Goal: Contribute content: Contribute content

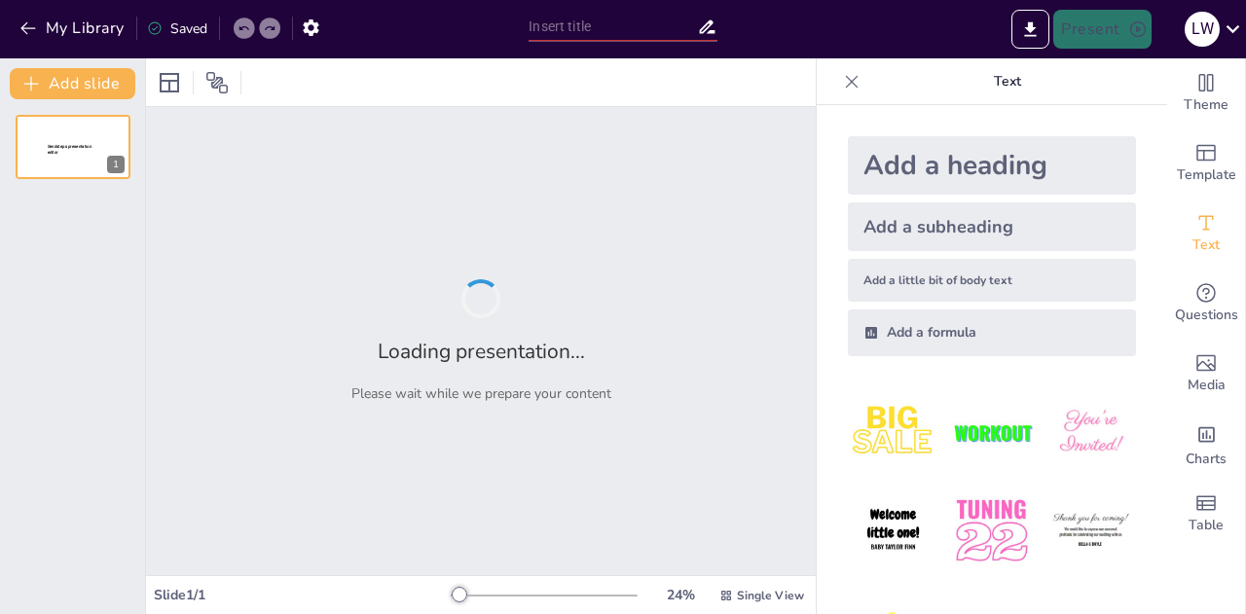
type input "Peran [PERSON_NAME] dalam Membangun Karakter Pendidikan"
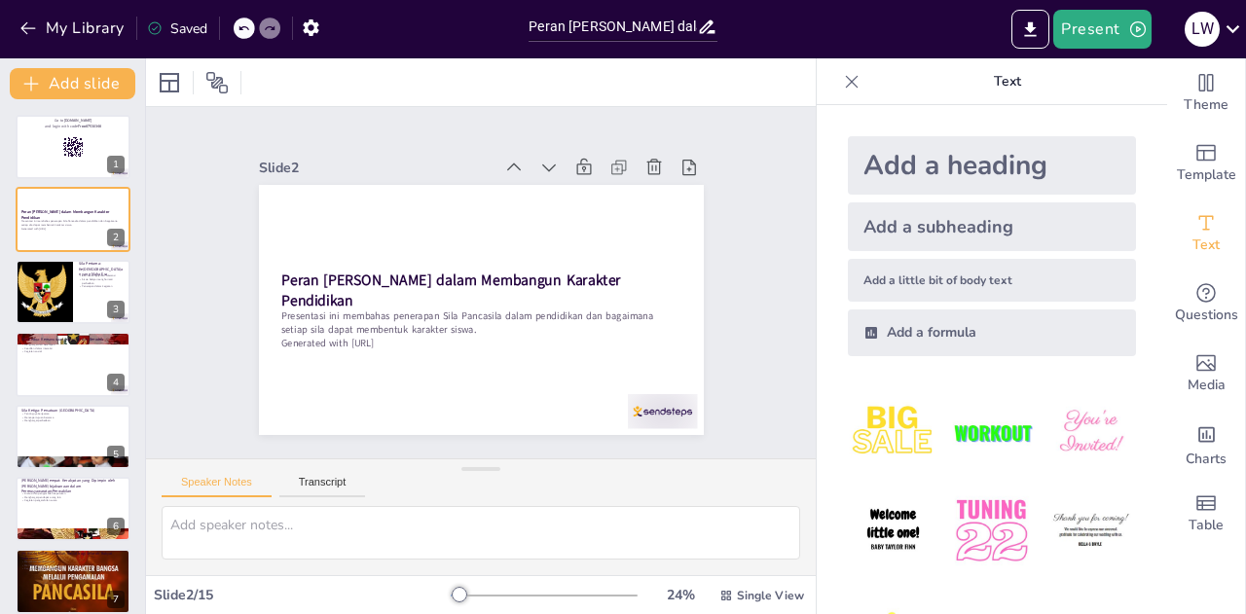
checkbox input "true"
type textarea "Toleransi adalah nilai penting dalam kehidupan berbangsa dan bernegara. Dengan …"
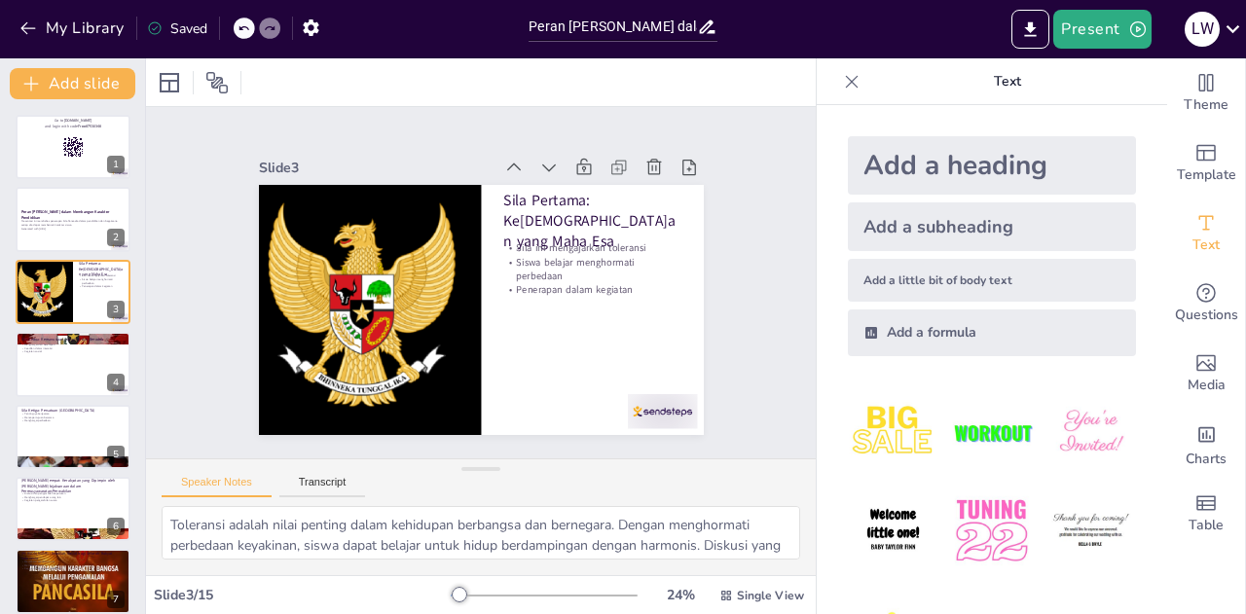
checkbox input "true"
type textarea "Empati adalah kemampuan untuk memahami dan merasakan apa yang dirasakan orang l…"
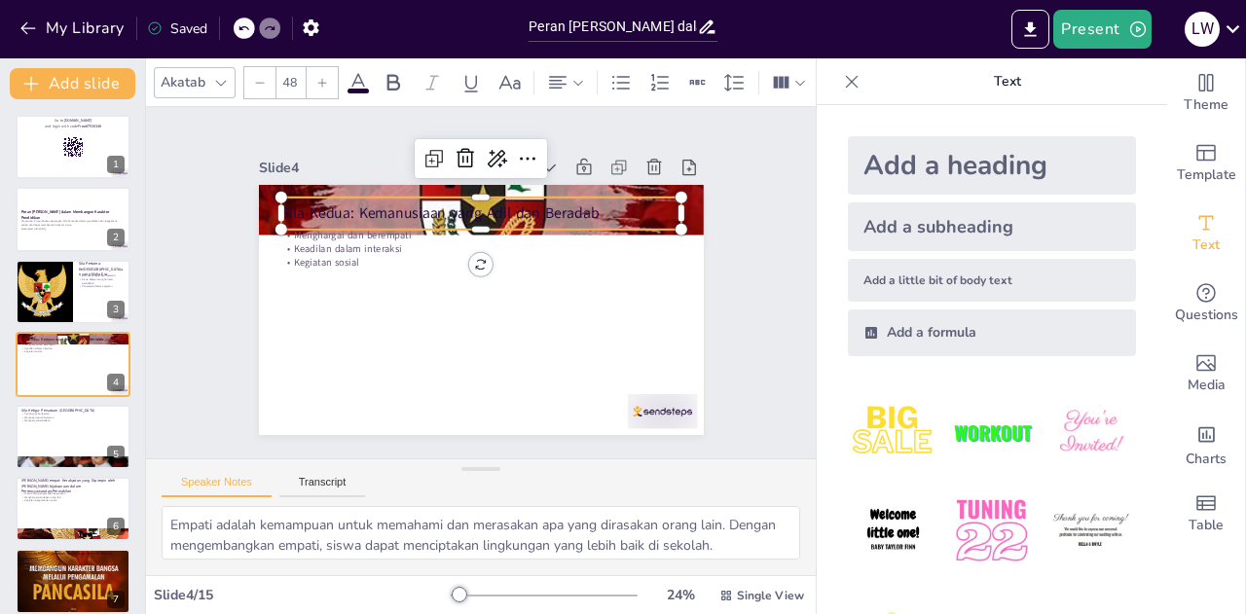
click at [370, 255] on p "Sila Kedua: Kemanusiaan yang Adil dan Beradab" at bounding box center [509, 346] width 374 height 182
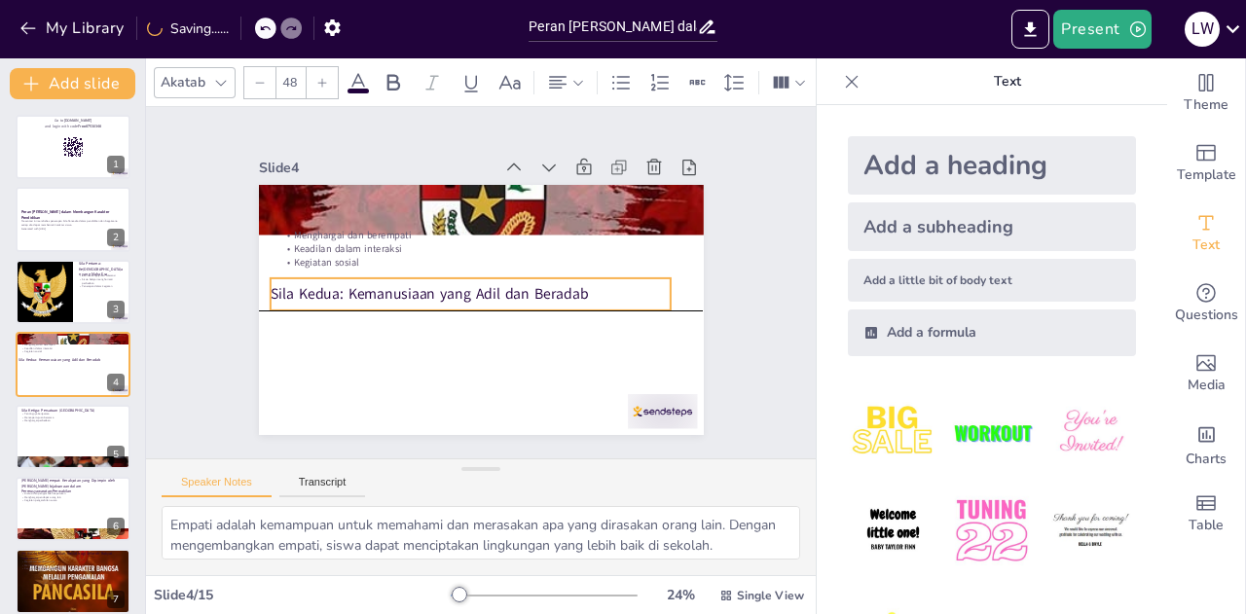
drag, startPoint x: 443, startPoint y: 206, endPoint x: 432, endPoint y: 291, distance: 85.4
click at [432, 291] on p "Sila Kedua: Kemanusiaan yang Adil dan Beradab" at bounding box center [493, 272] width 400 height 62
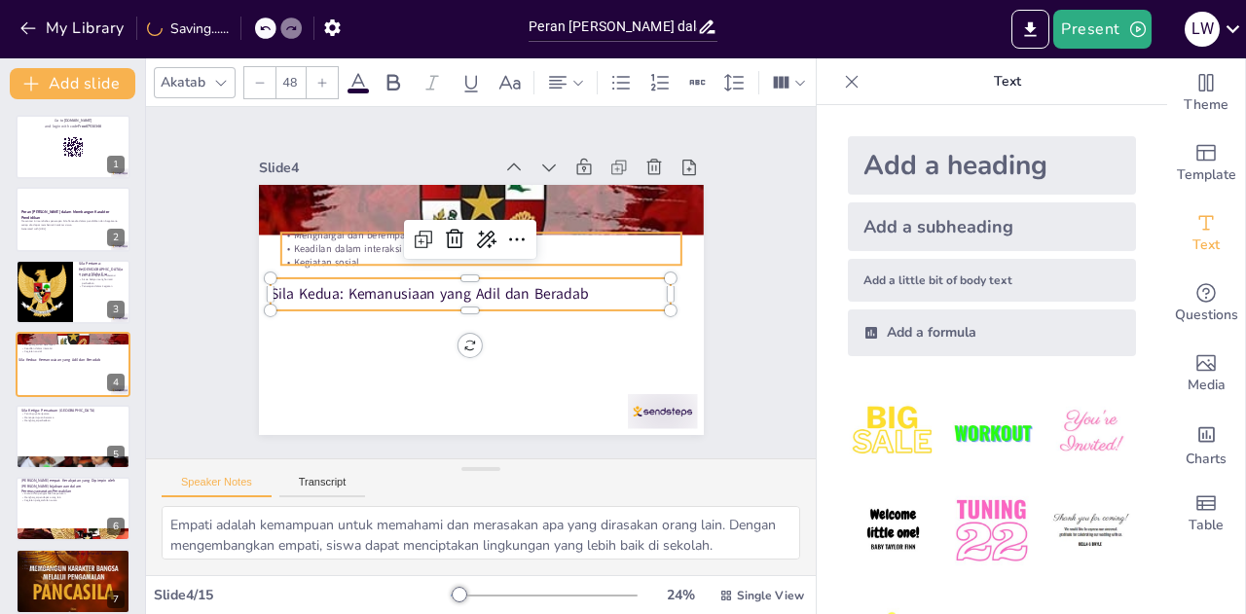
checkbox input "true"
type input "32"
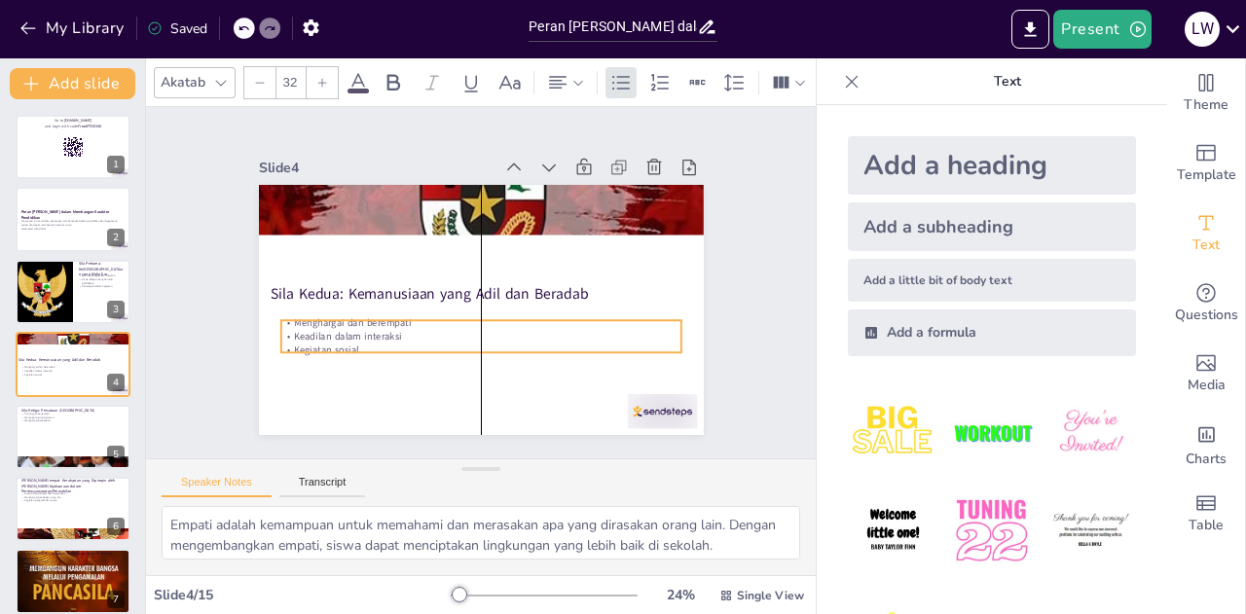
drag, startPoint x: 326, startPoint y: 230, endPoint x: 329, endPoint y: 317, distance: 87.7
click at [329, 317] on p "Menghargai dan berempati" at bounding box center [464, 319] width 371 height 175
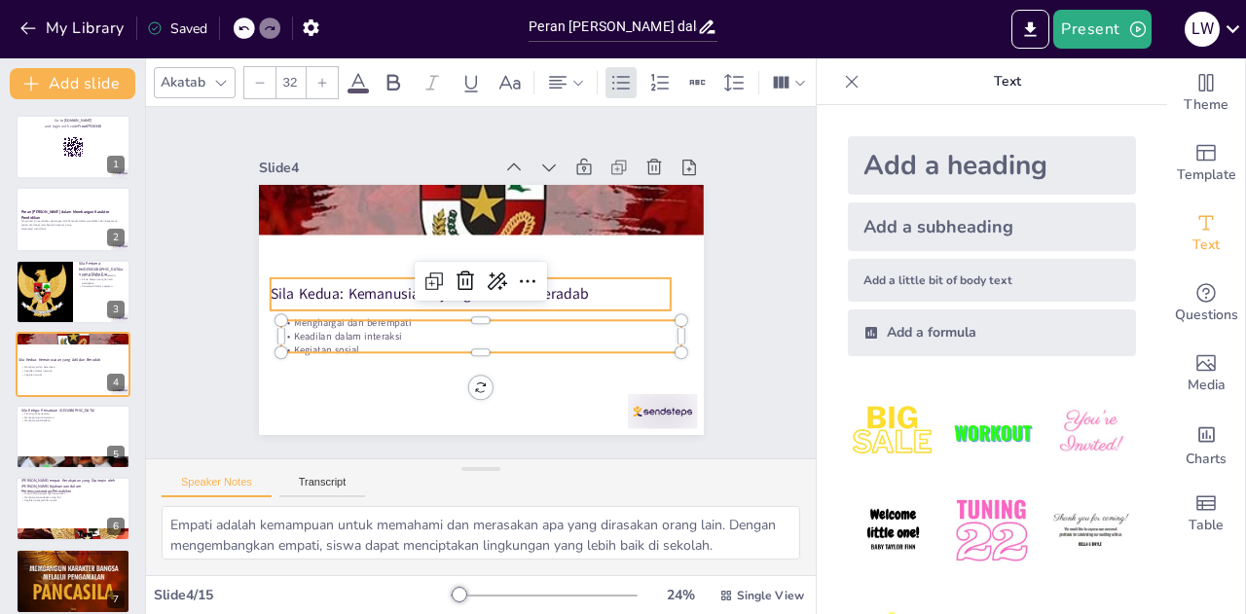
checkbox input "true"
type input "48"
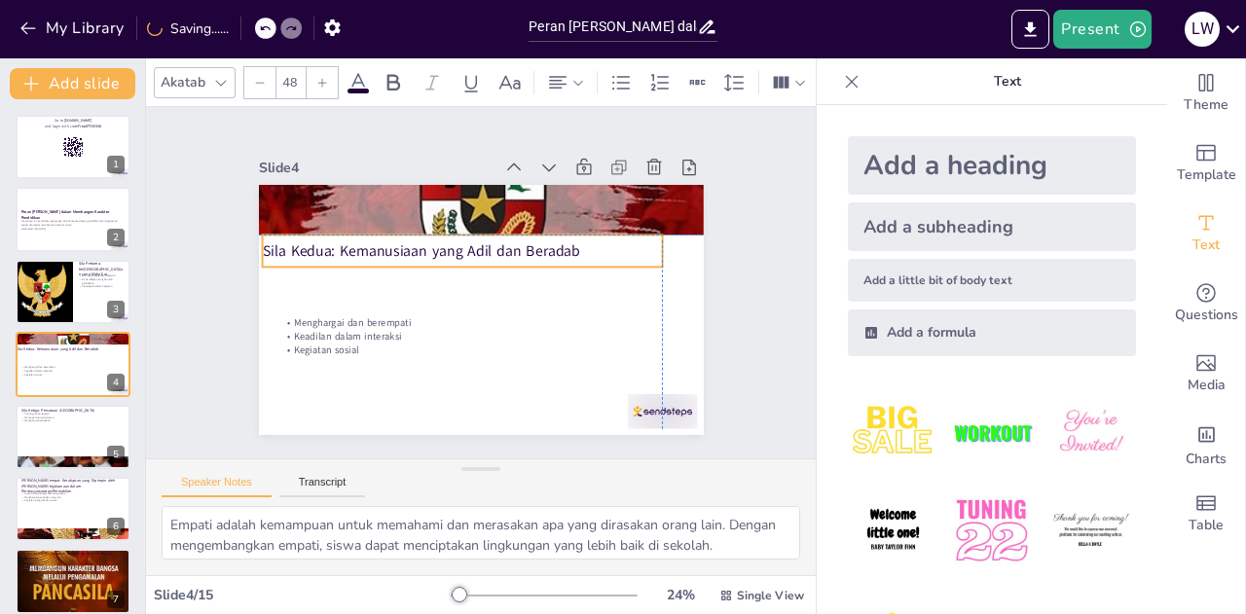
drag, startPoint x: 328, startPoint y: 287, endPoint x: 323, endPoint y: 250, distance: 37.3
click at [323, 250] on p "Sila Kedua: Kemanusiaan yang Adil dan Beradab" at bounding box center [477, 246] width 374 height 182
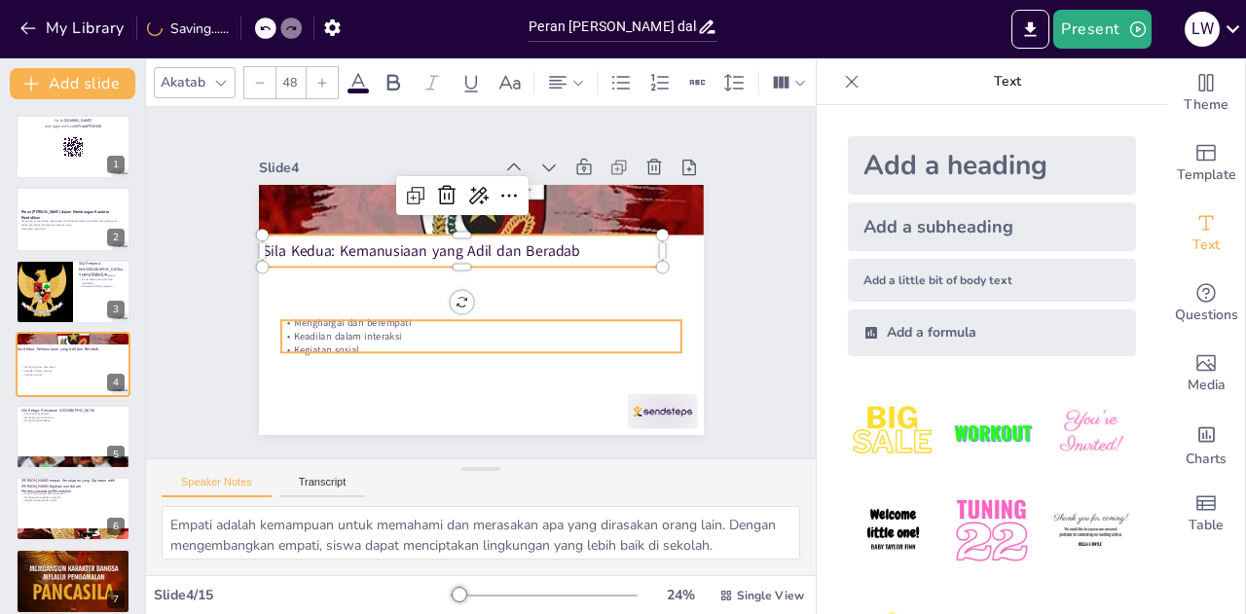
checkbox input "true"
type input "32"
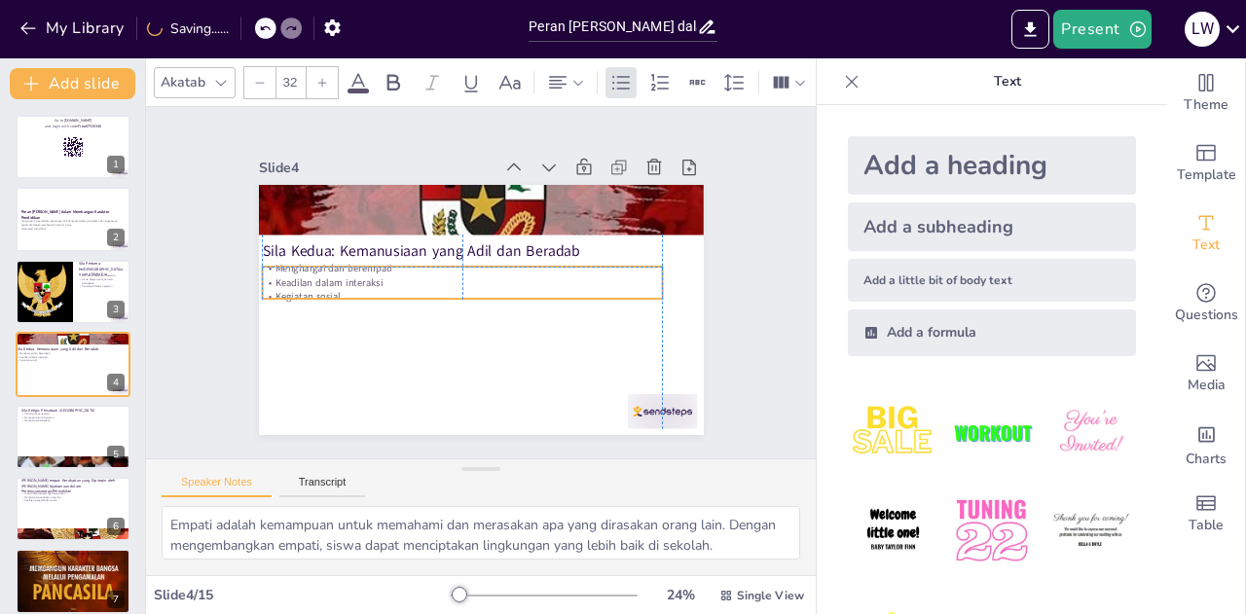
drag, startPoint x: 343, startPoint y: 326, endPoint x: 324, endPoint y: 274, distance: 55.7
click at [456, 274] on p "Keadilan dalam interaksi" at bounding box center [483, 263] width 55 height 399
checkbox input "true"
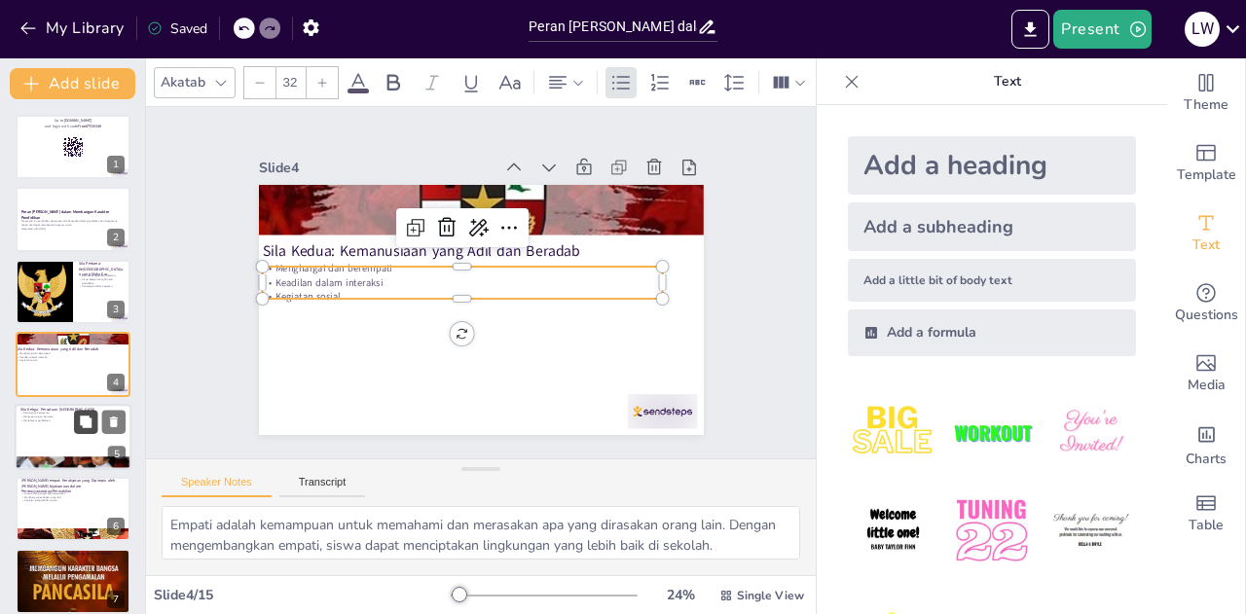
click at [90, 429] on button at bounding box center [85, 421] width 23 height 23
type textarea "Kerjasama adalah kunci untuk mencapai tujuan bersama. Dengan bekerja sama, sisw…"
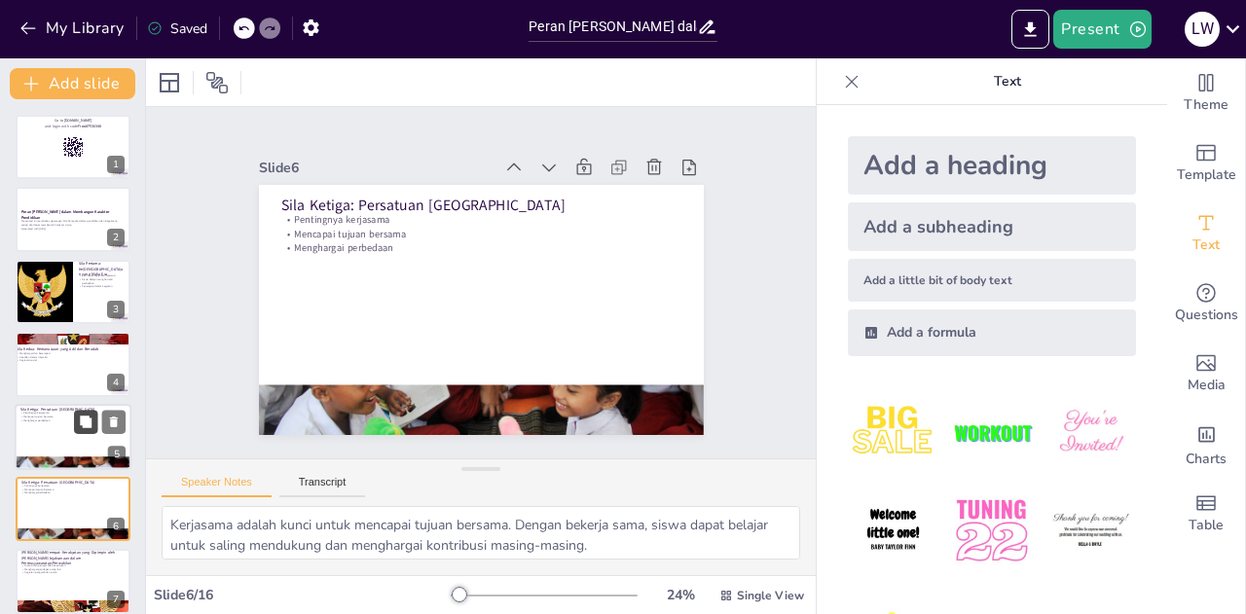
scroll to position [152, 0]
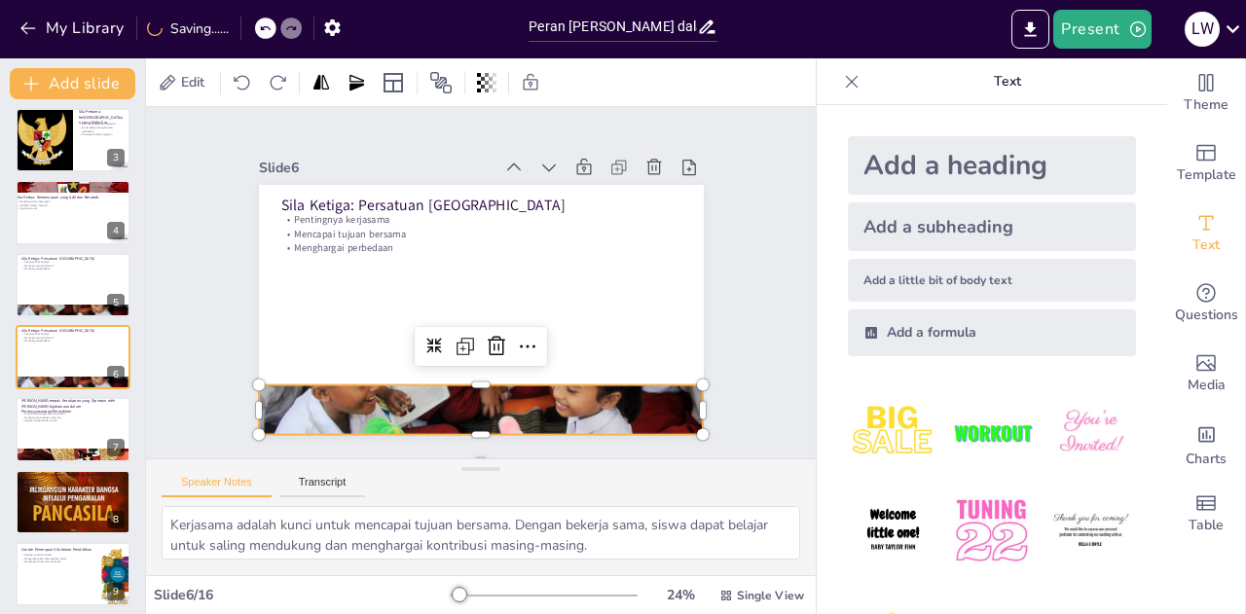
click at [469, 413] on div at bounding box center [370, 347] width 439 height 510
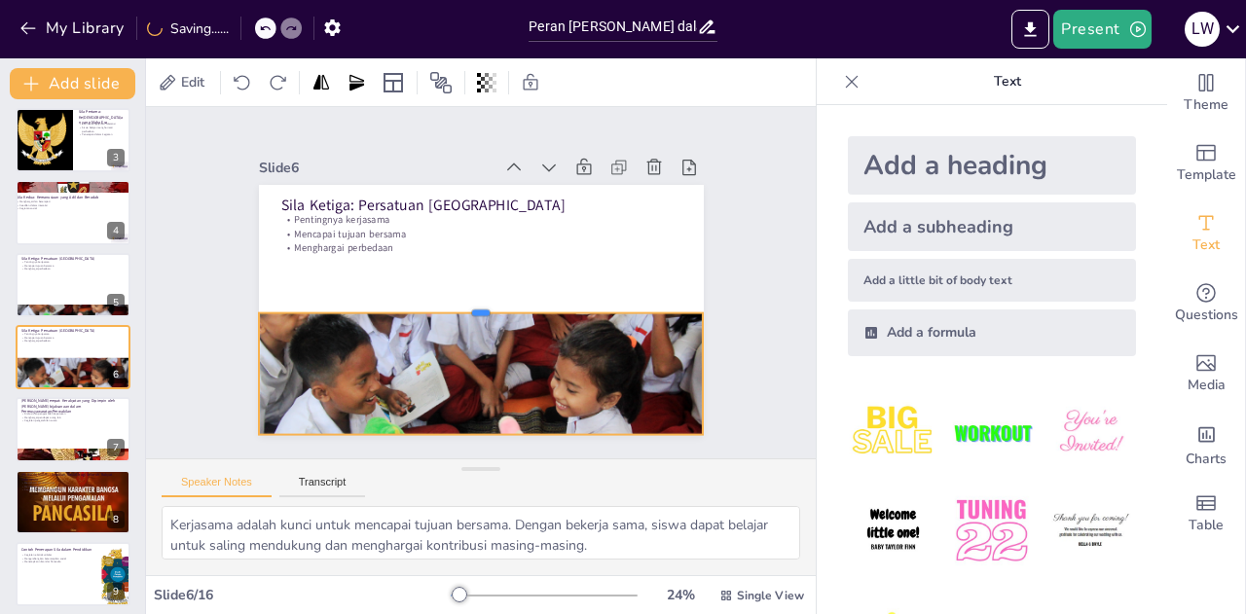
drag, startPoint x: 467, startPoint y: 374, endPoint x: 479, endPoint y: 302, distance: 73.0
click at [479, 302] on div at bounding box center [462, 271] width 236 height 393
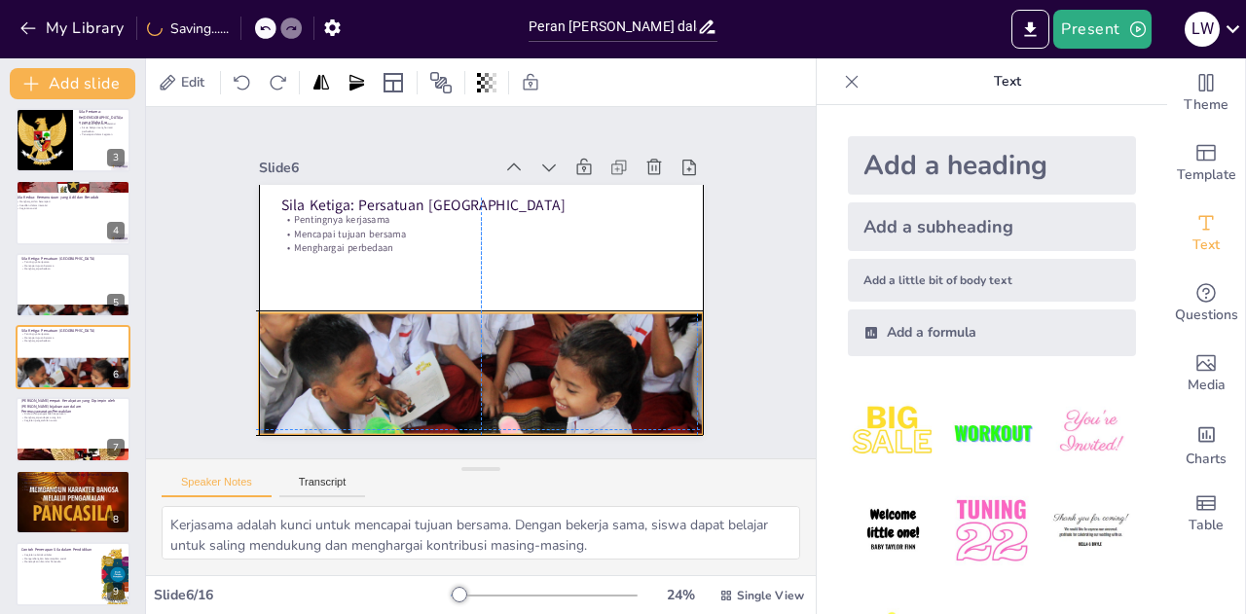
click at [463, 369] on div at bounding box center [354, 282] width 250 height 445
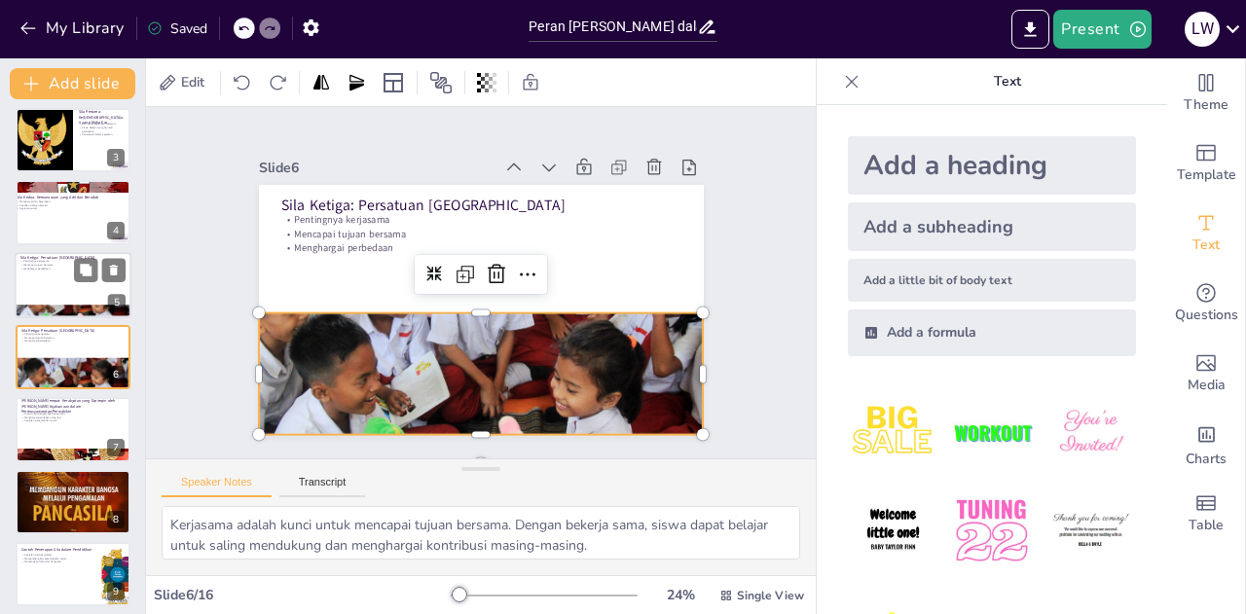
click at [86, 282] on div at bounding box center [73, 285] width 117 height 66
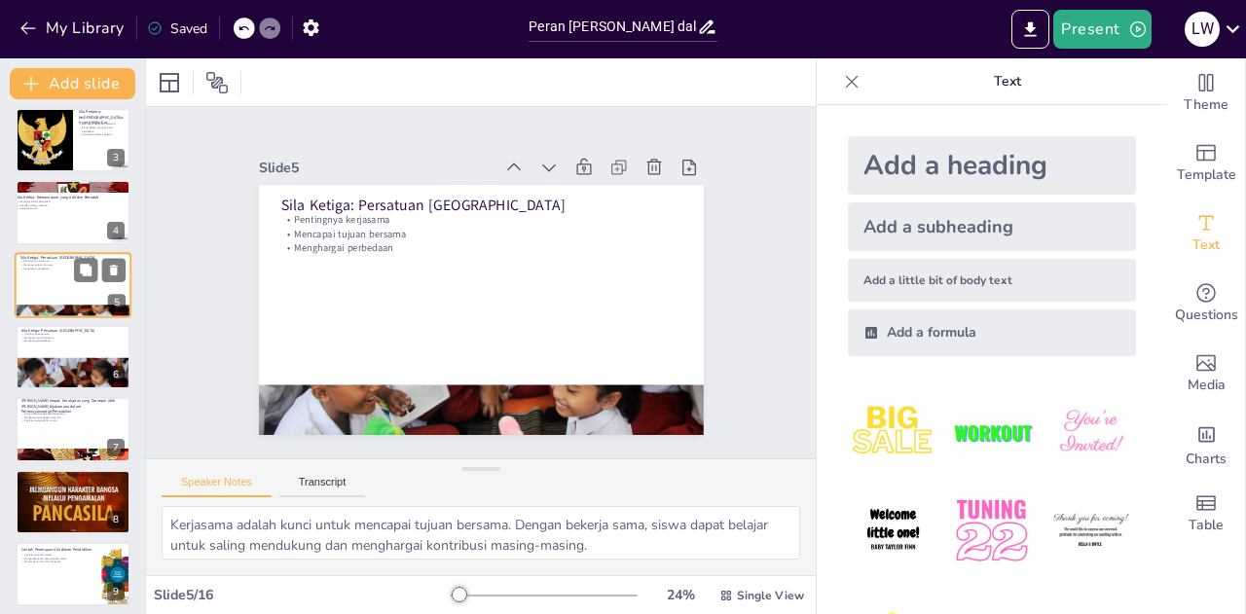
scroll to position [80, 0]
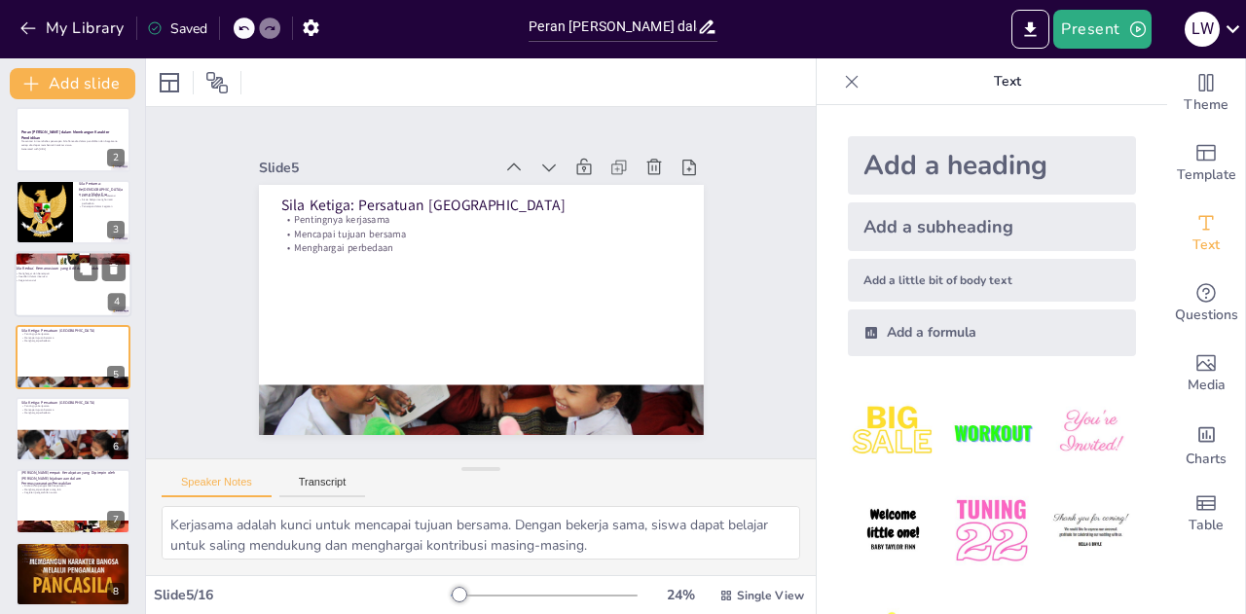
checkbox input "true"
click at [55, 287] on div at bounding box center [73, 284] width 117 height 66
type textarea "Empati adalah kemampuan untuk memahami dan merasakan apa yang dirasakan orang l…"
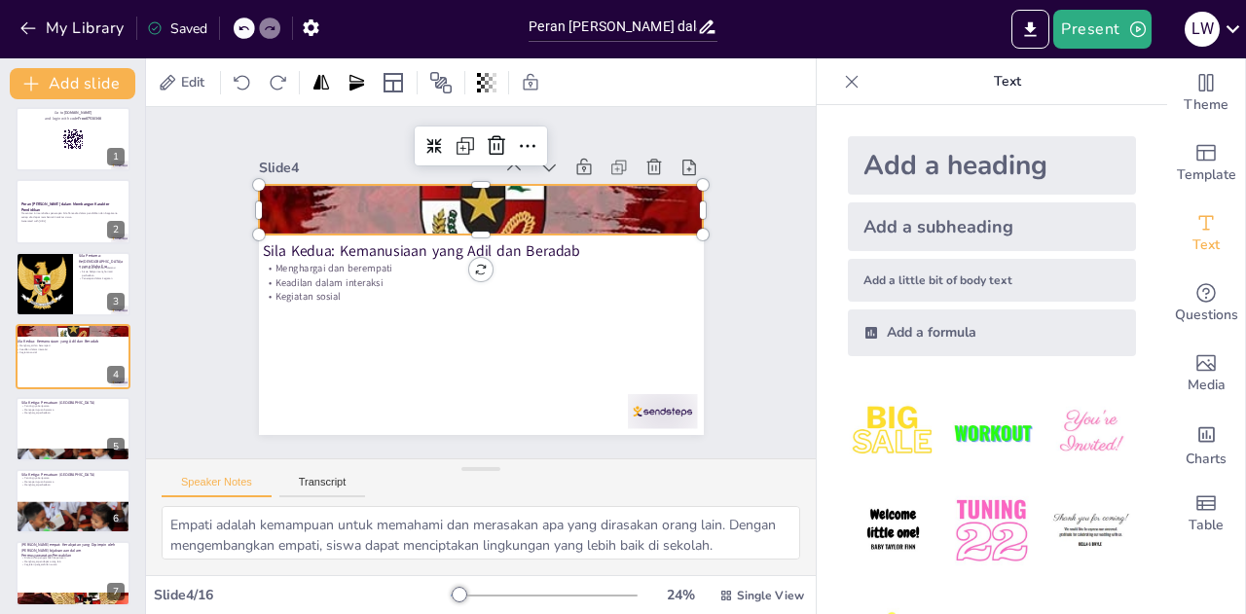
click at [409, 222] on div at bounding box center [544, 246] width 716 height 671
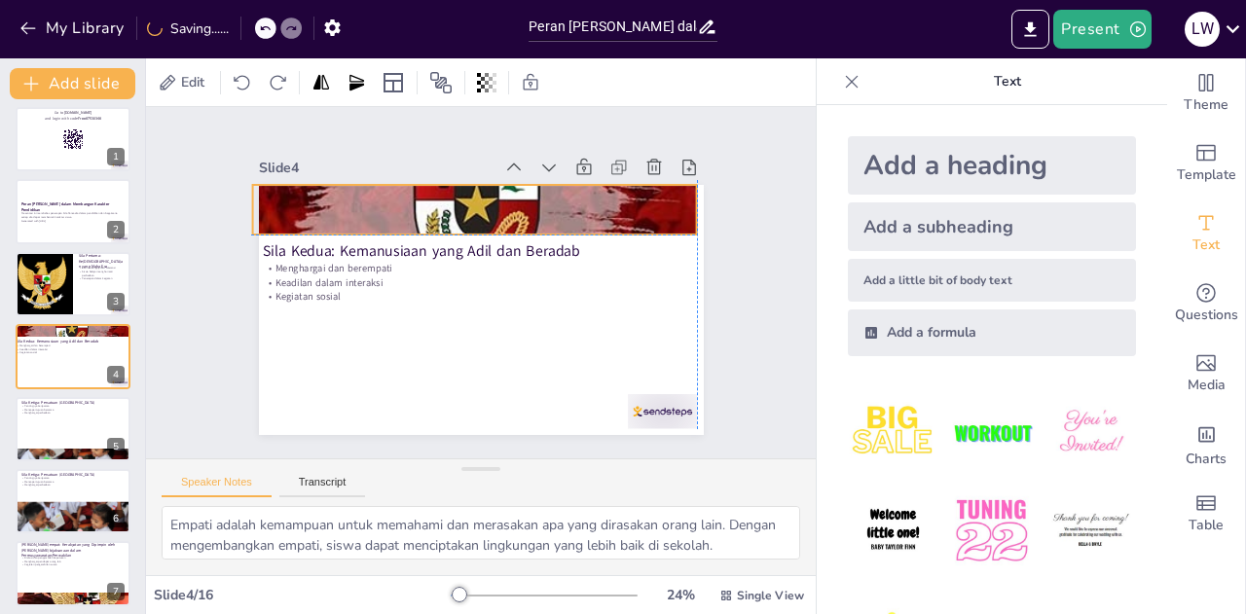
click at [462, 218] on div at bounding box center [523, 342] width 671 height 716
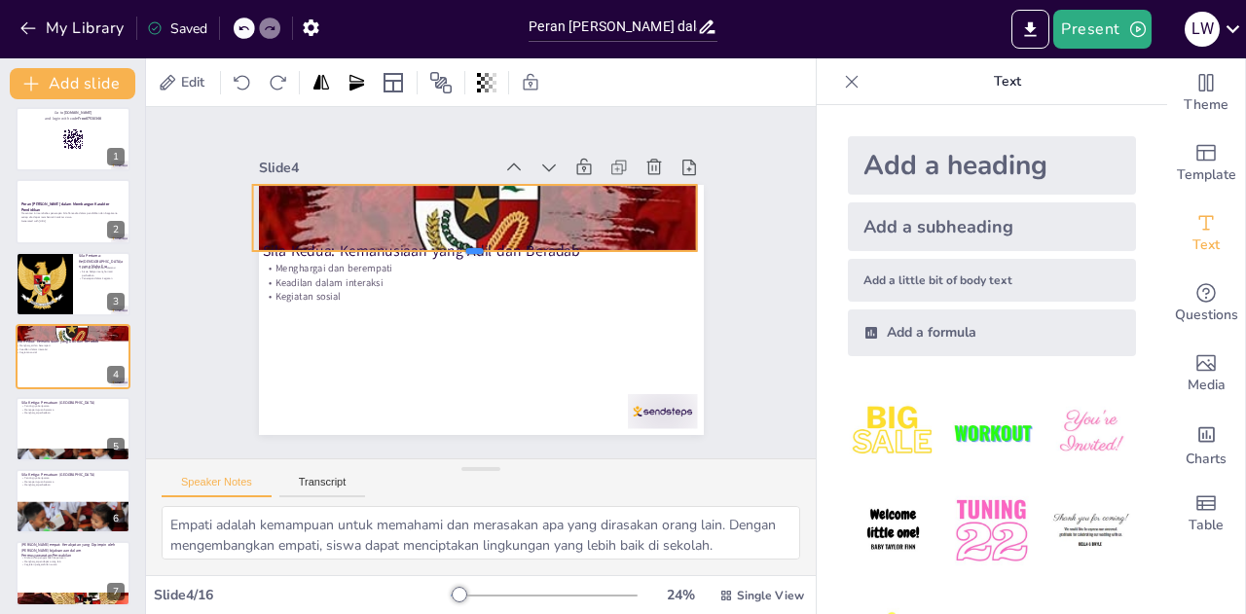
drag, startPoint x: 462, startPoint y: 231, endPoint x: 461, endPoint y: 248, distance: 17.5
click at [461, 248] on div at bounding box center [459, 294] width 108 height 438
click at [370, 244] on div at bounding box center [489, 261] width 369 height 274
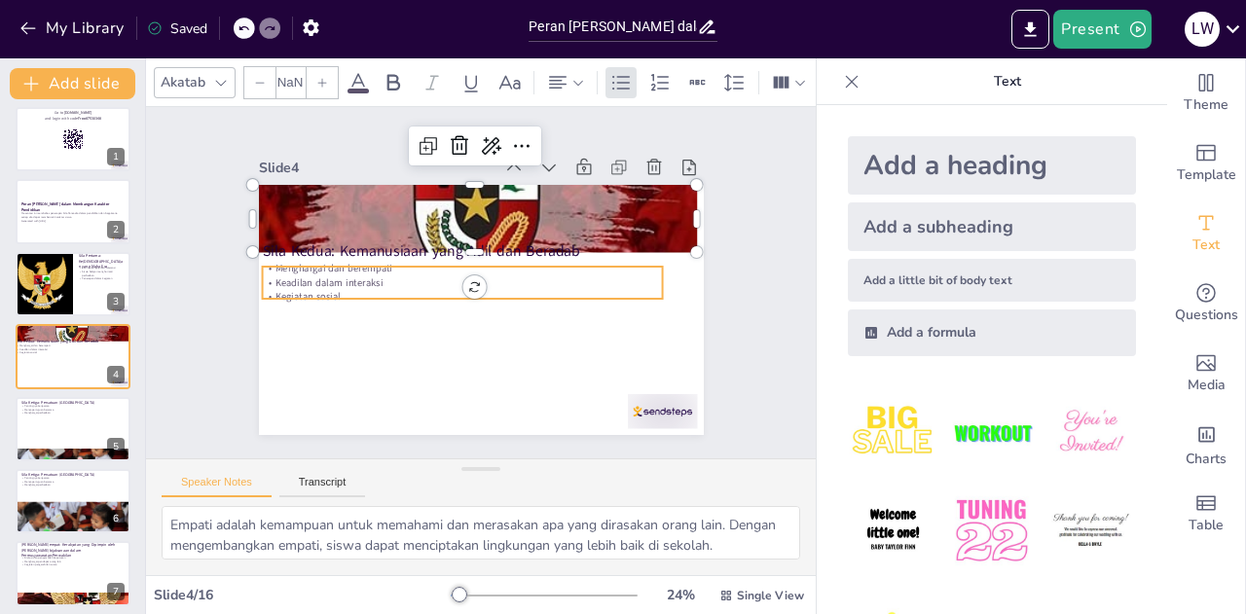
checkbox input "true"
type input "32"
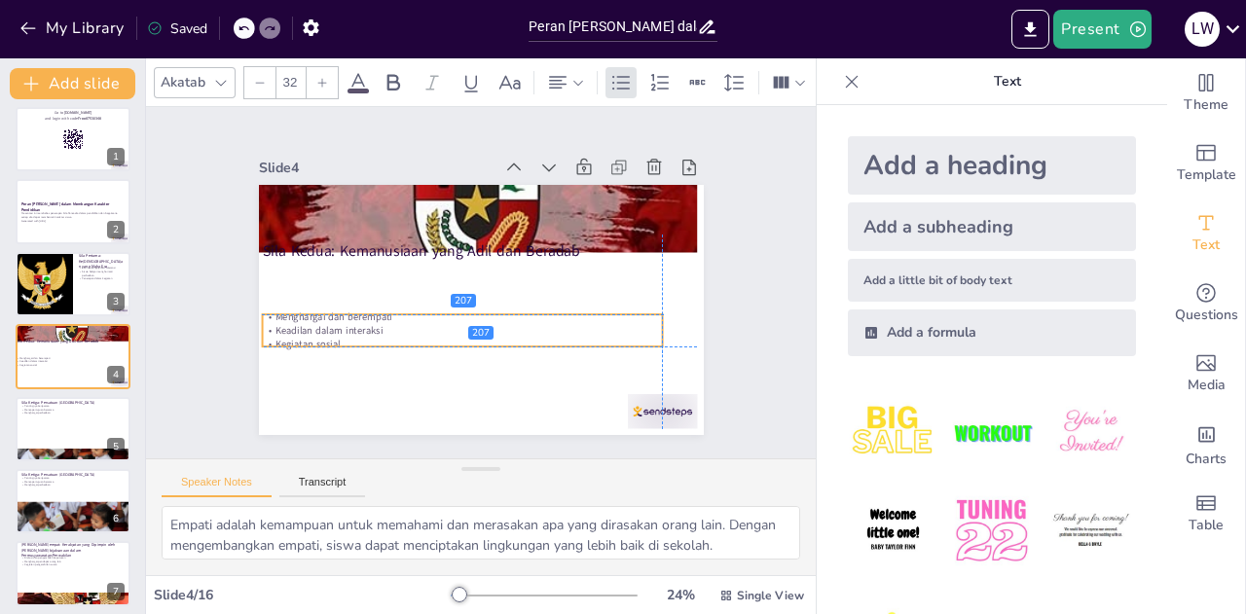
drag, startPoint x: 401, startPoint y: 256, endPoint x: 403, endPoint y: 311, distance: 54.5
click at [403, 311] on p "Menghargai dan berempati" at bounding box center [454, 254] width 136 height 385
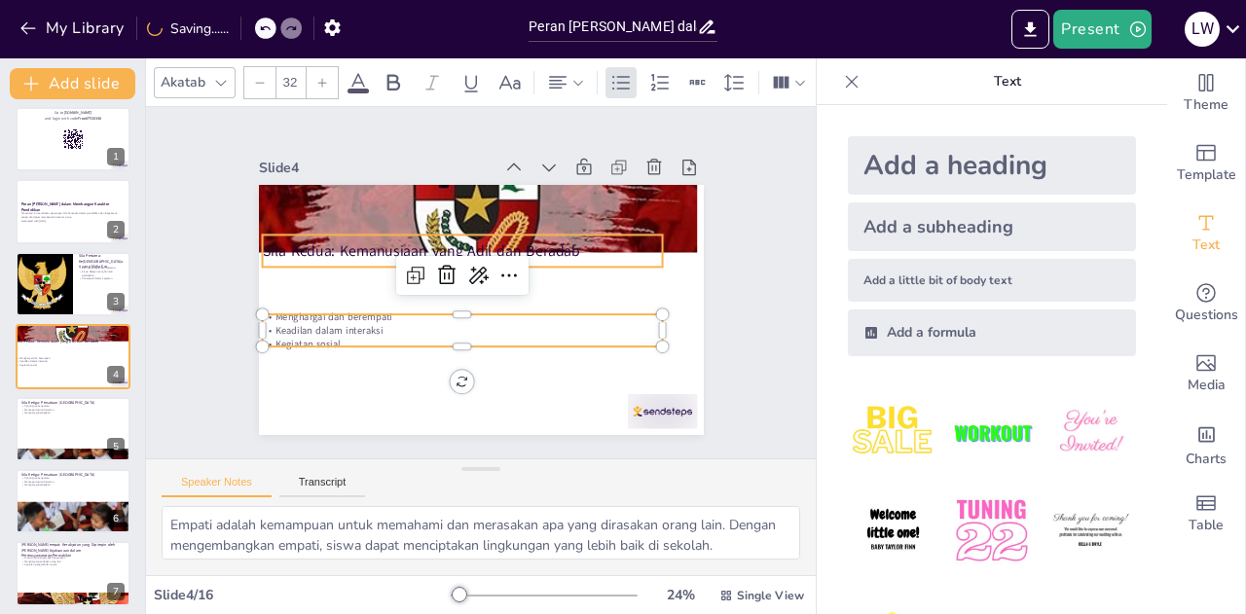
checkbox input "true"
type input "48"
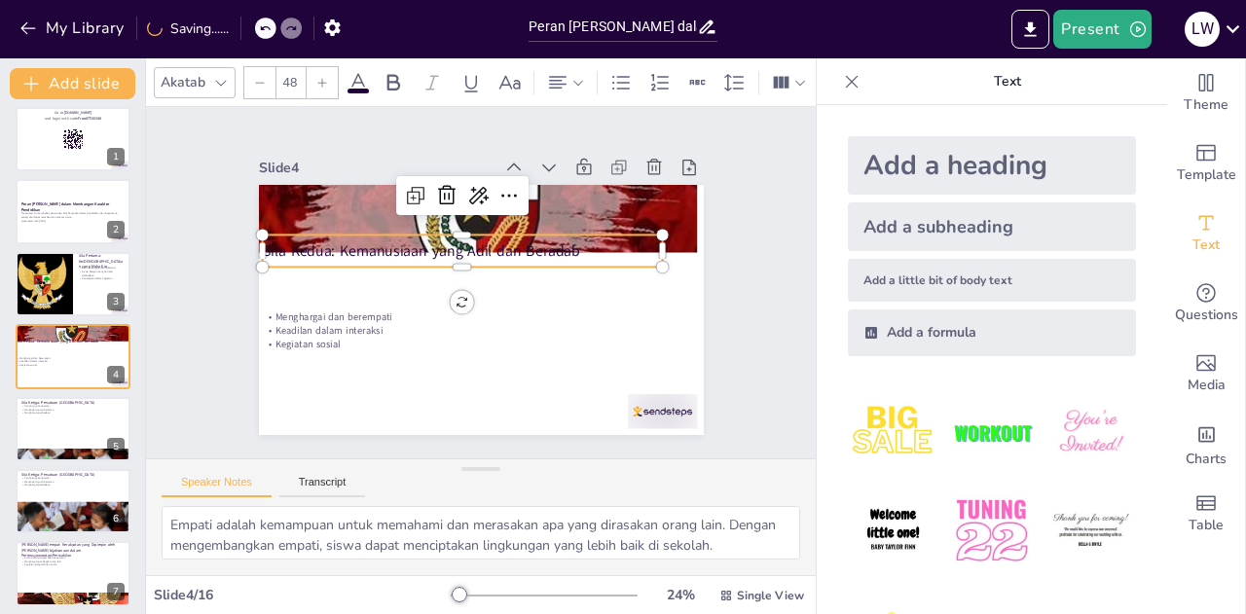
click at [356, 253] on p "Sila Kedua: Kemanusiaan yang Adil dan Beradab" at bounding box center [444, 282] width 218 height 357
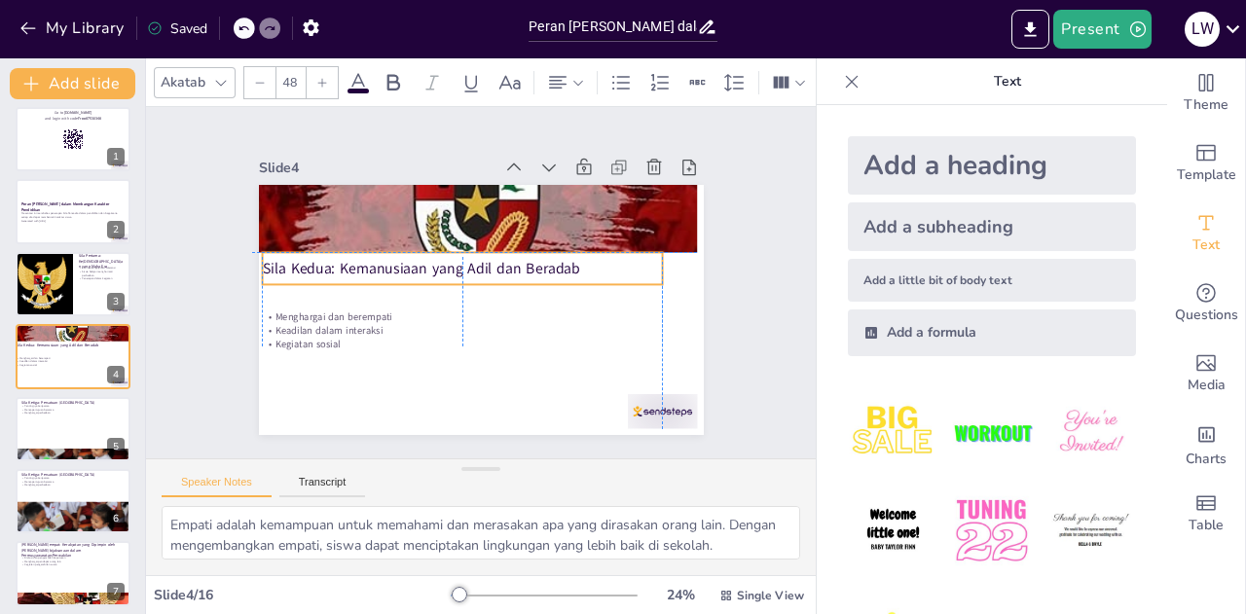
drag, startPoint x: 356, startPoint y: 253, endPoint x: 356, endPoint y: 275, distance: 22.4
click at [356, 275] on div "Sila Kedua: Kemanusiaan yang Adil dan Beradab" at bounding box center [481, 259] width 261 height 343
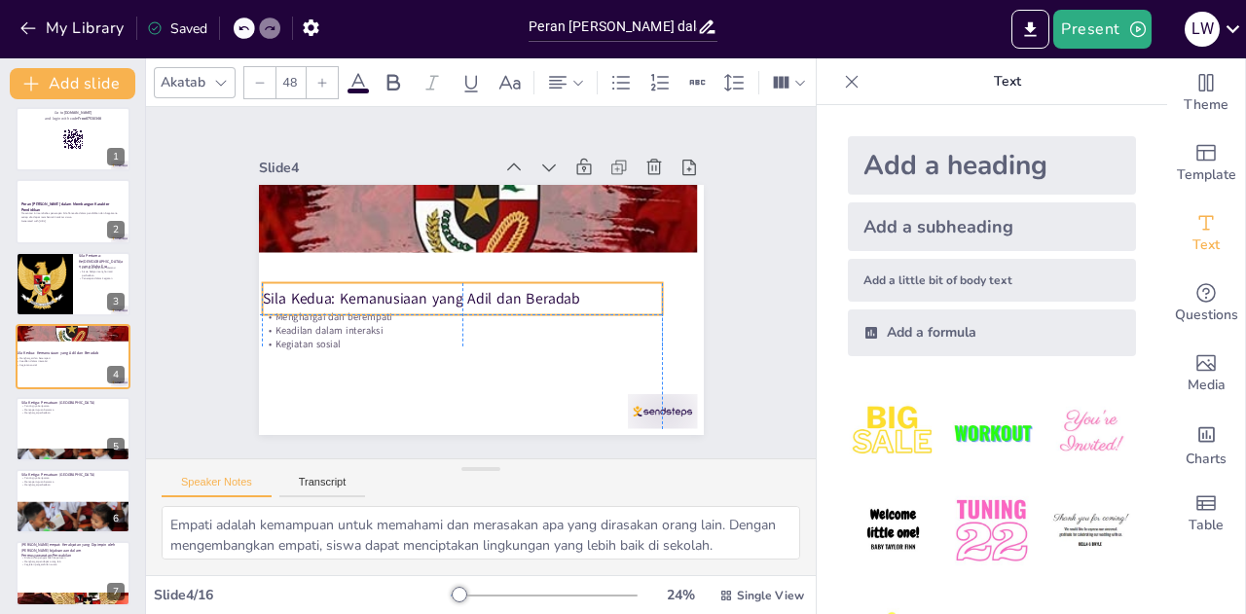
drag, startPoint x: 497, startPoint y: 258, endPoint x: 494, endPoint y: 289, distance: 31.3
click at [494, 289] on p "Sila Kedua: Kemanusiaan yang Adil dan Beradab" at bounding box center [468, 303] width 387 height 143
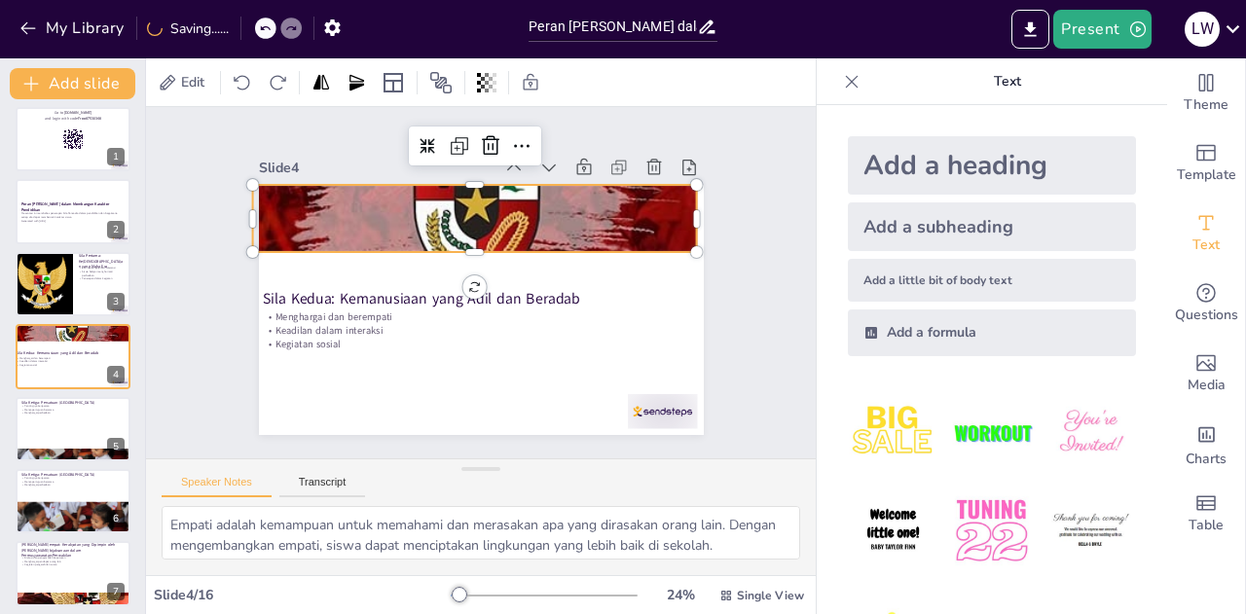
click at [561, 229] on div at bounding box center [412, 259] width 702 height 638
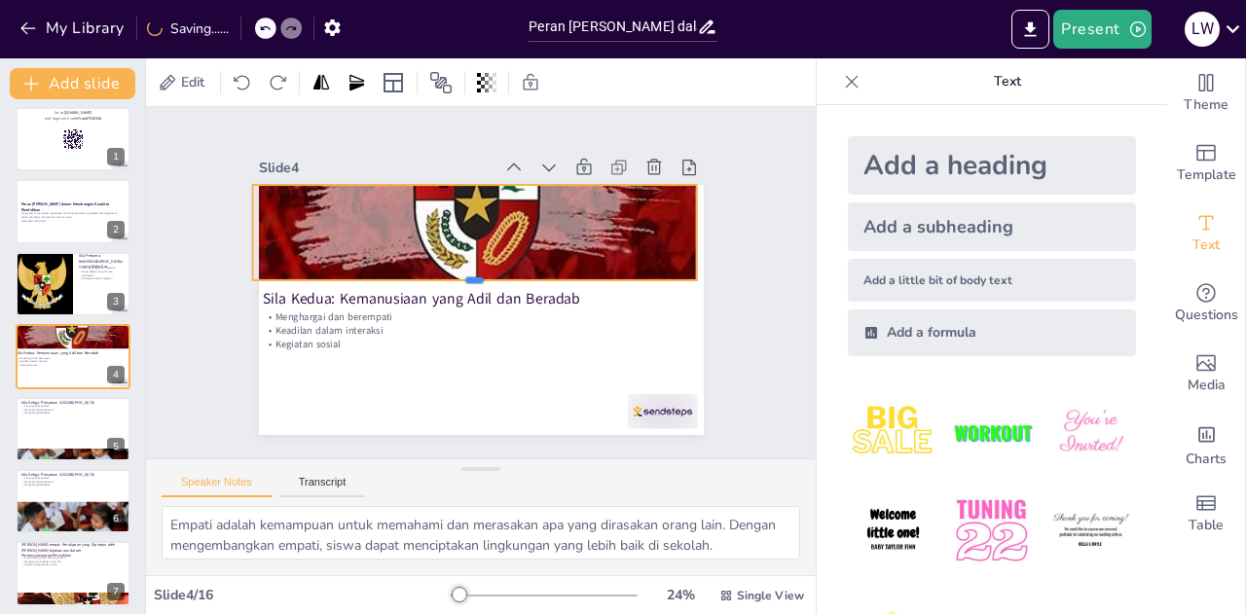
drag, startPoint x: 458, startPoint y: 244, endPoint x: 459, endPoint y: 273, distance: 28.3
click at [459, 273] on div at bounding box center [476, 290] width 427 height 153
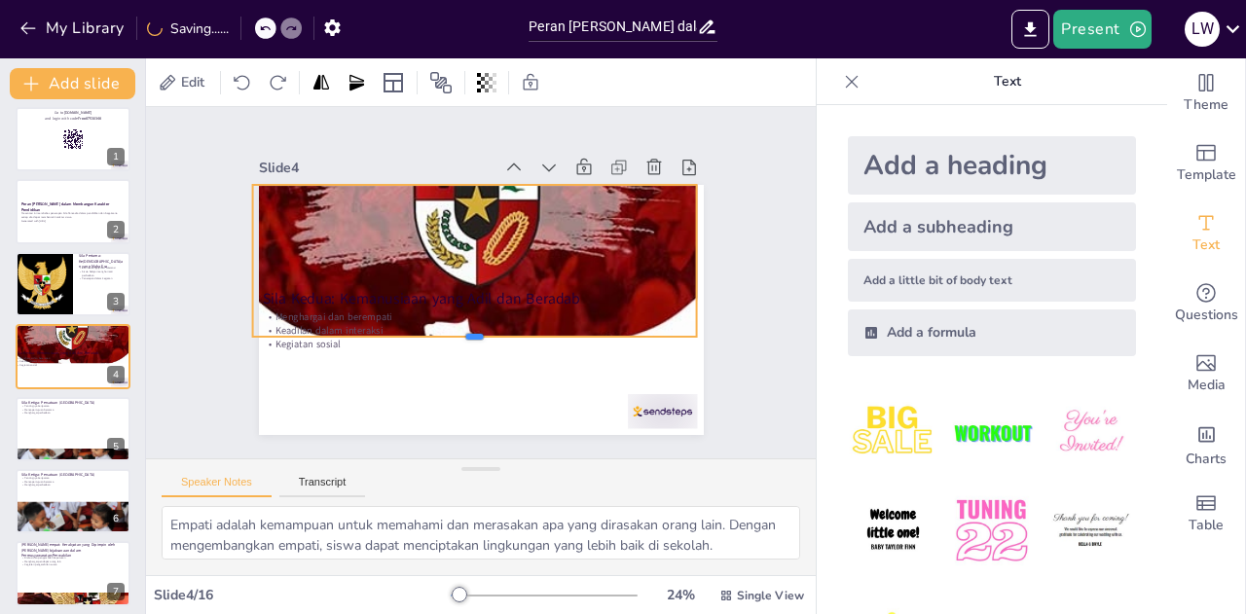
drag, startPoint x: 456, startPoint y: 275, endPoint x: 454, endPoint y: 332, distance: 56.5
click at [454, 320] on div at bounding box center [461, 223] width 413 height 195
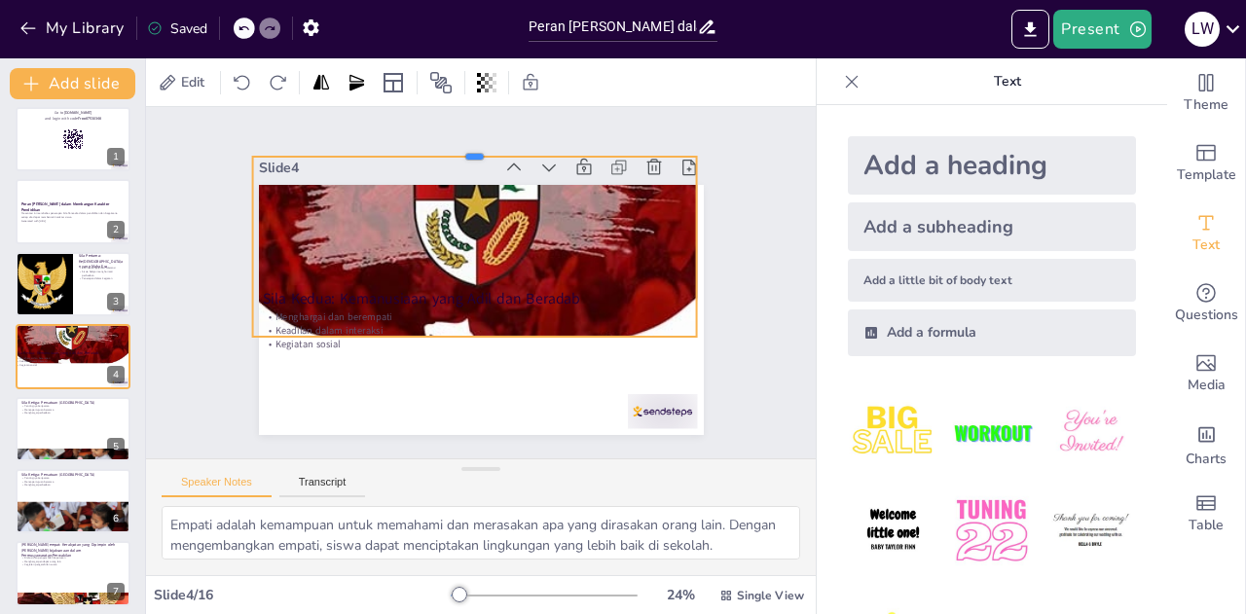
drag, startPoint x: 459, startPoint y: 176, endPoint x: 465, endPoint y: 133, distance: 43.2
click at [465, 133] on div at bounding box center [565, 179] width 341 height 310
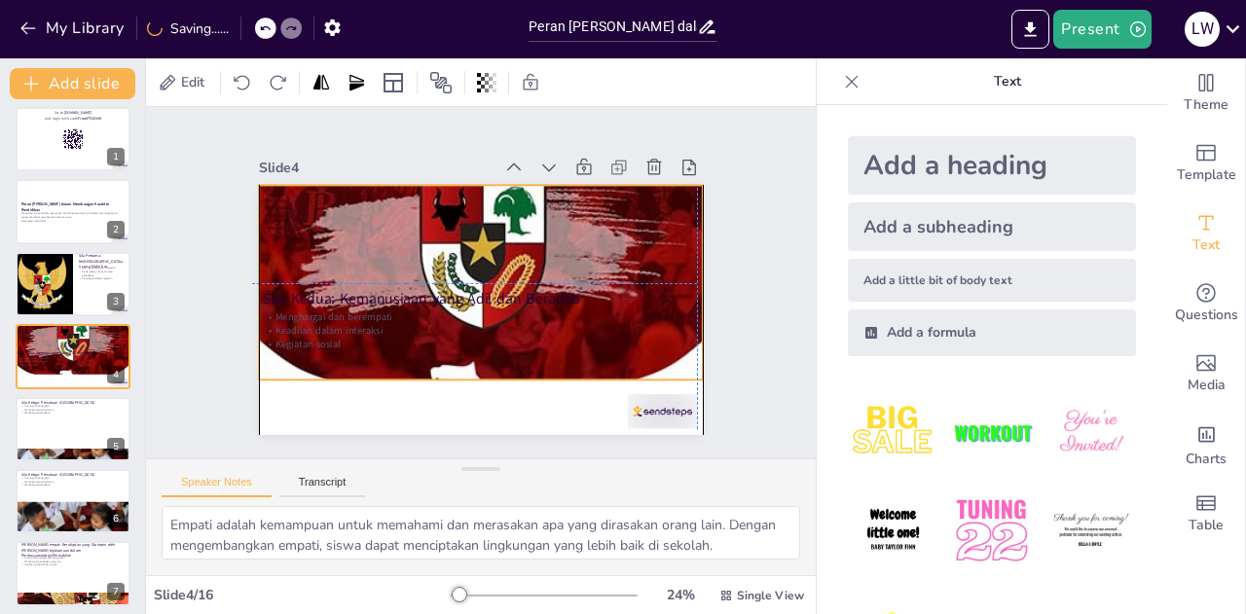
drag, startPoint x: 463, startPoint y: 201, endPoint x: 463, endPoint y: 246, distance: 45.8
click at [463, 246] on div at bounding box center [461, 260] width 713 height 721
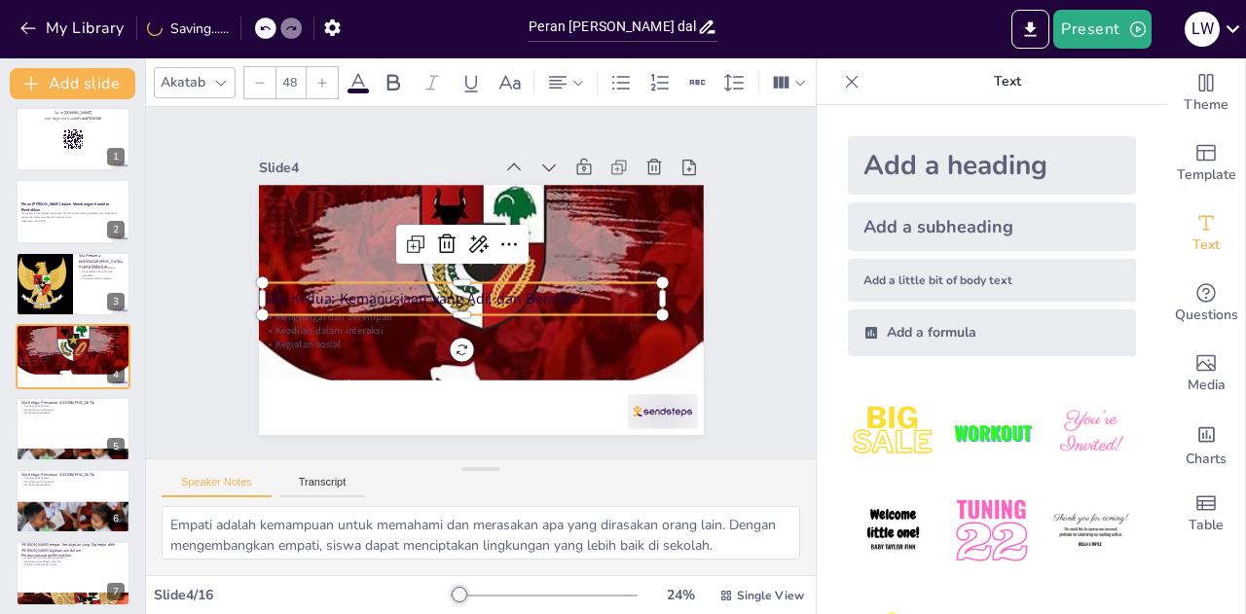
click at [418, 300] on p "Sila Kedua: Kemanusiaan yang Adil dan Beradab" at bounding box center [469, 261] width 103 height 396
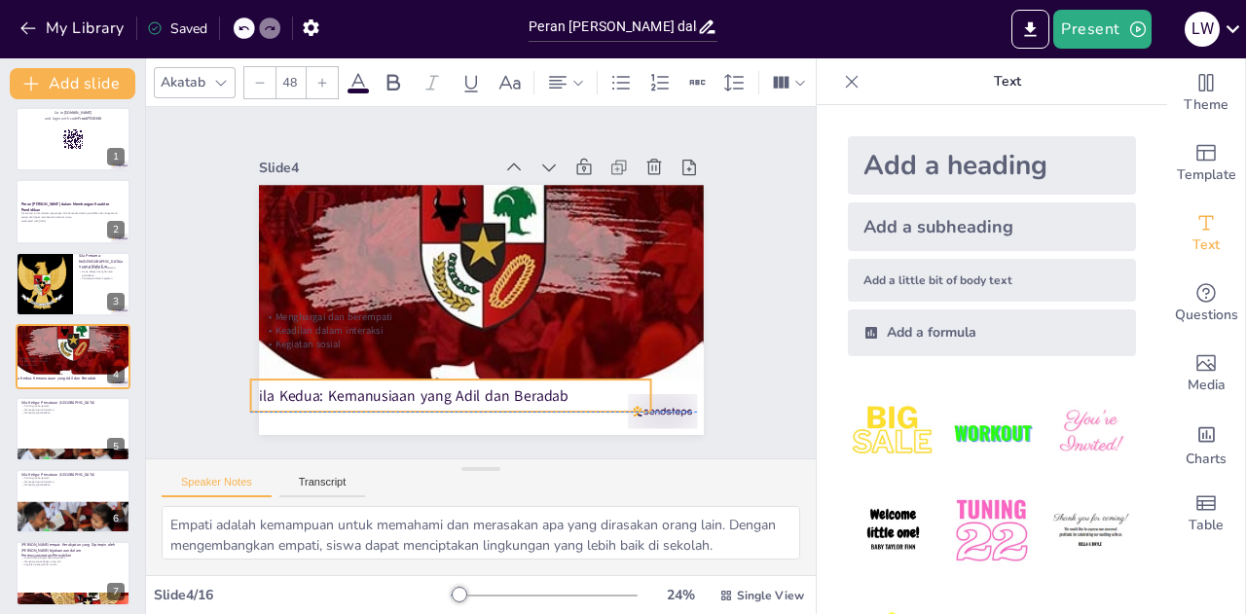
drag, startPoint x: 348, startPoint y: 300, endPoint x: 337, endPoint y: 389, distance: 90.3
click at [337, 230] on p "Sila Kedua: Kemanusiaan yang Adil dan Beradab" at bounding box center [534, 178] width 396 height 103
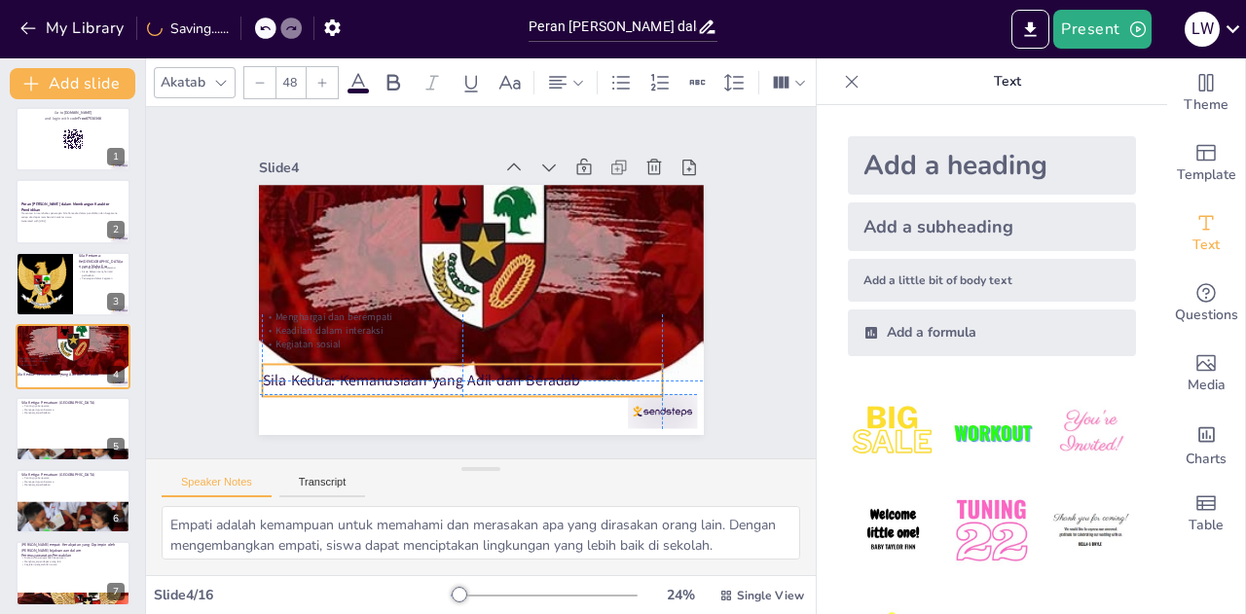
drag, startPoint x: 337, startPoint y: 389, endPoint x: 347, endPoint y: 375, distance: 17.5
click at [347, 375] on p "Sila Kedua: Kemanusiaan yang Adil dan Beradab" at bounding box center [387, 315] width 218 height 357
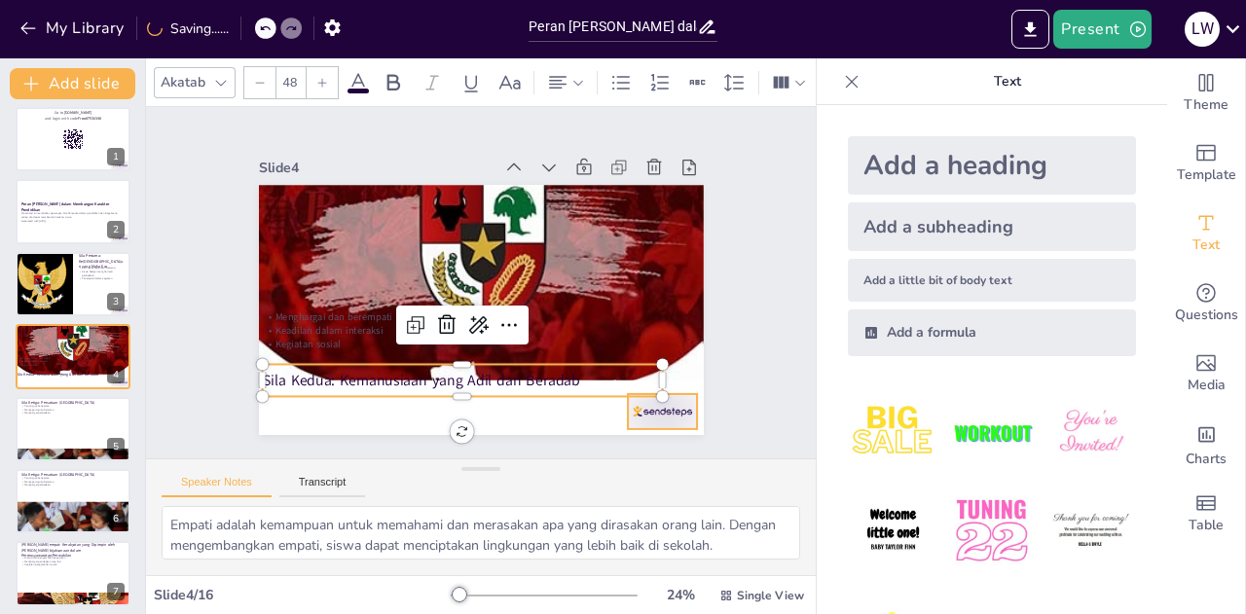
click at [491, 99] on div at bounding box center [455, 61] width 72 height 75
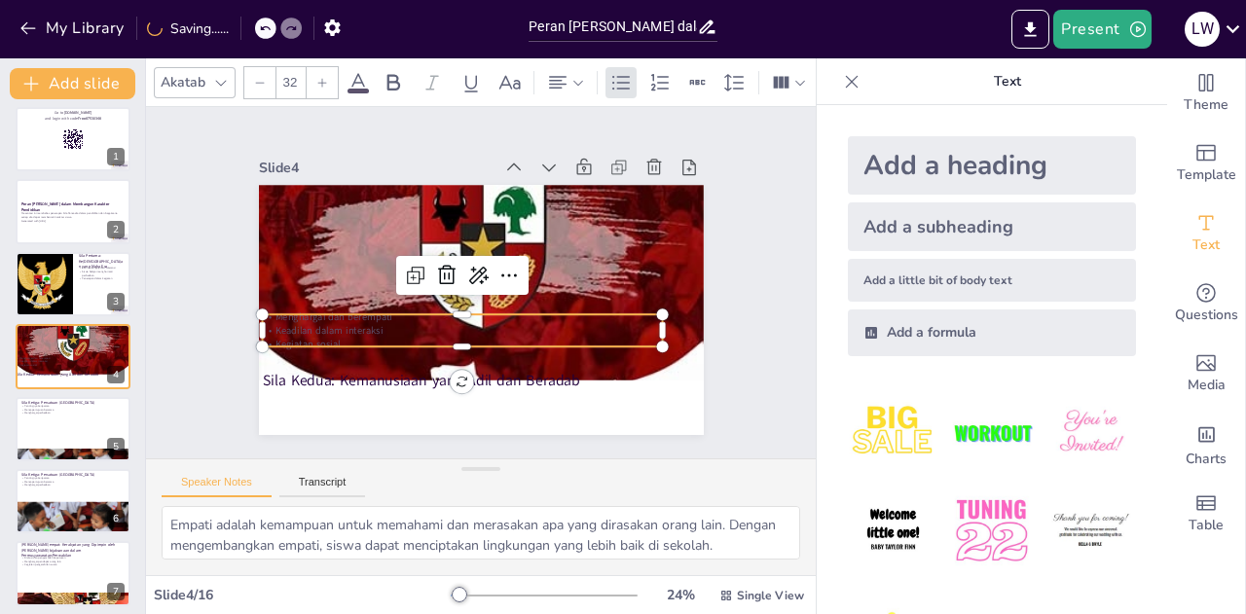
click at [378, 314] on p "Menghargai dan berempati" at bounding box center [452, 308] width 384 height 136
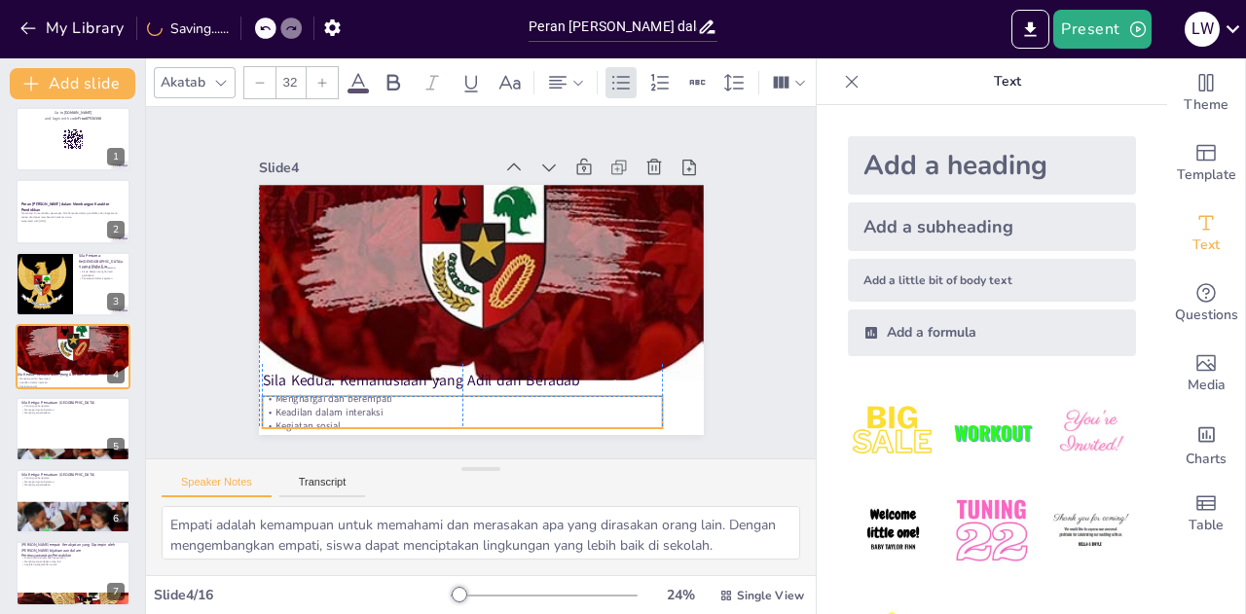
drag, startPoint x: 378, startPoint y: 314, endPoint x: 378, endPoint y: 394, distance: 79.8
click at [378, 394] on p "Menghargai dan berempati" at bounding box center [365, 300] width 137 height 384
click at [400, 398] on p "Keadilan dalam interaksi" at bounding box center [399, 385] width 353 height 212
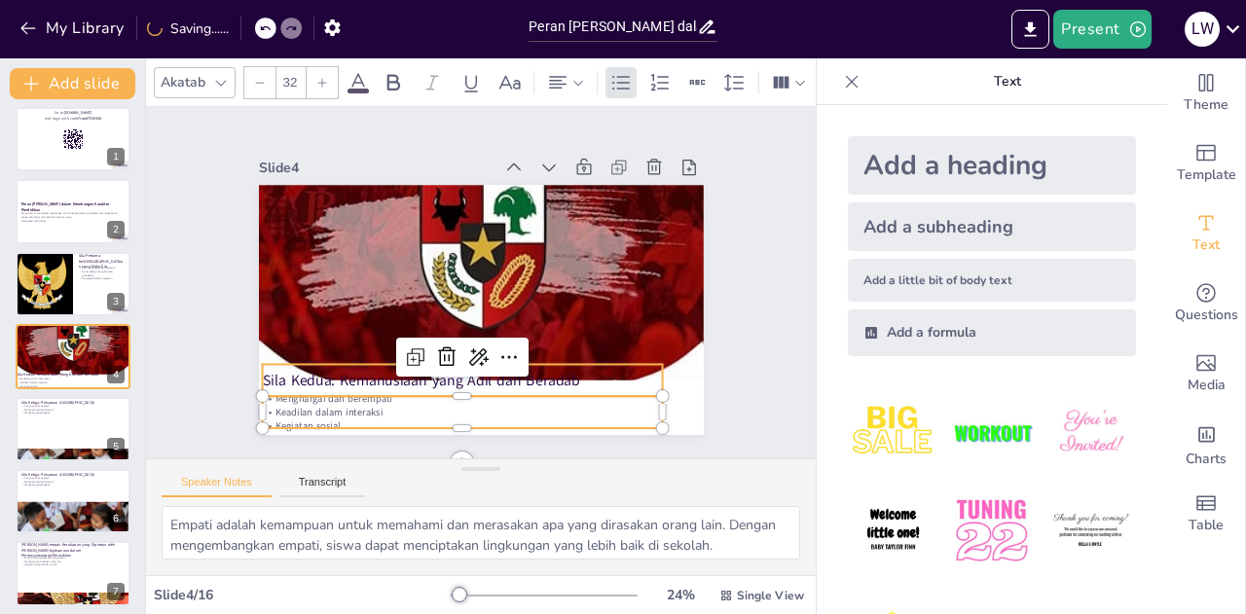
checkbox input "true"
type input "48"
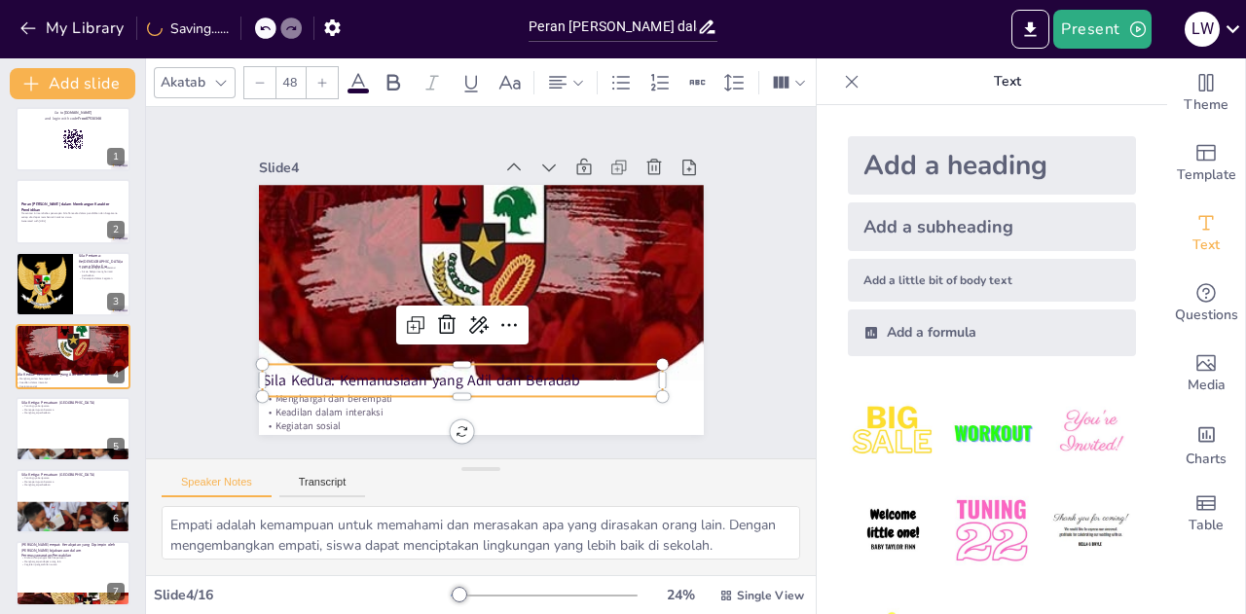
click at [349, 380] on p "Sila Kedua: Kemanusiaan yang Adil dan Beradab" at bounding box center [408, 351] width 336 height 252
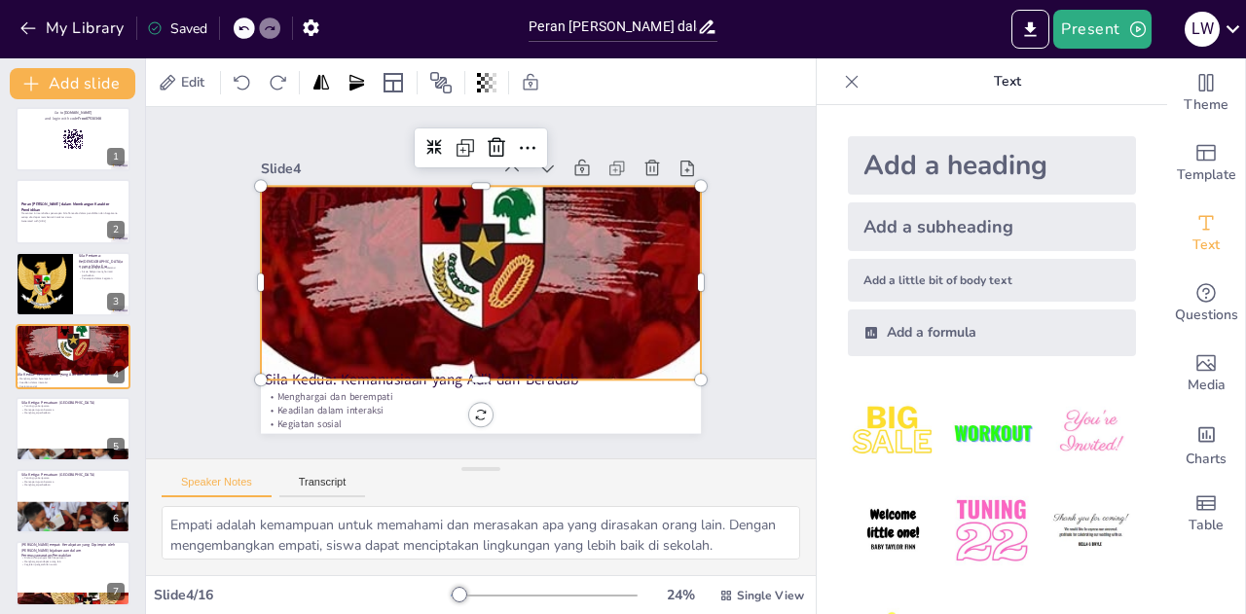
click at [319, 320] on div at bounding box center [509, 277] width 643 height 548
drag, startPoint x: 688, startPoint y: 375, endPoint x: 688, endPoint y: 351, distance: 23.4
click at [688, 351] on div "Slide 1 Go to [DOMAIN_NAME] and login with code Free87530348 Slide 2 Peran Sila…" at bounding box center [481, 282] width 622 height 567
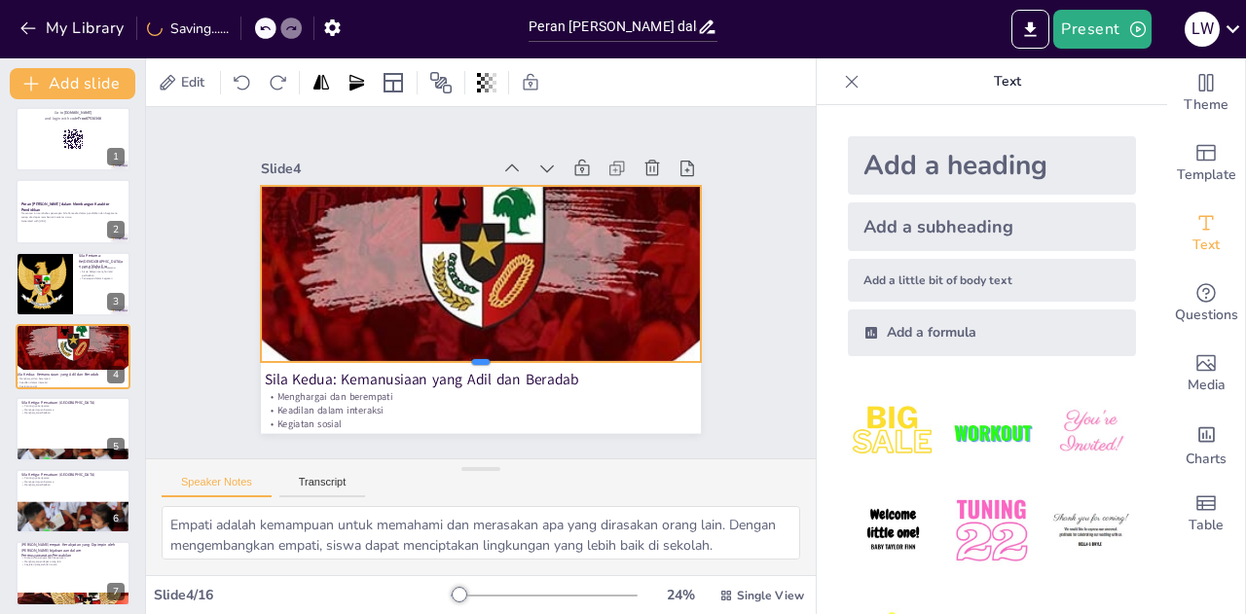
drag, startPoint x: 474, startPoint y: 378, endPoint x: 473, endPoint y: 360, distance: 17.5
click at [473, 360] on div at bounding box center [453, 365] width 423 height 151
click at [732, 351] on div "Slide 1 Go to [DOMAIN_NAME] and login with code Free87530348 Slide 2 Peran Sila…" at bounding box center [480, 283] width 615 height 457
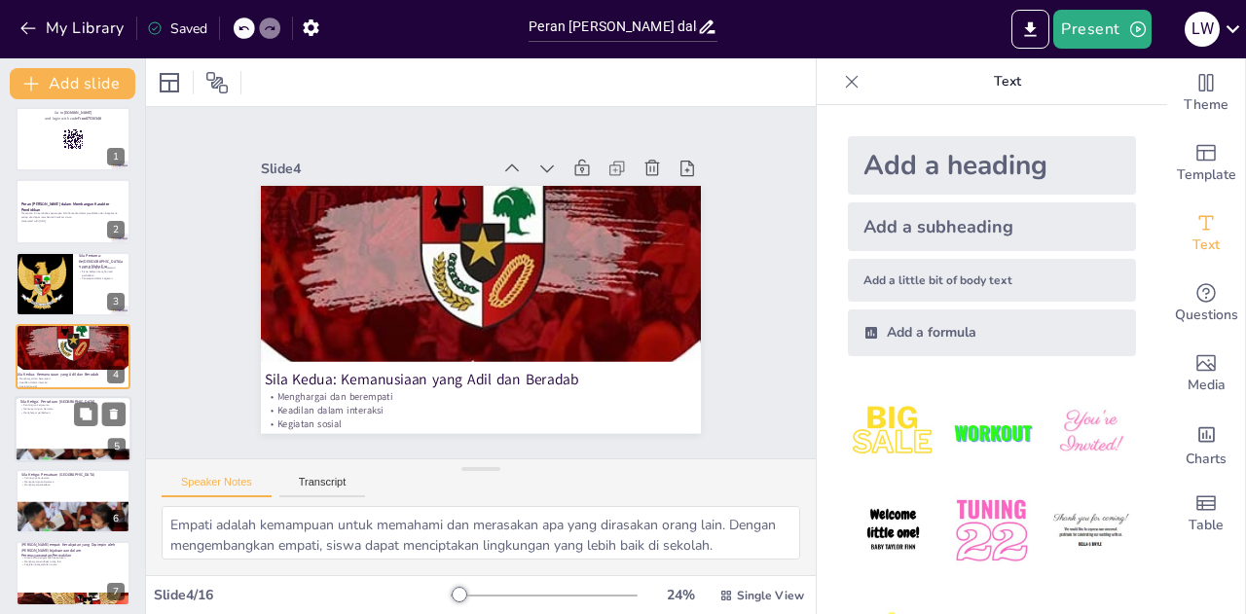
checkbox input "true"
click at [81, 397] on div at bounding box center [73, 429] width 117 height 66
type textarea "Kerjasama adalah kunci untuk mencapai tujuan bersama. Dengan bekerja sama, sisw…"
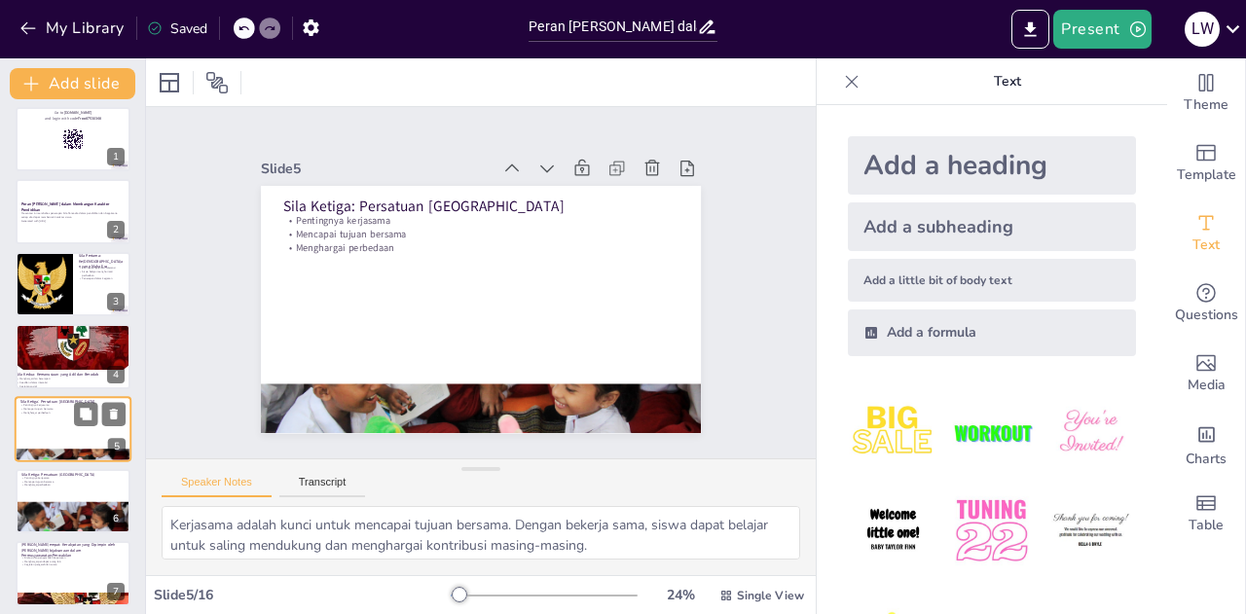
scroll to position [80, 0]
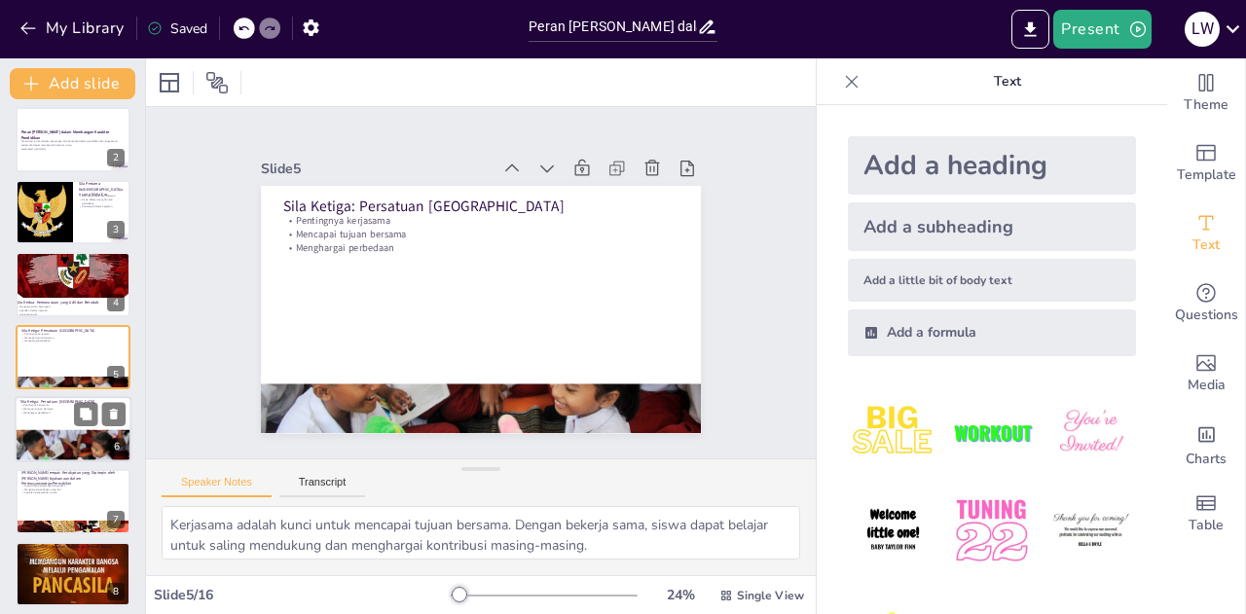
click at [45, 417] on div at bounding box center [73, 429] width 117 height 66
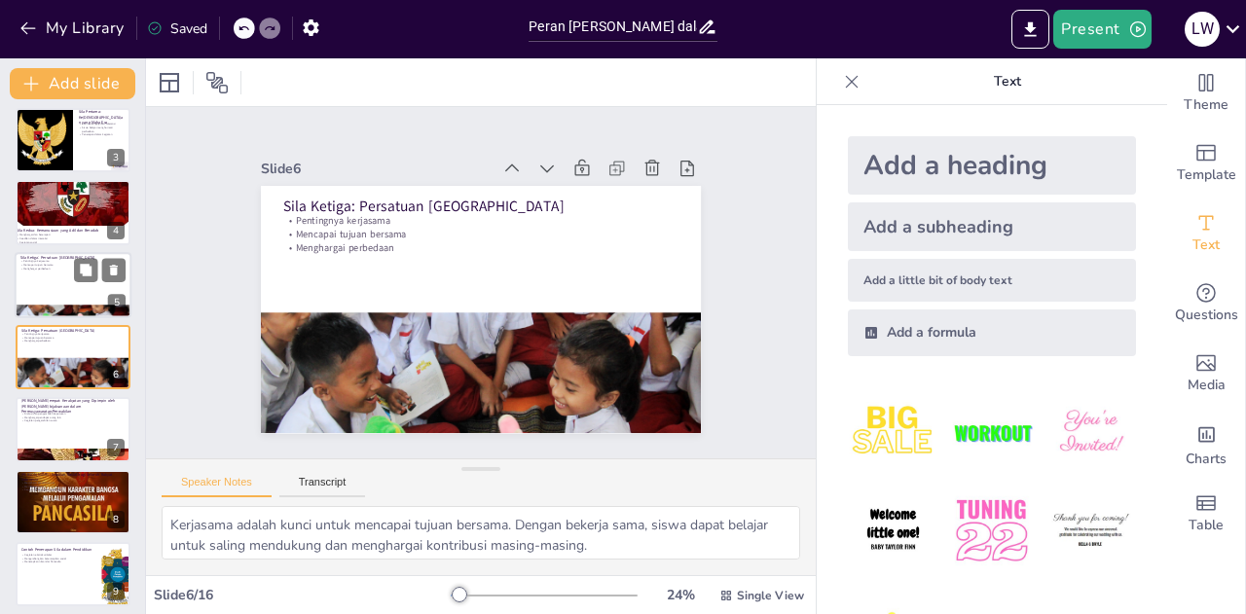
click at [53, 291] on div at bounding box center [73, 285] width 117 height 66
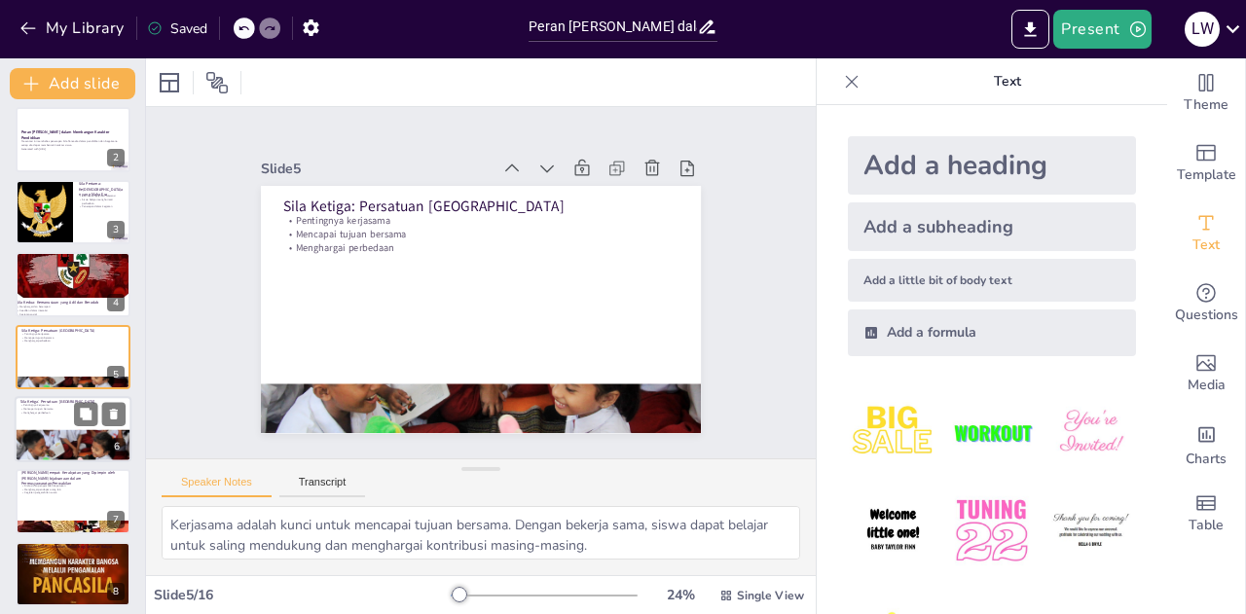
click at [61, 429] on div at bounding box center [73, 455] width 117 height 66
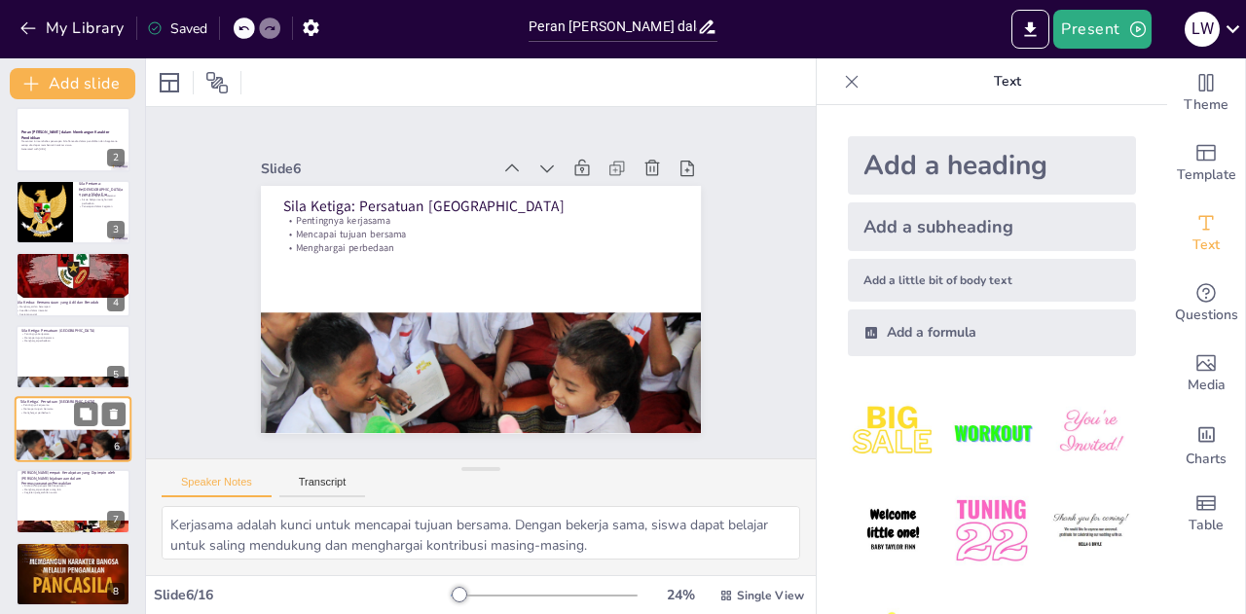
scroll to position [152, 0]
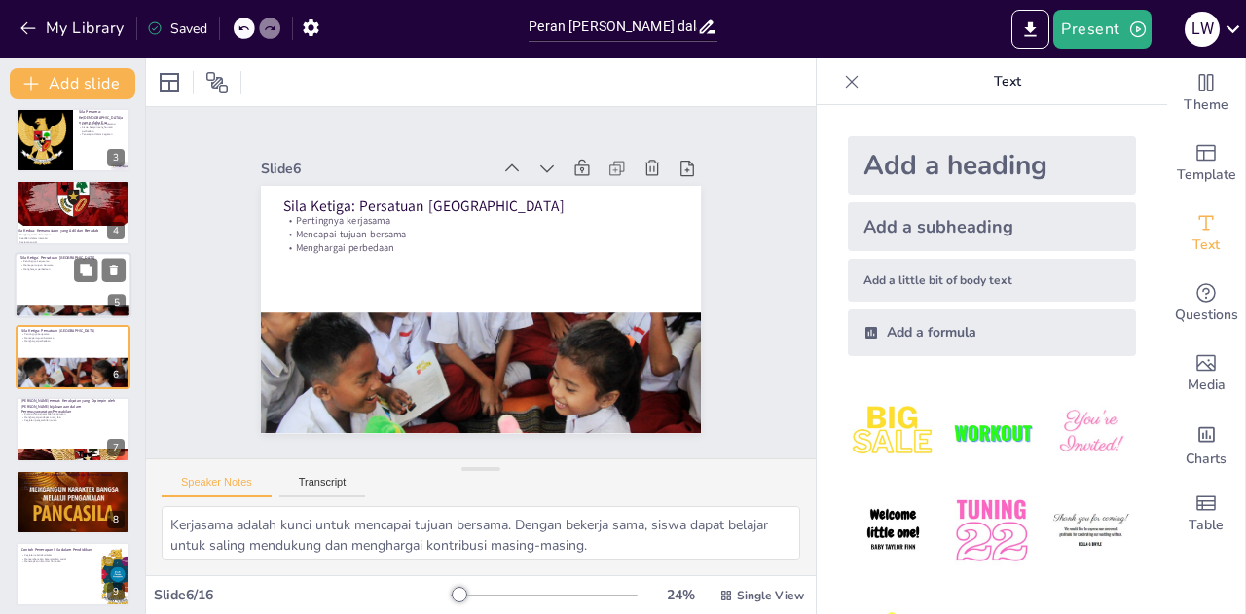
click at [71, 288] on div at bounding box center [73, 285] width 117 height 66
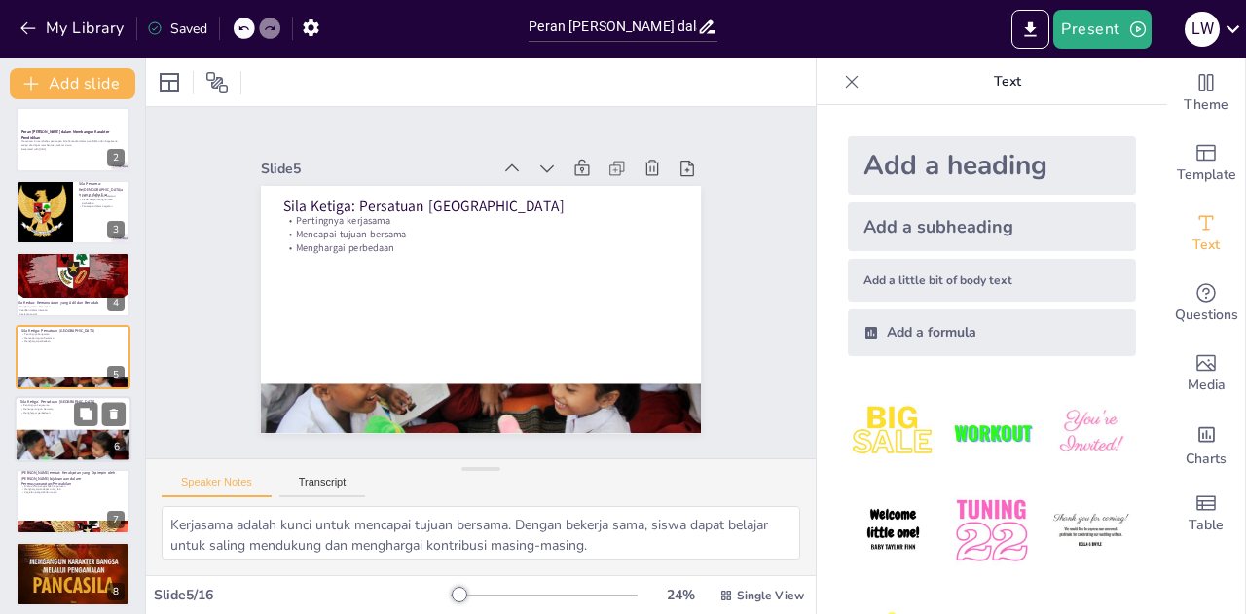
click at [31, 439] on div at bounding box center [73, 455] width 117 height 66
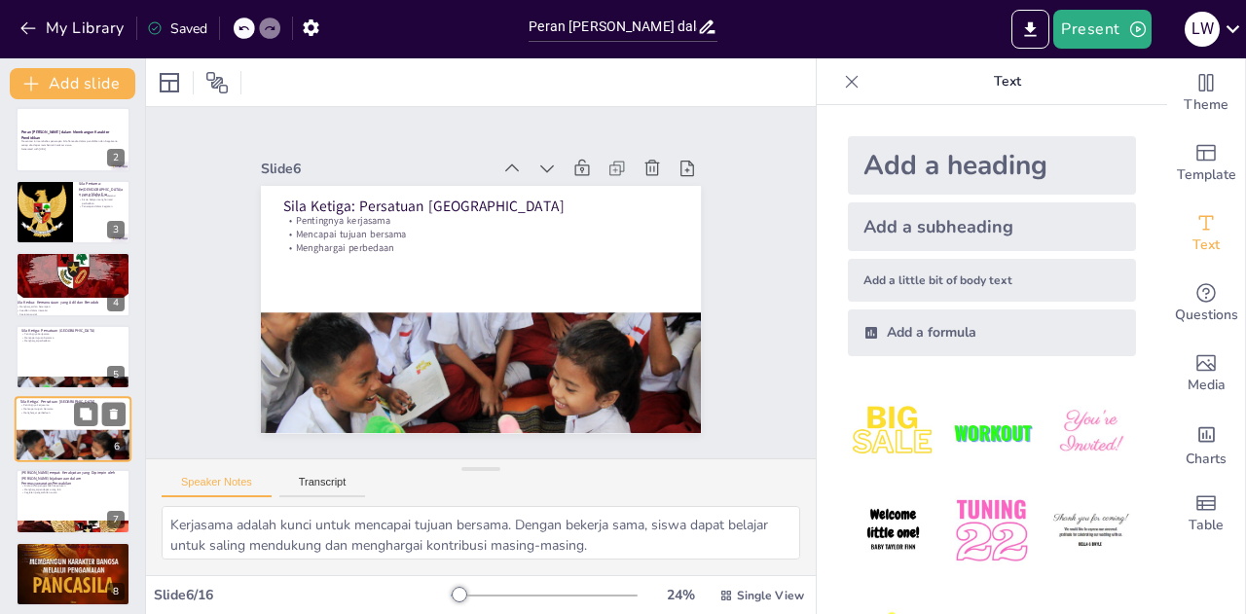
scroll to position [152, 0]
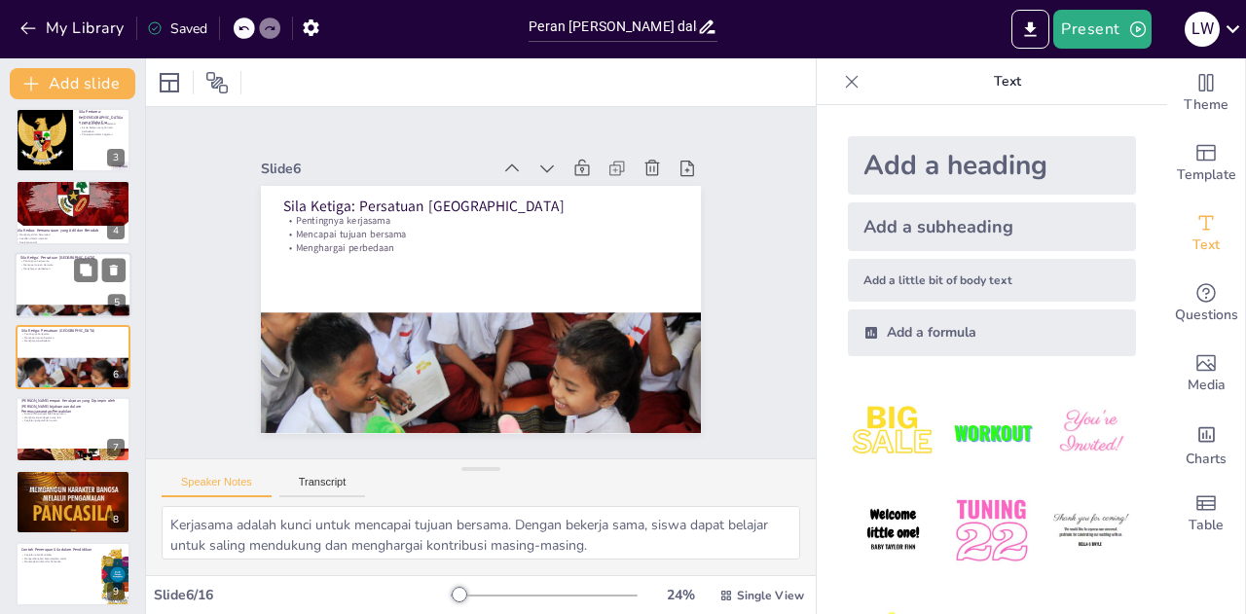
click at [21, 282] on div at bounding box center [73, 285] width 117 height 66
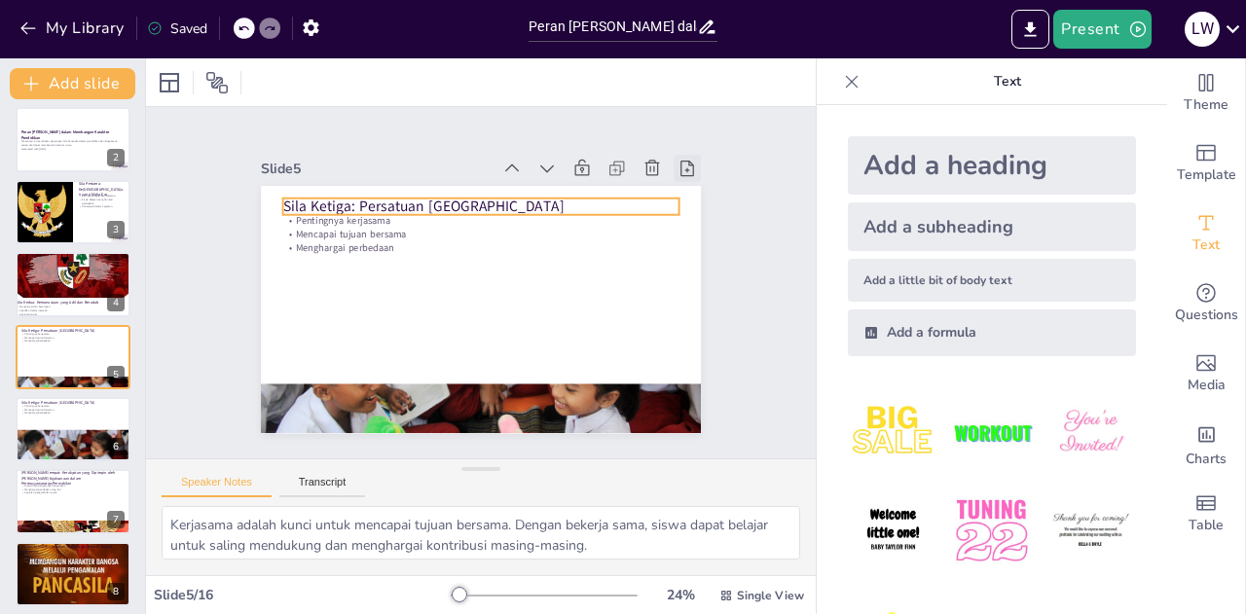
checkbox input "true"
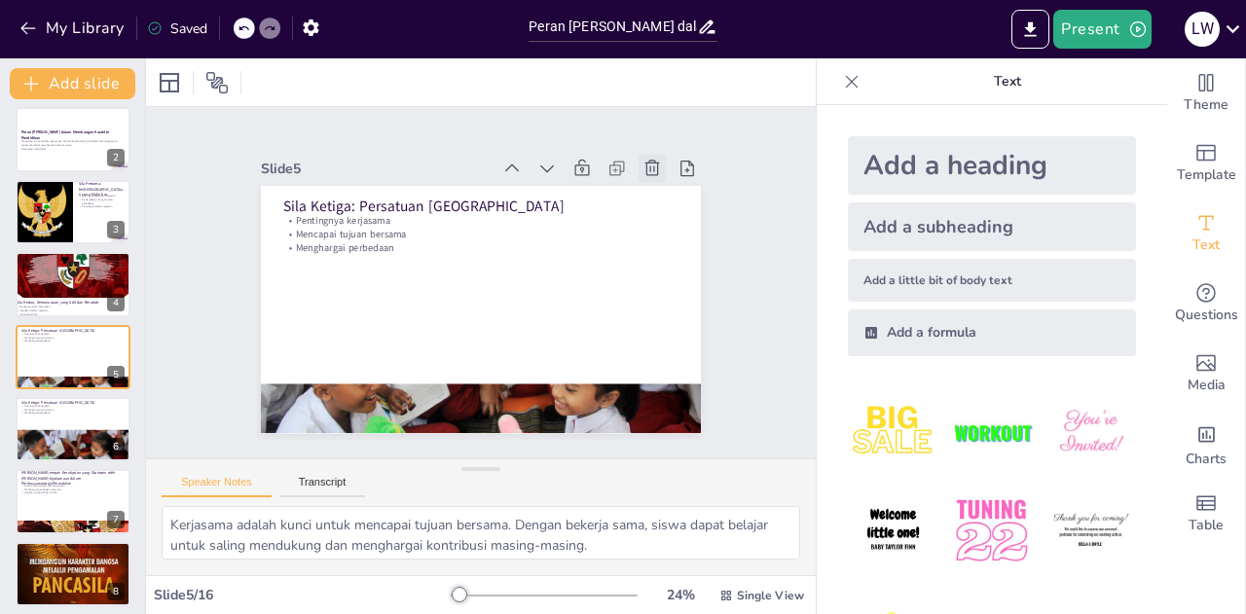
click at [655, 364] on icon at bounding box center [665, 374] width 21 height 20
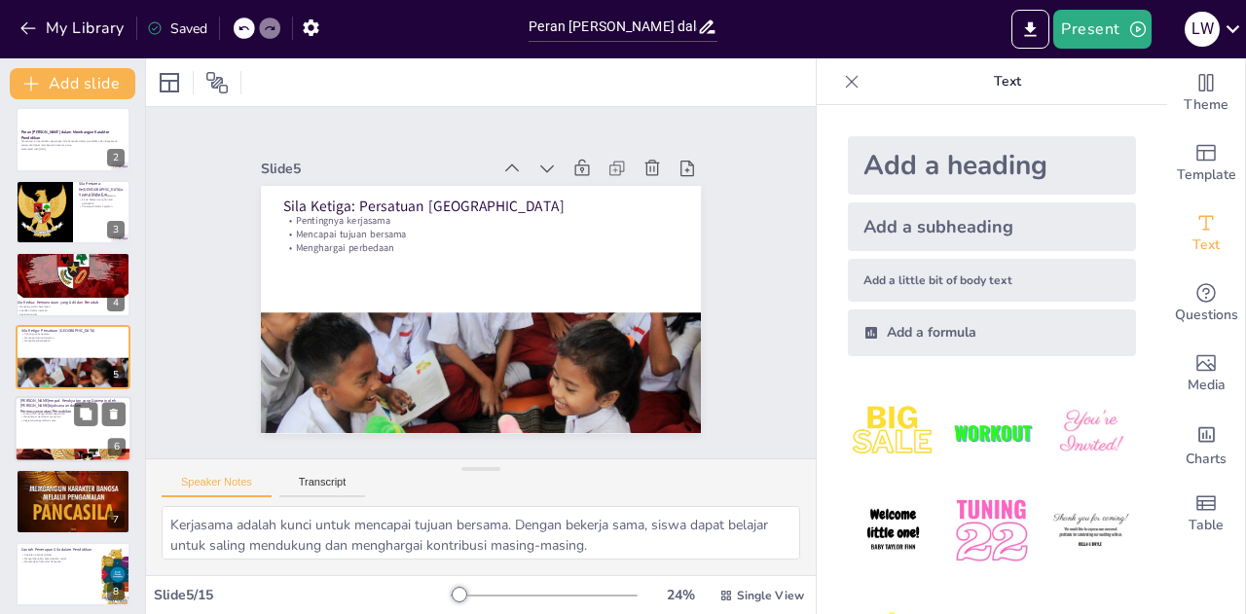
checkbox input "true"
click at [51, 441] on div at bounding box center [73, 429] width 117 height 66
type textarea "Diskusi adalah cara yang efektif untuk mengajarkan siswa tentang pentingnya men…"
checkbox input "true"
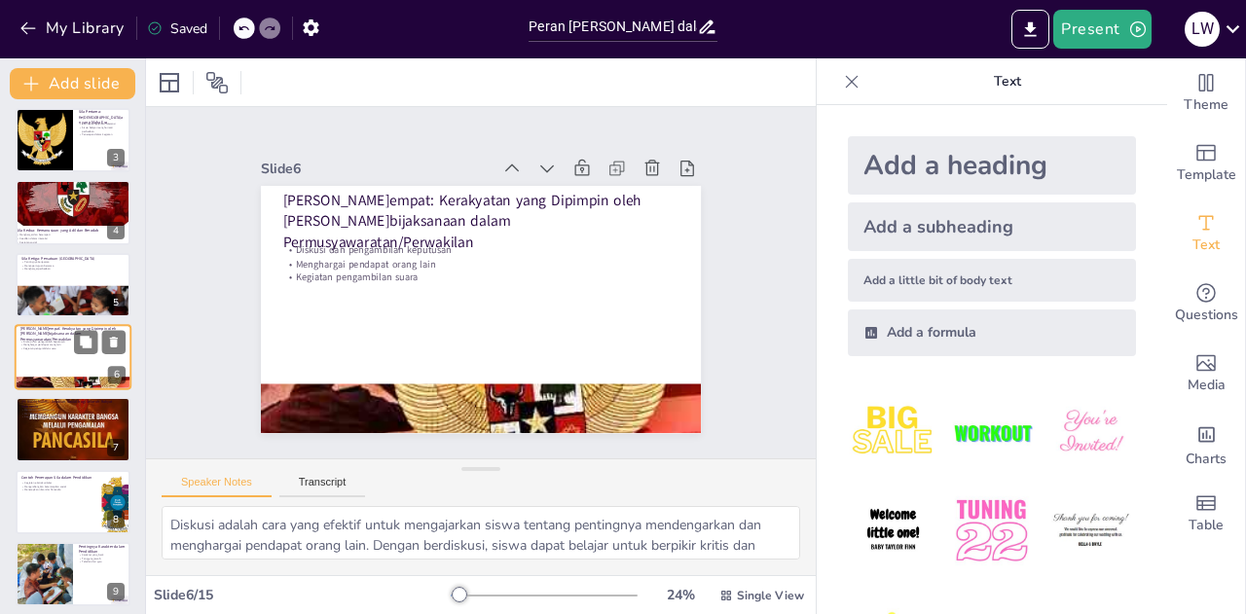
type textarea "Memahami keadilan sosial adalah langkah awal untuk menciptakan masyarakat yang …"
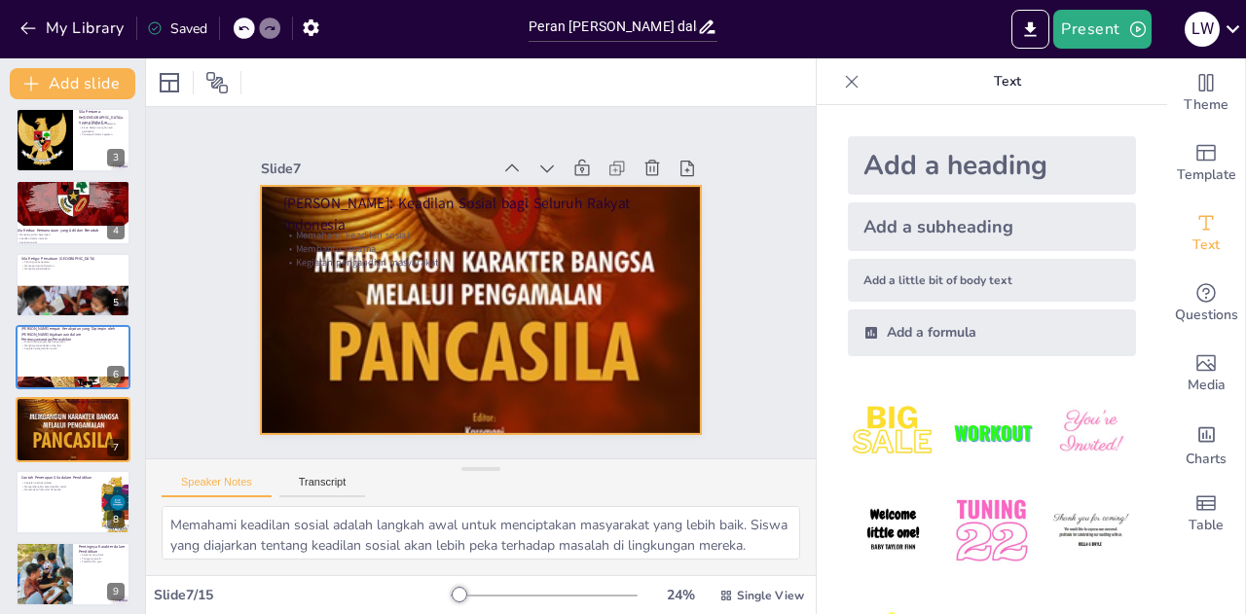
click at [486, 388] on div at bounding box center [461, 301] width 760 height 747
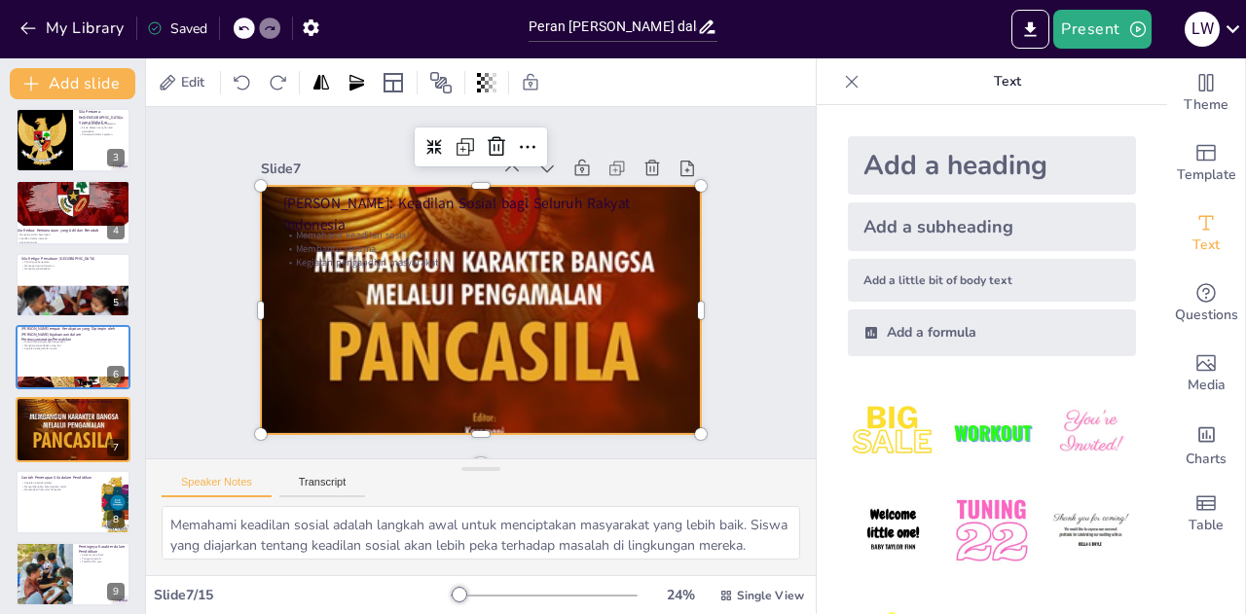
click at [460, 432] on div at bounding box center [344, 361] width 234 height 388
click at [459, 433] on div at bounding box center [448, 438] width 434 height 107
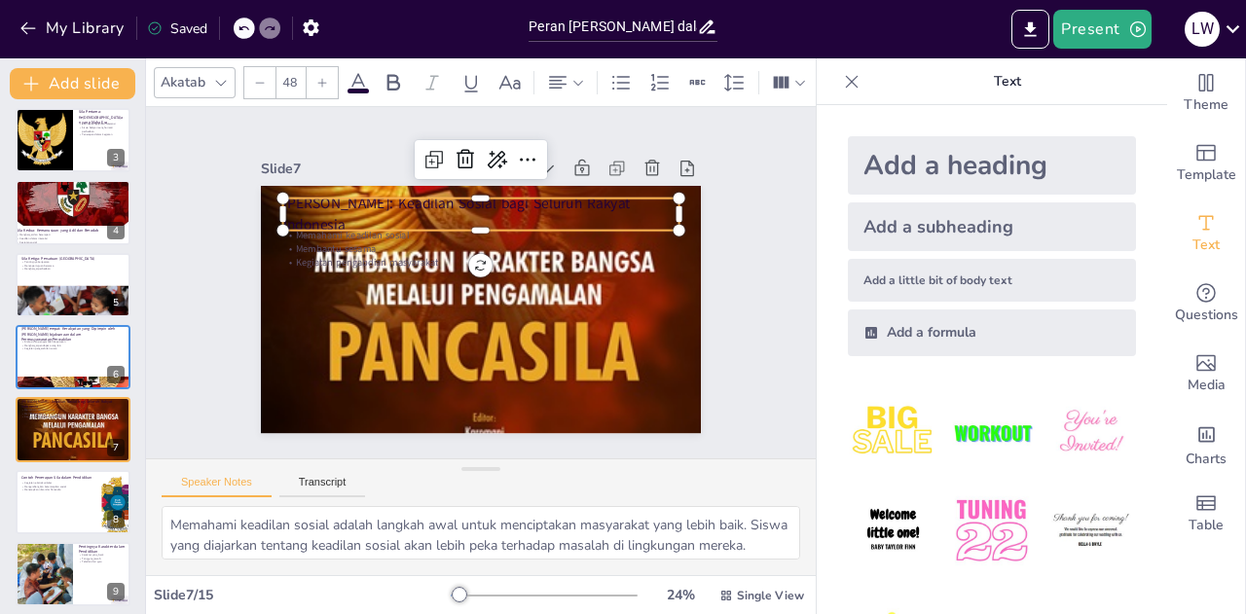
click at [396, 209] on p "[PERSON_NAME]: Keadilan Sosial bagi Seluruh Rakyat Indonesia" at bounding box center [532, 237] width 296 height 322
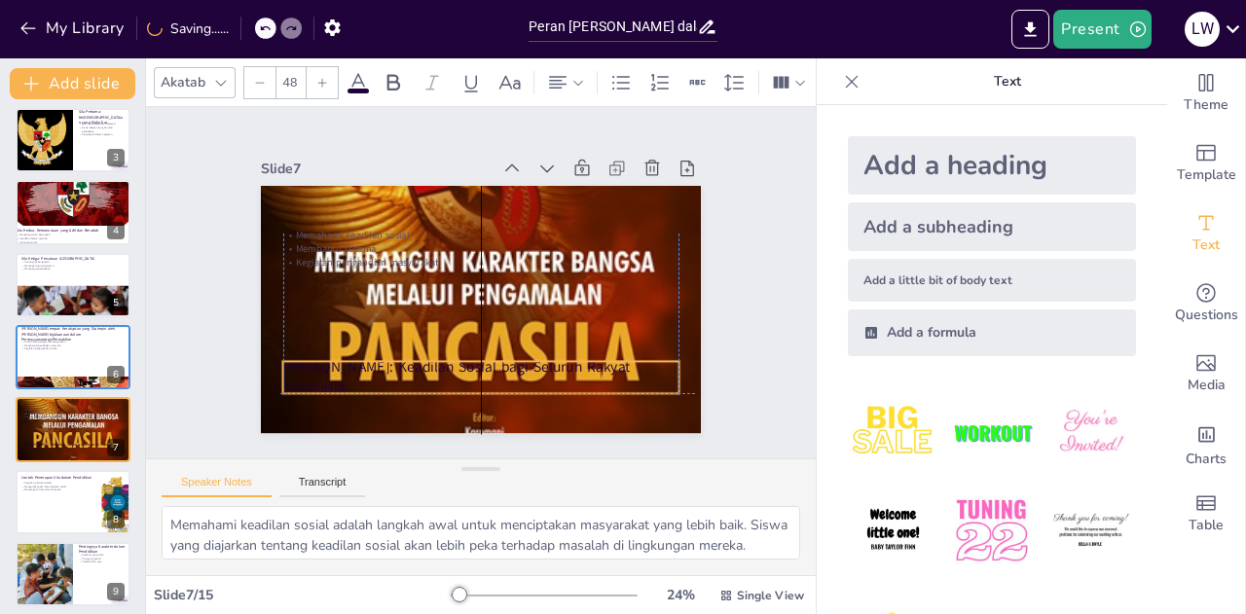
drag, startPoint x: 396, startPoint y: 209, endPoint x: 390, endPoint y: 375, distance: 165.6
click at [390, 375] on p "[PERSON_NAME]: Keadilan Sosial bagi Seluruh Rakyat Indonesia" at bounding box center [418, 353] width 322 height 296
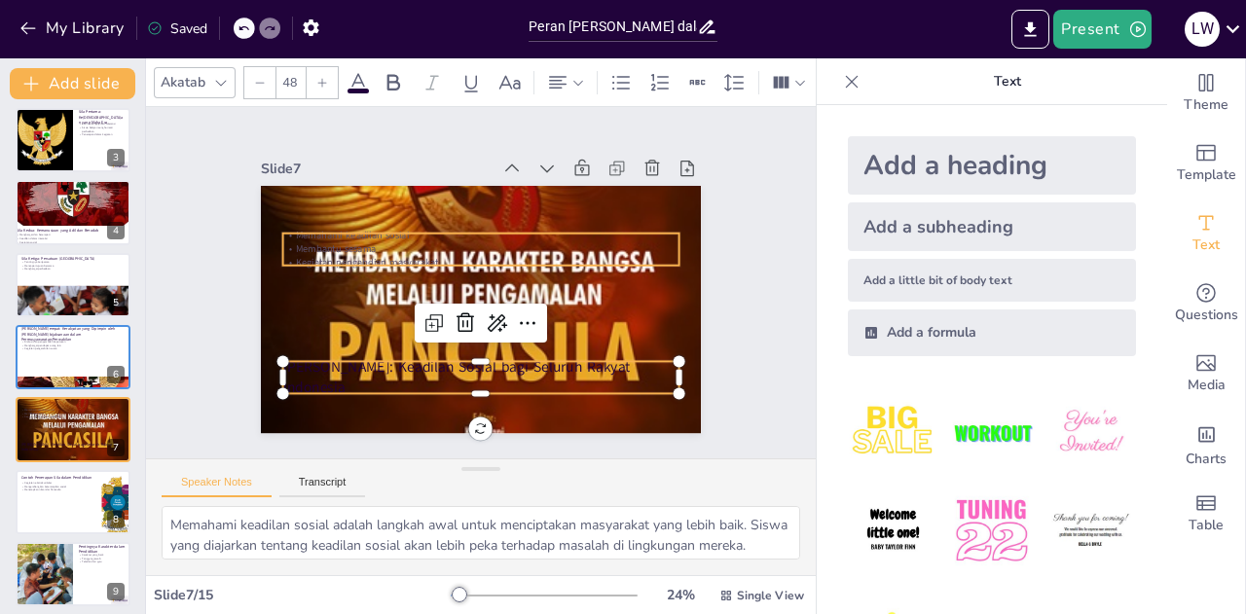
checkbox input "true"
type input "32"
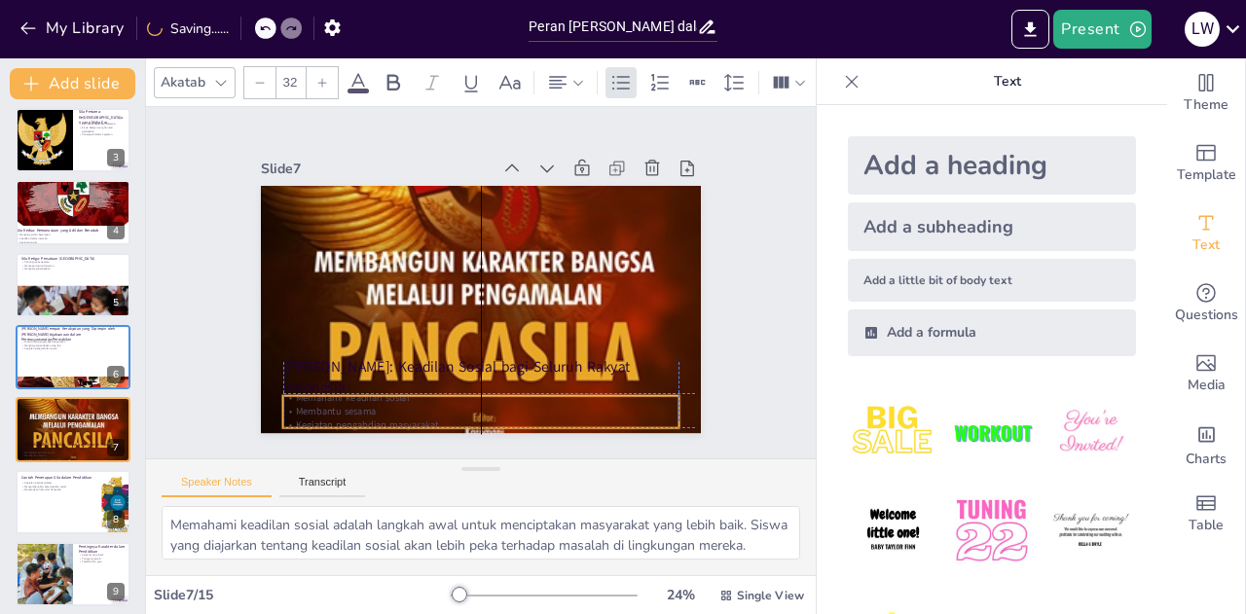
drag, startPoint x: 358, startPoint y: 249, endPoint x: 358, endPoint y: 406, distance: 156.7
click at [499, 406] on div "Memahami keadilan sosial Membantu sesama Kegiatan pengabdian masyarakat" at bounding box center [598, 230] width 199 height 379
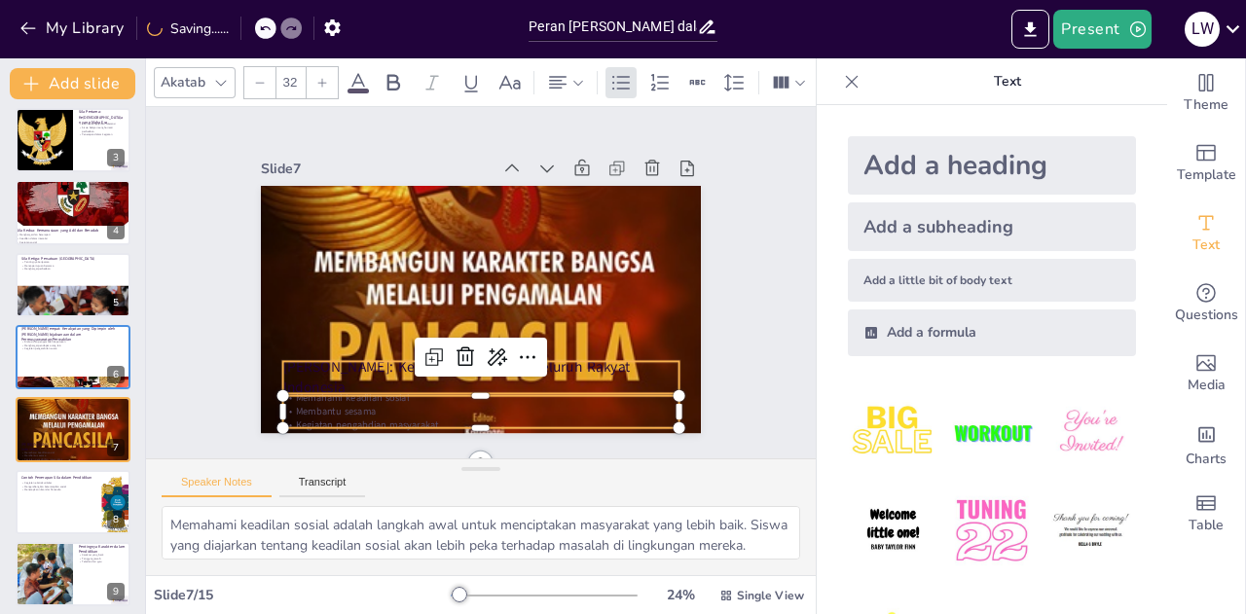
checkbox input "true"
type input "48"
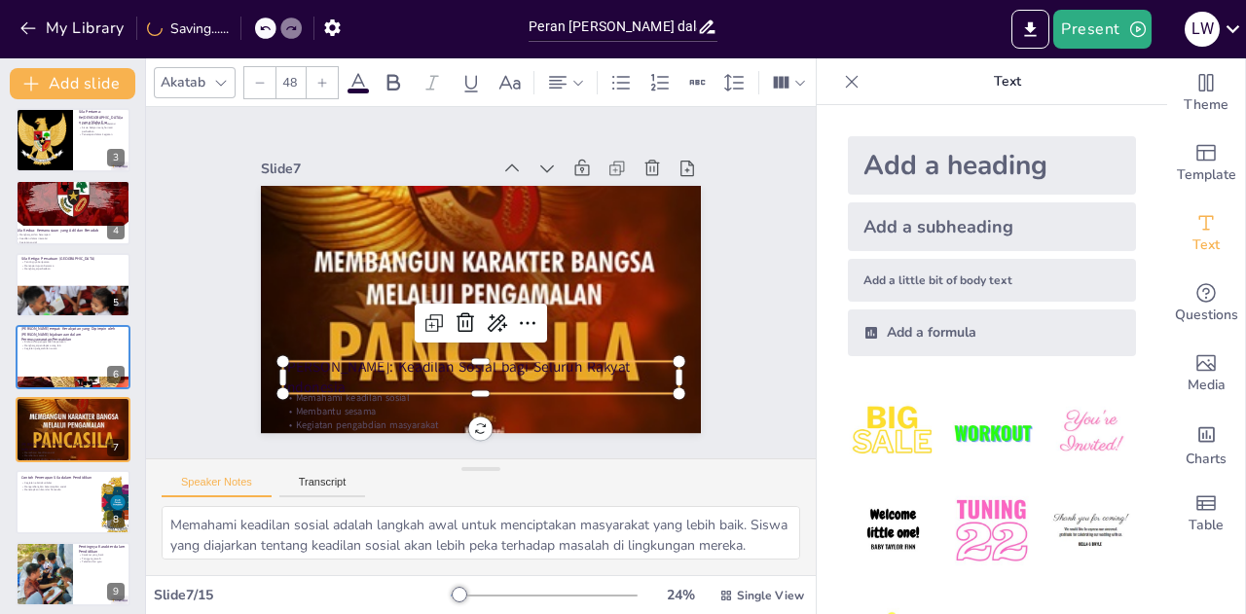
click at [346, 365] on p "[PERSON_NAME]: Keadilan Sosial bagi Seluruh Rakyat Indonesia" at bounding box center [387, 273] width 82 height 398
click at [512, 326] on icon at bounding box center [495, 342] width 33 height 33
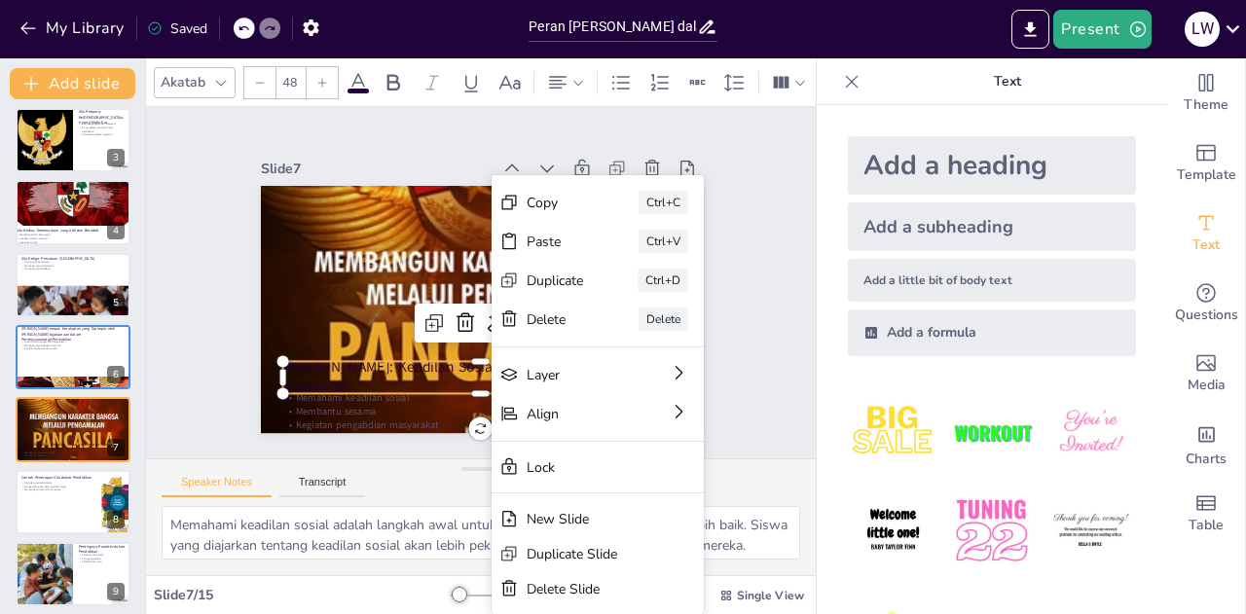
click at [766, 240] on div "Slide 1 Go to [DOMAIN_NAME] and login with code Free87530348 Slide 2 Peran Sila…" at bounding box center [481, 282] width 749 height 677
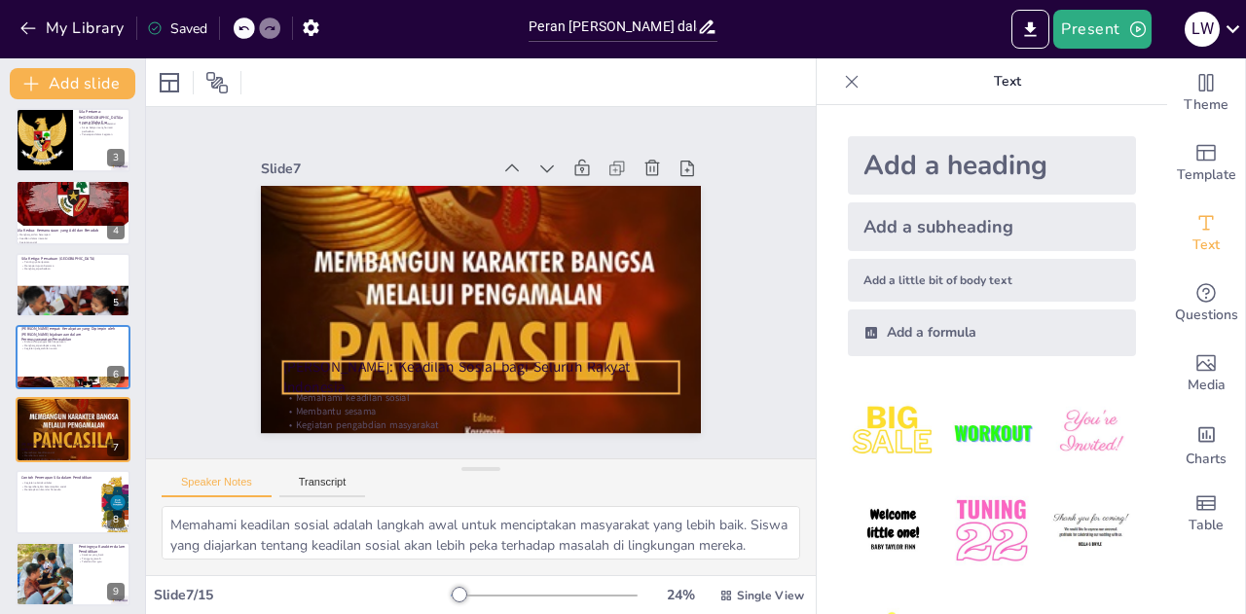
click at [491, 361] on p "[PERSON_NAME]: Keadilan Sosial bagi Seluruh Rakyat Indonesia" at bounding box center [451, 373] width 389 height 162
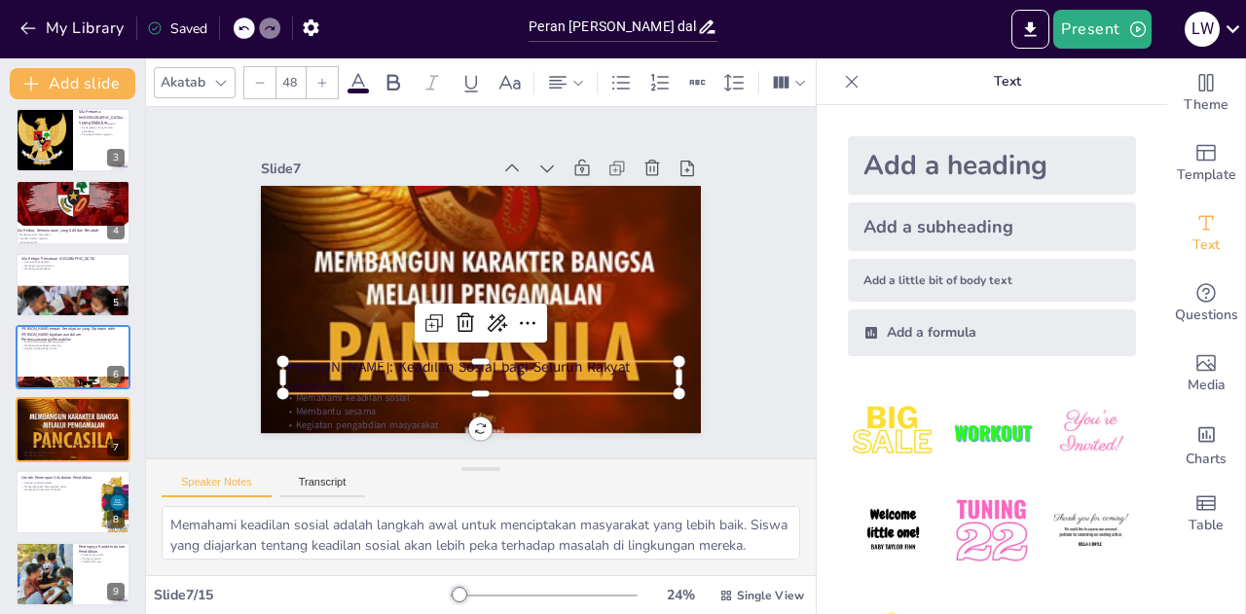
click at [356, 78] on icon at bounding box center [358, 82] width 23 height 23
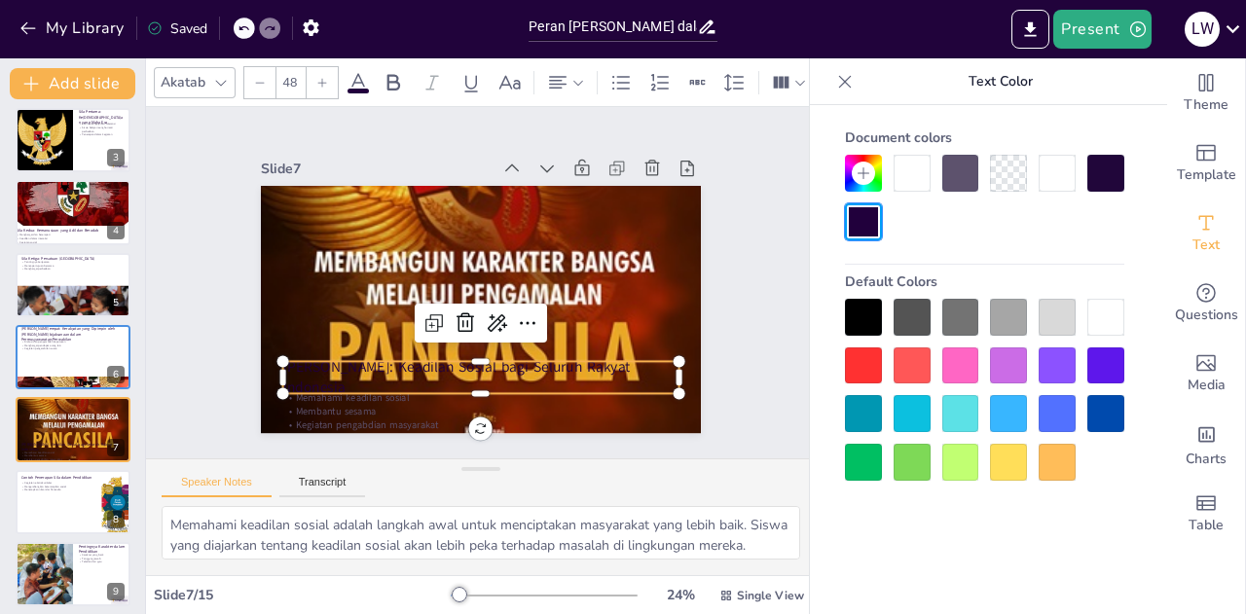
click at [912, 171] on div at bounding box center [912, 173] width 37 height 37
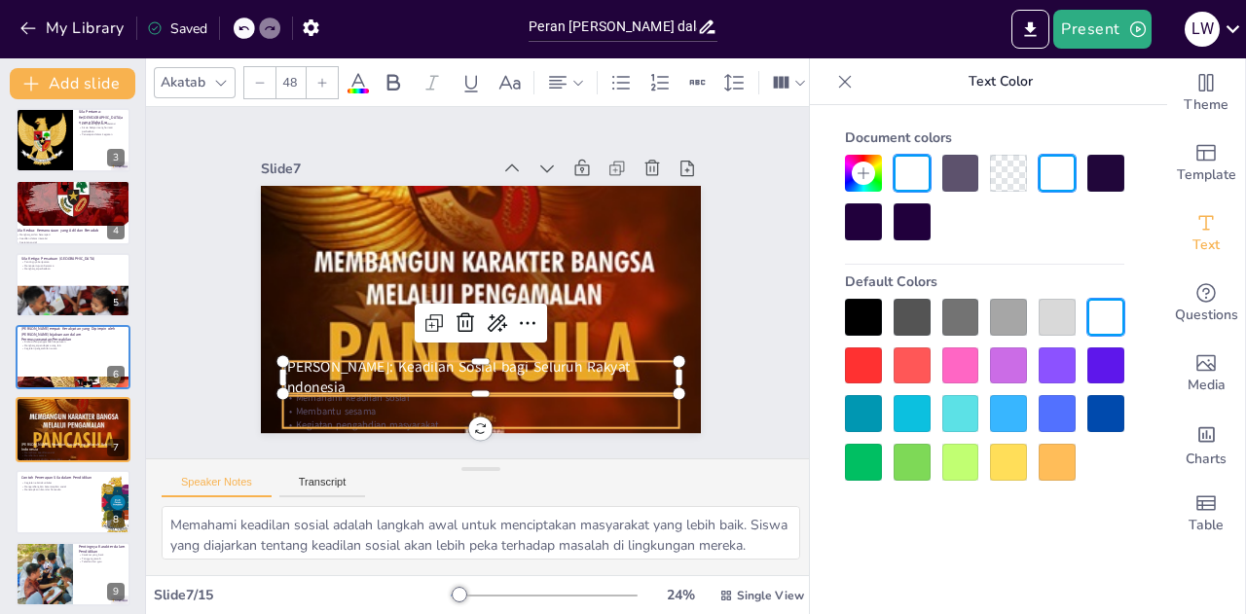
checkbox input "true"
type input "32"
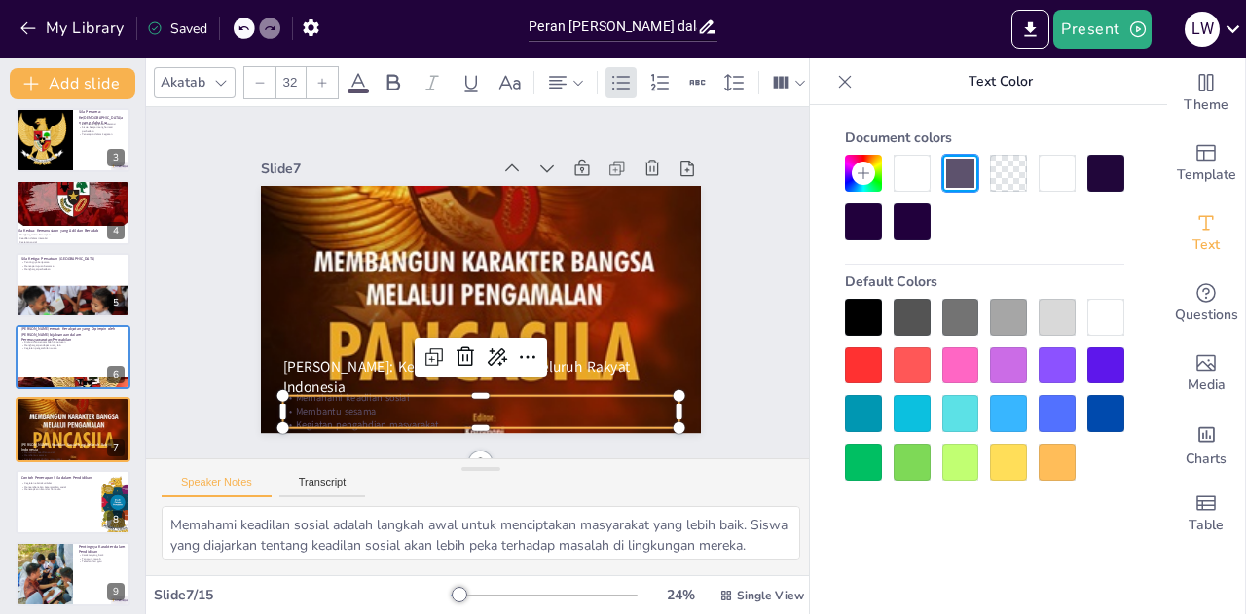
click at [413, 403] on p "Membantu sesama" at bounding box center [416, 394] width 350 height 209
click at [354, 73] on icon at bounding box center [358, 82] width 23 height 23
click at [920, 184] on div at bounding box center [912, 173] width 37 height 37
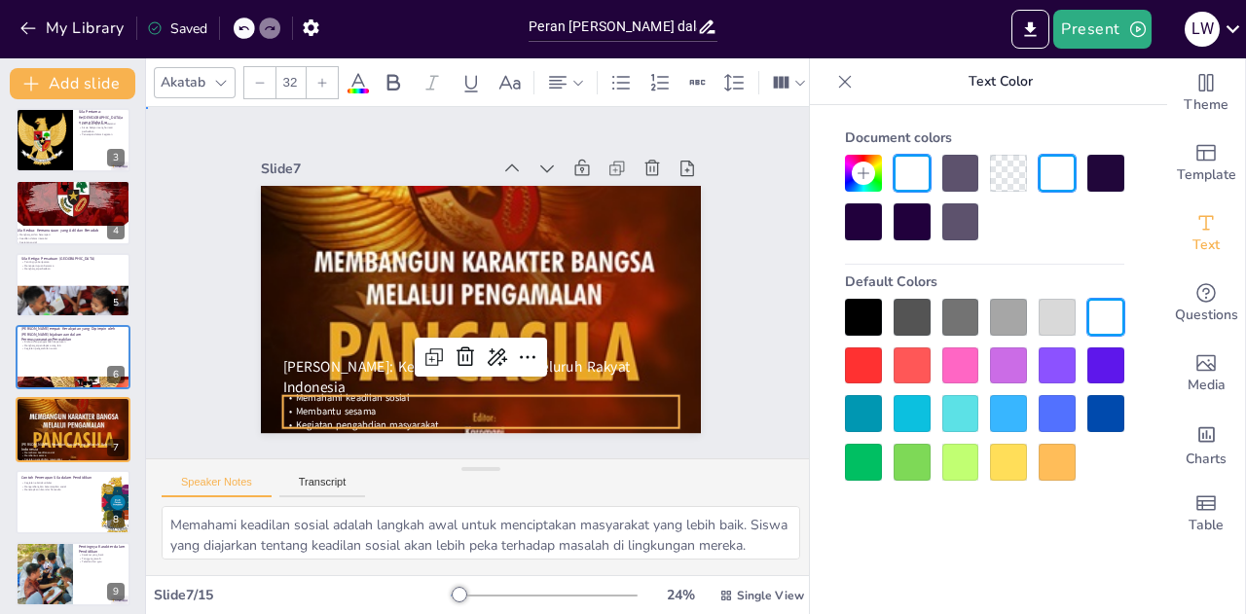
click at [216, 322] on div "Slide 1 Go to [DOMAIN_NAME] and login with code Free87530348 Slide 2 Peran Sila…" at bounding box center [480, 284] width 615 height 458
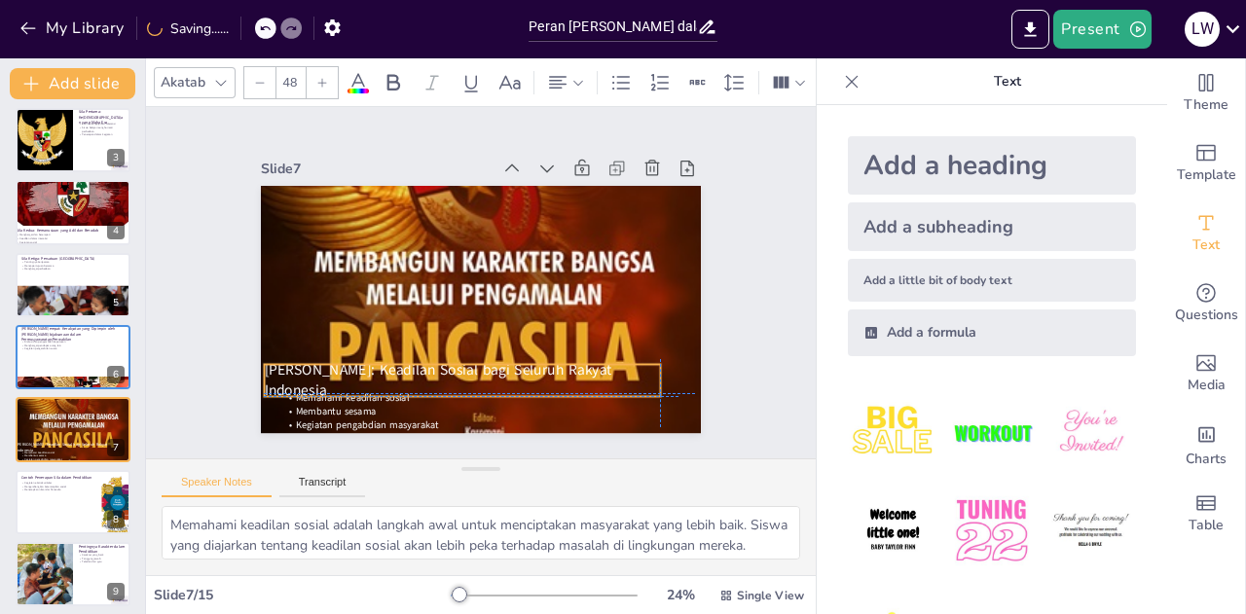
drag, startPoint x: 381, startPoint y: 377, endPoint x: 361, endPoint y: 374, distance: 19.7
click at [361, 374] on span "[PERSON_NAME]: Keadilan Sosial bagi Seluruh Rakyat Indonesia" at bounding box center [389, 328] width 305 height 220
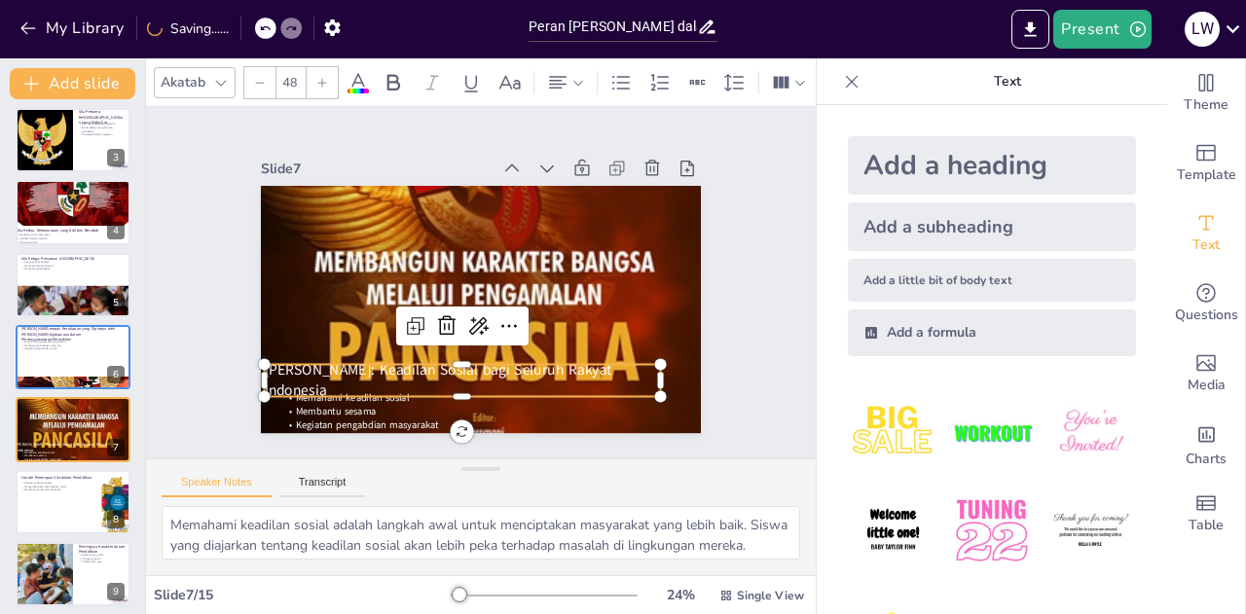
click at [362, 358] on div "[PERSON_NAME]: Keadilan Sosial bagi Seluruh Rakyat Indonesia" at bounding box center [451, 378] width 397 height 73
checkbox input "true"
type input "32"
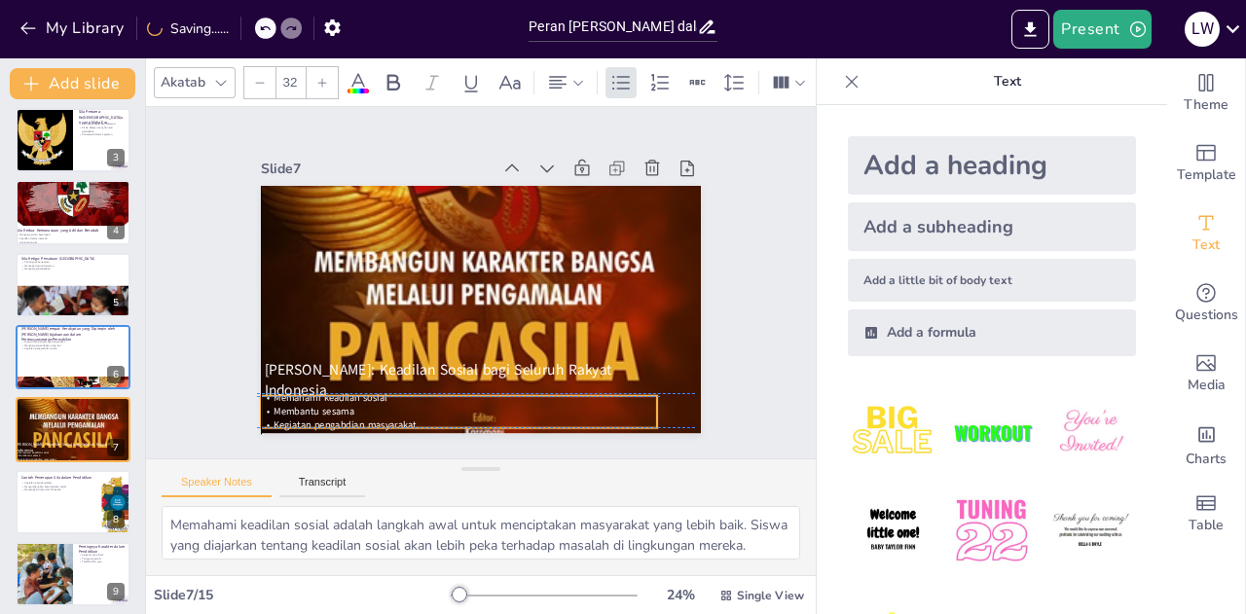
drag, startPoint x: 359, startPoint y: 398, endPoint x: 333, endPoint y: 392, distance: 26.9
click at [333, 392] on div "Memahami keadilan sosial Membantu sesama Kegiatan pengabdian masyarakat" at bounding box center [408, 391] width 379 height 199
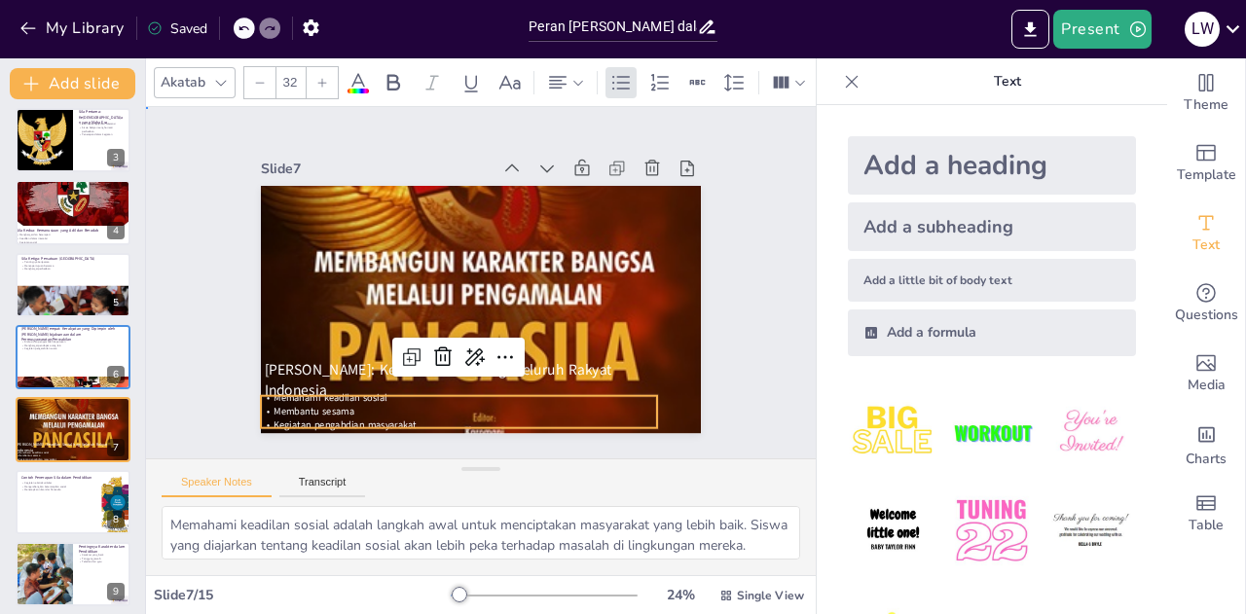
click at [703, 376] on div "Slide 1 Go to [DOMAIN_NAME] and login with code Free87530348 Slide 2 Peran Sila…" at bounding box center [480, 282] width 625 height 499
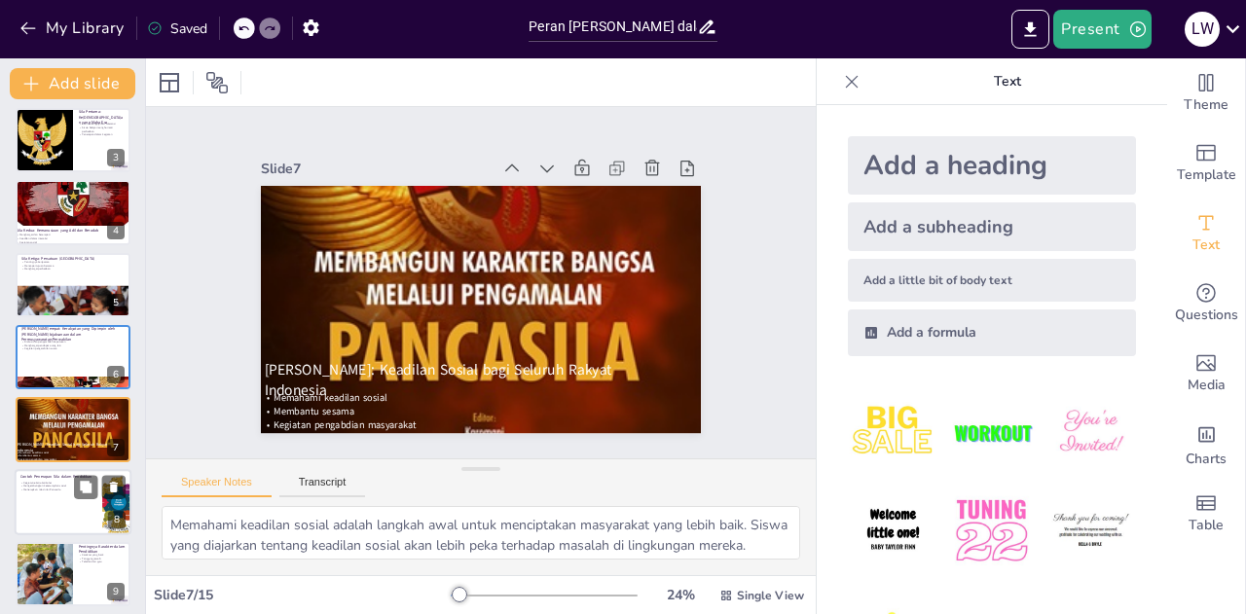
checkbox input "true"
click at [45, 492] on div at bounding box center [73, 502] width 117 height 66
type textarea "Kegiatan ekstrakurikuler adalah sarana yang baik untuk menerapkan nilai-nilai P…"
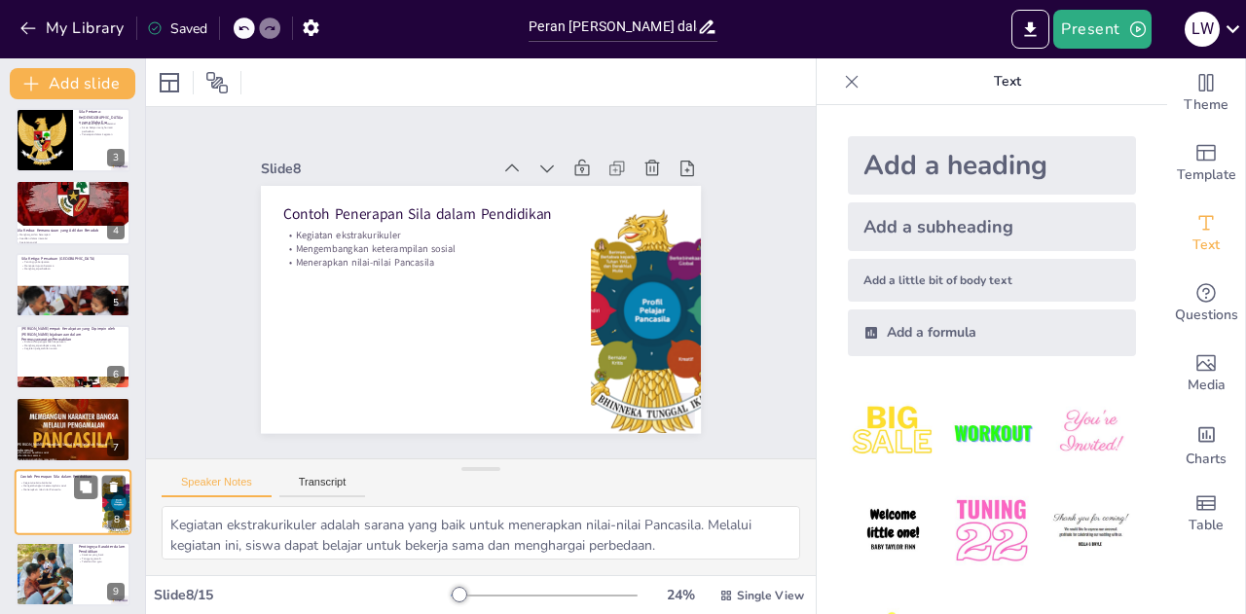
scroll to position [297, 0]
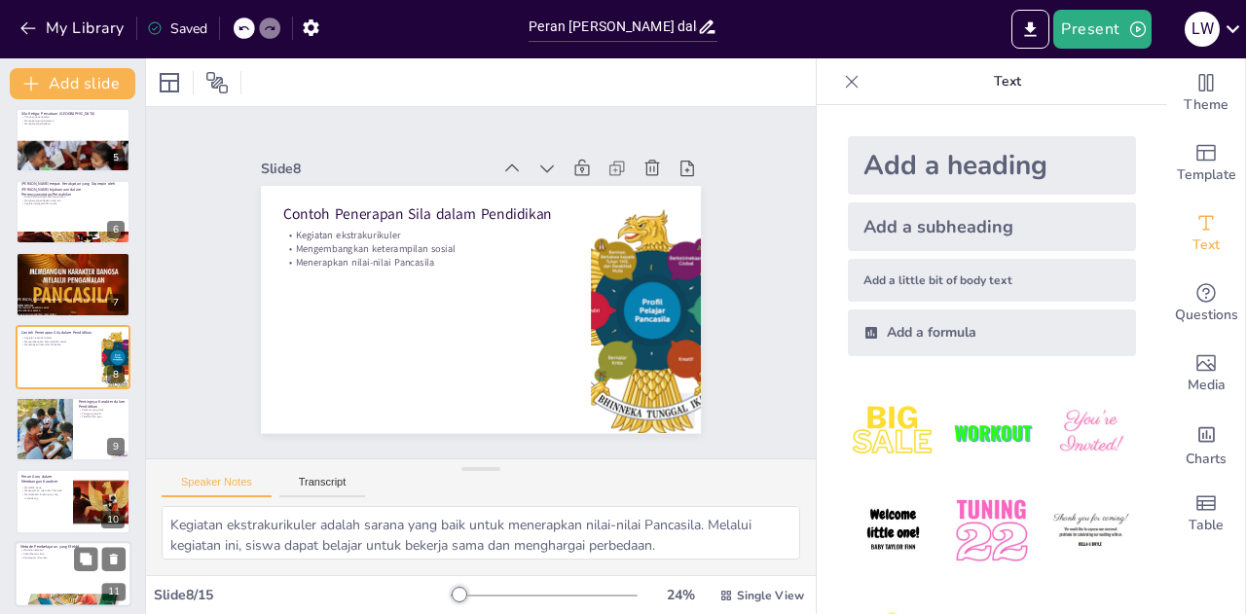
checkbox input "true"
click at [58, 564] on div at bounding box center [73, 574] width 117 height 66
type textarea "Metode pembelajaran interaktif dapat membuat siswa lebih terlibat dalam proses …"
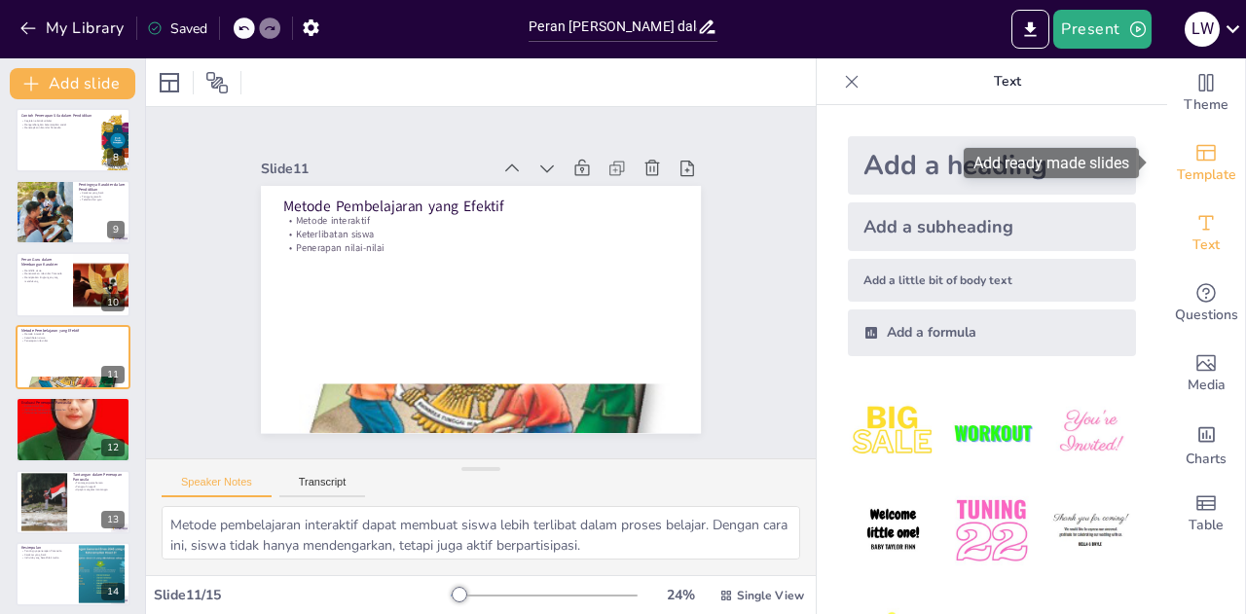
click at [1198, 166] on span "Template" at bounding box center [1206, 175] width 59 height 21
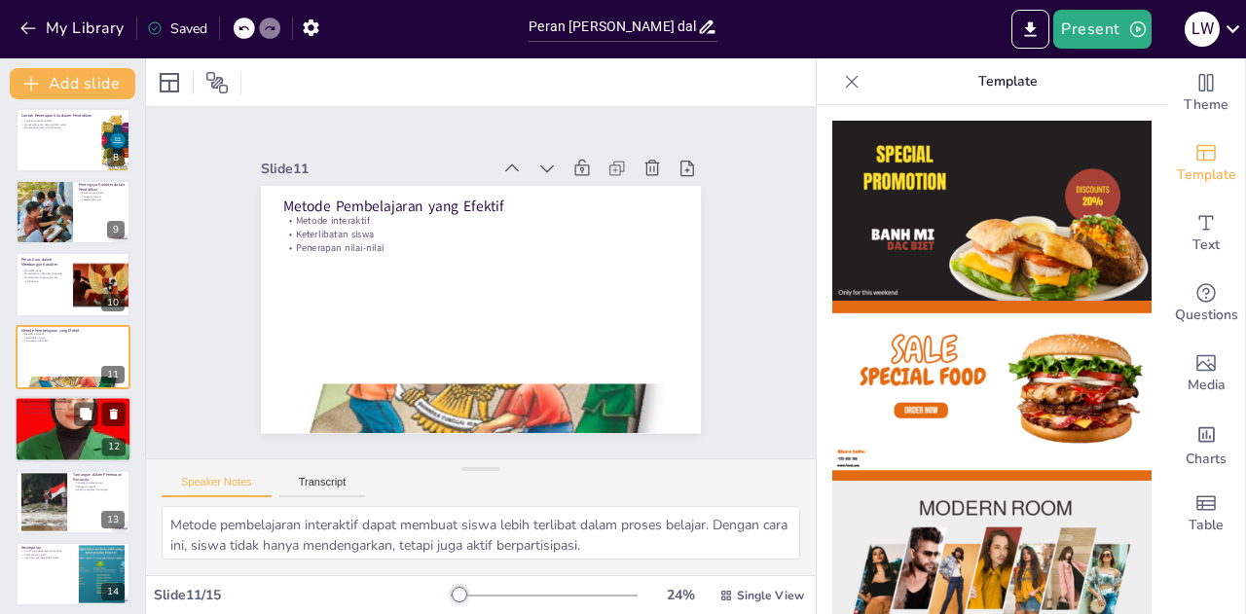
checkbox input "true"
click at [79, 431] on div at bounding box center [73, 429] width 117 height 163
type textarea "Evaluasi berkala adalah cara untuk menilai efektivitas penerapan nilai-nilai Pa…"
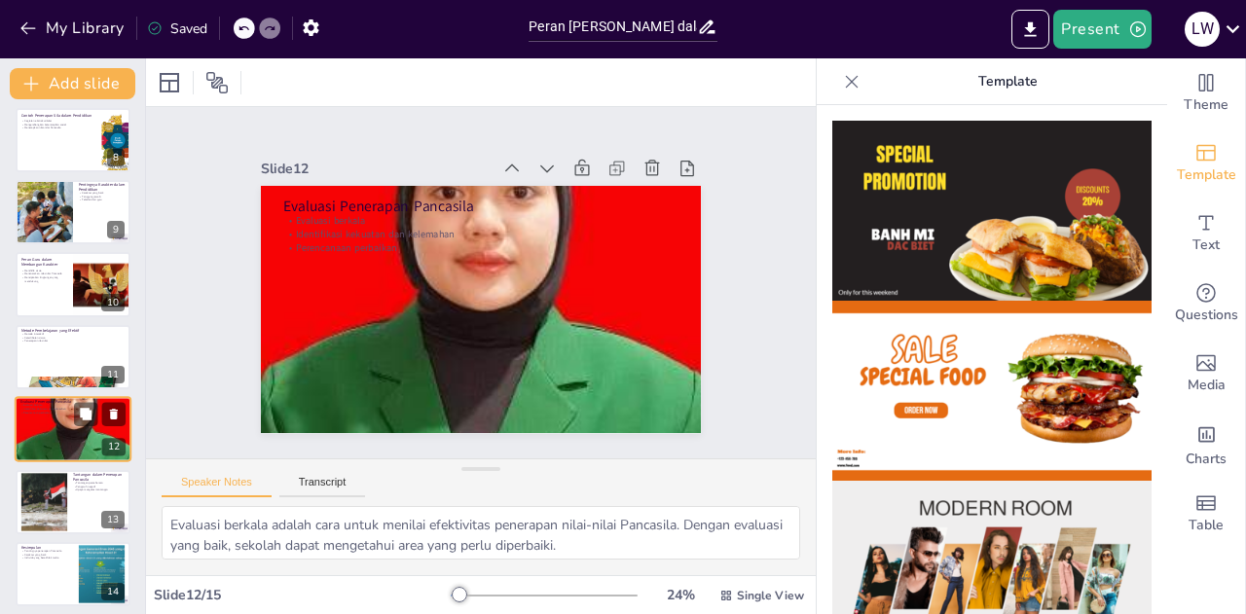
scroll to position [586, 0]
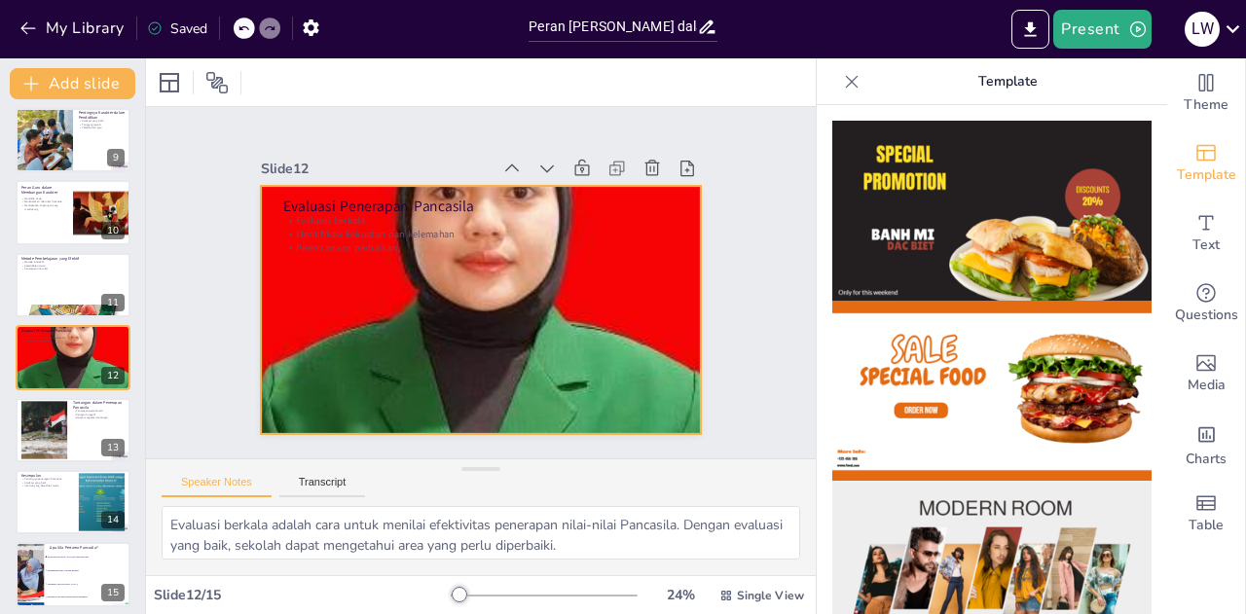
checkbox input "true"
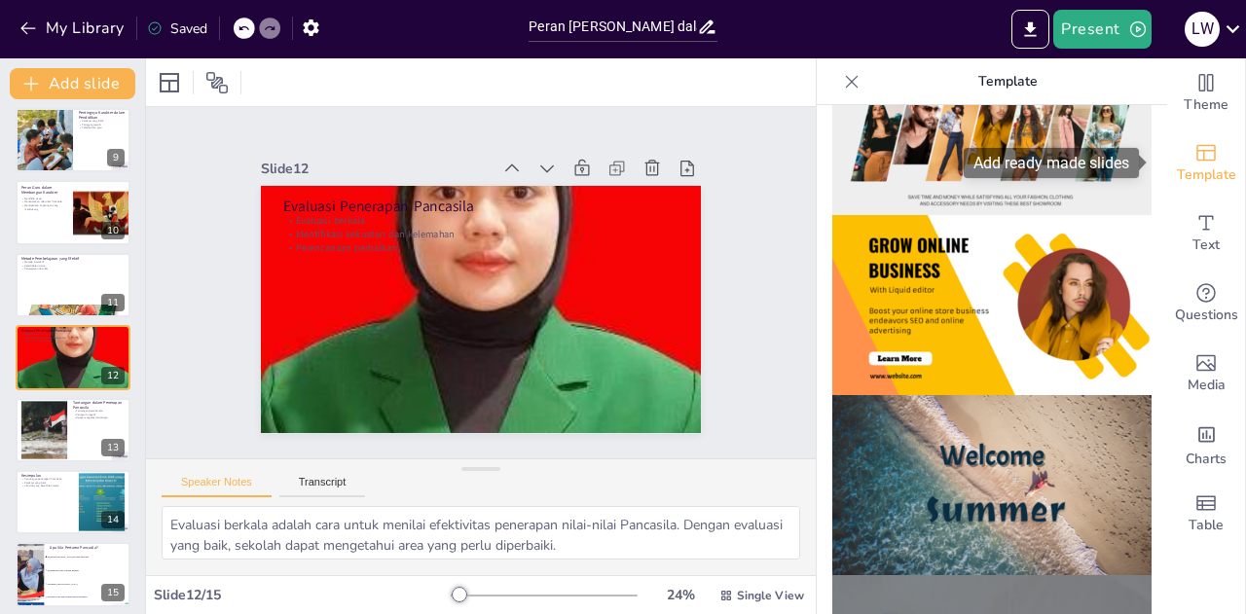
drag, startPoint x: 1159, startPoint y: 225, endPoint x: 1158, endPoint y: 192, distance: 33.1
click at [1167, 192] on div "Theme Template Text Questions Media Charts Table" at bounding box center [1206, 303] width 78 height 491
click at [1062, 166] on img at bounding box center [991, 126] width 319 height 180
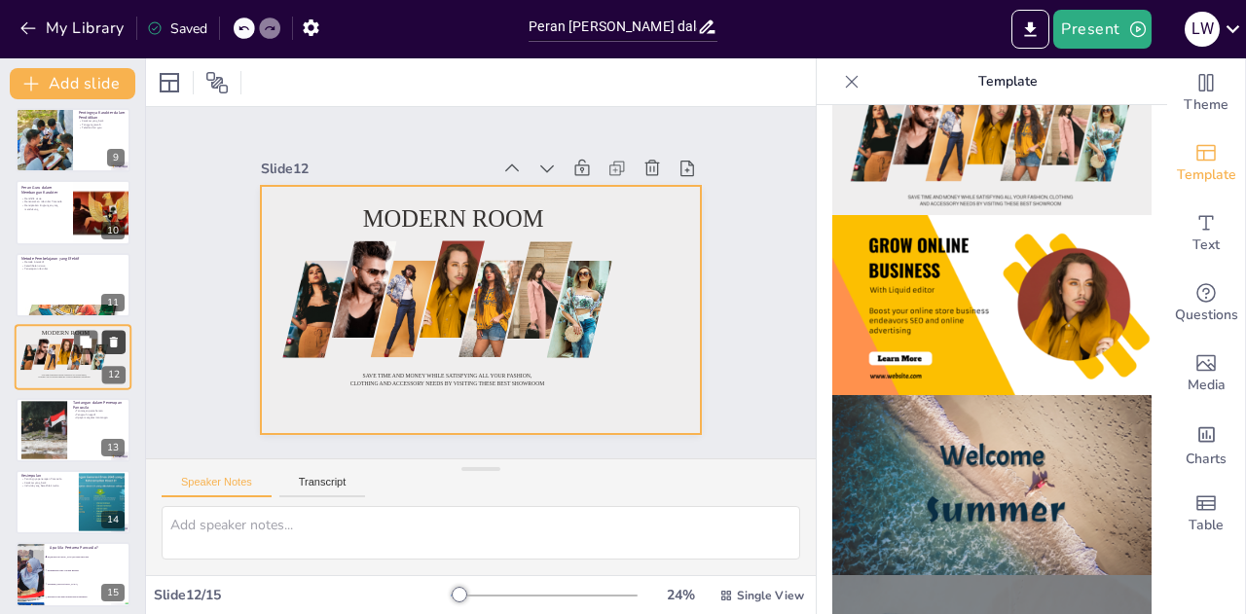
checkbox input "true"
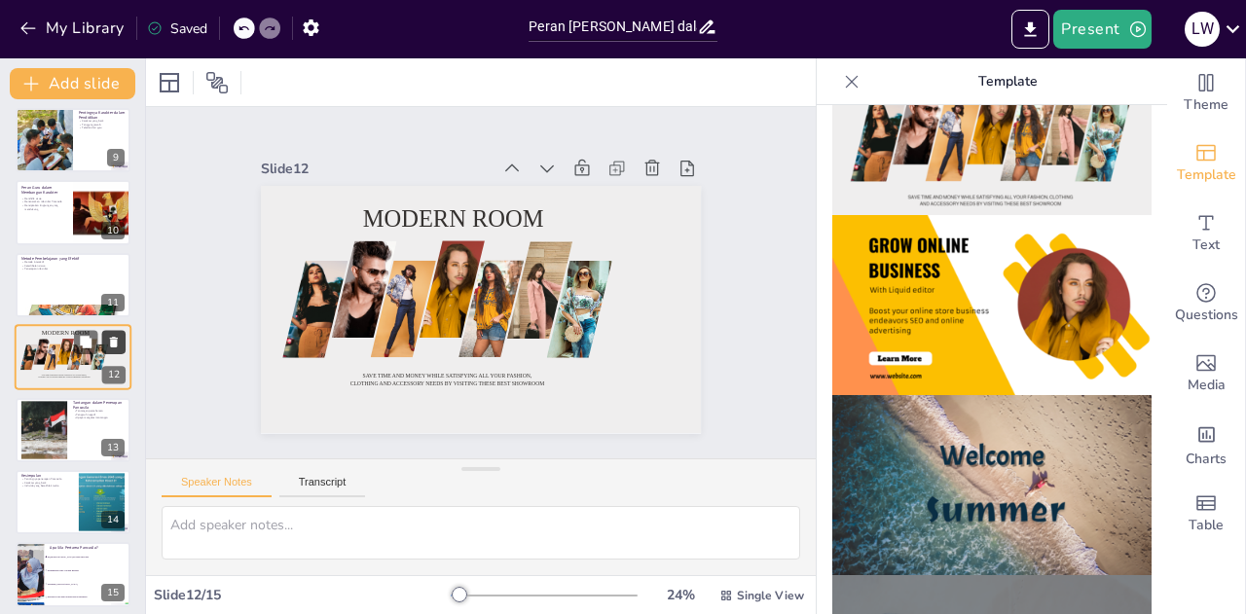
click at [121, 331] on button at bounding box center [113, 342] width 23 height 23
type textarea "Tantangan pemahaman tentang nilai-nilai Pancasila dapat menghambat penerapannya…"
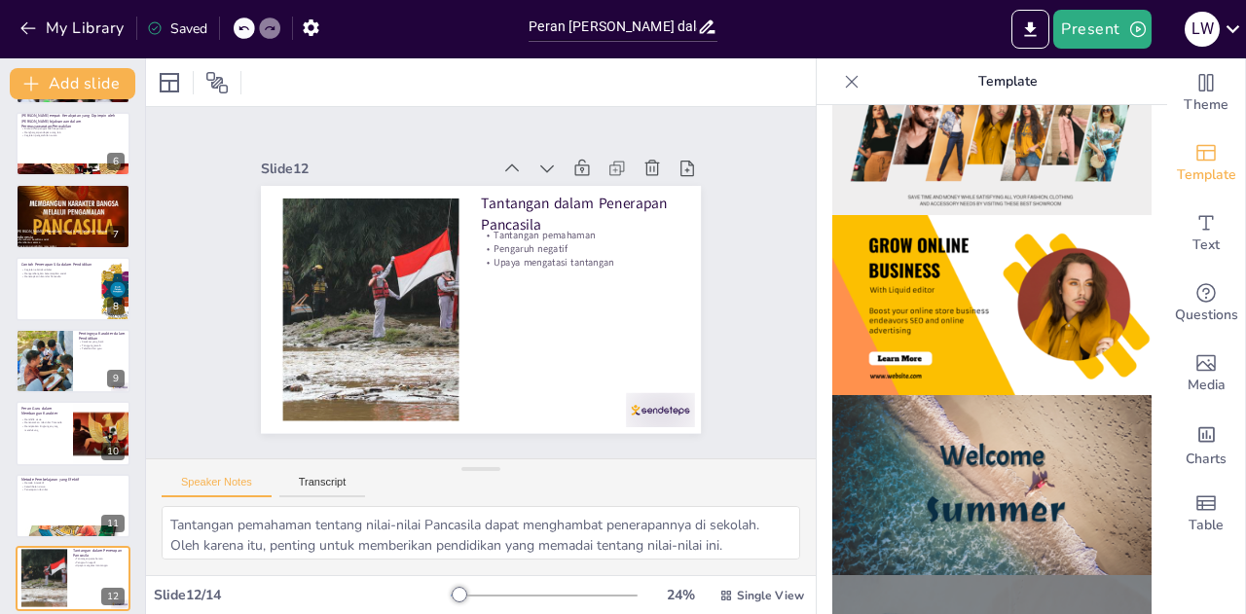
scroll to position [380, 0]
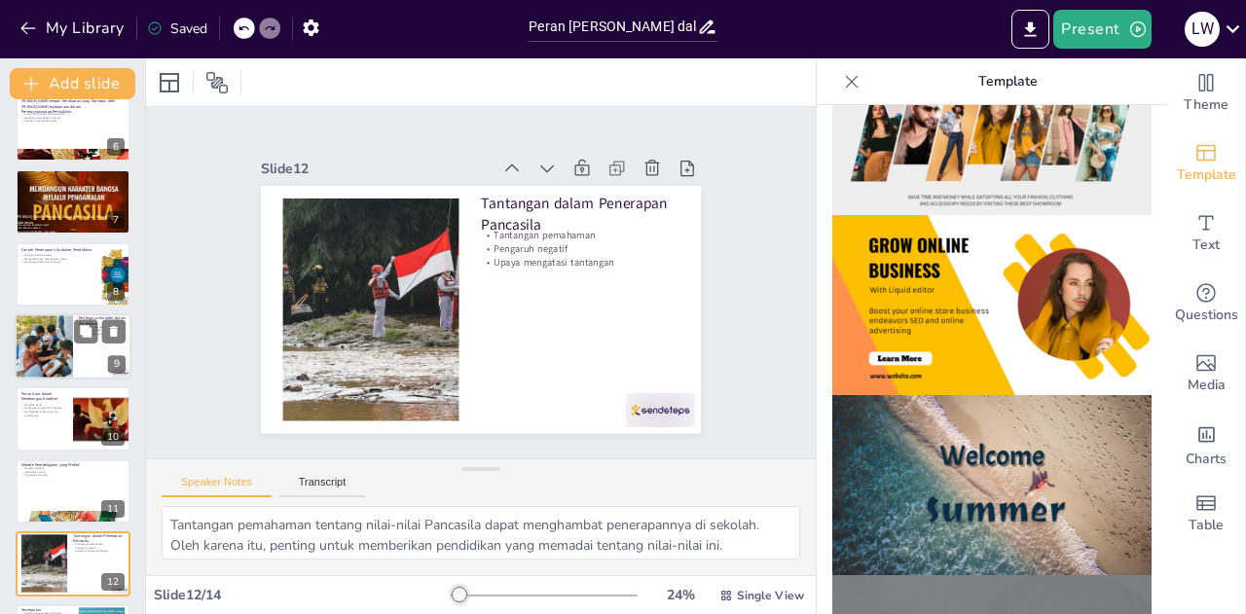
checkbox input "true"
click at [48, 360] on div at bounding box center [44, 346] width 88 height 66
type textarea "Karakter yang baik adalah fondasi bagi individu yang sukses. Siswa yang memilik…"
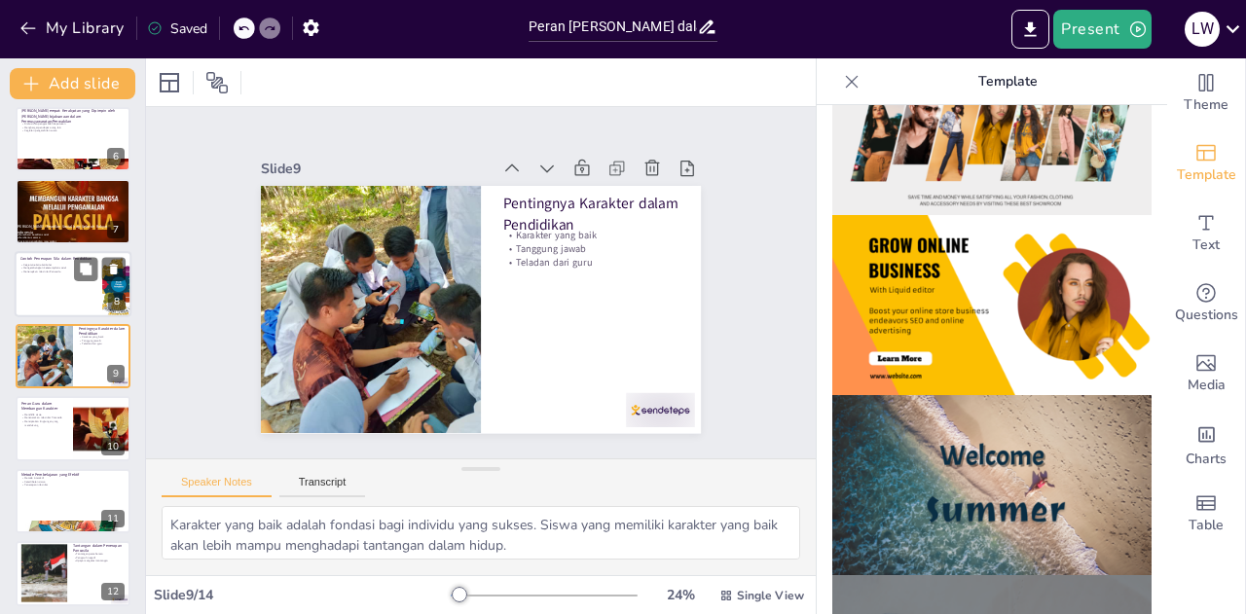
checkbox input "true"
click at [52, 304] on div at bounding box center [73, 284] width 117 height 66
type textarea "Kegiatan ekstrakurikuler adalah sarana yang baik untuk menerapkan nilai-nilai P…"
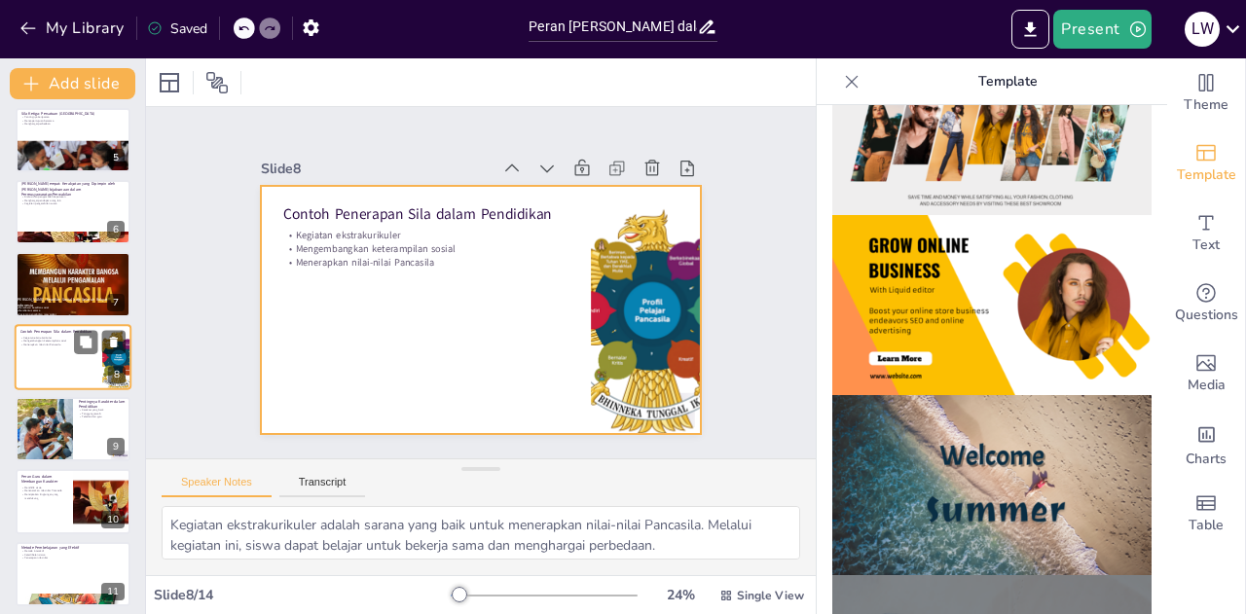
click at [76, 381] on div at bounding box center [73, 357] width 117 height 66
checkbox input "true"
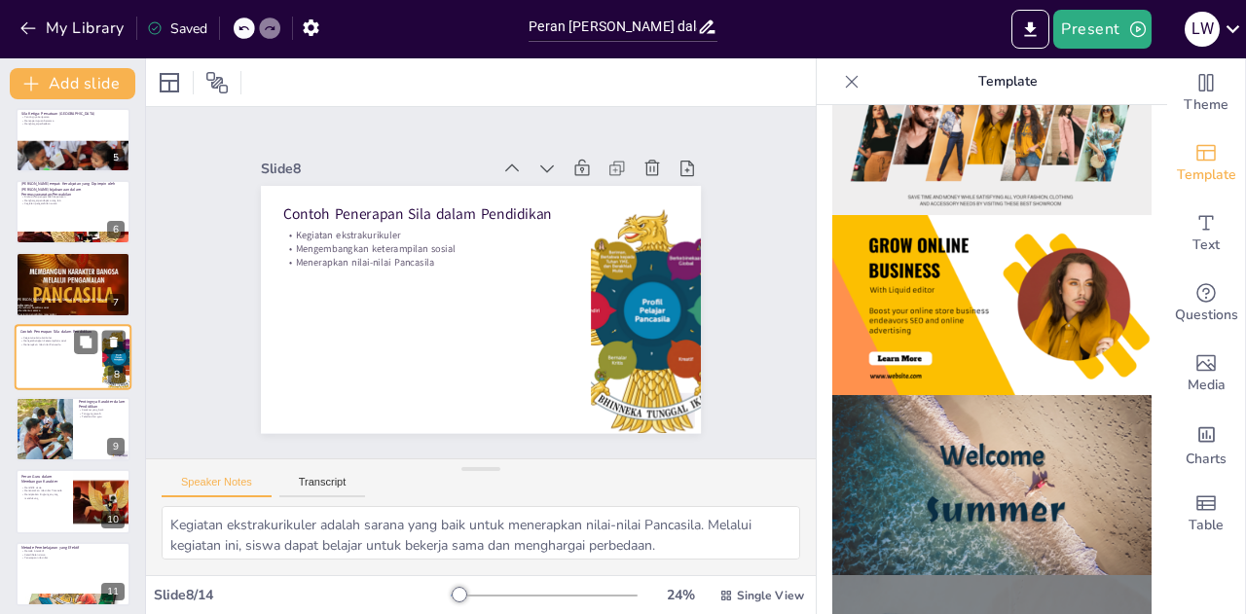
type textarea "Karakter yang baik adalah fondasi bagi individu yang sukses. Siswa yang memilik…"
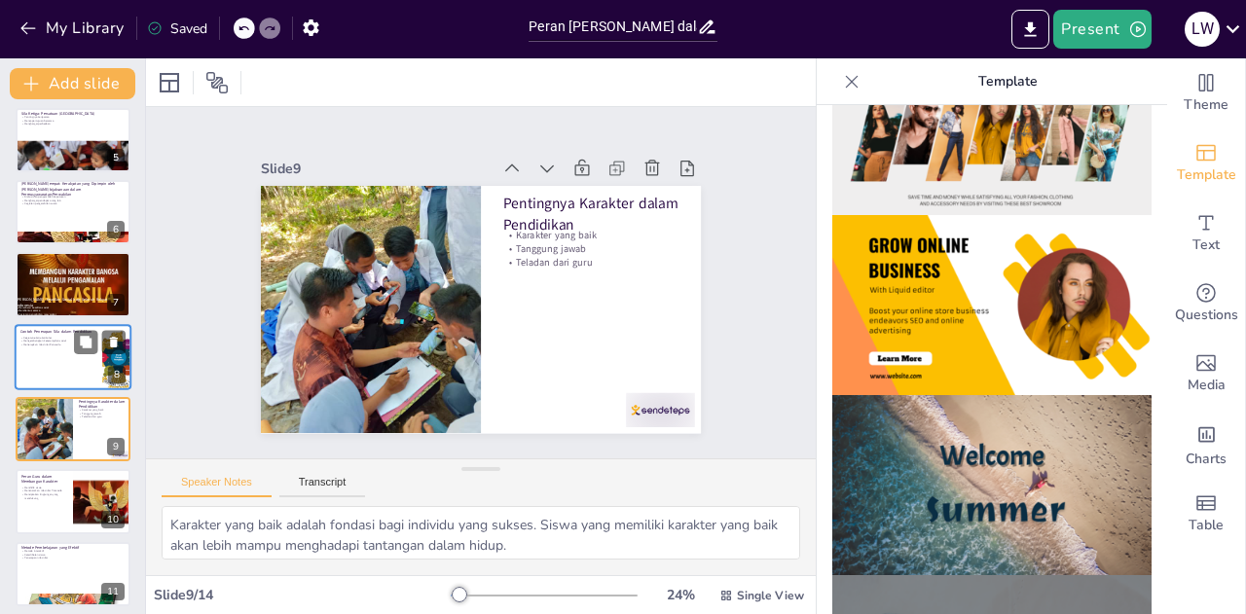
checkbox input "true"
type textarea "Mendidik siswa adalah tanggung jawab utama guru. Dengan memberikan pendidikan y…"
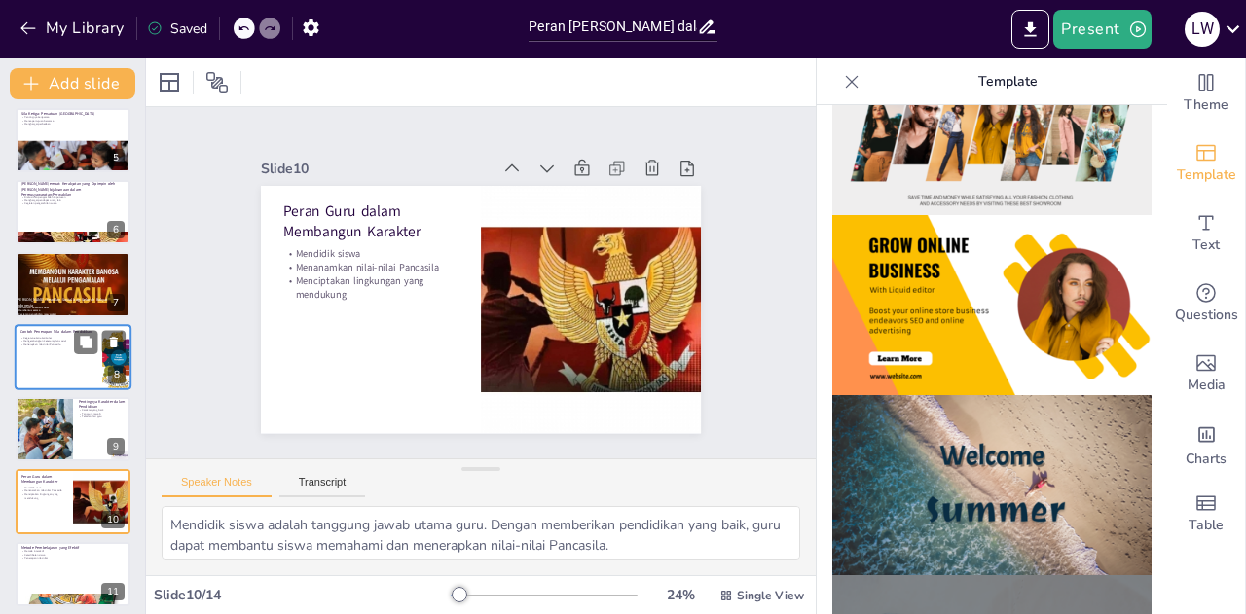
checkbox input "true"
type textarea "Metode pembelajaran interaktif dapat membuat siswa lebih terlibat dalam proses …"
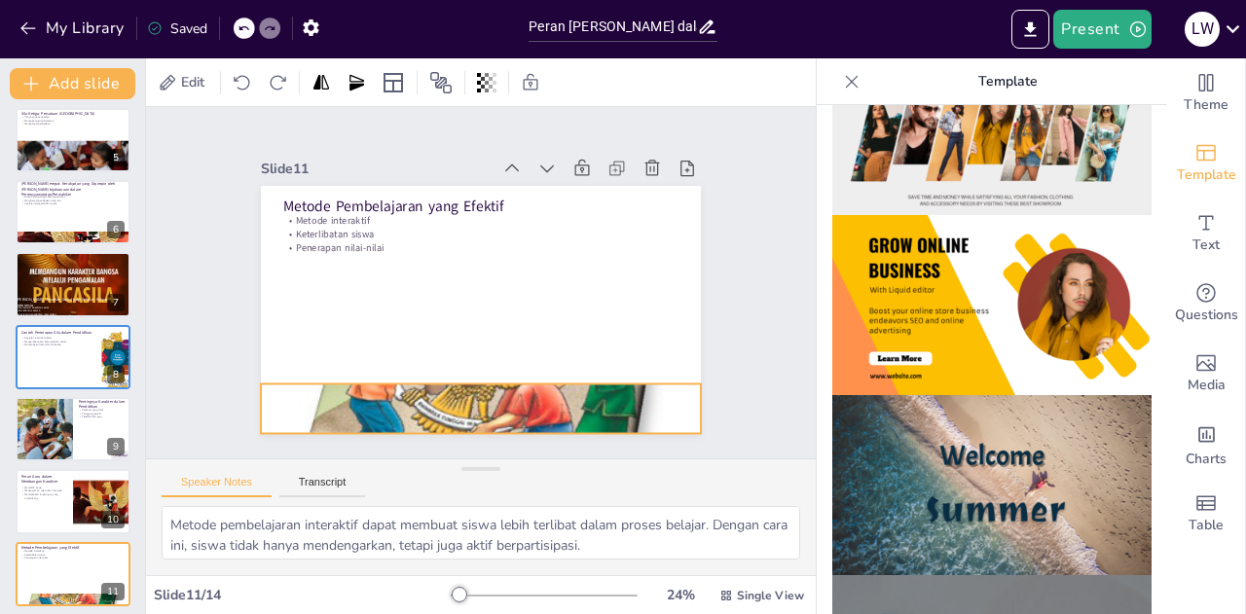
click at [374, 402] on div at bounding box center [360, 322] width 453 height 522
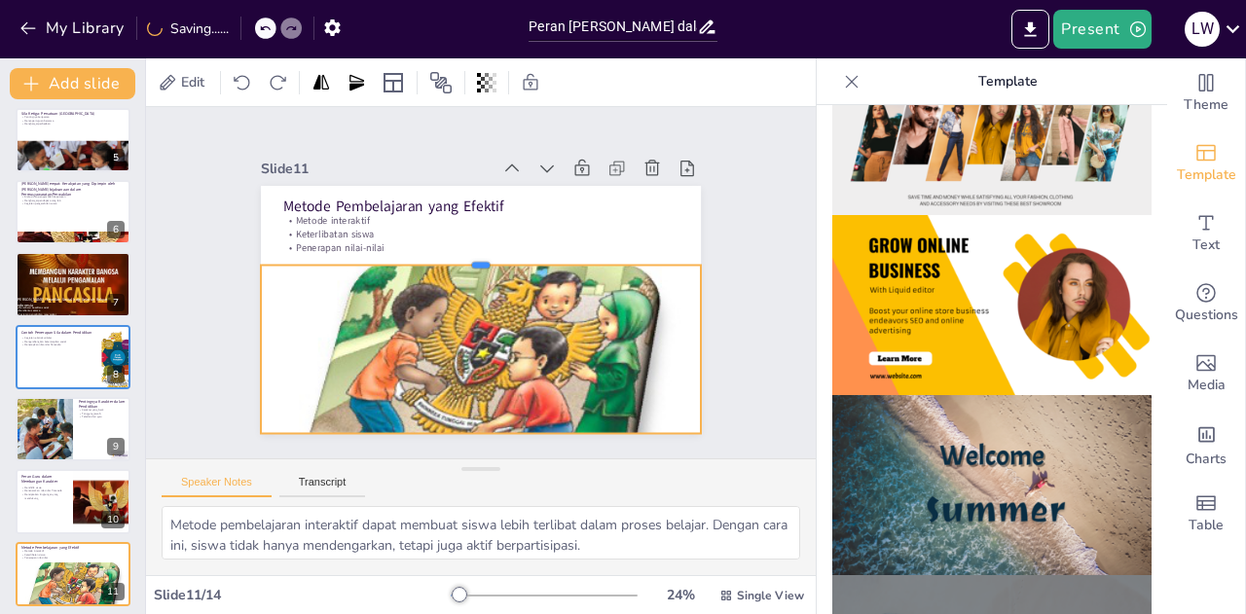
drag, startPoint x: 466, startPoint y: 373, endPoint x: 502, endPoint y: 254, distance: 124.1
click at [502, 254] on div at bounding box center [503, 272] width 193 height 409
click at [272, 351] on div "Slide 1 Go to [DOMAIN_NAME] and login with code Free87530348 Slide 2 Peran Sila…" at bounding box center [482, 283] width 420 height 703
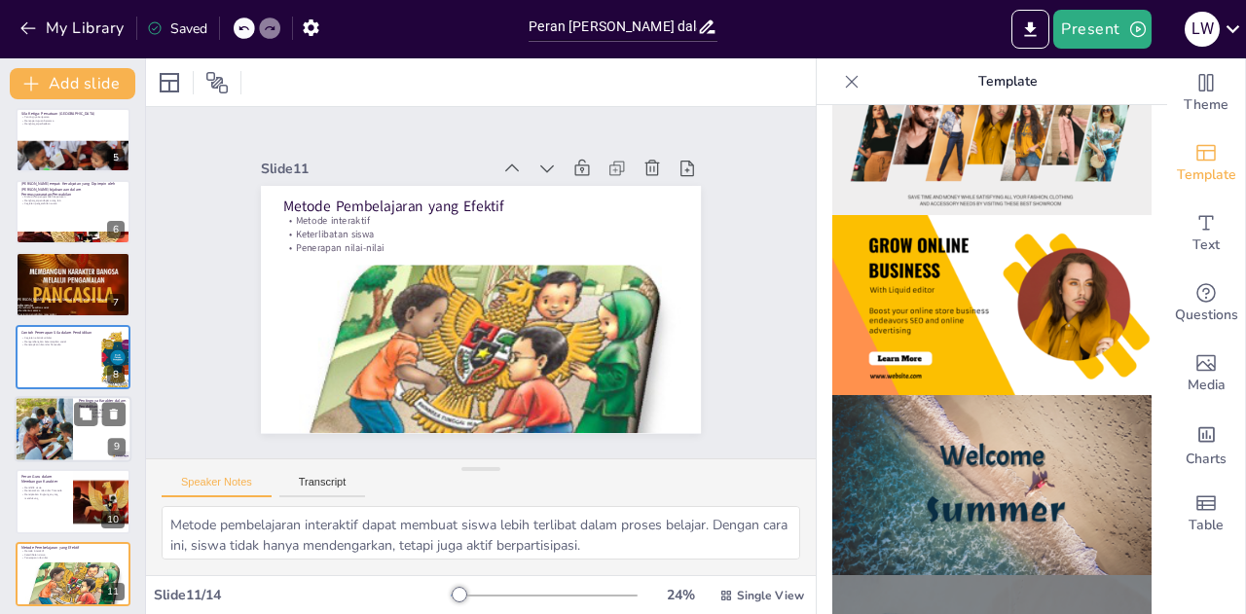
checkbox input "true"
type textarea "Tantangan pemahaman tentang nilai-nilai Pancasila dapat menghambat penerapannya…"
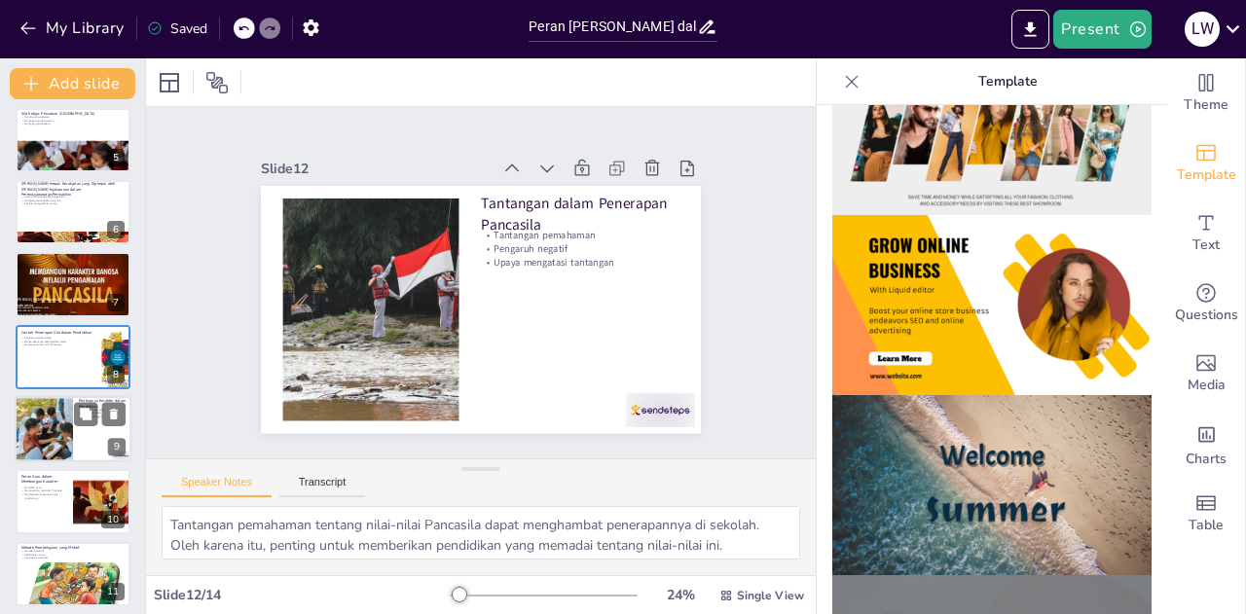
checkbox input "true"
type textarea "Penerapan nilai-nilai Pancasila sangat penting dalam pendidikan. Hal ini memban…"
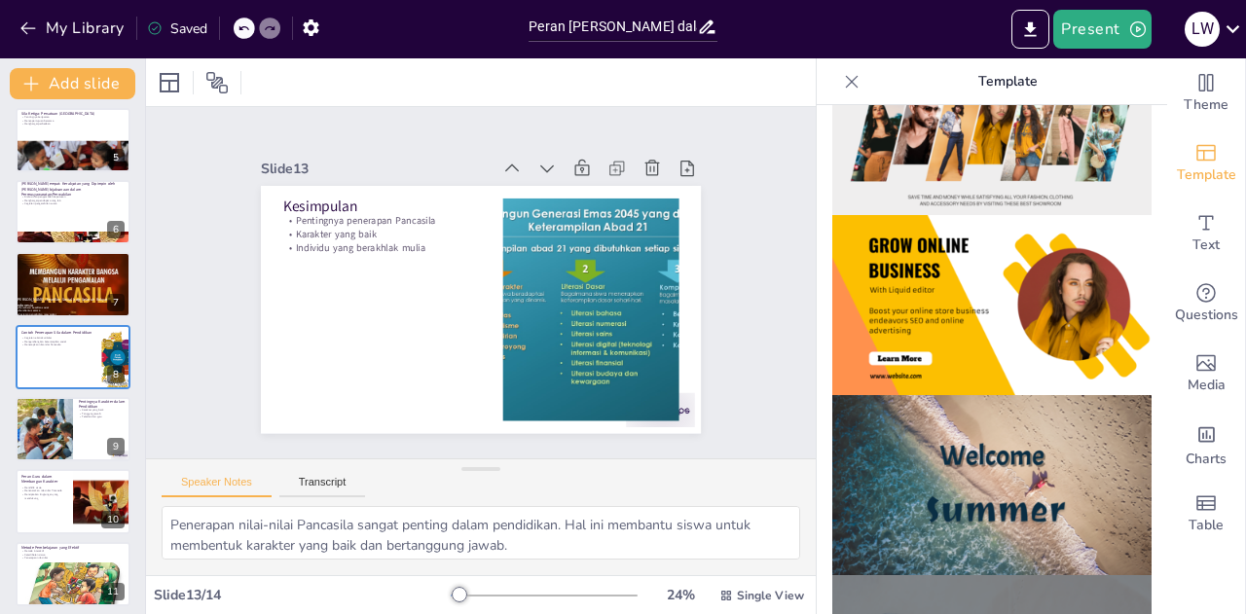
checkbox input "true"
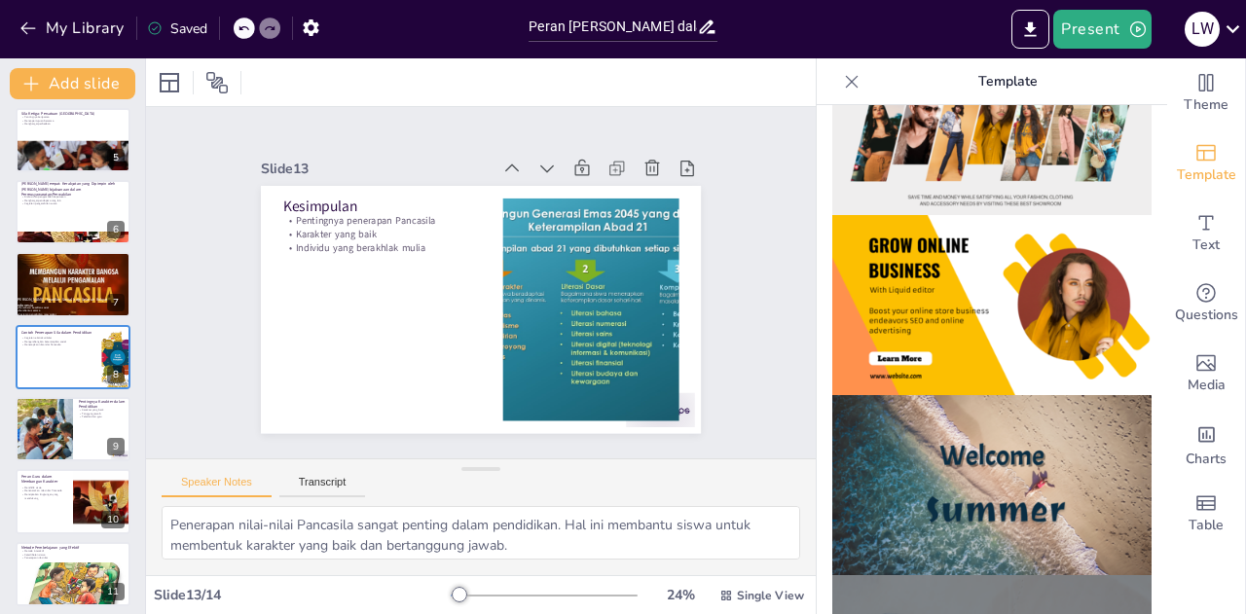
checkbox input "true"
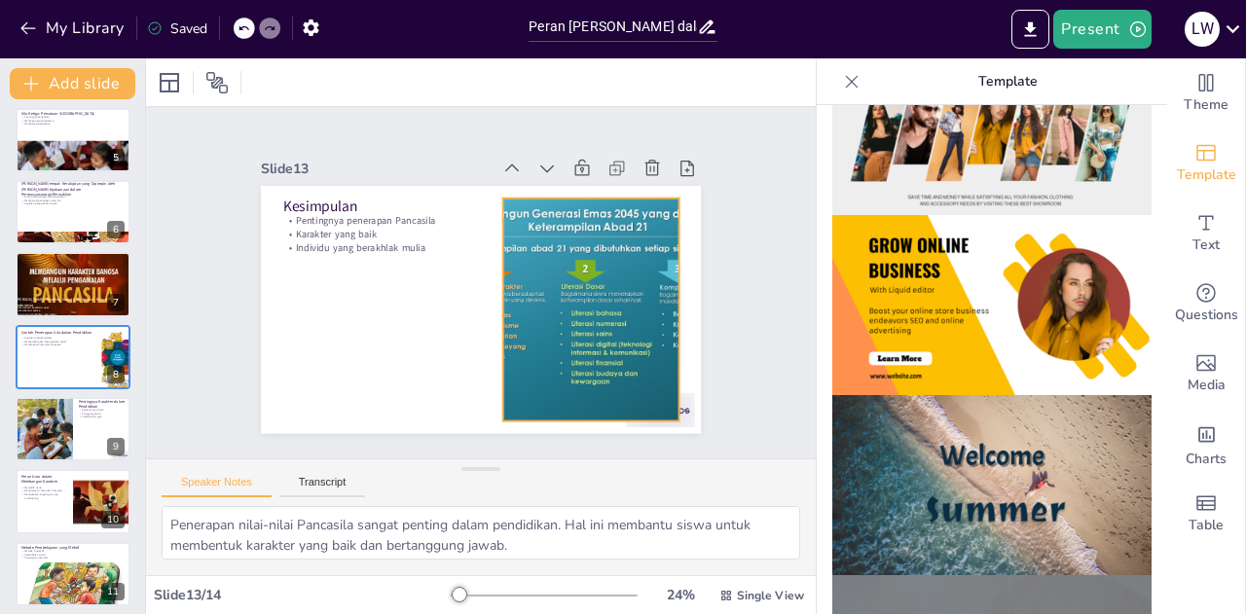
checkbox input "true"
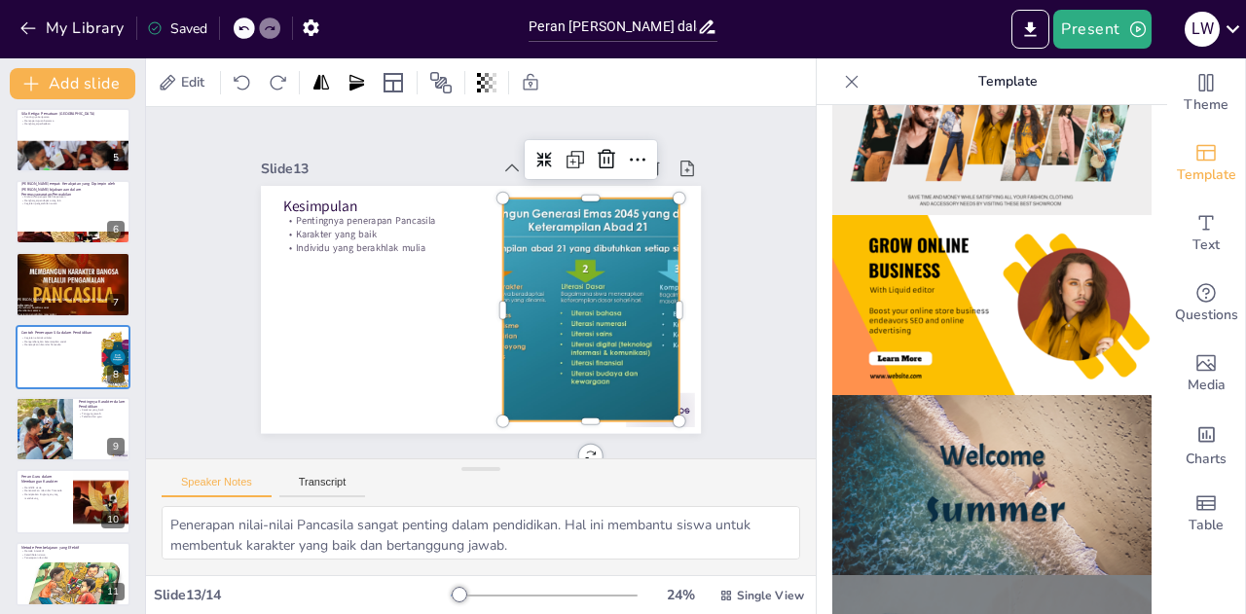
click at [530, 362] on div at bounding box center [523, 389] width 413 height 452
checkbox input "true"
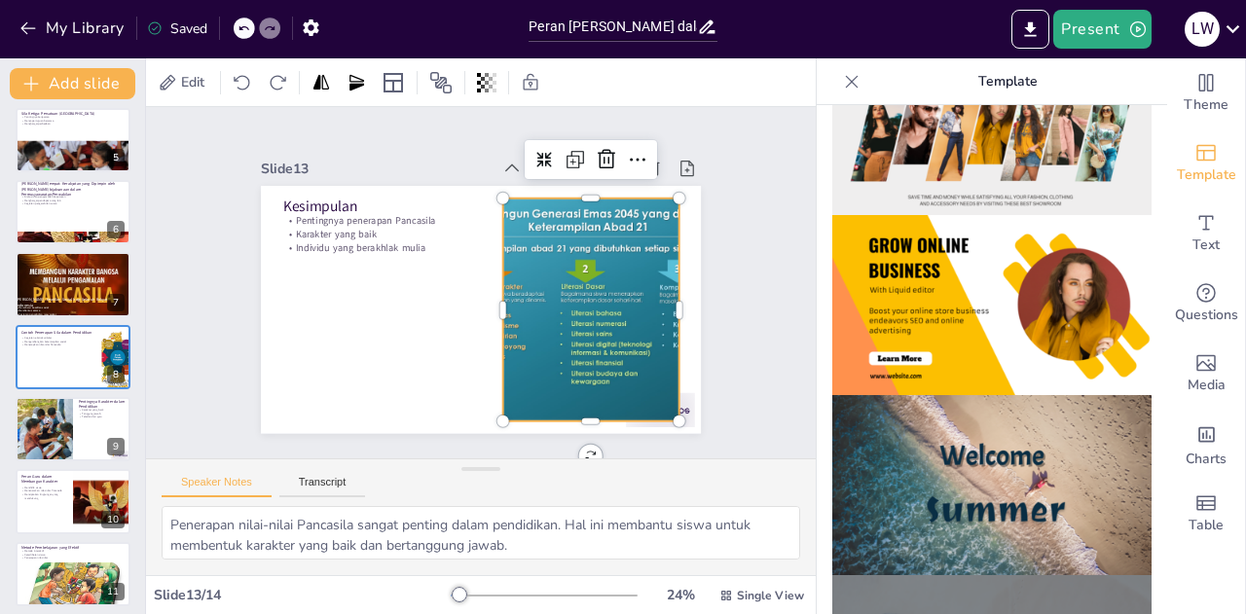
checkbox input "true"
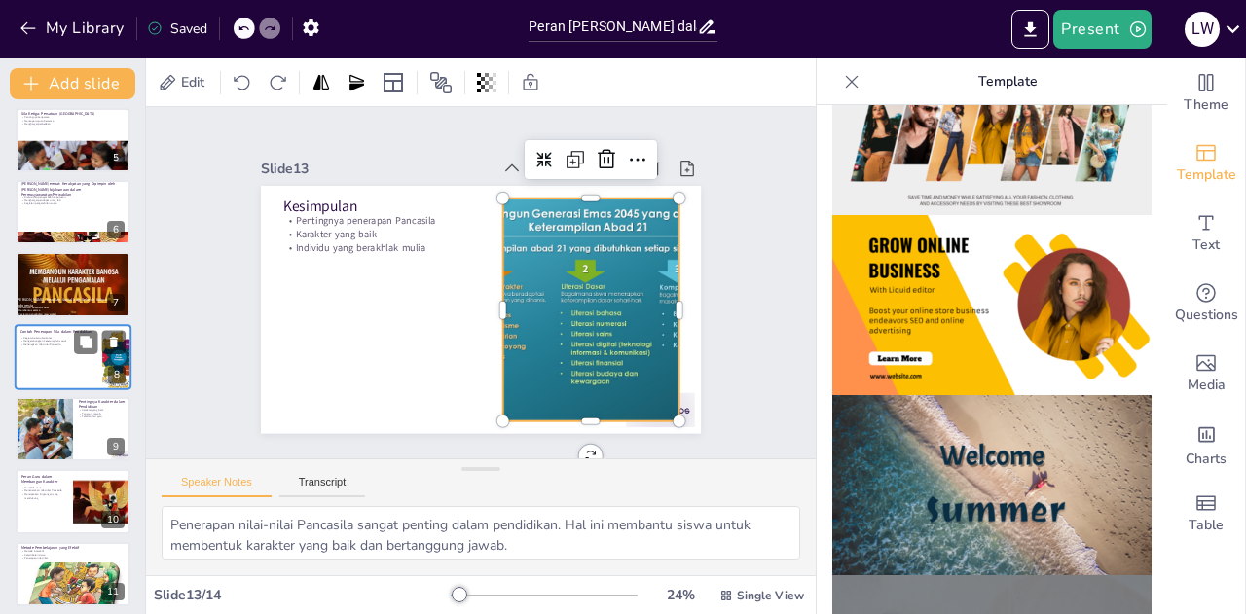
checkbox input "true"
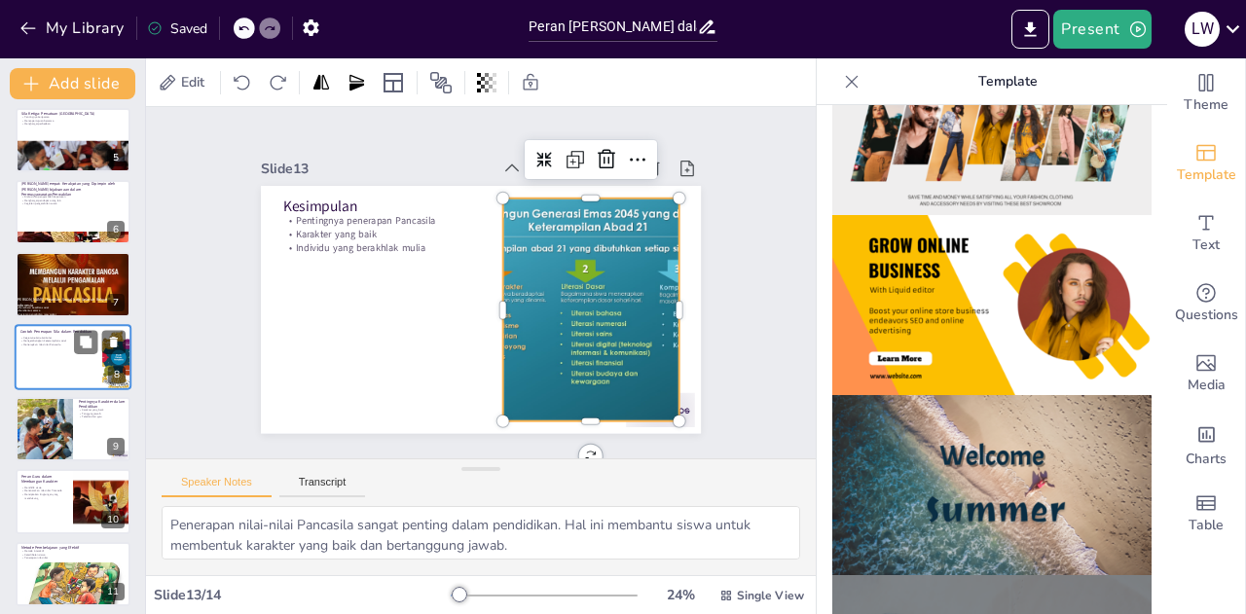
type textarea "Jawaban yang benar adalah "Ke[DEMOGRAPHIC_DATA]an yang Maha Esa", yang merupaka…"
checkbox input "true"
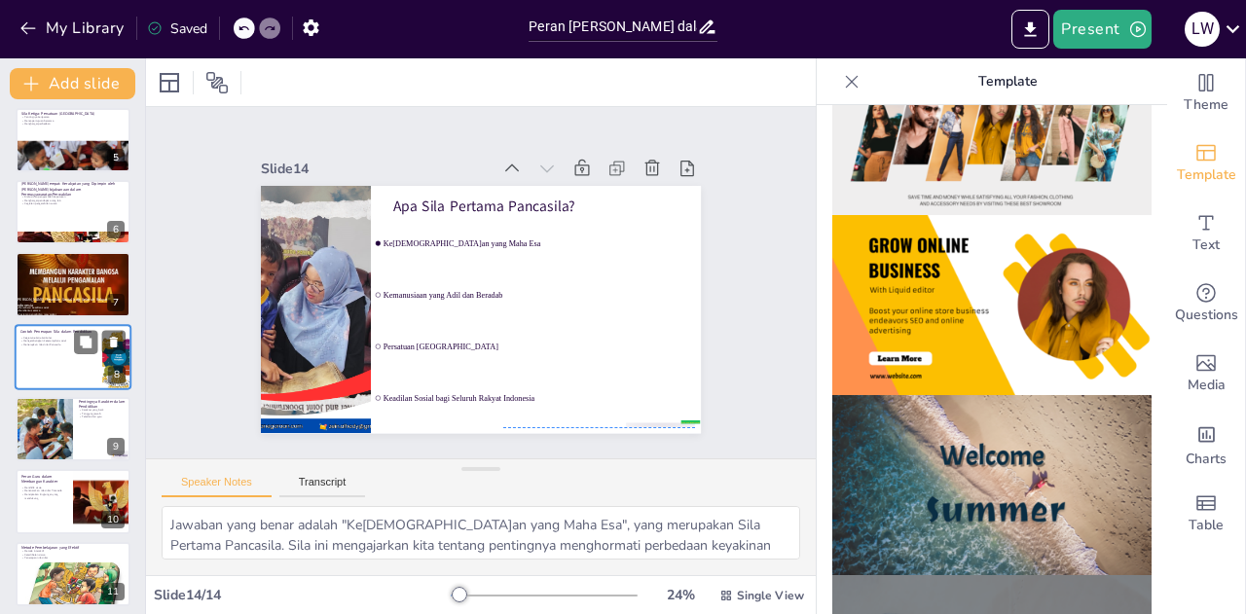
checkbox input "true"
click at [109, 342] on icon at bounding box center [114, 342] width 14 height 14
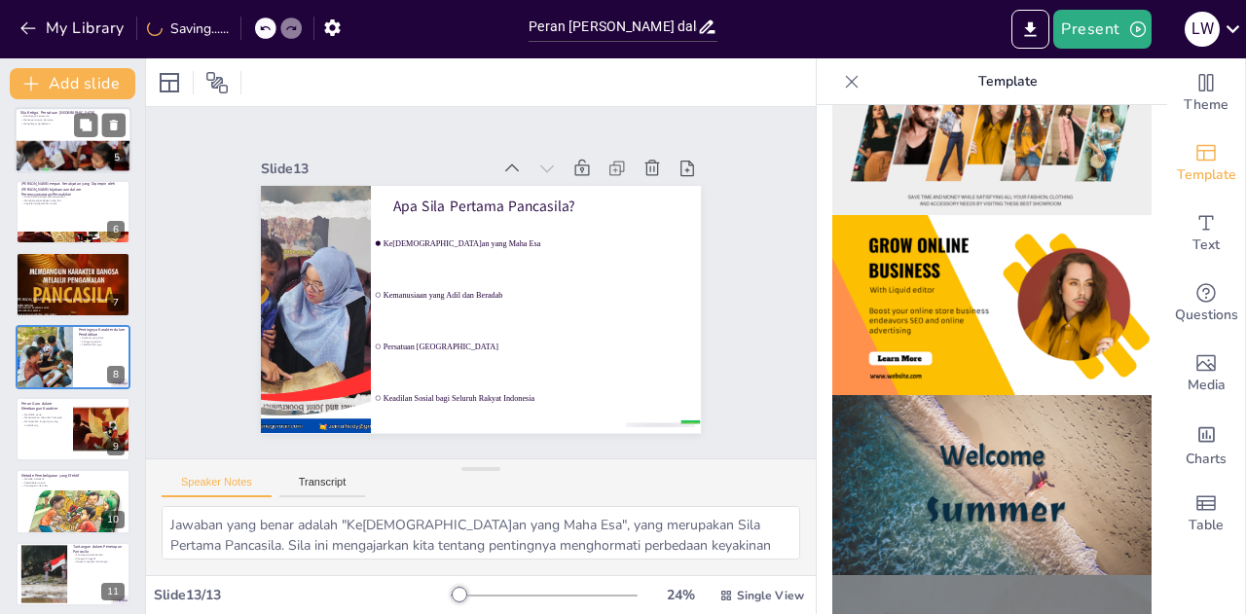
checkbox input "true"
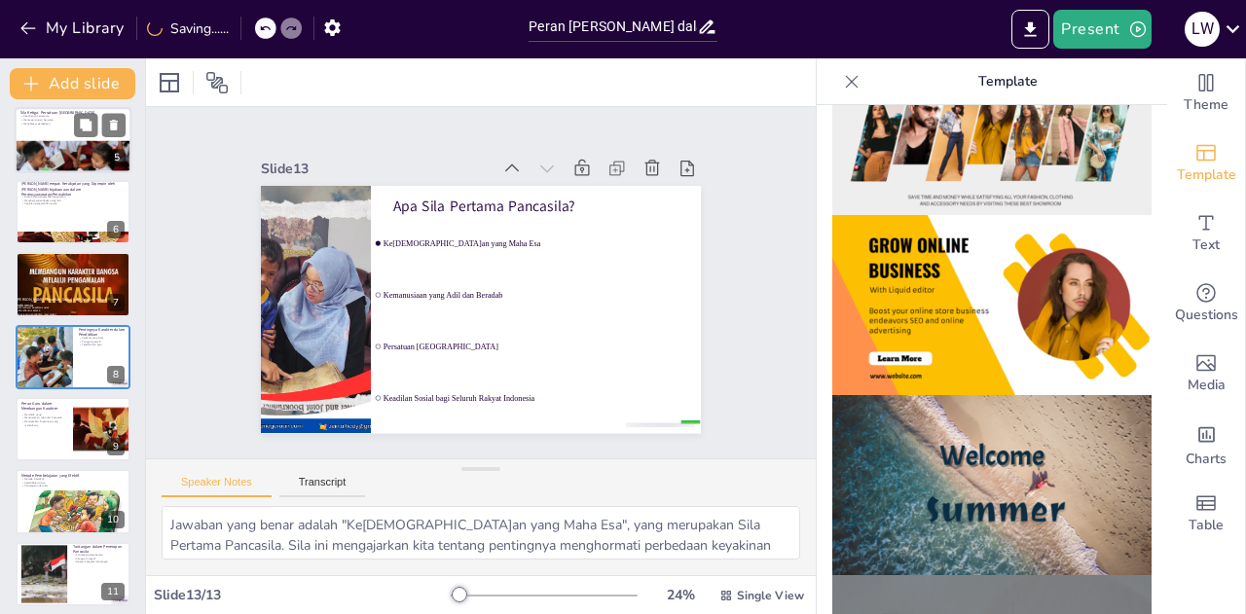
checkbox input "true"
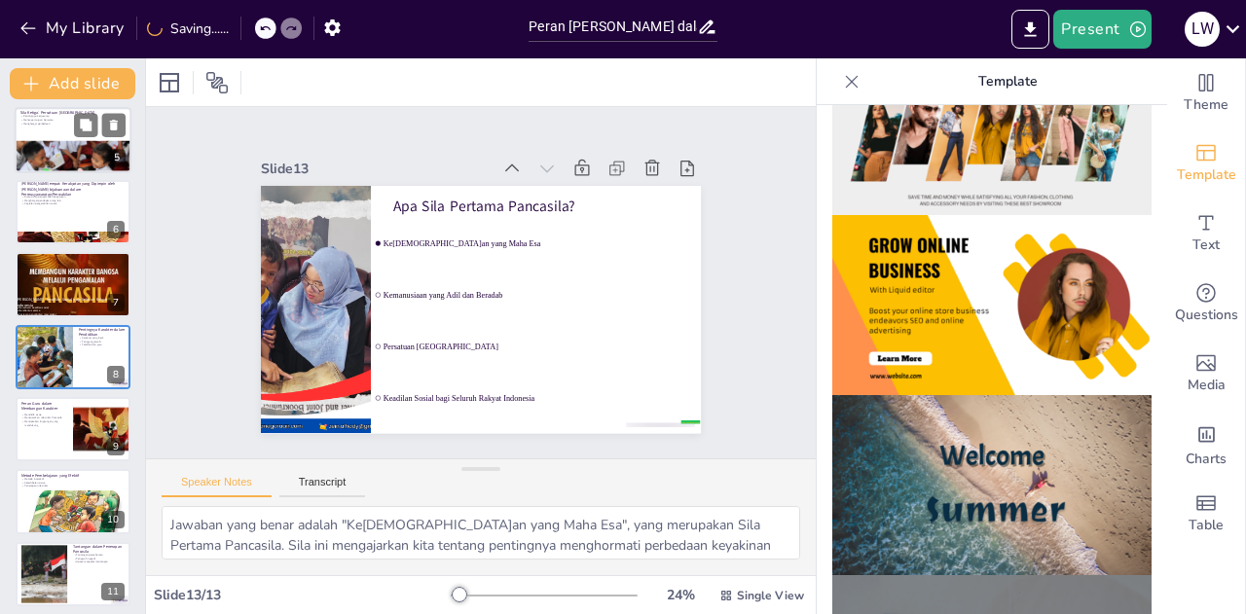
checkbox input "true"
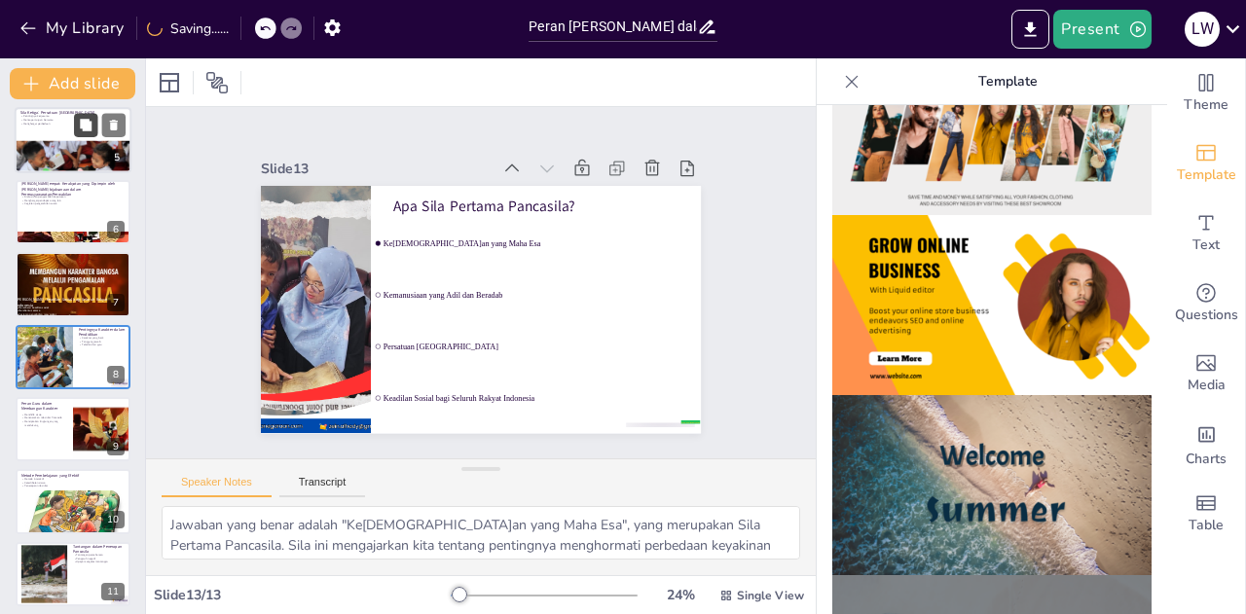
checkbox input "true"
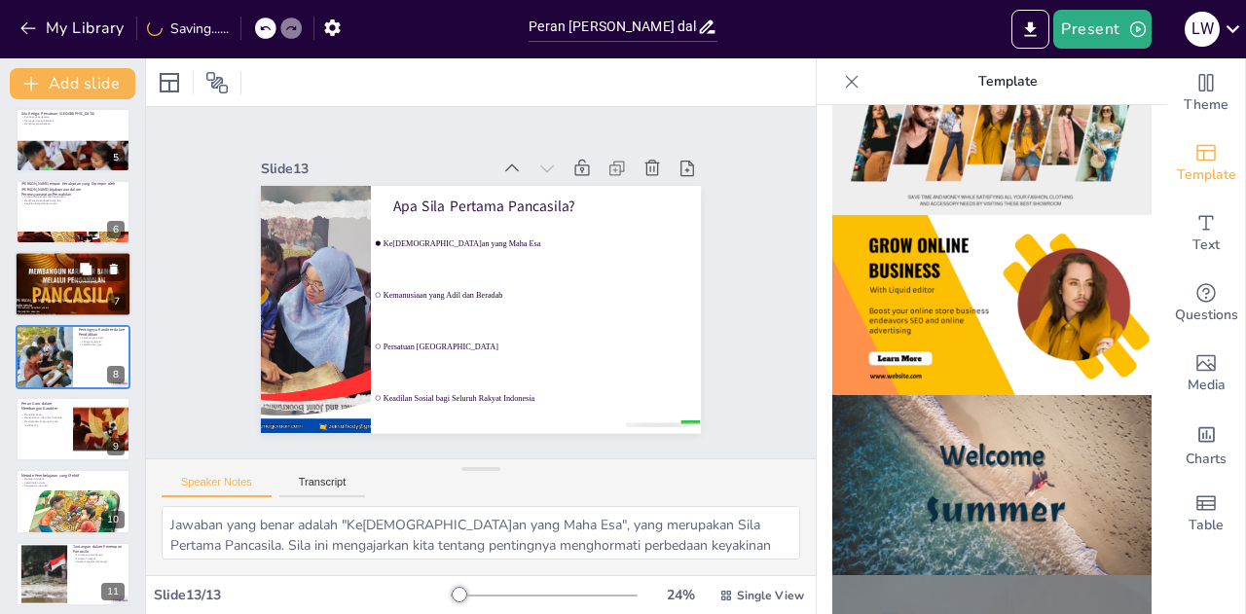
checkbox input "true"
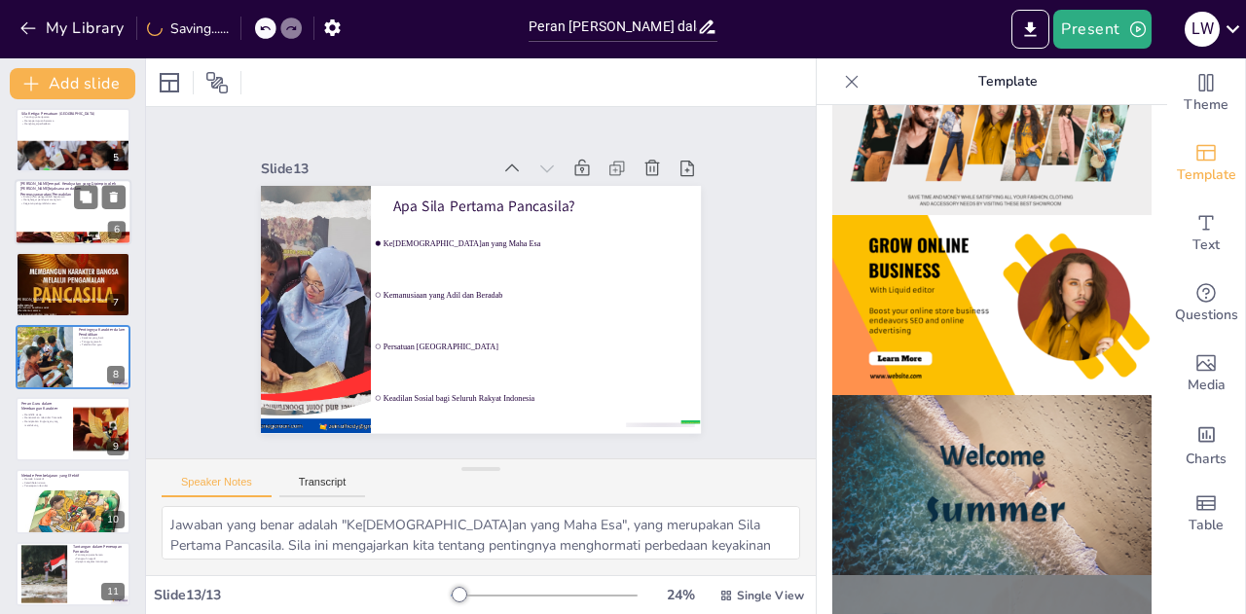
checkbox input "true"
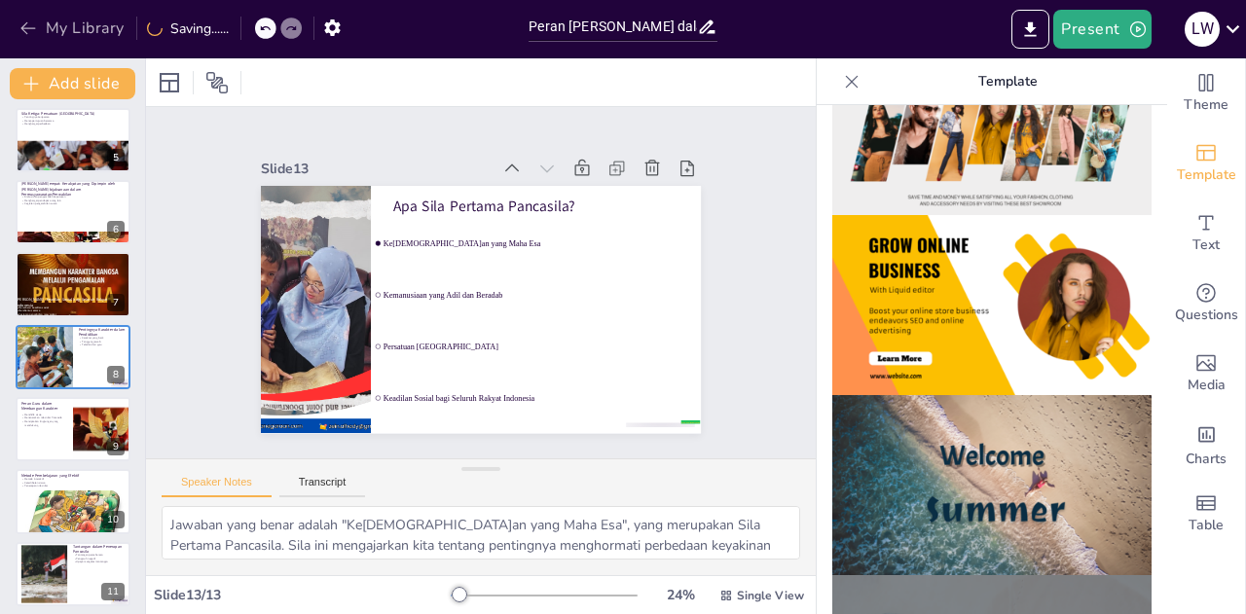
checkbox input "true"
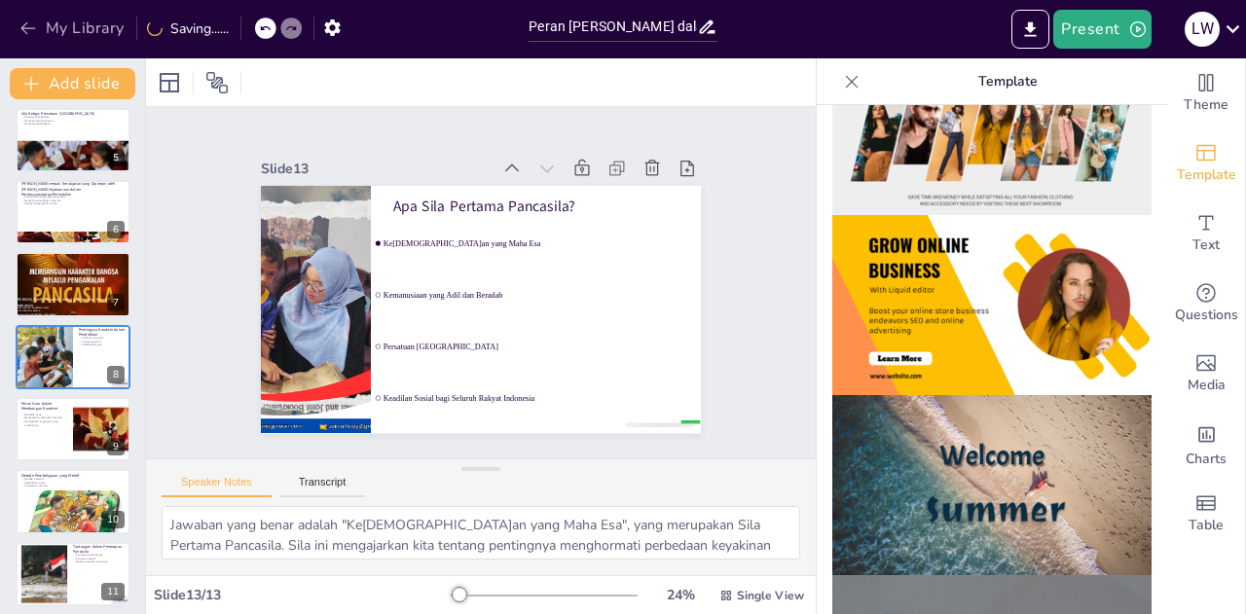
checkbox input "true"
click at [238, 32] on div at bounding box center [244, 28] width 21 height 21
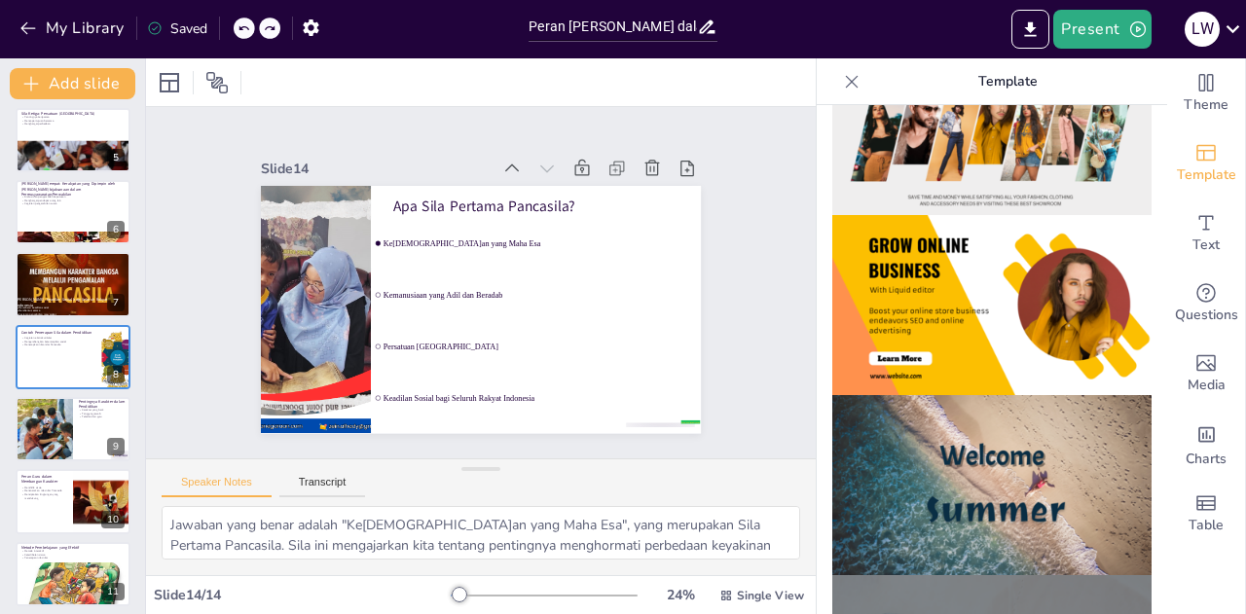
checkbox input "true"
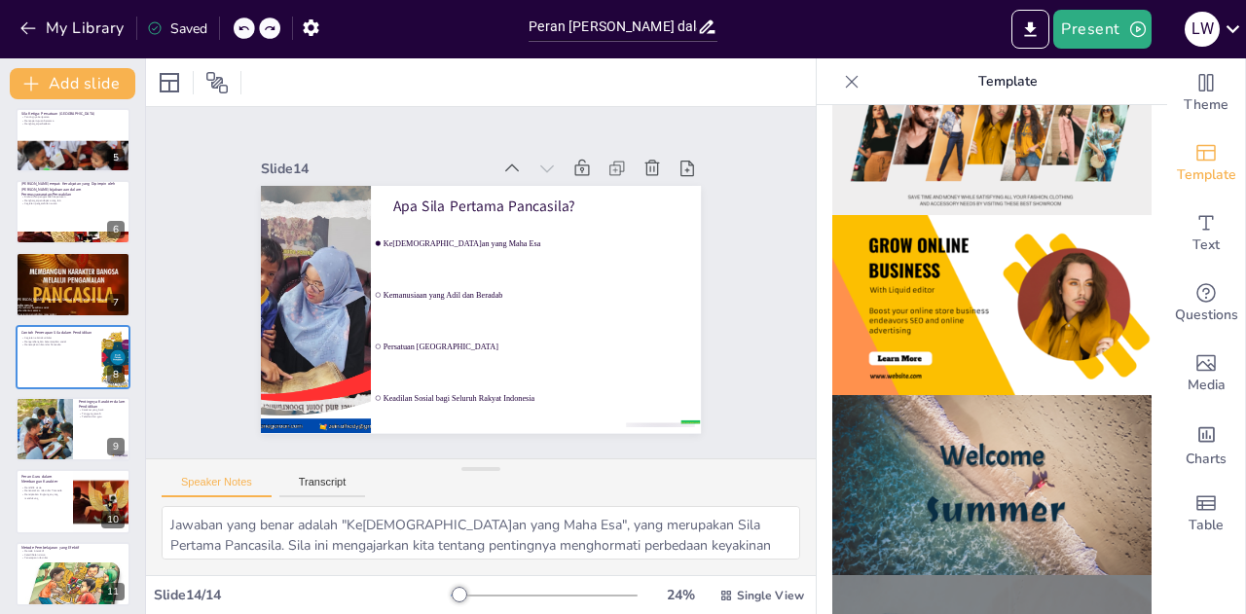
checkbox input "true"
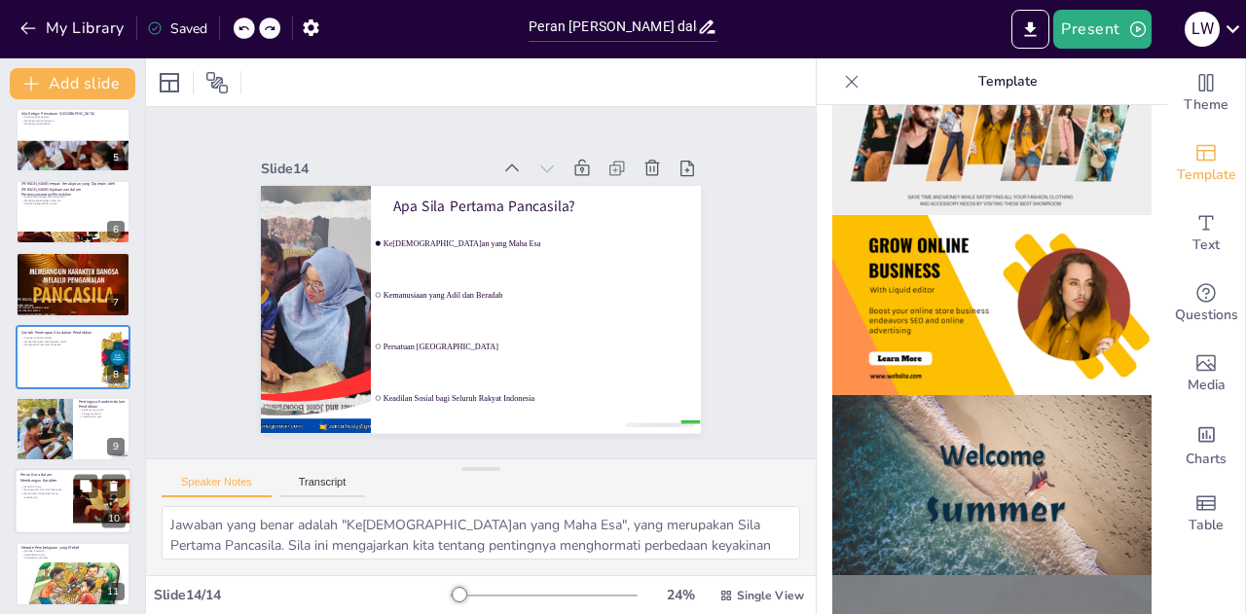
checkbox input "true"
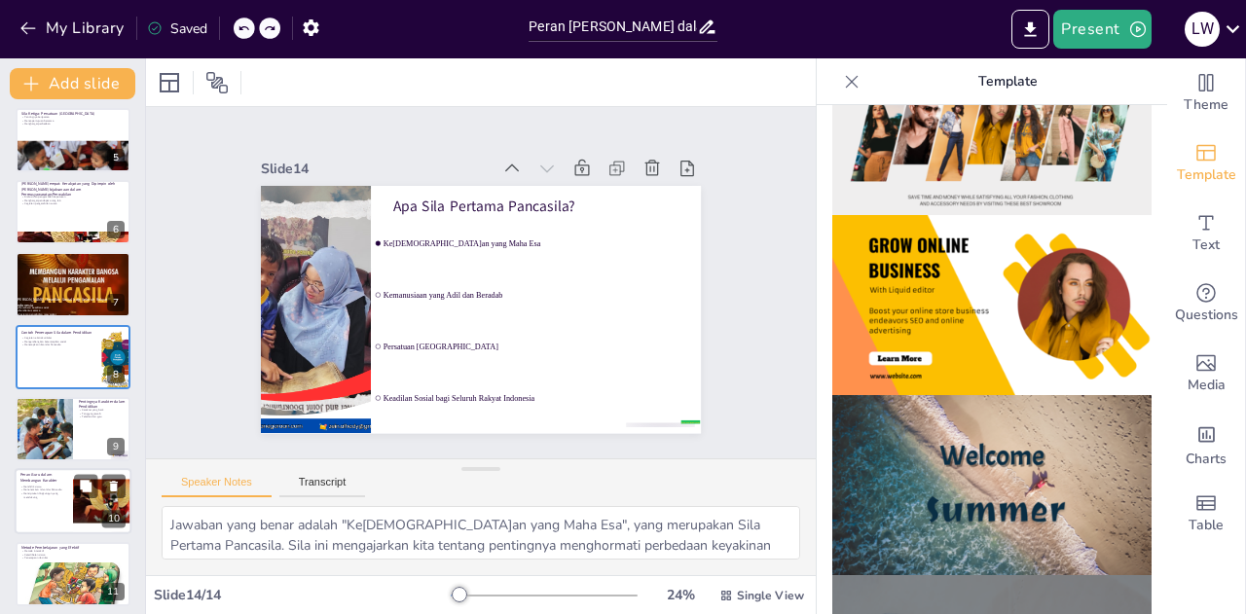
checkbox input "true"
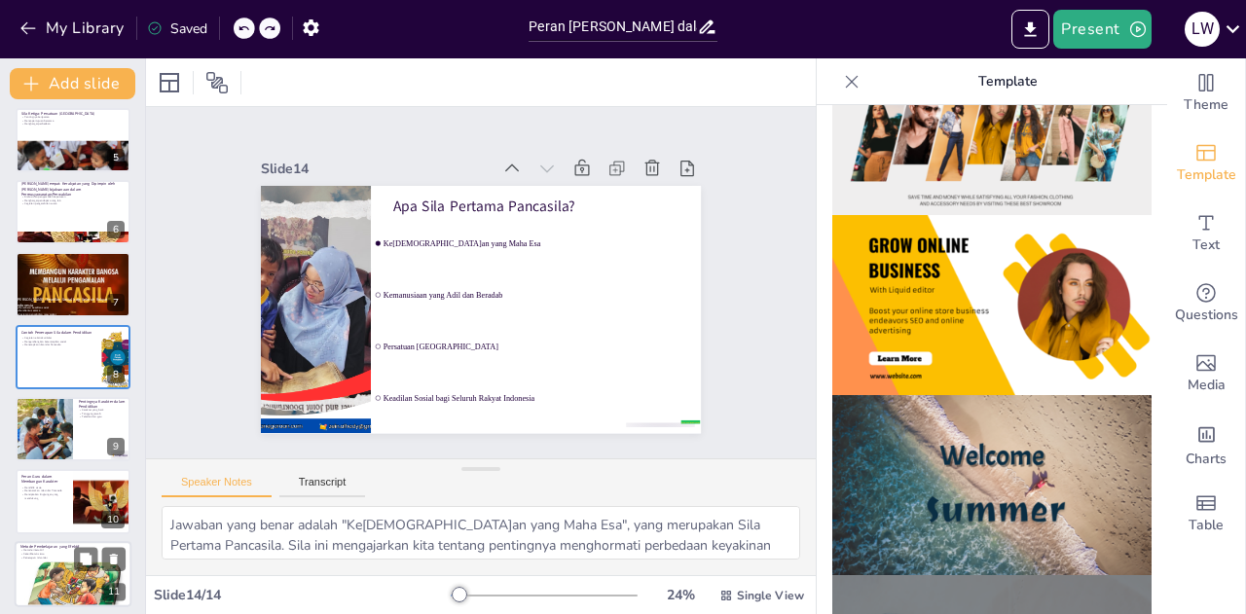
checkbox input "true"
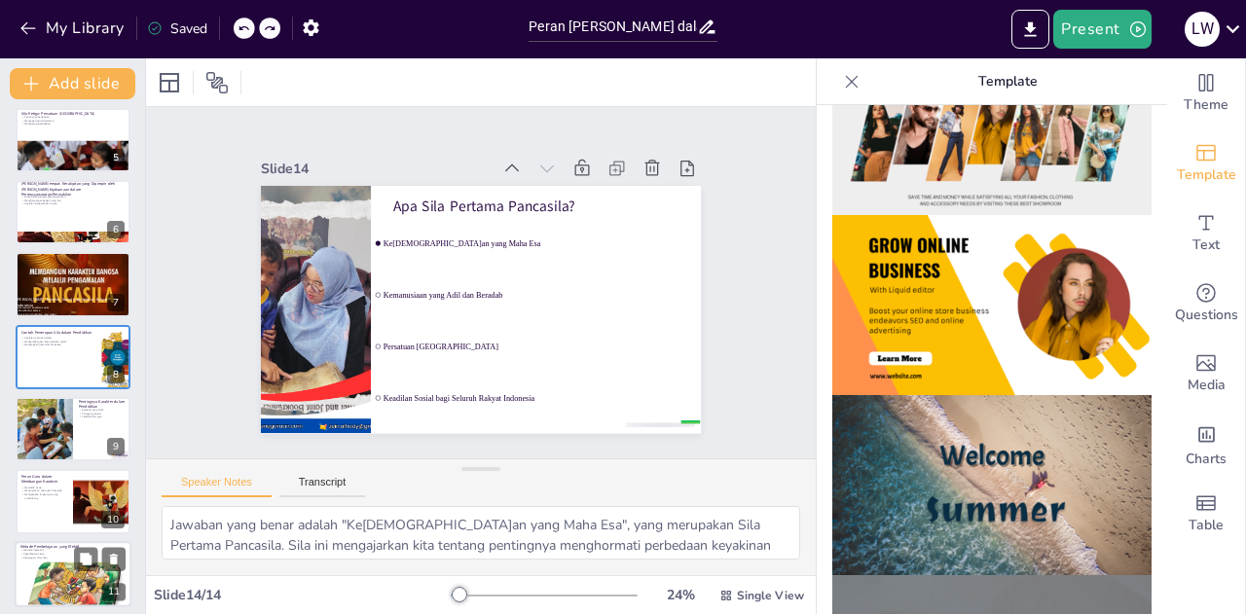
checkbox input "true"
click at [56, 571] on div at bounding box center [73, 601] width 117 height 89
type textarea "Metode pembelajaran interaktif dapat membuat siswa lebih terlibat dalam proses …"
checkbox input "true"
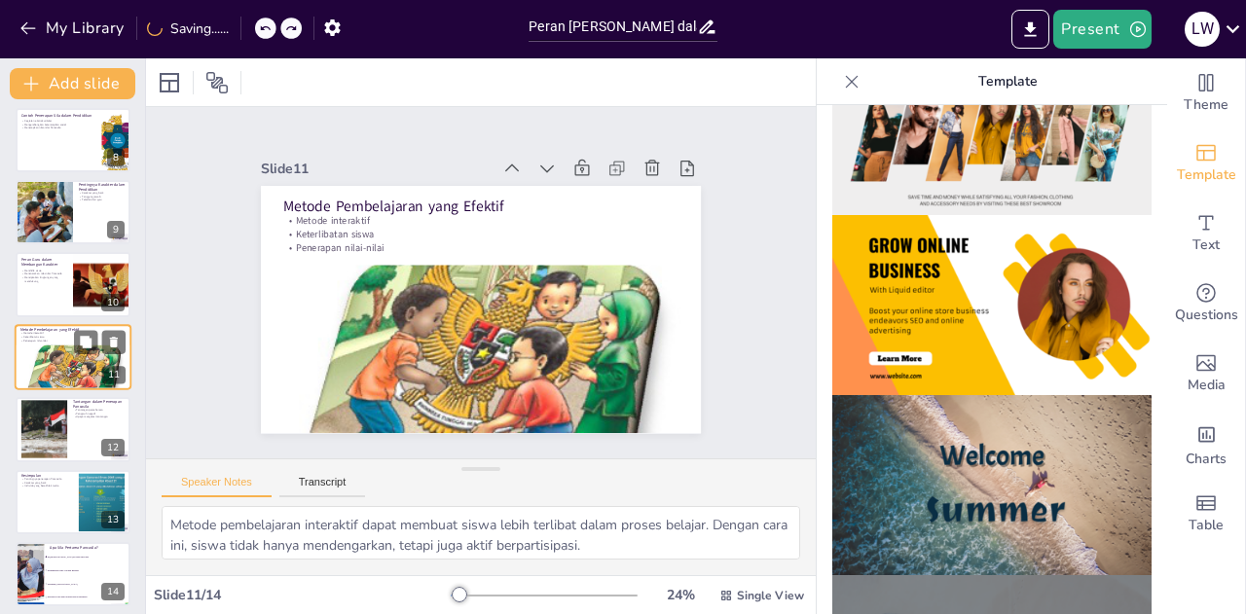
type textarea "Tantangan pemahaman tentang nilai-nilai Pancasila dapat menghambat penerapannya…"
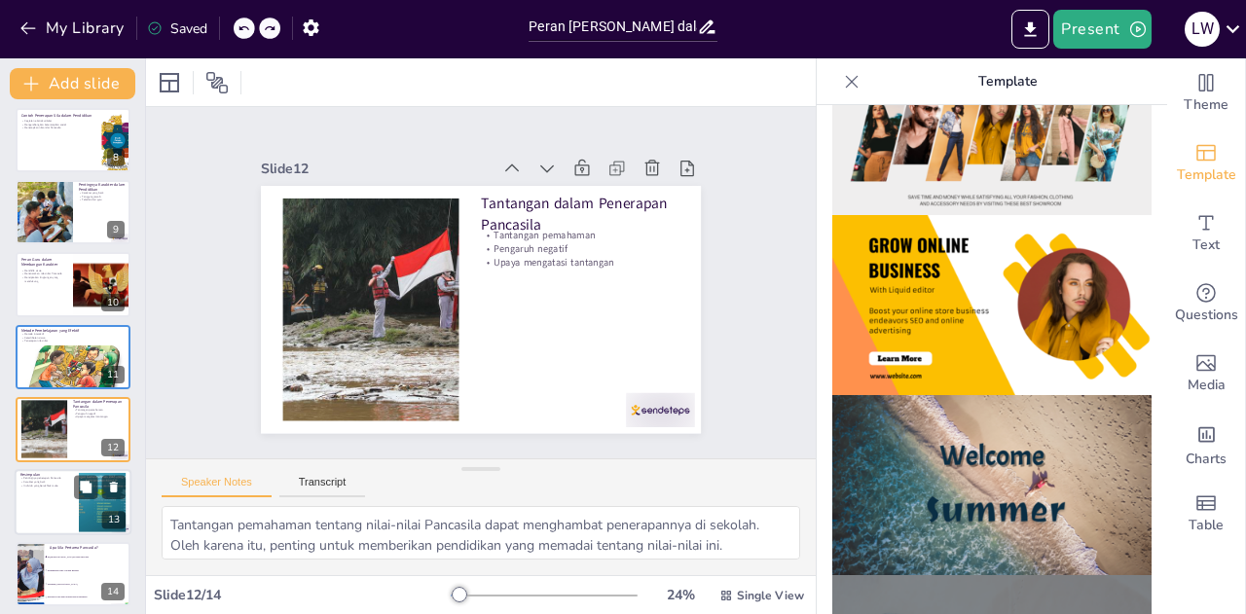
checkbox input "true"
click at [49, 505] on div at bounding box center [73, 502] width 117 height 66
type textarea "Penerapan nilai-nilai Pancasila sangat penting dalam pendidikan. Hal ini memban…"
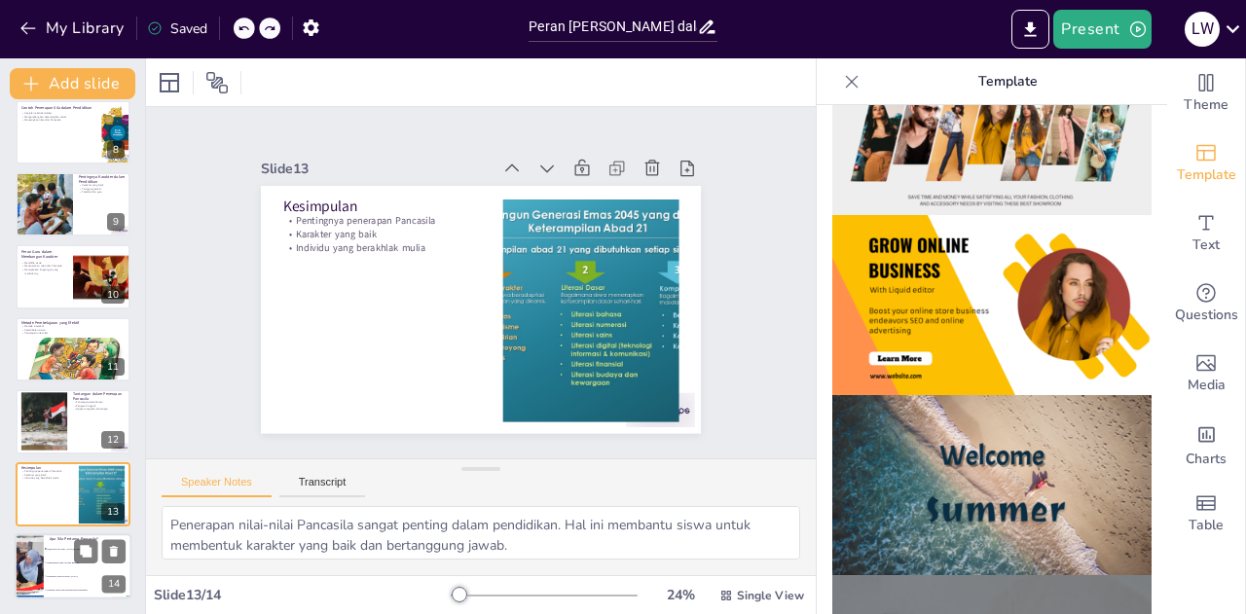
checkbox input "true"
click at [50, 557] on li "Kemanusiaan yang Adil dan Beradab" at bounding box center [88, 563] width 88 height 14
type textarea "Jawaban yang benar adalah "Ke[DEMOGRAPHIC_DATA]an yang Maha Esa", yang merupaka…"
checkbox input "true"
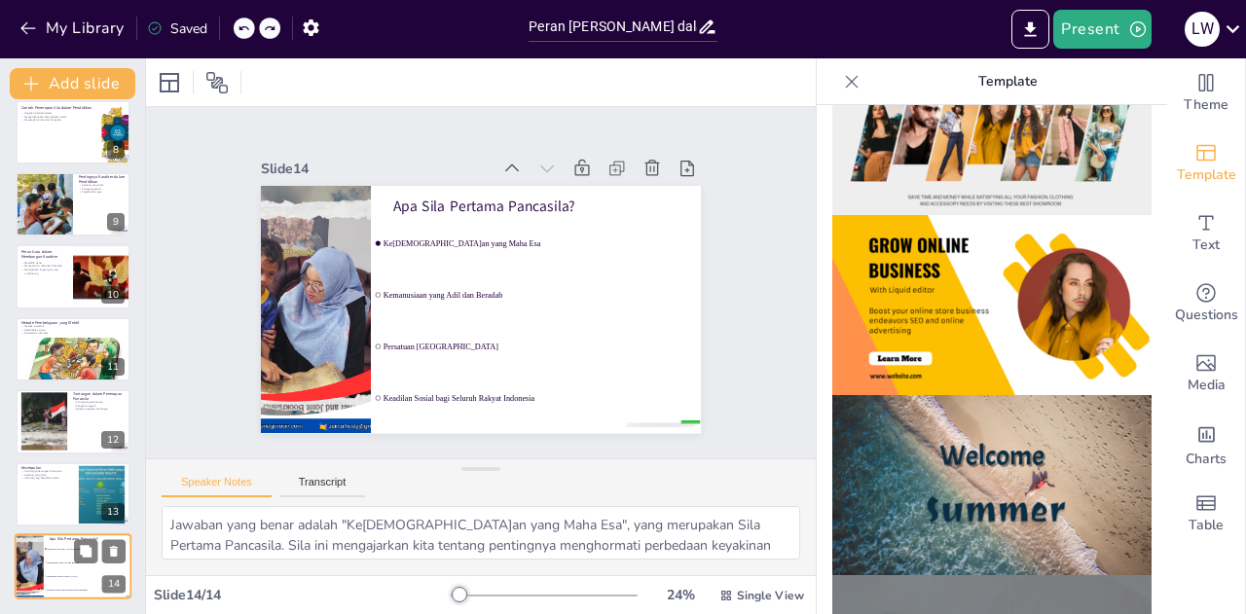
checkbox input "true"
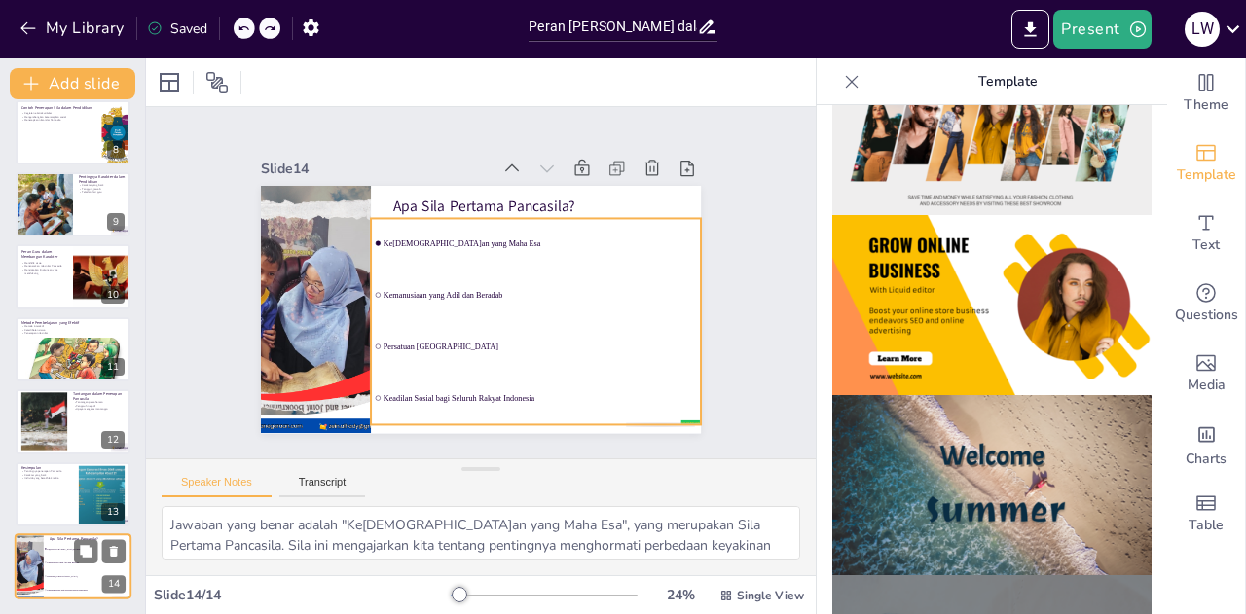
checkbox input "true"
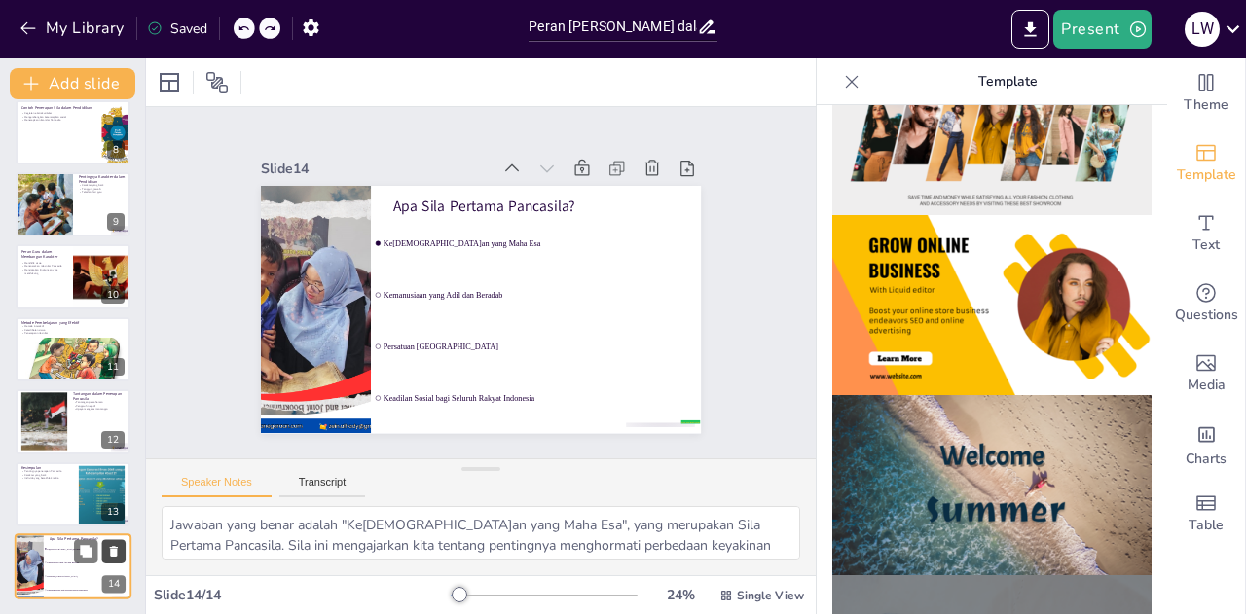
checkbox input "true"
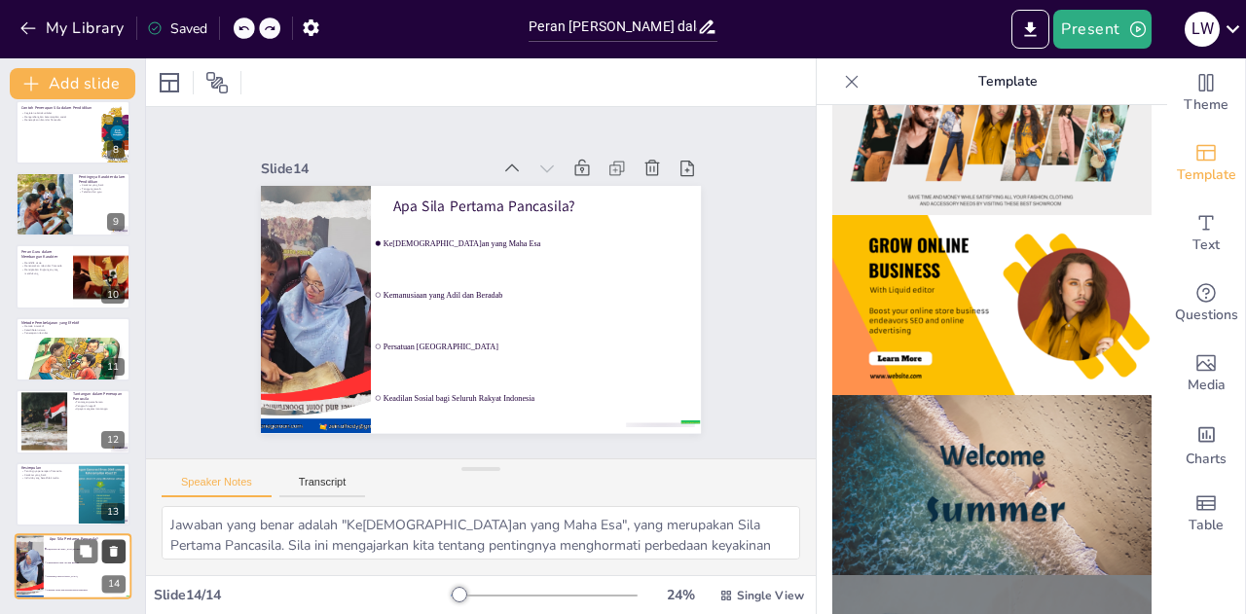
checkbox input "true"
click at [111, 549] on icon at bounding box center [114, 551] width 8 height 11
type textarea "Penerapan nilai-nilai Pancasila sangat penting dalam pendidikan. Hal ini memban…"
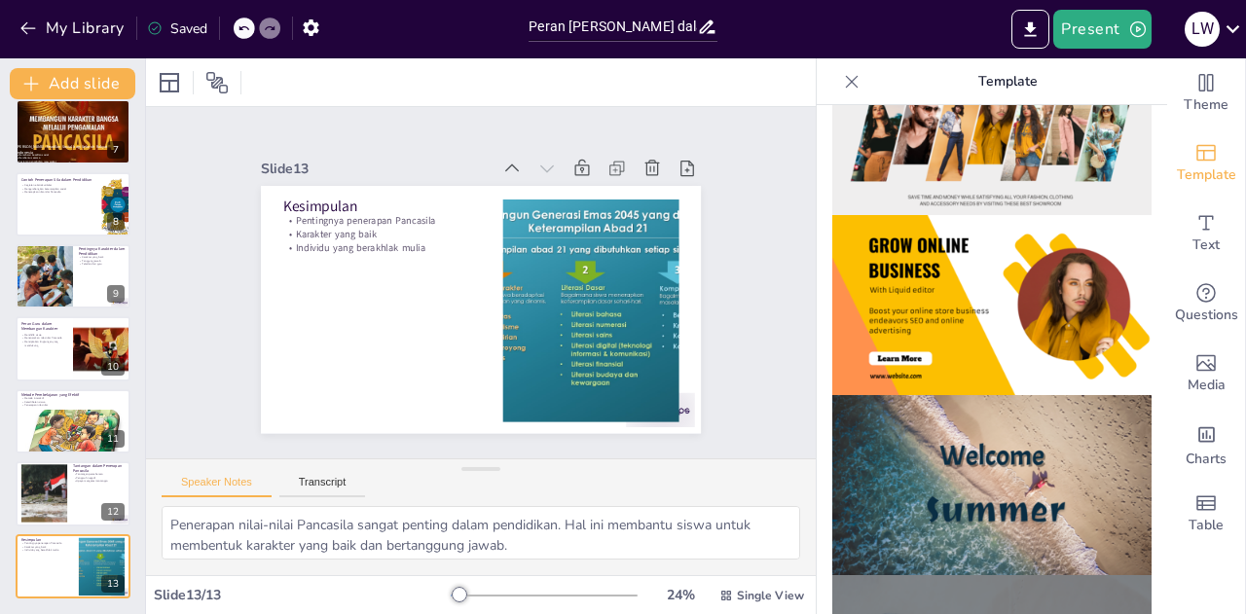
scroll to position [449, 0]
click at [296, 485] on button "Transcript" at bounding box center [322, 486] width 87 height 21
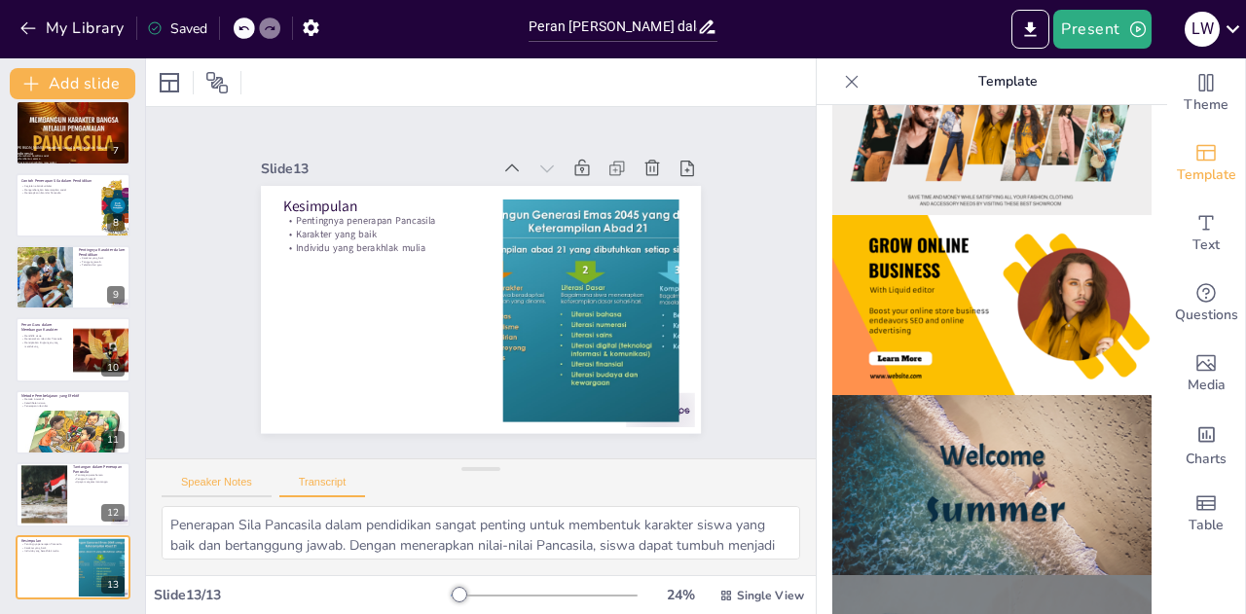
click at [238, 476] on button "Speaker Notes" at bounding box center [217, 486] width 110 height 21
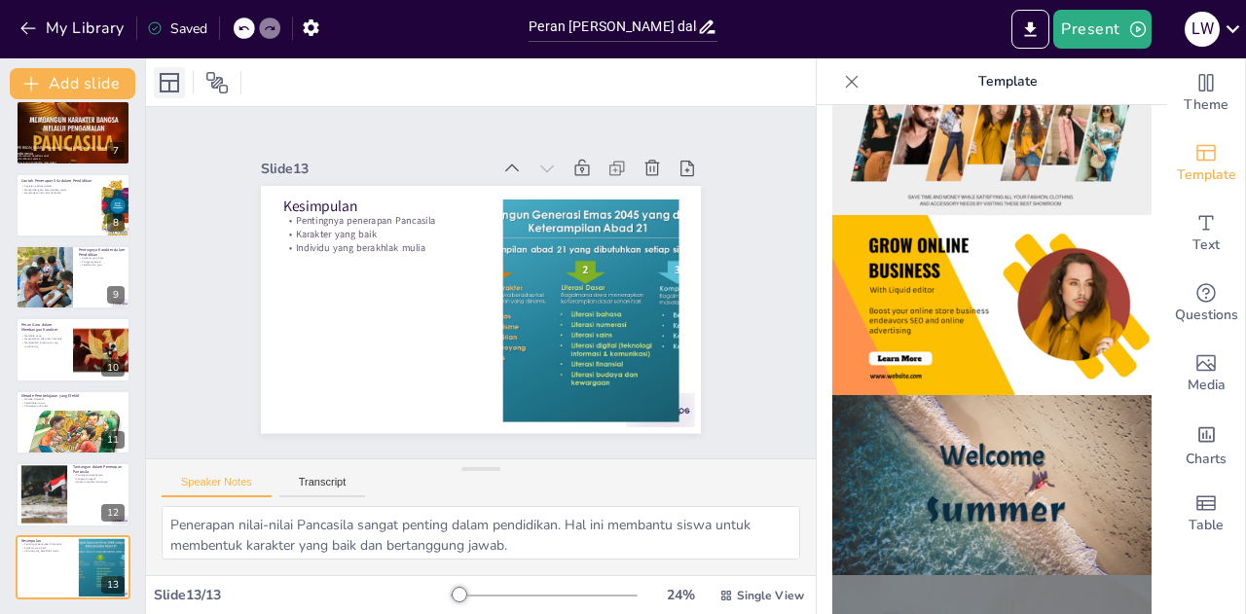
click at [174, 94] on div at bounding box center [169, 82] width 31 height 31
click at [158, 71] on icon at bounding box center [169, 82] width 23 height 23
click at [169, 81] on icon at bounding box center [169, 82] width 19 height 19
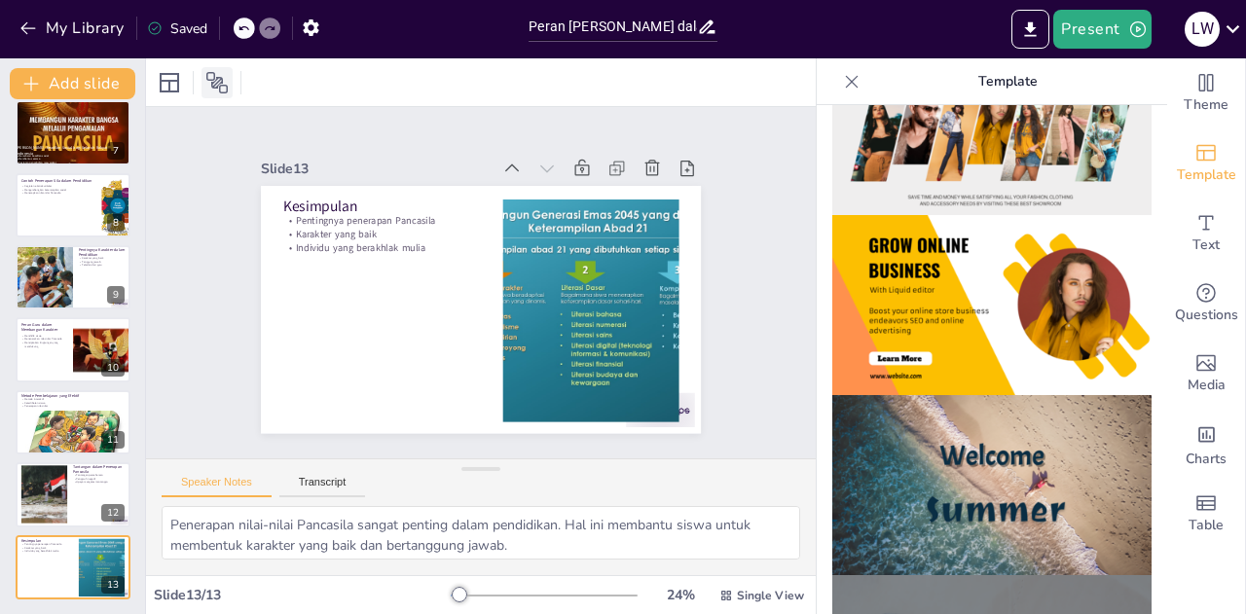
click at [226, 81] on icon at bounding box center [216, 82] width 23 height 23
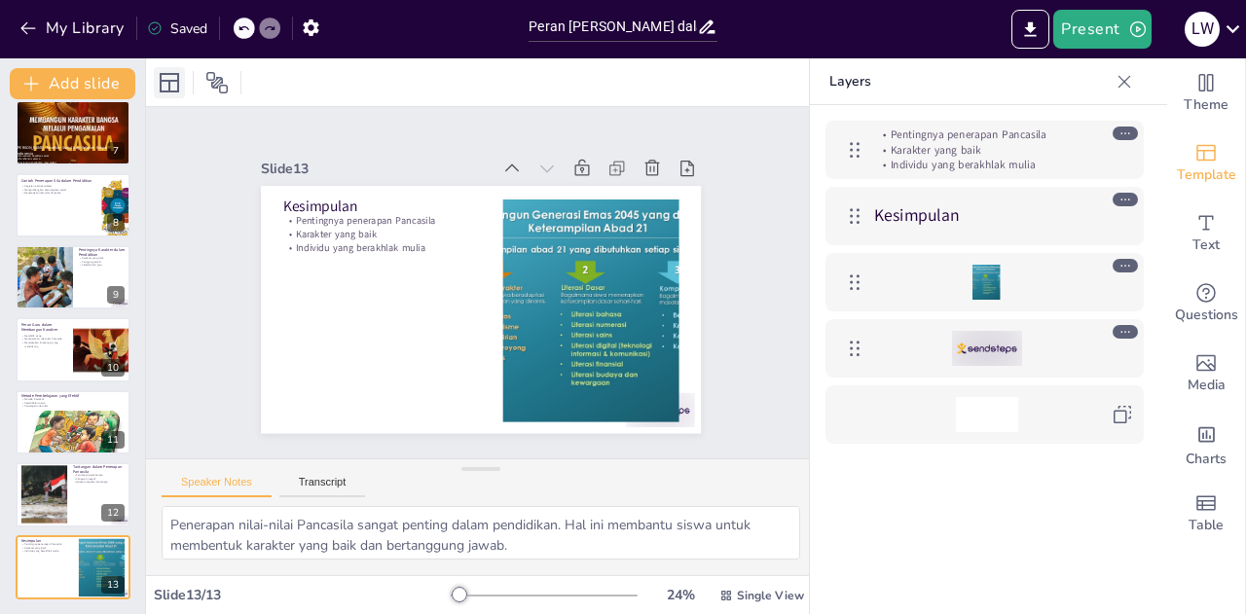
click at [178, 84] on icon at bounding box center [169, 82] width 19 height 19
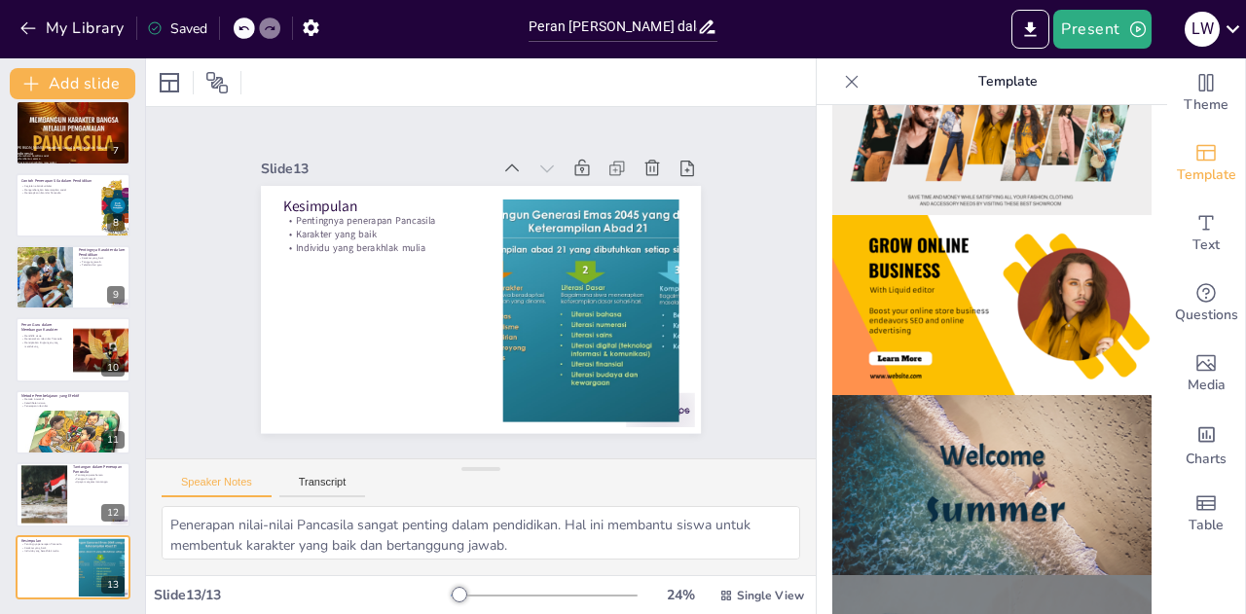
drag, startPoint x: 1153, startPoint y: 232, endPoint x: 1139, endPoint y: 183, distance: 50.5
click at [1137, 170] on div "Theme Template Text Questions Media Charts Table Template" at bounding box center [1031, 336] width 429 height 556
drag, startPoint x: 1153, startPoint y: 217, endPoint x: 1151, endPoint y: 113, distance: 104.2
click at [1151, 113] on div "Theme Template Text Questions Media Charts Table Template" at bounding box center [1031, 336] width 429 height 556
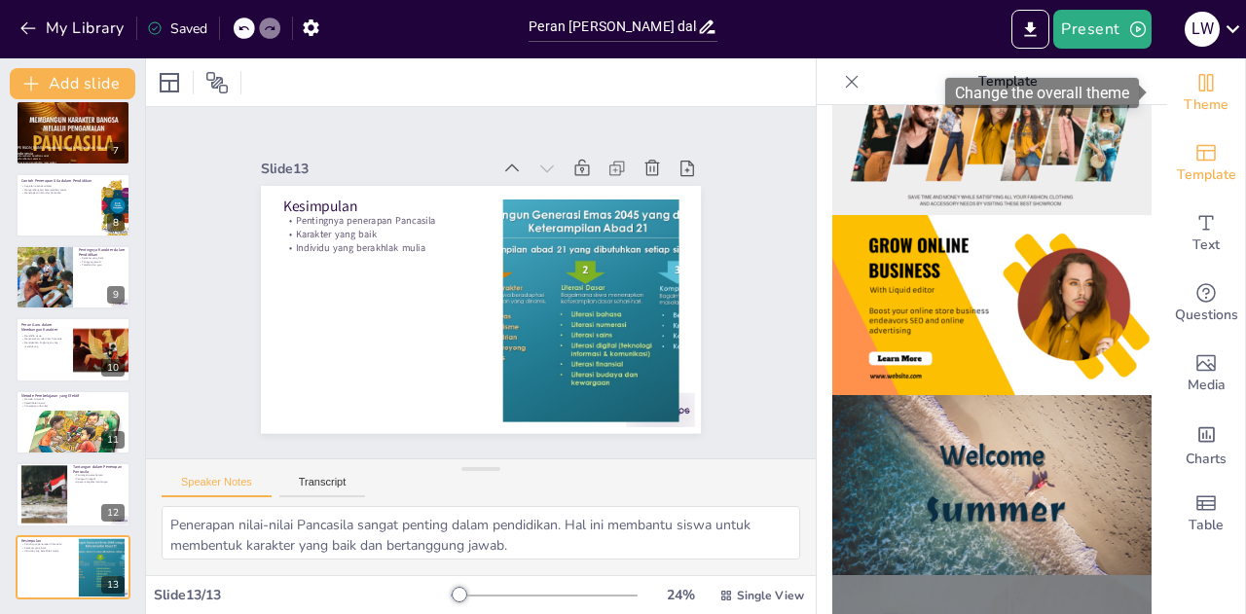
click at [1191, 110] on span "Theme" at bounding box center [1206, 104] width 45 height 21
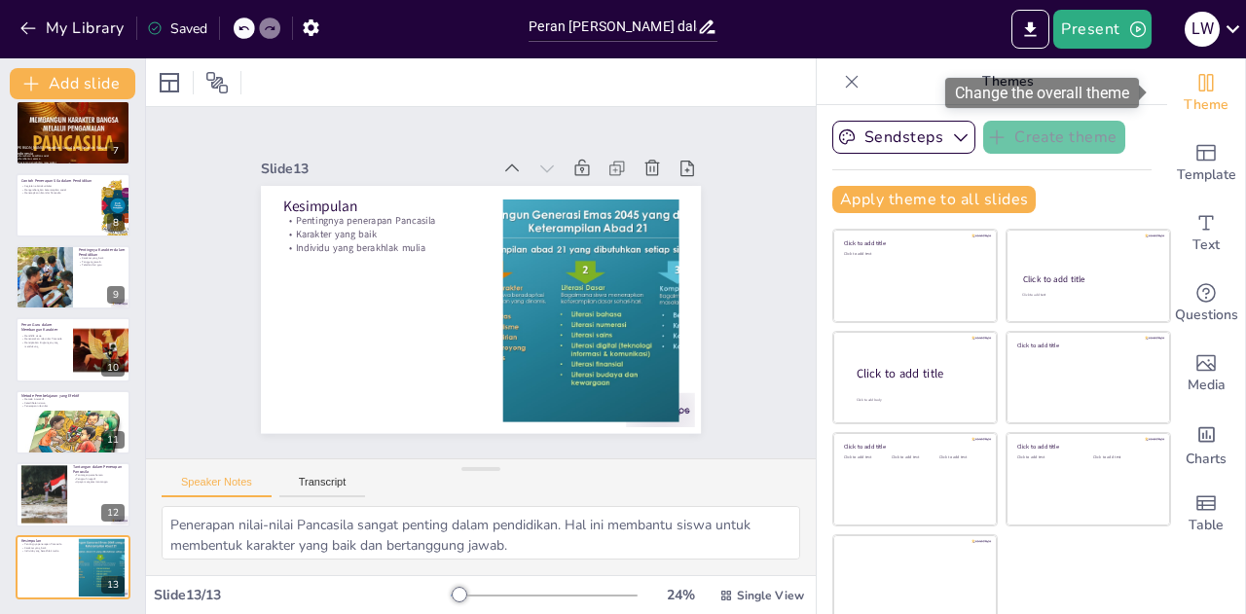
click at [1195, 83] on div "Theme" at bounding box center [1206, 93] width 78 height 70
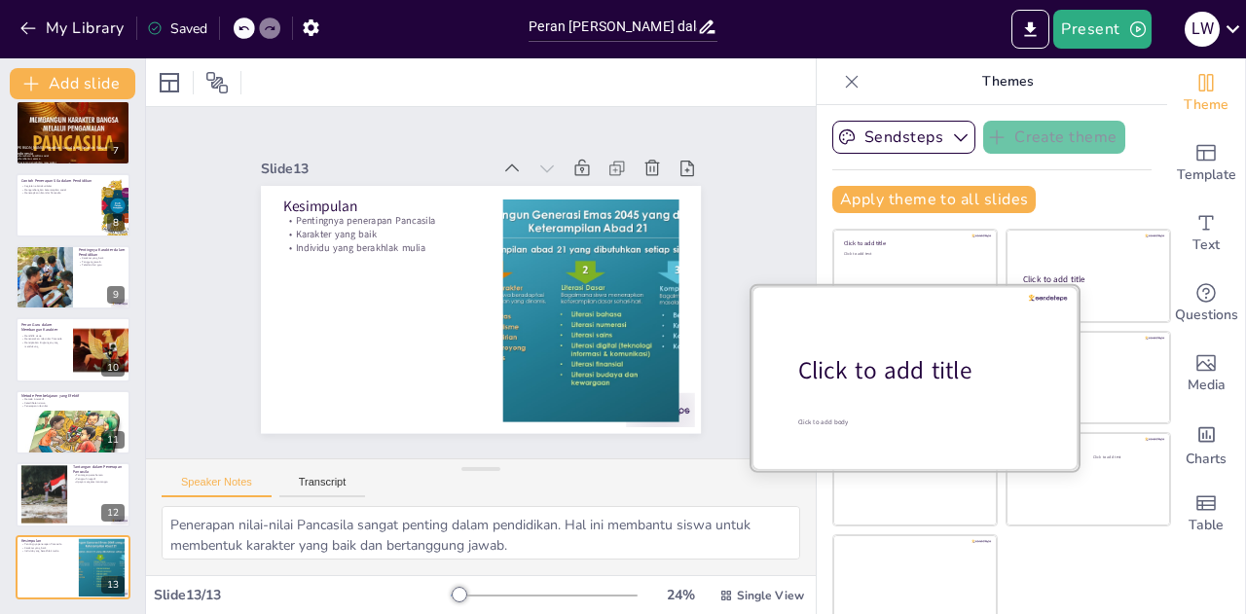
click at [907, 363] on div "Click to add title" at bounding box center [922, 370] width 248 height 33
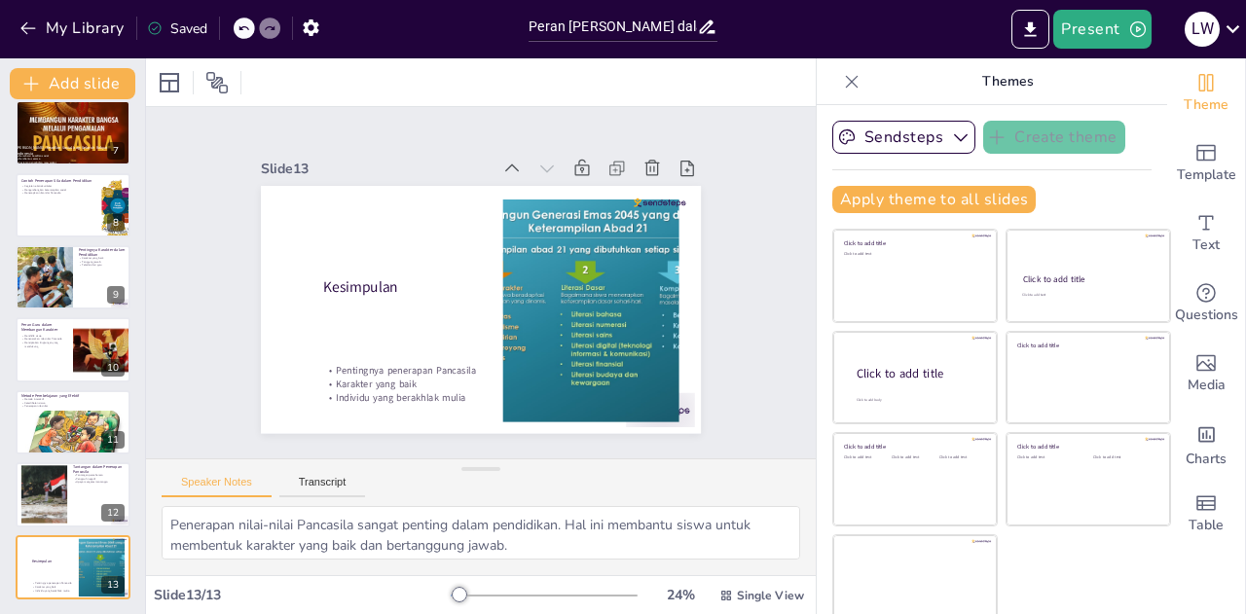
click at [238, 30] on div at bounding box center [244, 28] width 21 height 21
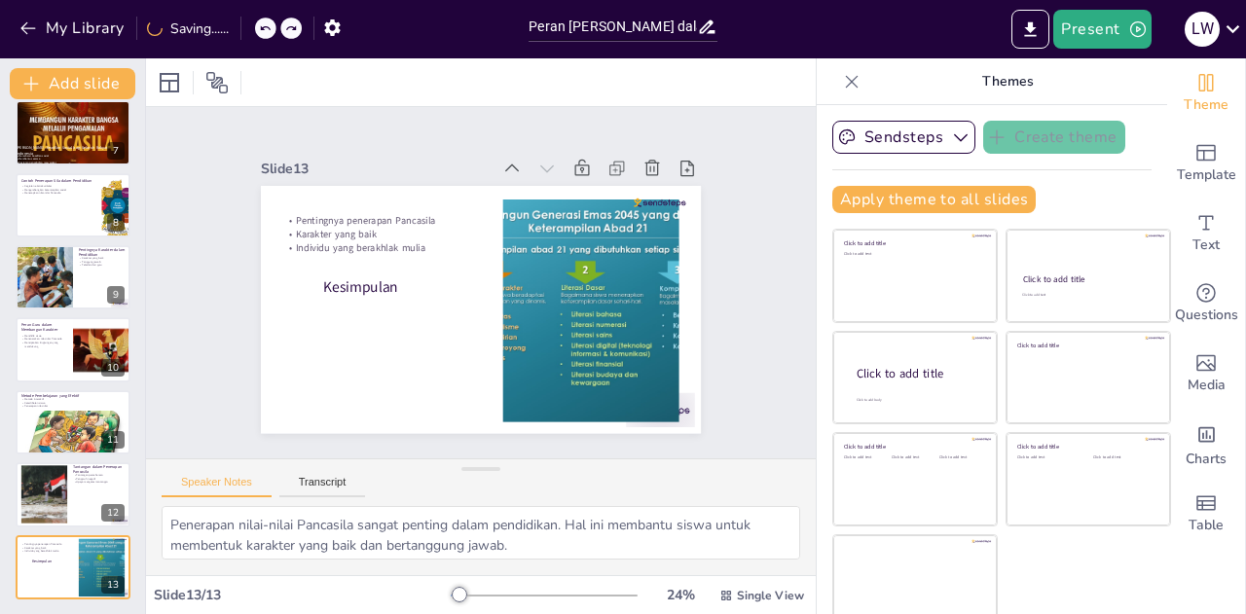
click at [262, 31] on icon at bounding box center [265, 28] width 12 height 12
click at [377, 143] on div "Slide 1 Go to [DOMAIN_NAME] and login with code Free87530348 Slide 2 Peran Sila…" at bounding box center [481, 283] width 532 height 482
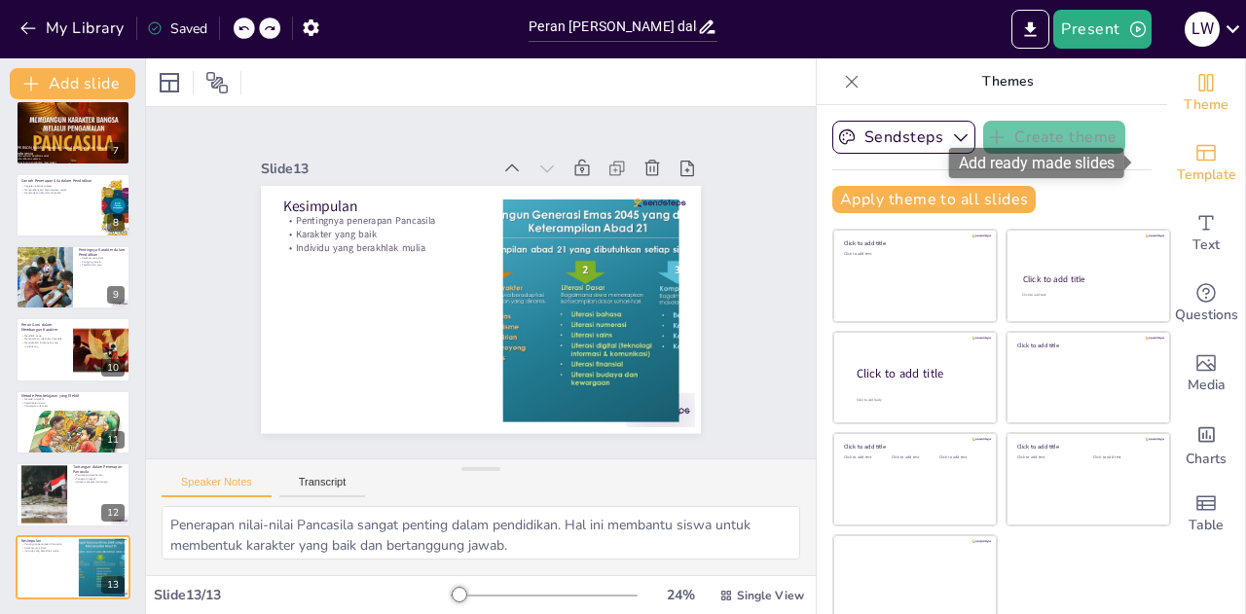
click at [1181, 165] on span "Template" at bounding box center [1206, 175] width 59 height 21
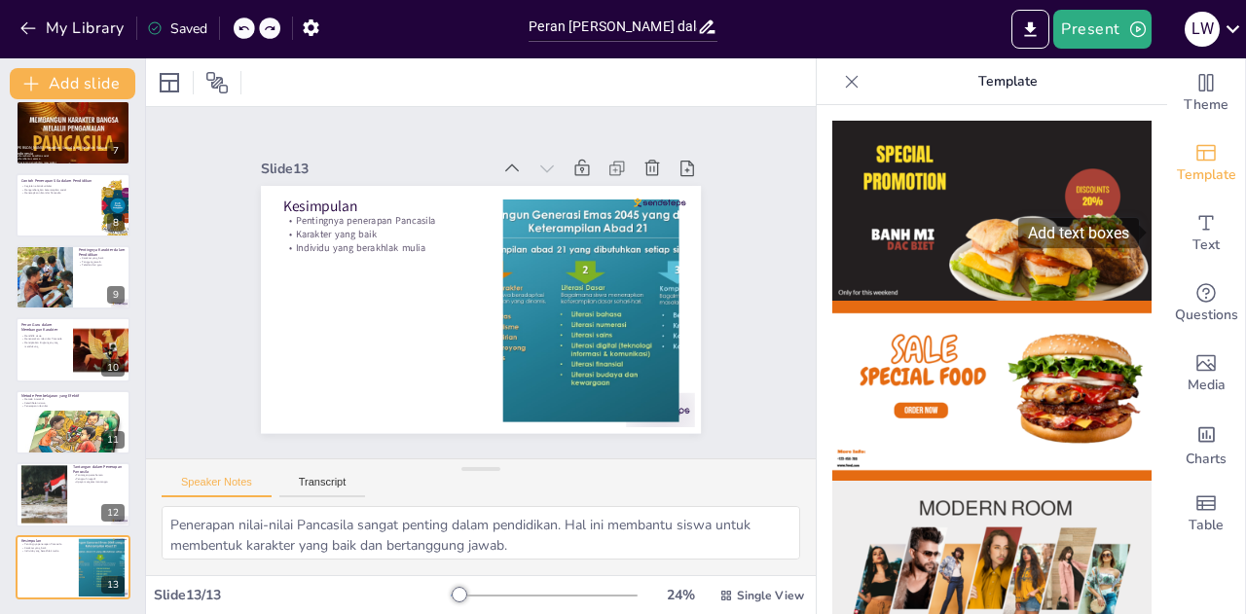
click at [1149, 238] on span at bounding box center [1144, 233] width 11 height 16
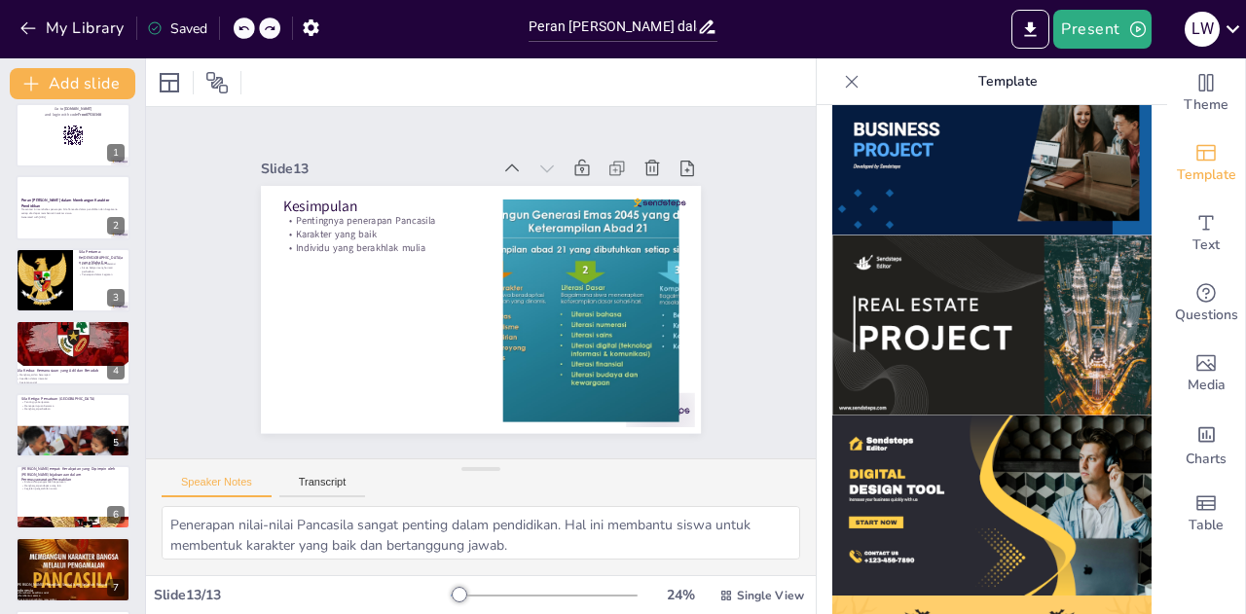
scroll to position [0, 0]
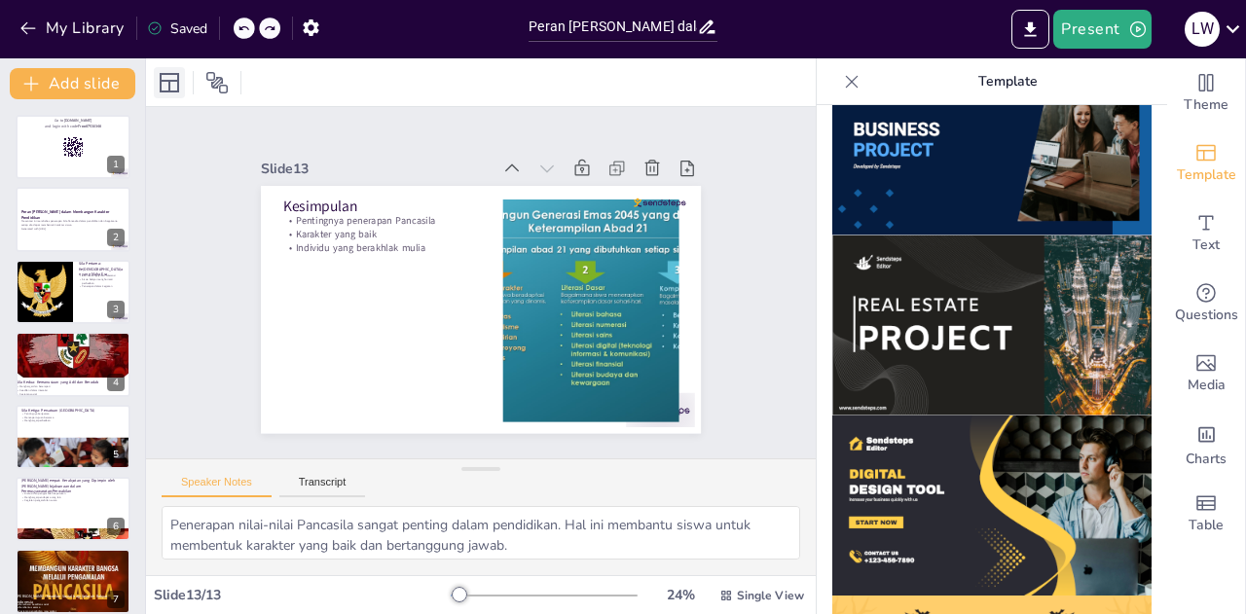
click at [169, 75] on icon at bounding box center [169, 82] width 23 height 23
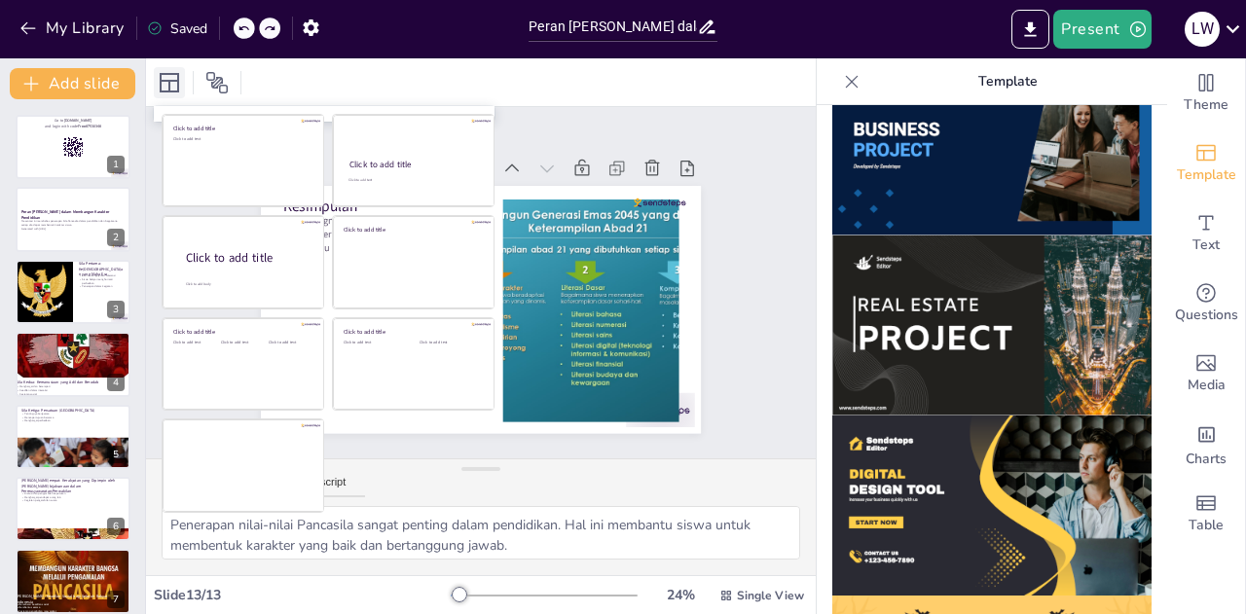
click at [173, 78] on icon at bounding box center [169, 82] width 23 height 23
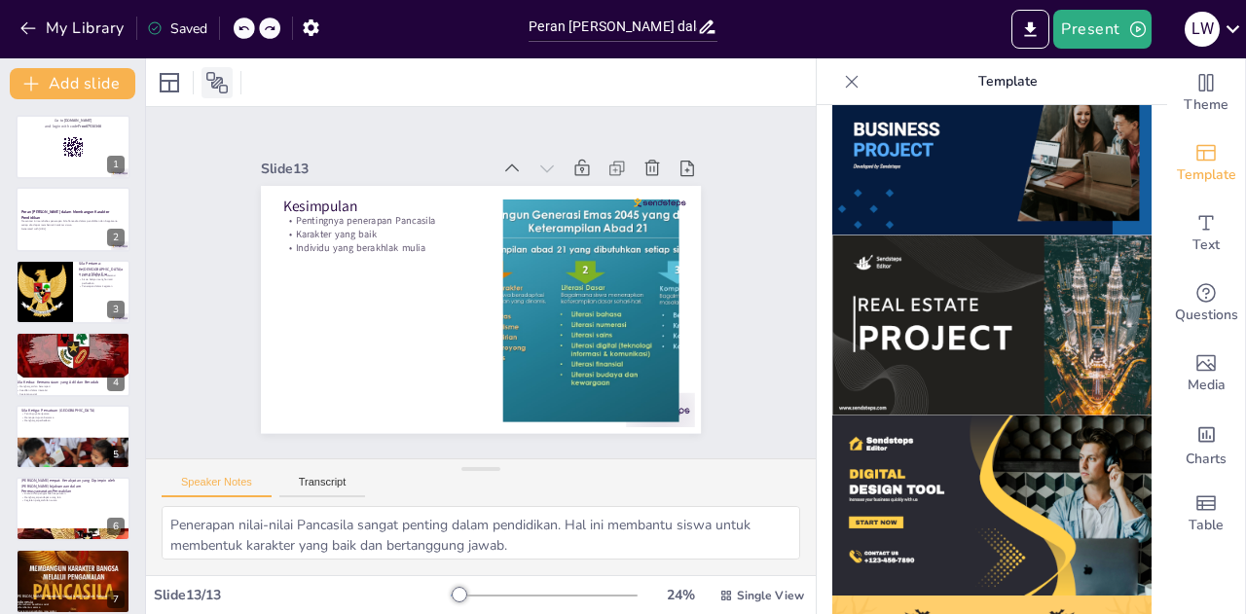
click at [228, 71] on icon at bounding box center [216, 82] width 23 height 23
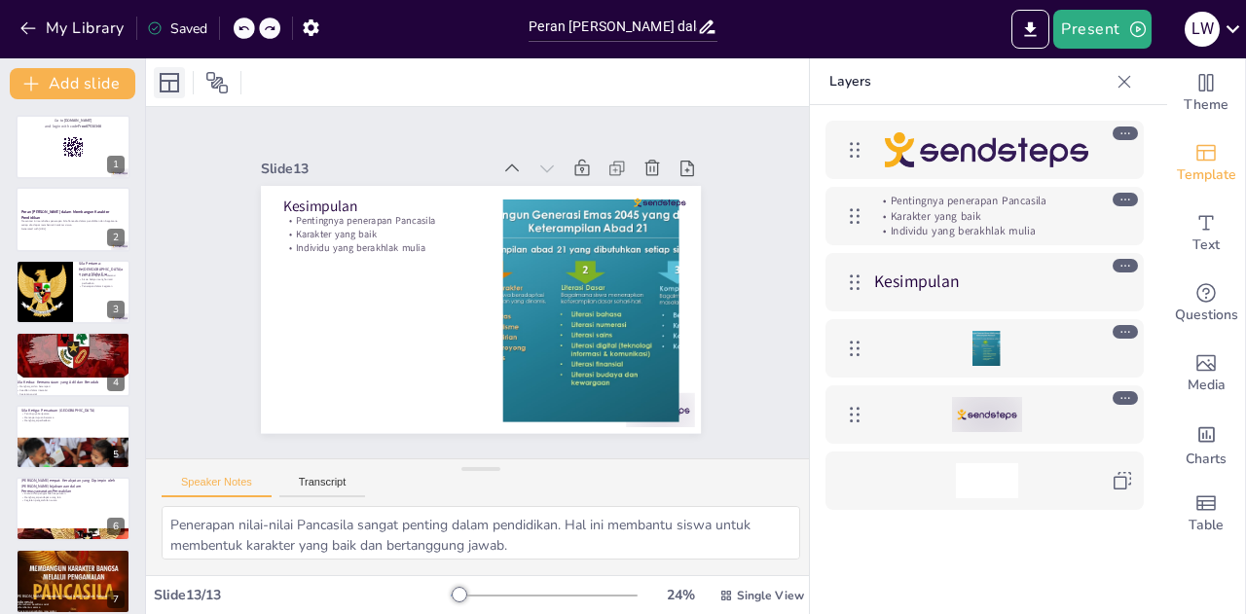
click at [171, 71] on icon at bounding box center [169, 82] width 23 height 23
click at [424, 91] on div at bounding box center [481, 82] width 670 height 48
click at [1123, 79] on icon at bounding box center [1124, 81] width 19 height 19
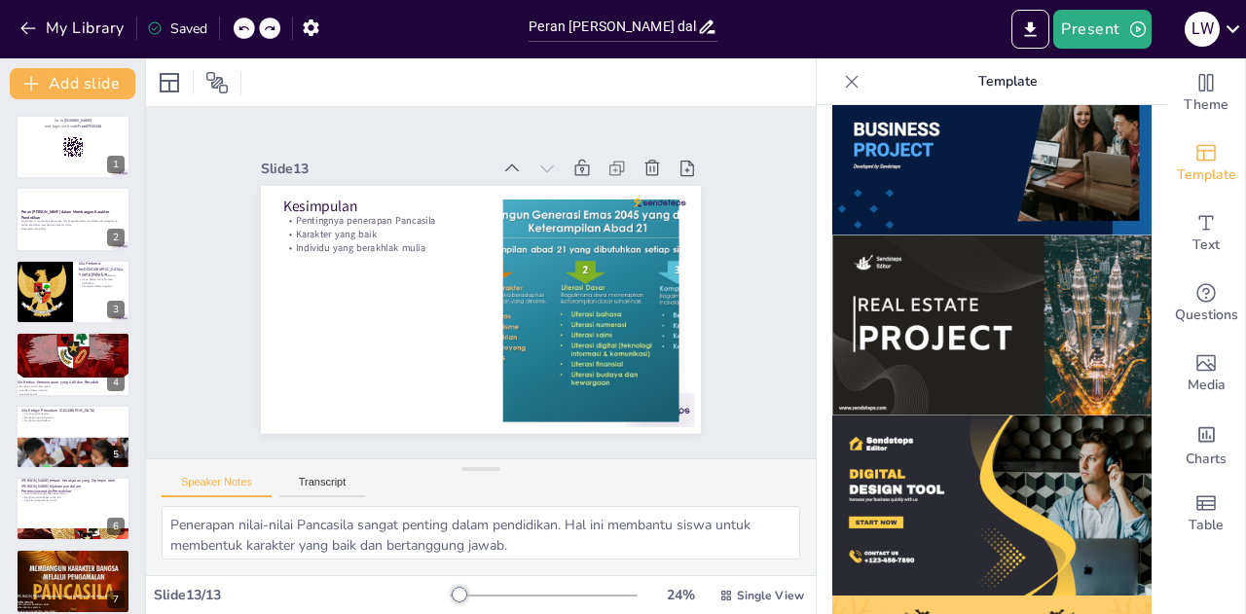
click at [930, 244] on img at bounding box center [991, 326] width 319 height 180
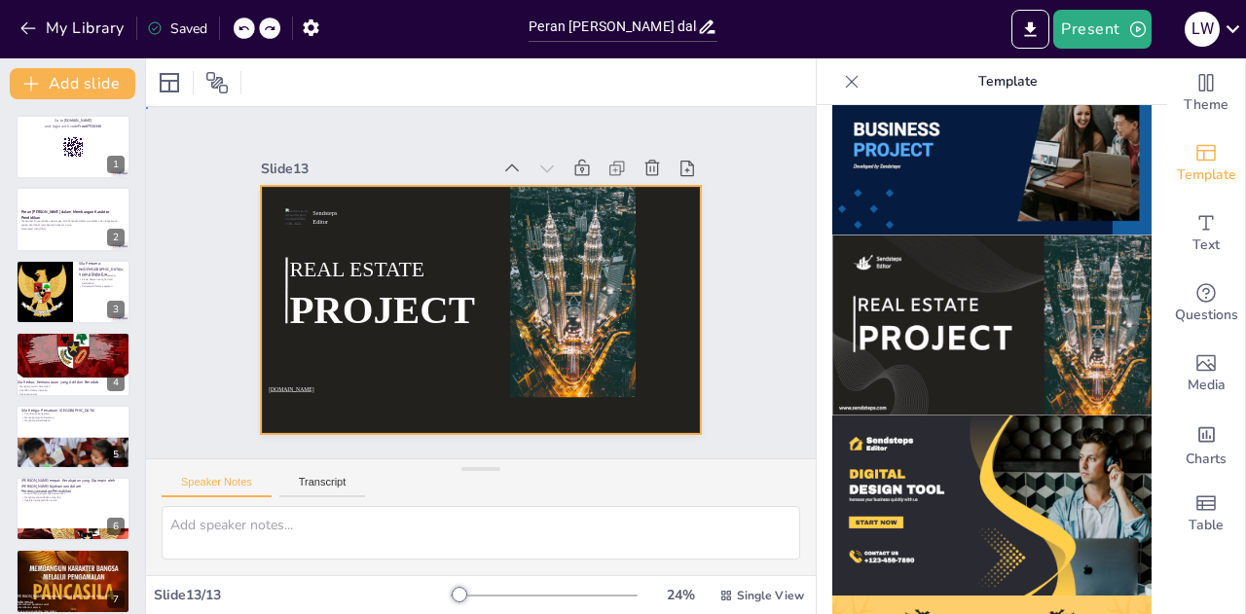
click at [641, 244] on div at bounding box center [455, 291] width 372 height 495
click at [164, 75] on div at bounding box center [169, 82] width 23 height 23
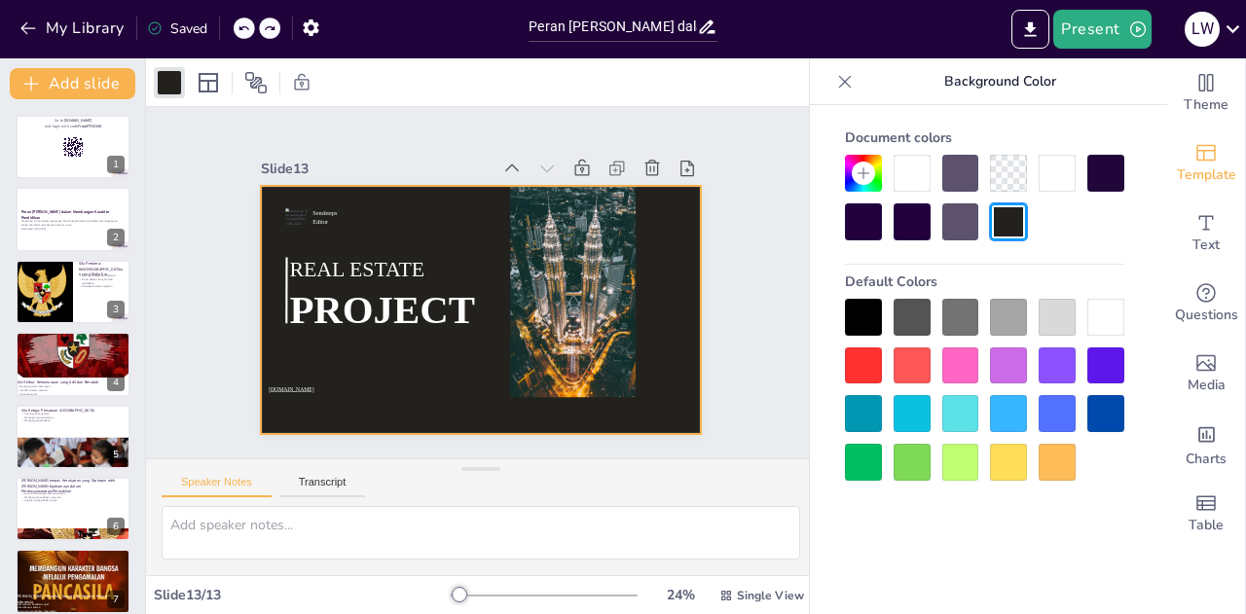
click at [550, 170] on div at bounding box center [632, 225] width 203 height 110
click at [853, 85] on icon at bounding box center [844, 81] width 19 height 19
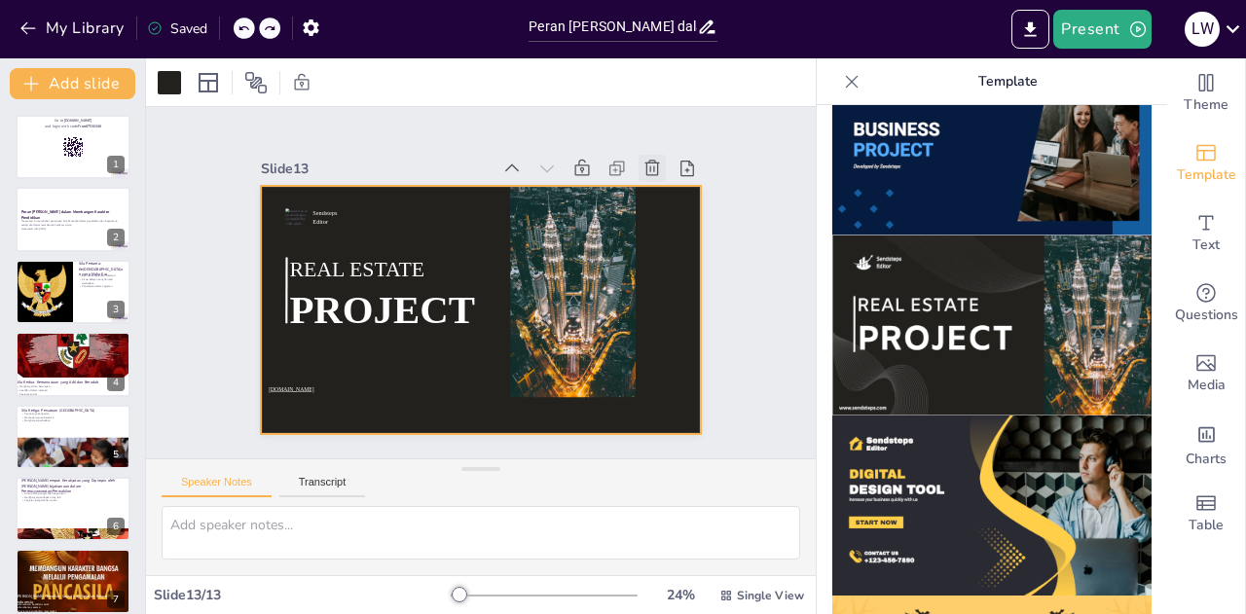
click at [668, 273] on div at bounding box center [687, 292] width 38 height 38
type textarea "Tantangan pemahaman tentang nilai-nilai Pancasila dapat menghambat penerapannya…"
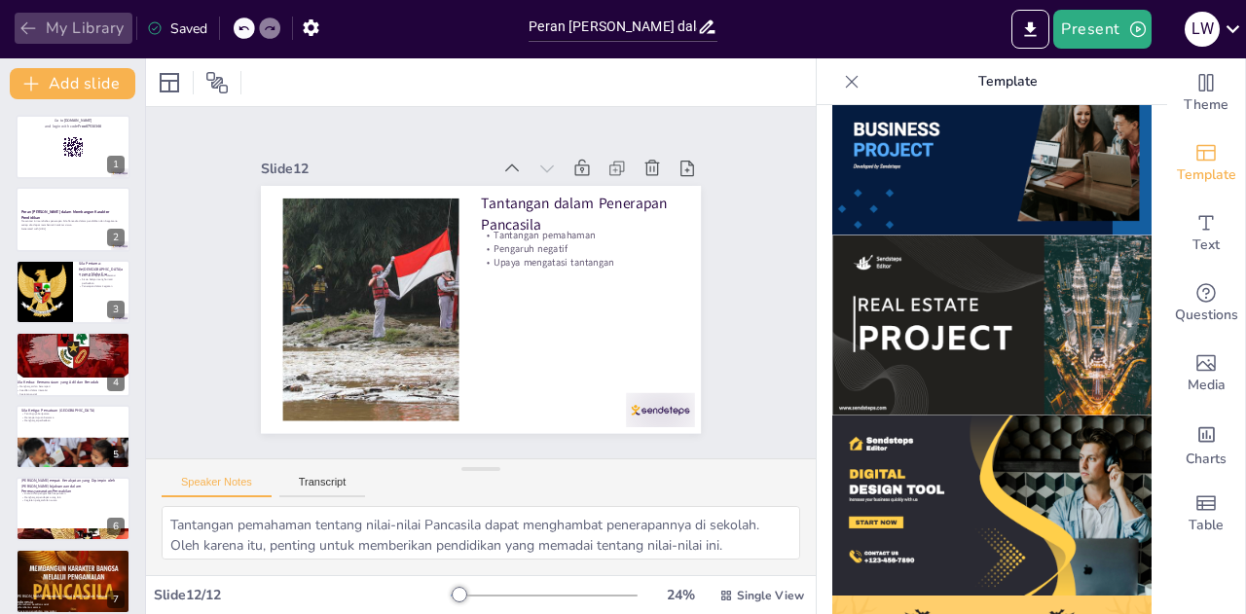
click at [21, 30] on icon "button" at bounding box center [27, 27] width 19 height 19
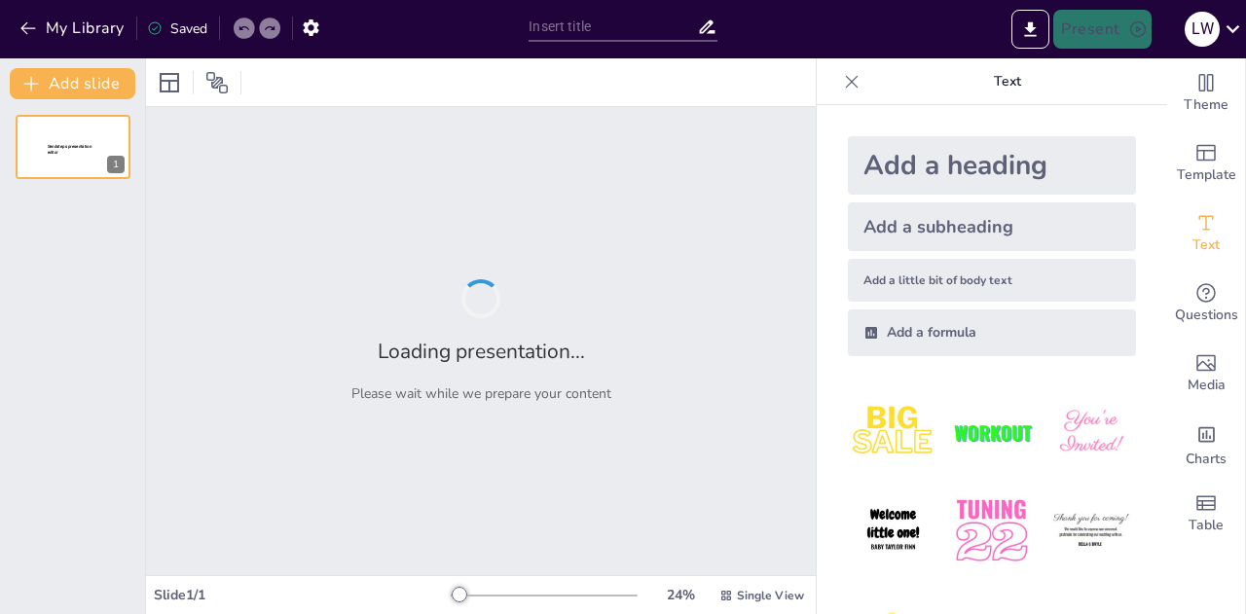
type input "Peran Sila Pancasila dalam Membangun Karakter Pendidikan"
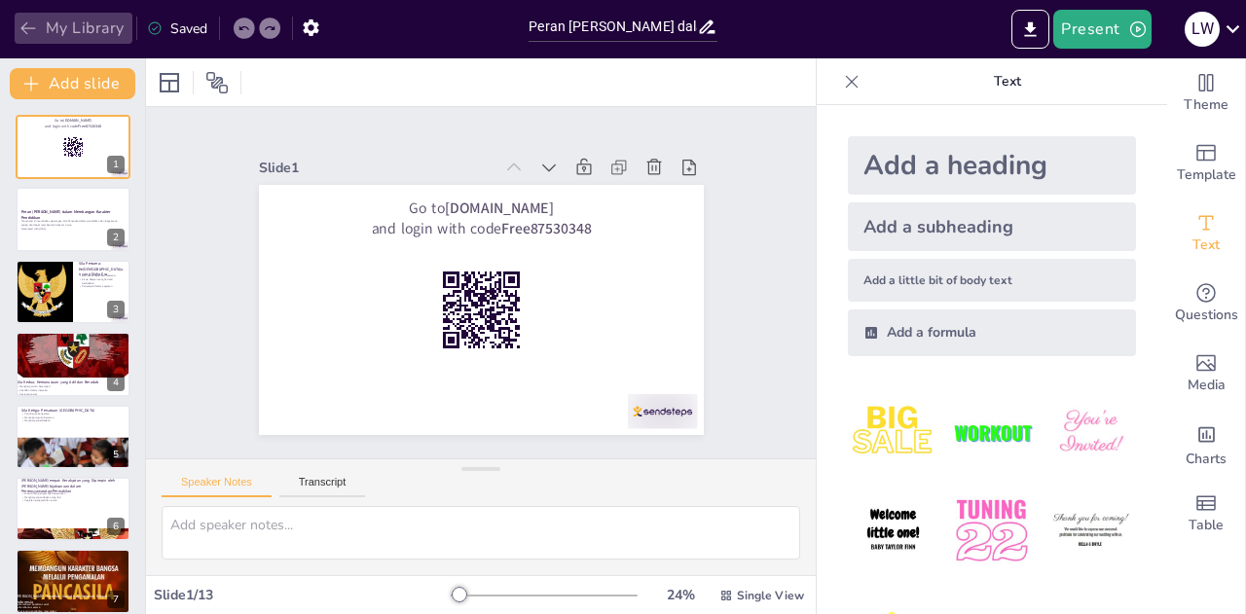
click at [34, 28] on icon "button" at bounding box center [27, 27] width 19 height 19
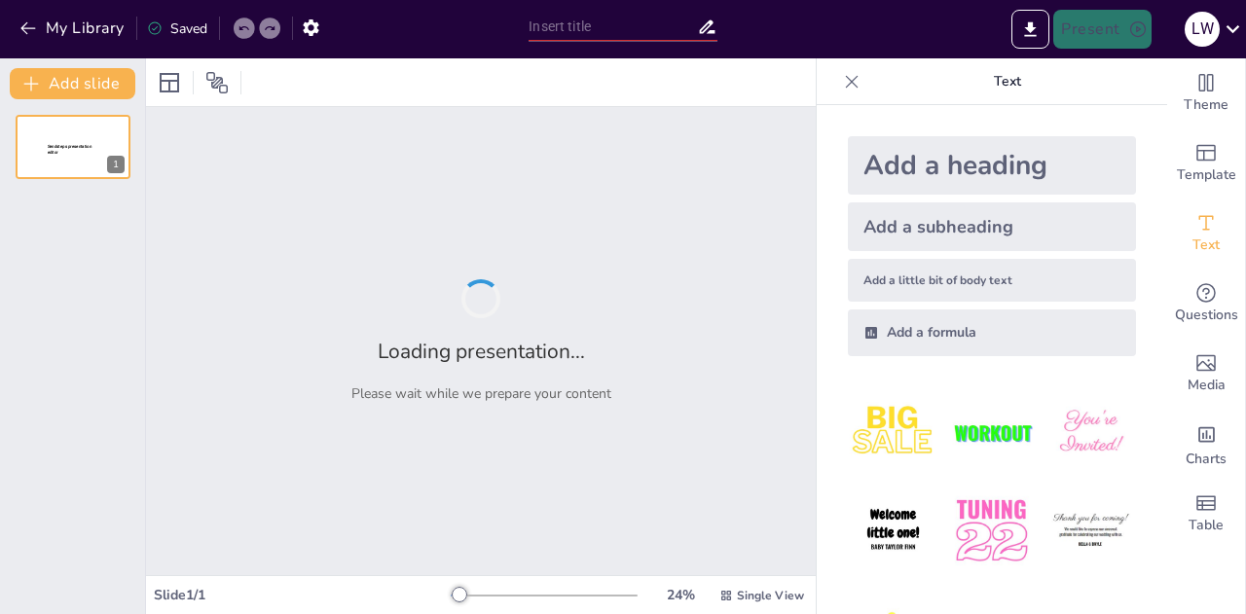
type input "Penerapan Nilai Pancasila di Lingkungan Pendidikan: Studi Kasus Setiap Sila"
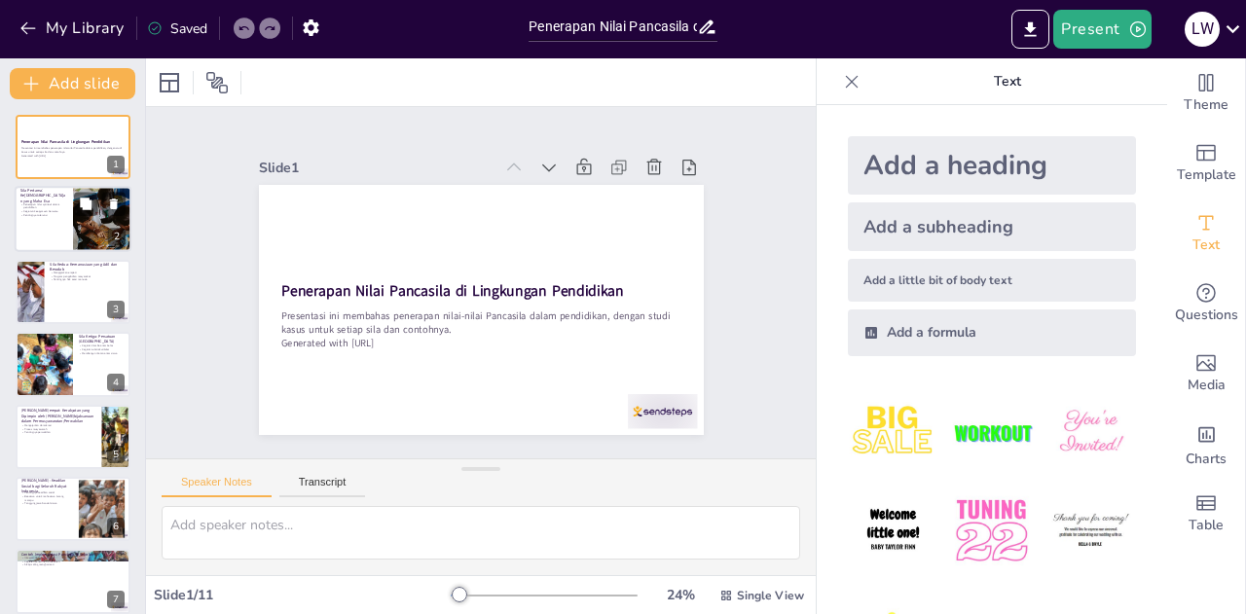
click at [61, 214] on p "Pentingnya toleransi" at bounding box center [43, 216] width 47 height 4
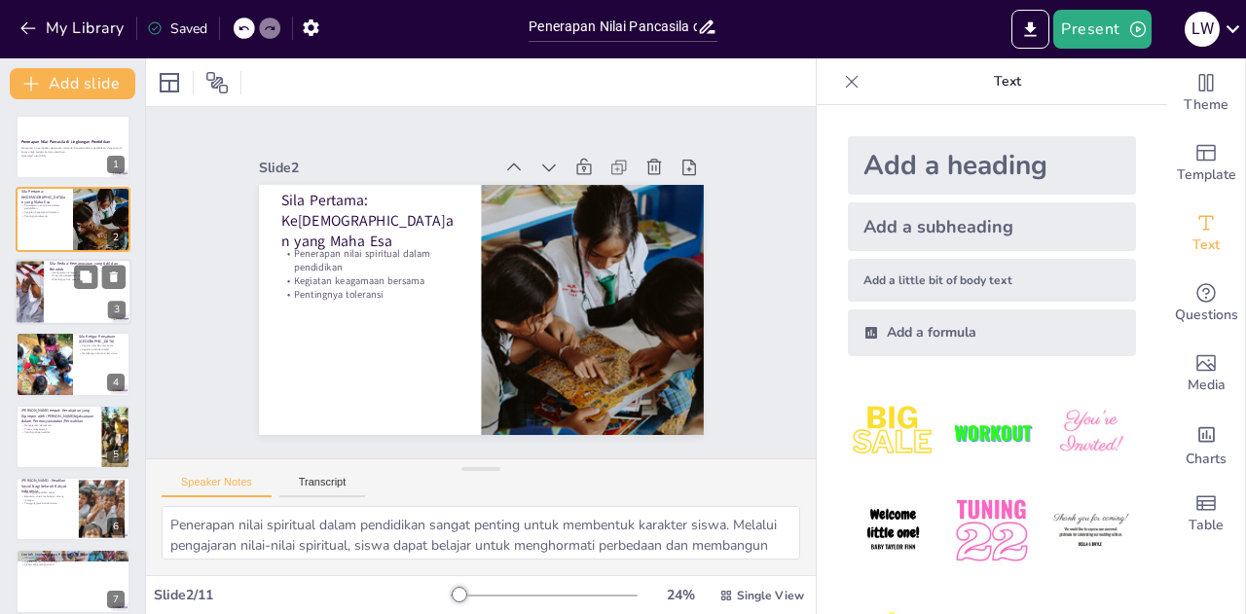
click at [76, 301] on div at bounding box center [73, 292] width 117 height 66
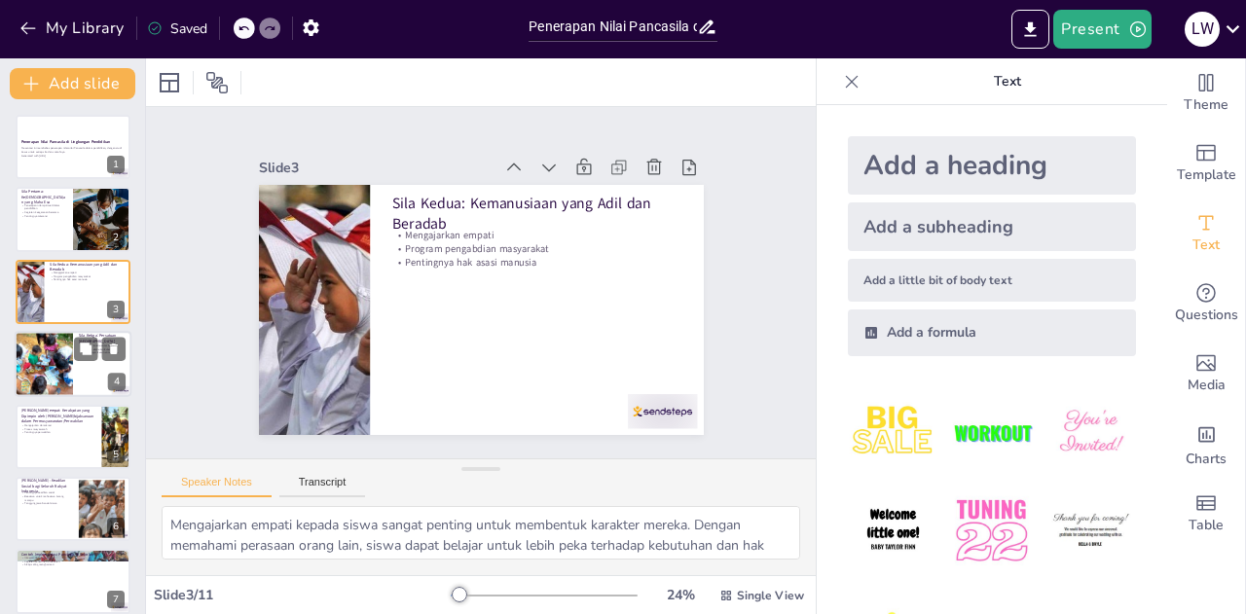
click at [18, 332] on div "Sila Ketiga: Persatuan Indonesia Kegiatan lomba antar kelas Kegiatan ekstrakuri…" at bounding box center [73, 364] width 117 height 66
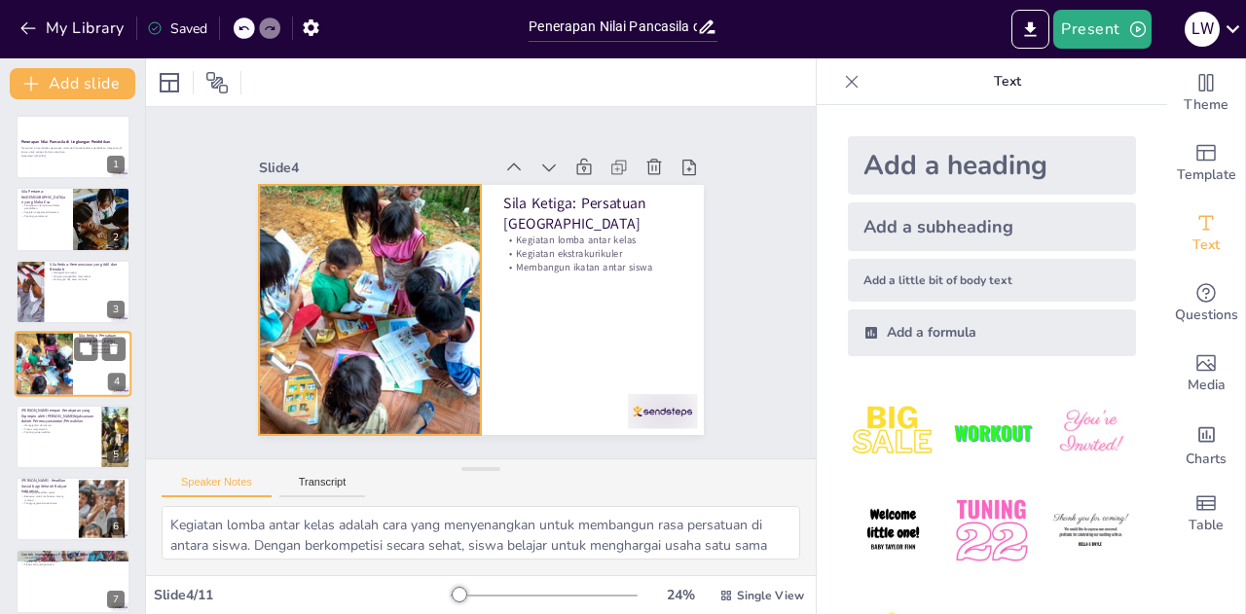
scroll to position [8, 0]
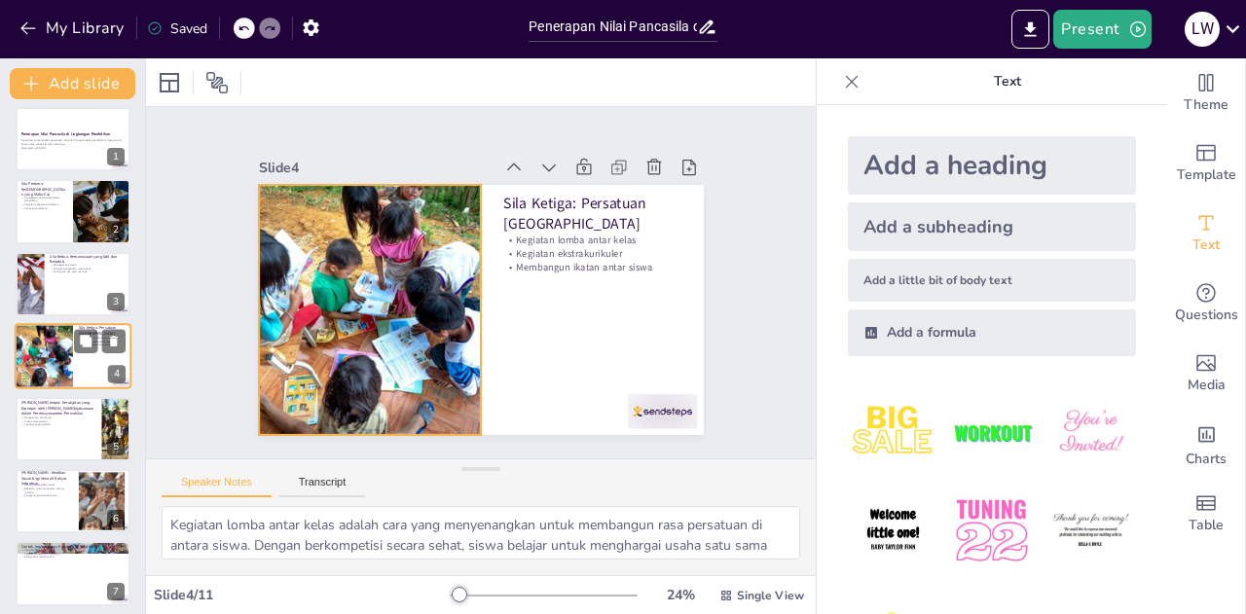
click at [27, 370] on div at bounding box center [43, 356] width 99 height 66
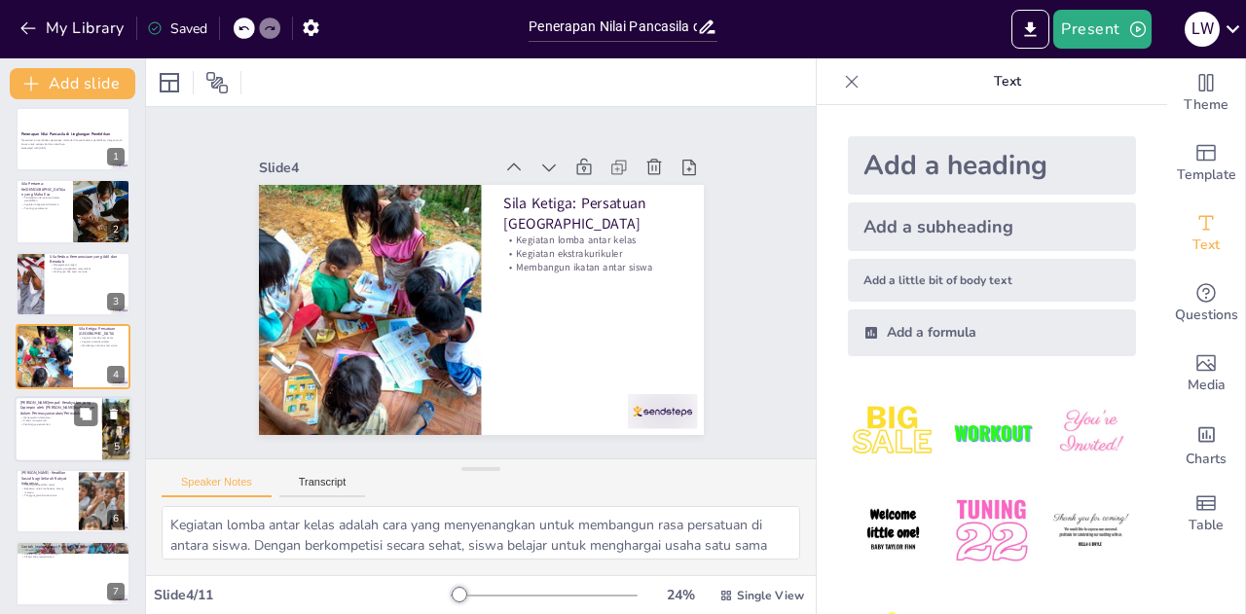
click at [34, 412] on p "[PERSON_NAME]empat: Kerakyatan yang Dipimpin oleh [PERSON_NAME]bijaksanaan dala…" at bounding box center [58, 407] width 76 height 17
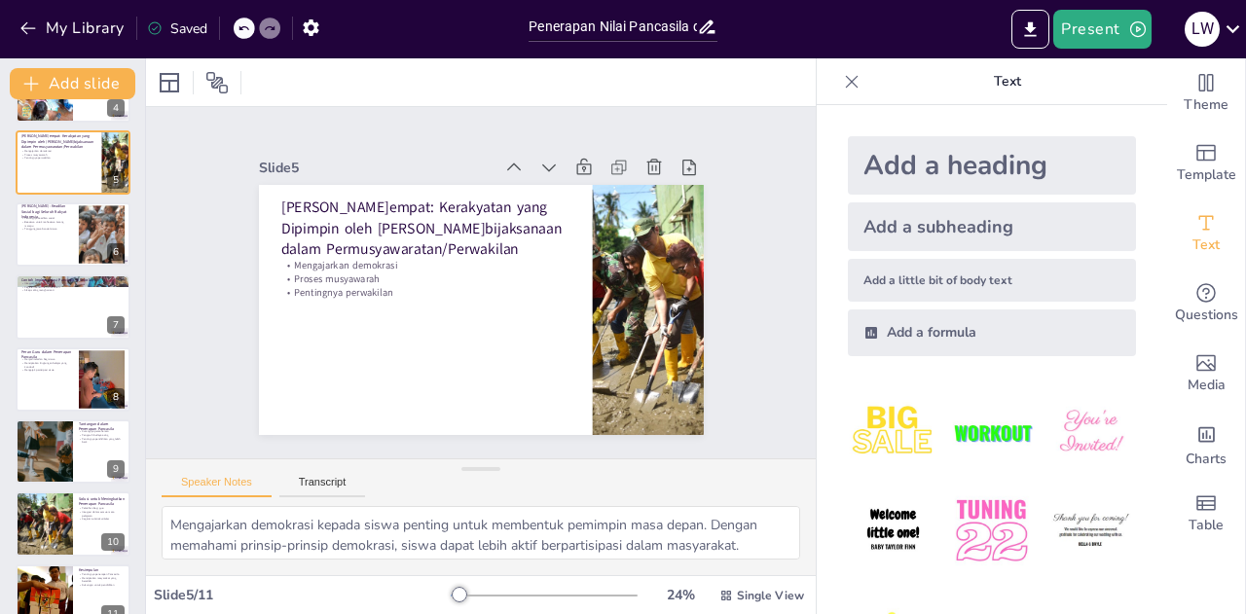
scroll to position [304, 0]
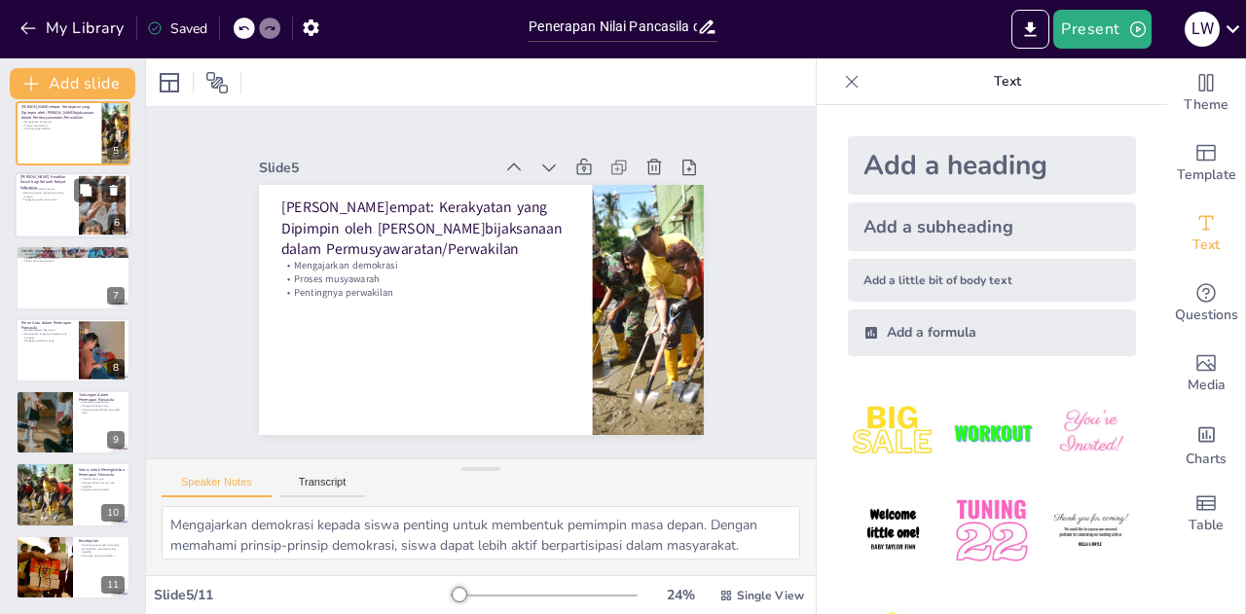
click at [52, 188] on p "Pentingnya keadilan sosial" at bounding box center [46, 189] width 53 height 4
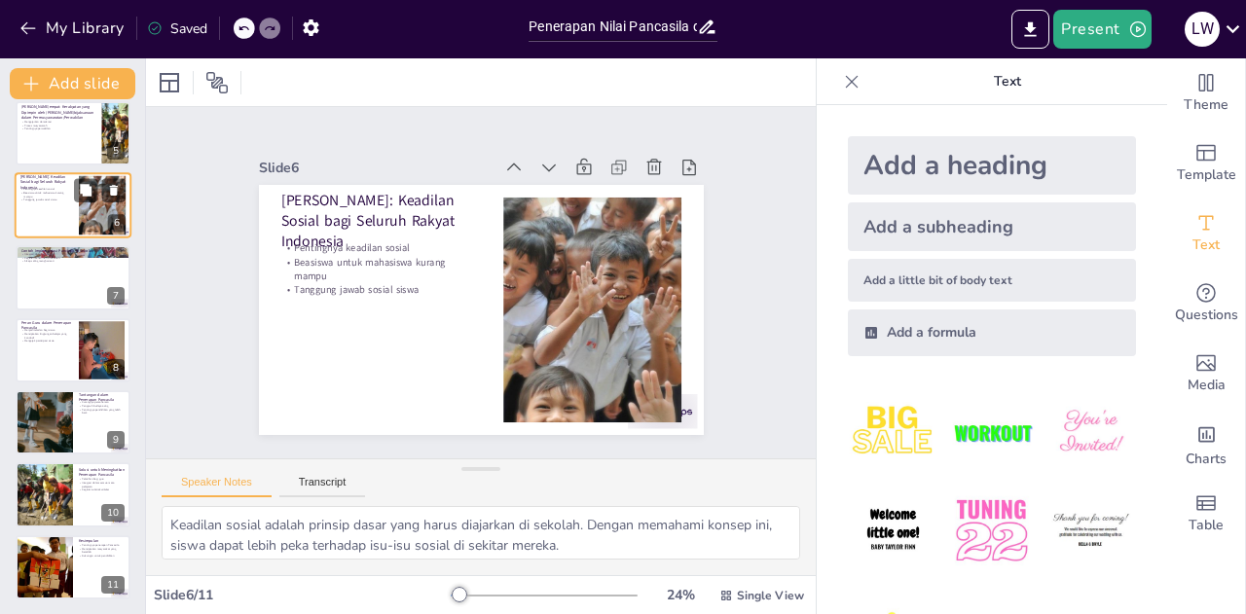
scroll to position [152, 0]
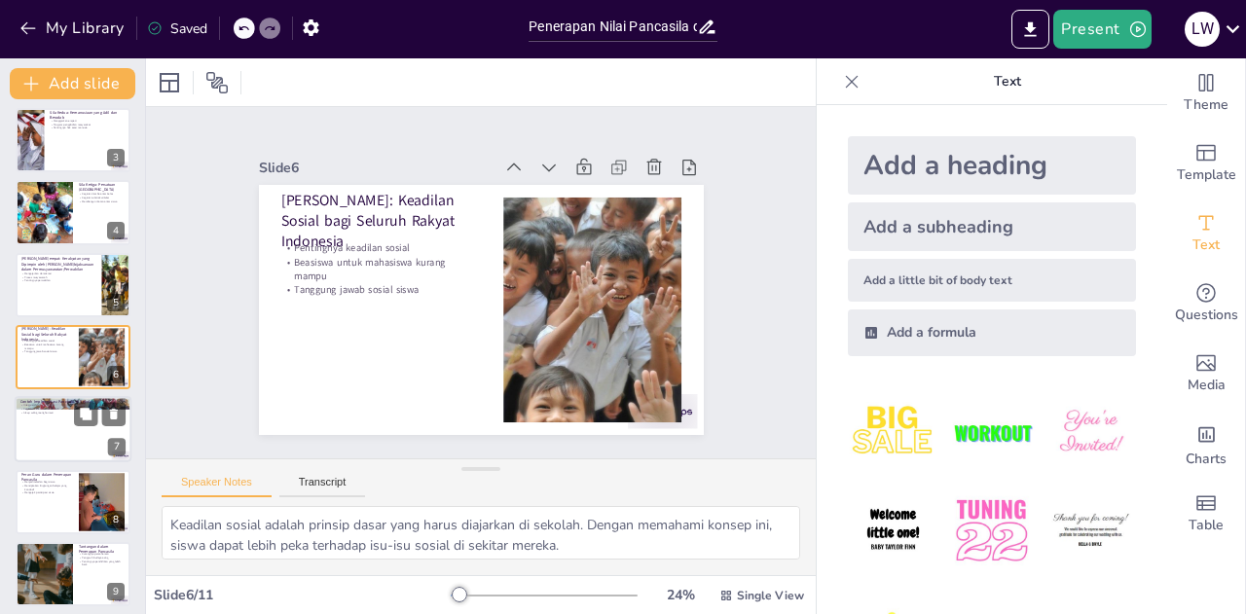
click at [66, 412] on p "Sikap saling menghormati" at bounding box center [72, 414] width 105 height 4
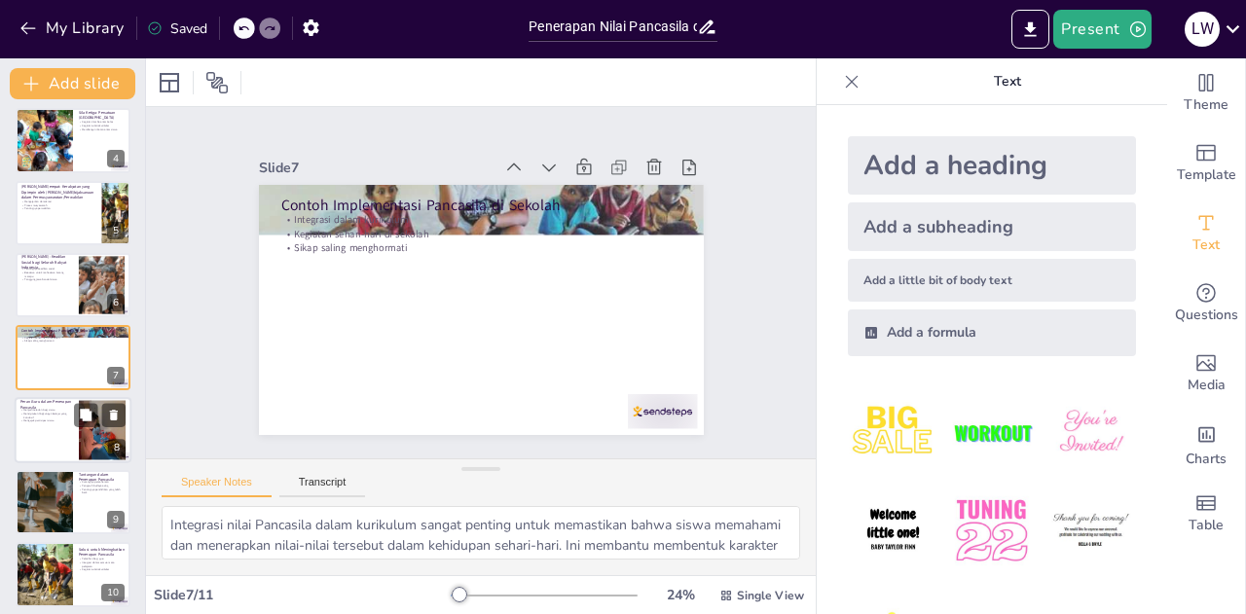
click at [63, 446] on div at bounding box center [73, 430] width 117 height 66
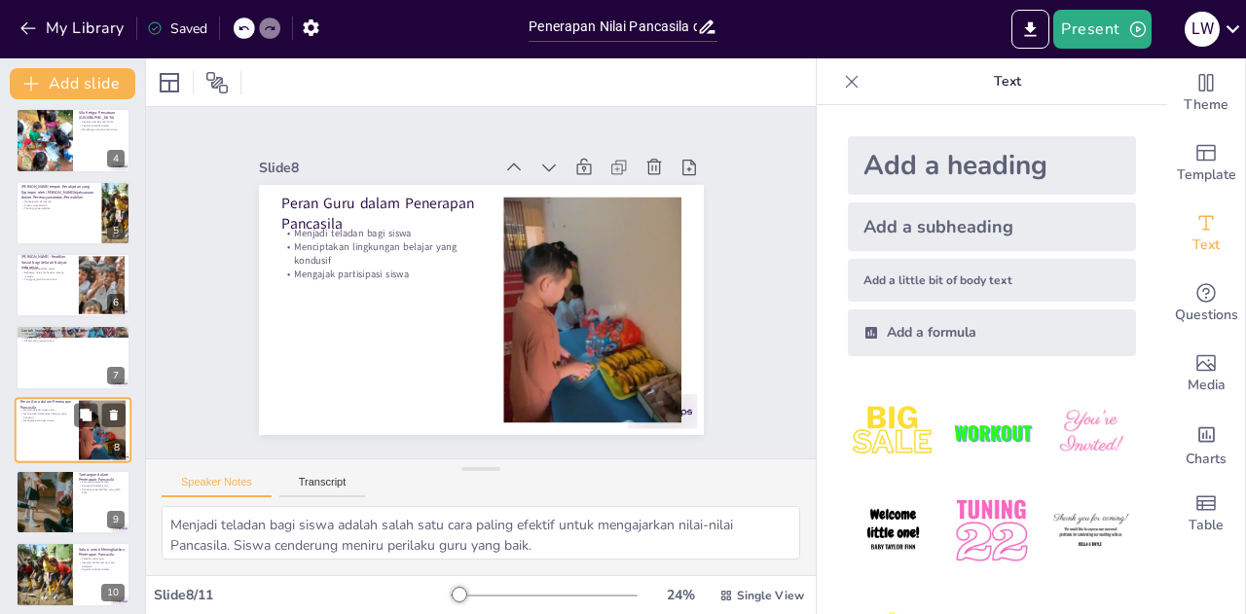
scroll to position [297, 0]
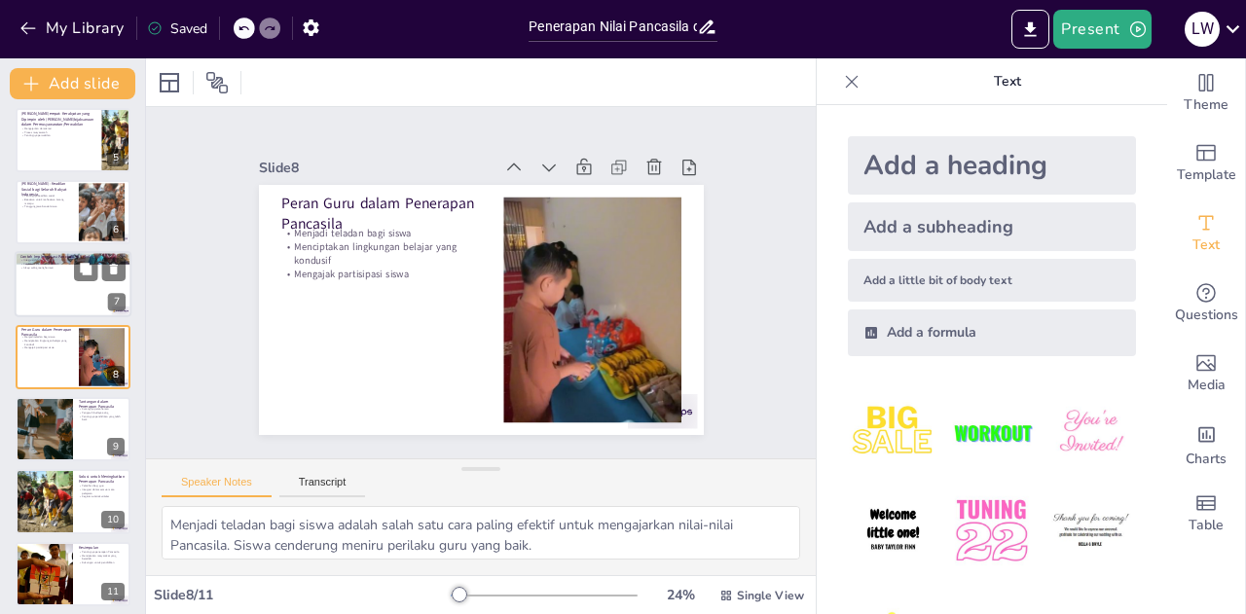
click at [31, 301] on div at bounding box center [73, 285] width 117 height 66
type textarea "Integrasi nilai Pancasila dalam kurikulum sangat penting untuk memastikan bahwa…"
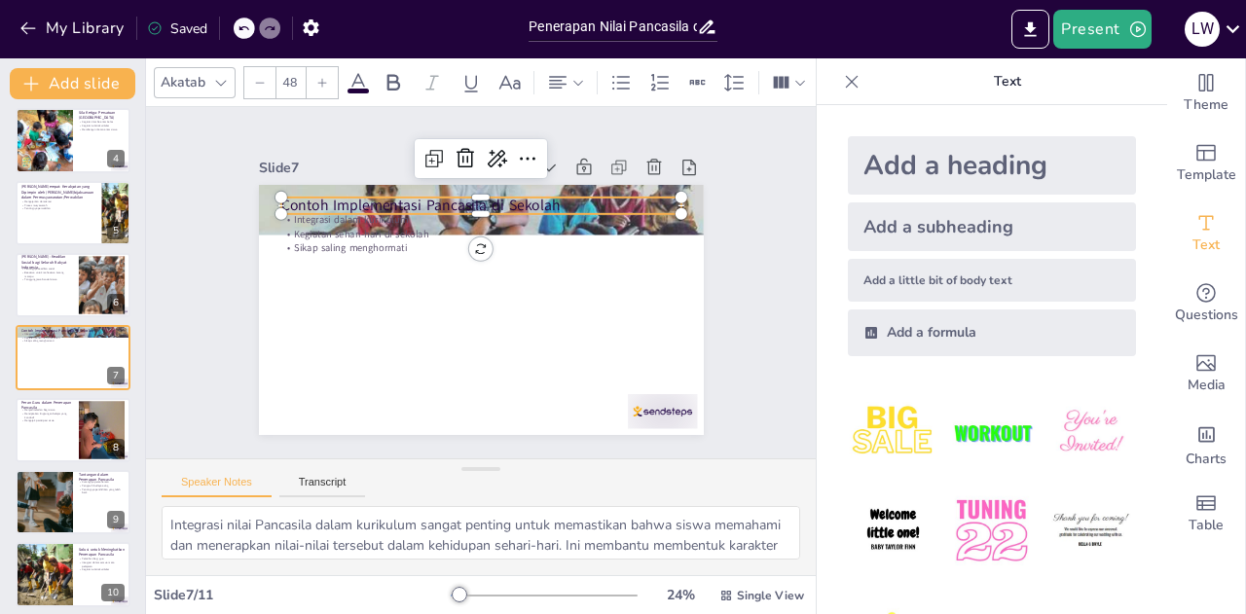
click at [345, 196] on p "Contoh Implementasi Pancasila di Sekolah" at bounding box center [480, 206] width 400 height 20
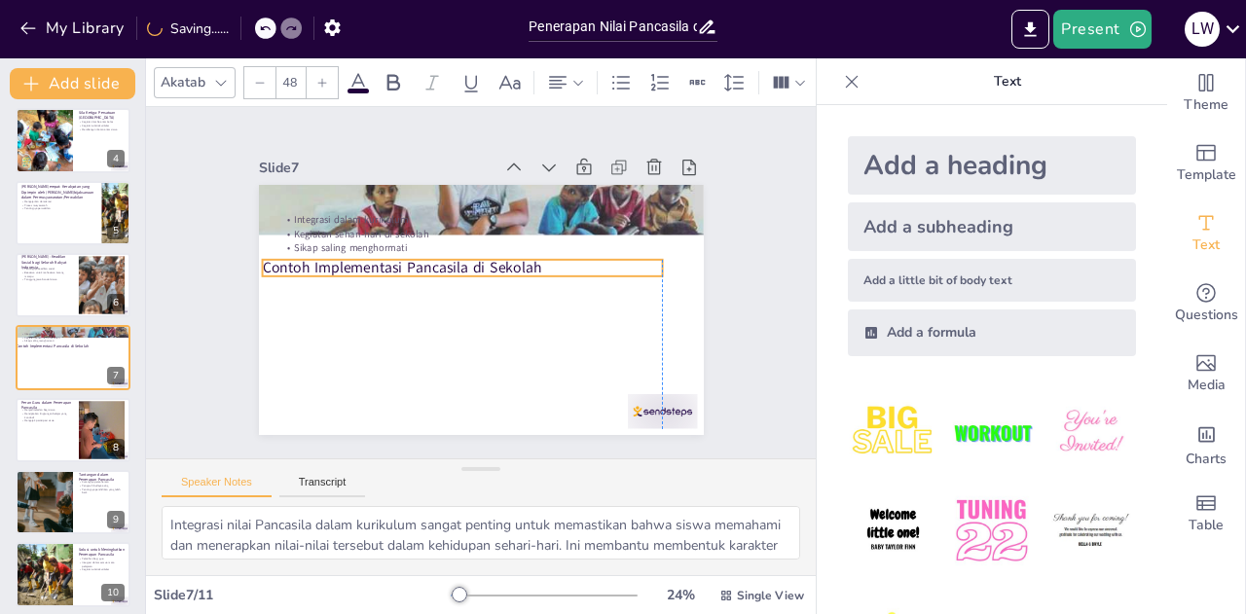
drag, startPoint x: 345, startPoint y: 196, endPoint x: 328, endPoint y: 258, distance: 64.5
click at [328, 258] on p "Contoh Implementasi Pancasila di Sekolah" at bounding box center [462, 268] width 400 height 20
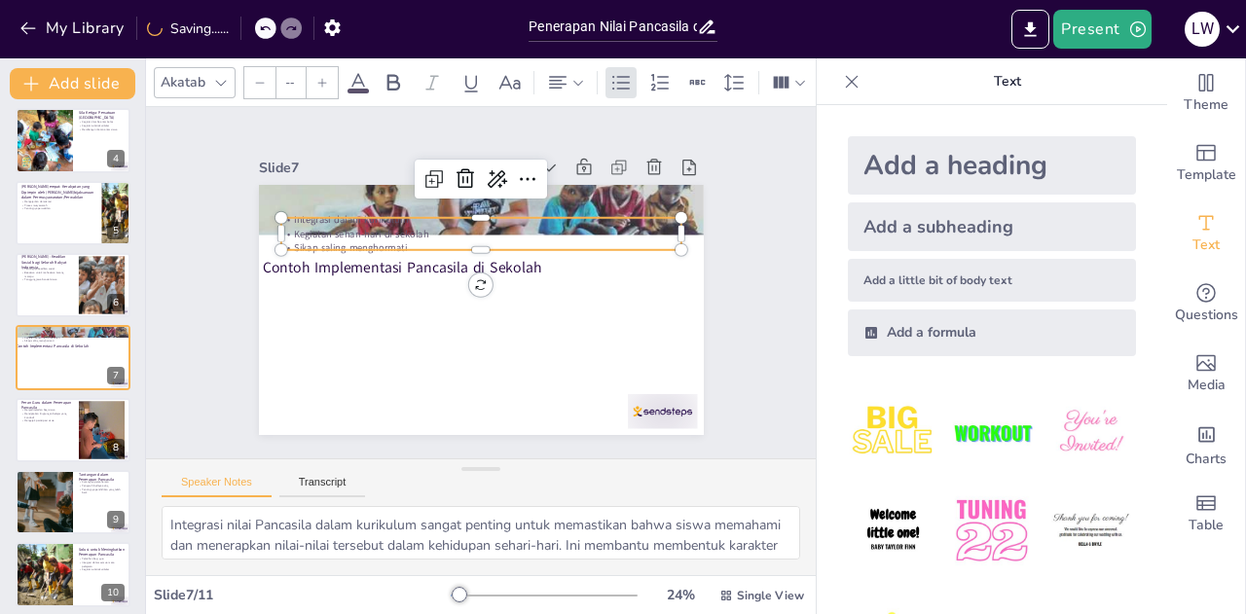
type input "32"
click at [311, 221] on p "Kegiatan sehari-hari di sekolah" at bounding box center [485, 233] width 399 height 55
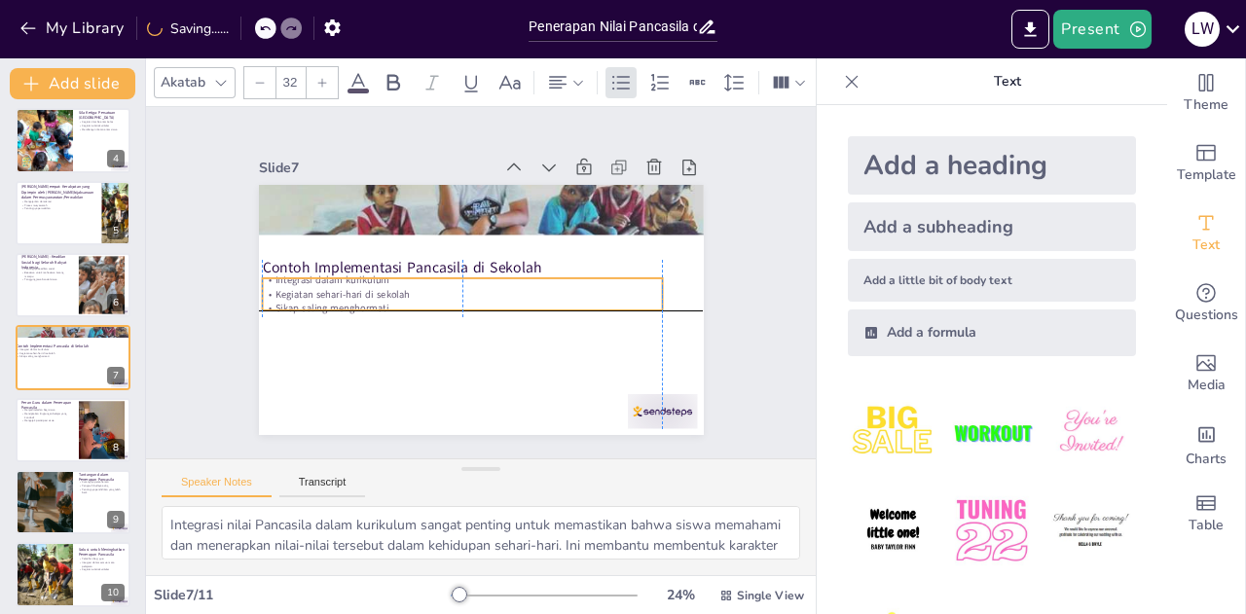
drag, startPoint x: 311, startPoint y: 221, endPoint x: 297, endPoint y: 288, distance: 68.7
click at [297, 288] on p "Kegiatan sehari-hari di sekolah" at bounding box center [462, 294] width 400 height 14
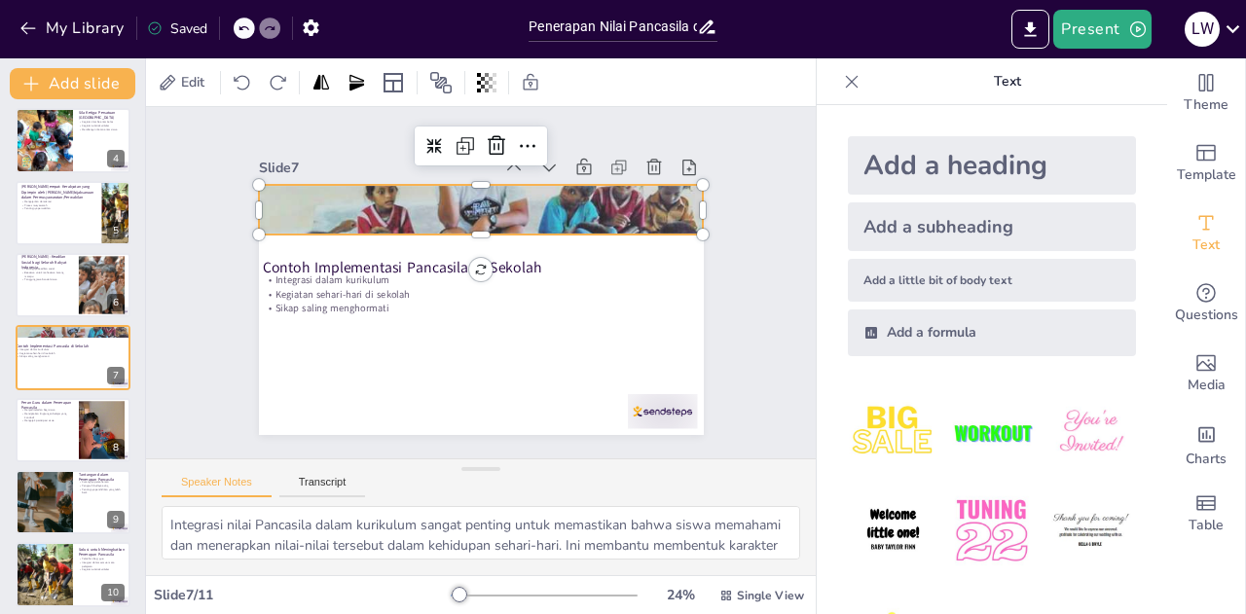
click at [319, 214] on div at bounding box center [488, 210] width 468 height 294
click at [470, 223] on div at bounding box center [488, 210] width 468 height 294
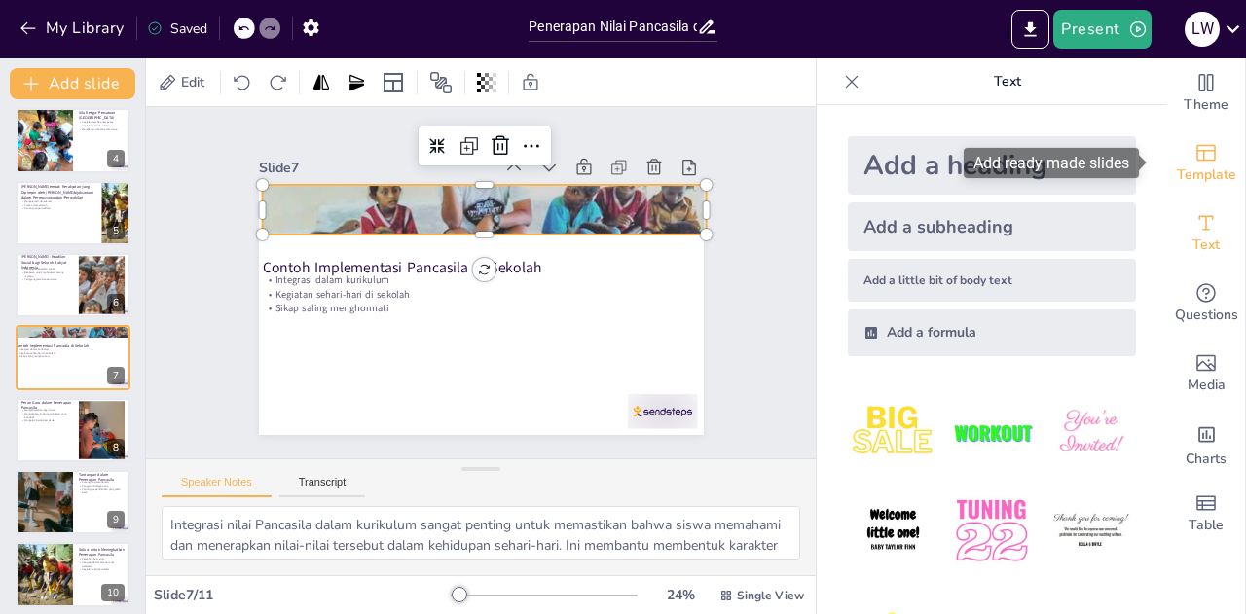
click at [1175, 156] on div "Template" at bounding box center [1206, 163] width 78 height 70
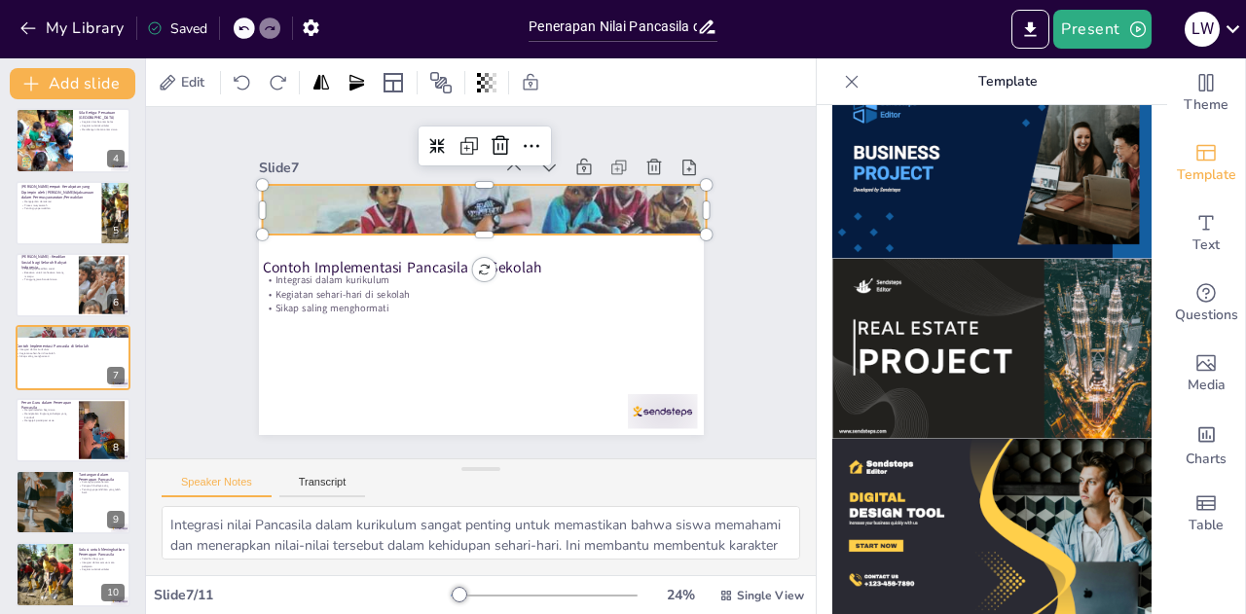
scroll to position [1489, 0]
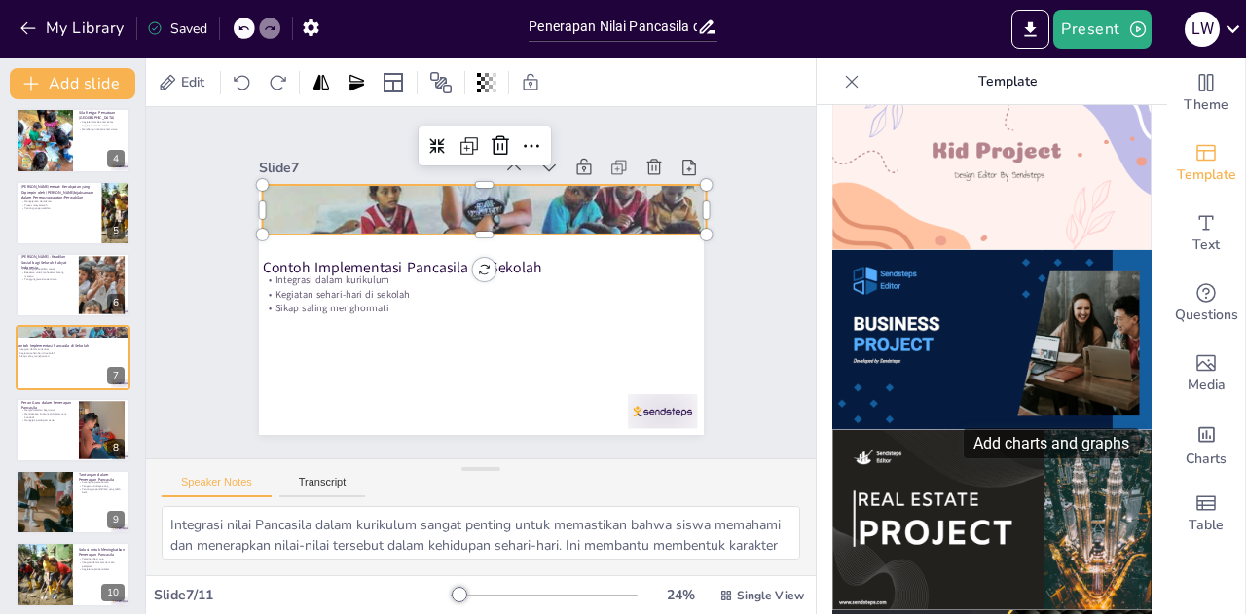
click at [1059, 453] on div "Add charts and graphs" at bounding box center [1051, 443] width 175 height 30
drag, startPoint x: 1049, startPoint y: 454, endPoint x: 868, endPoint y: 399, distance: 189.1
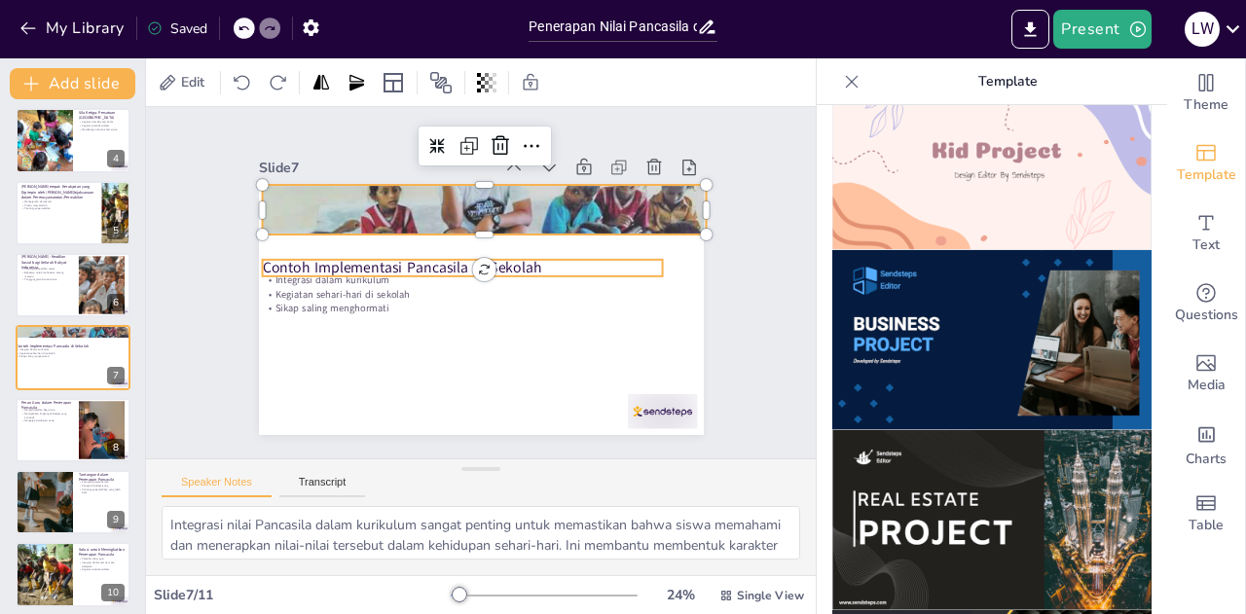
drag, startPoint x: 890, startPoint y: 413, endPoint x: 872, endPoint y: 314, distance: 99.9
click at [872, 314] on div at bounding box center [992, 359] width 350 height 509
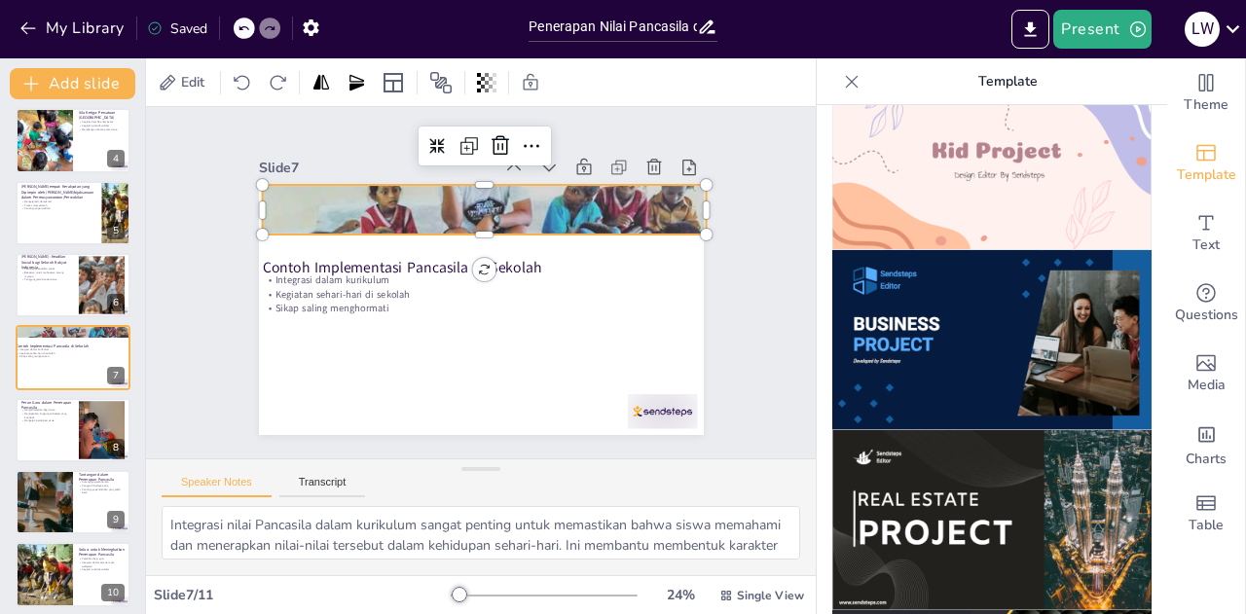
click at [970, 458] on img at bounding box center [991, 520] width 319 height 180
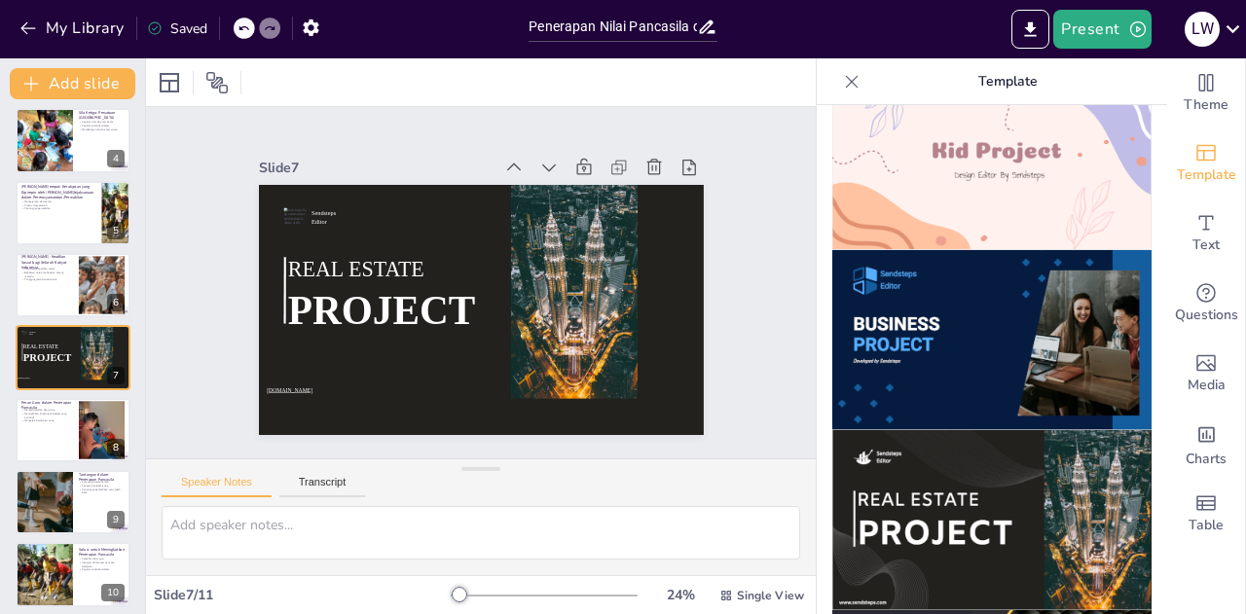
click at [970, 458] on img at bounding box center [991, 520] width 319 height 180
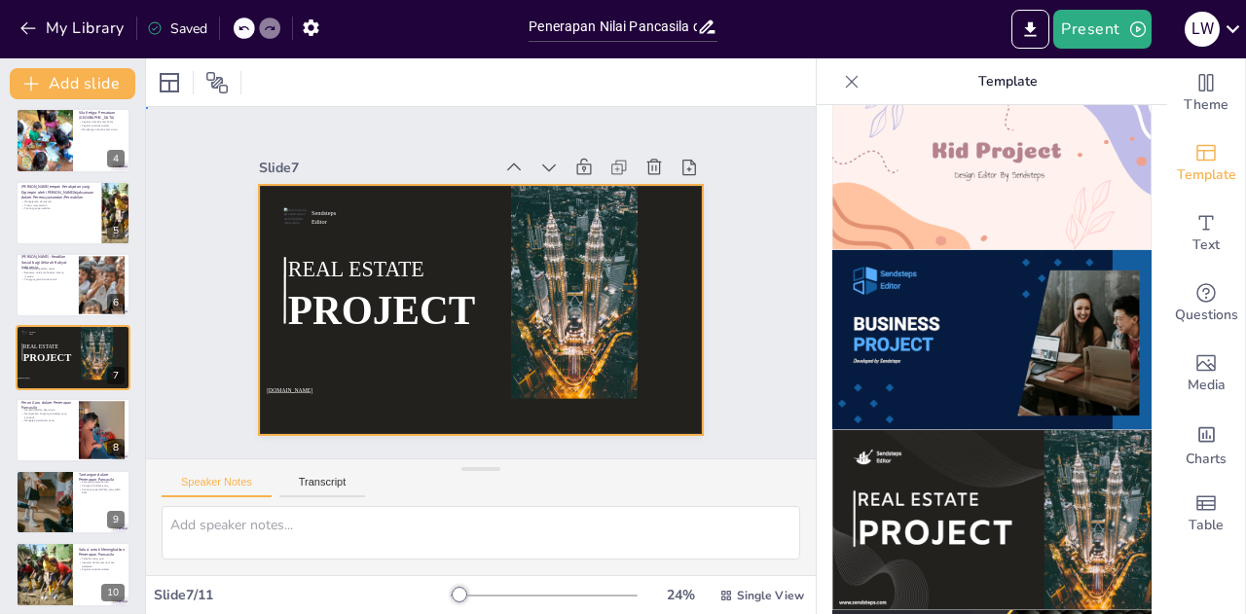
click at [658, 239] on div at bounding box center [481, 310] width 445 height 250
click at [657, 238] on div at bounding box center [477, 310] width 468 height 295
click at [655, 175] on icon at bounding box center [665, 185] width 21 height 21
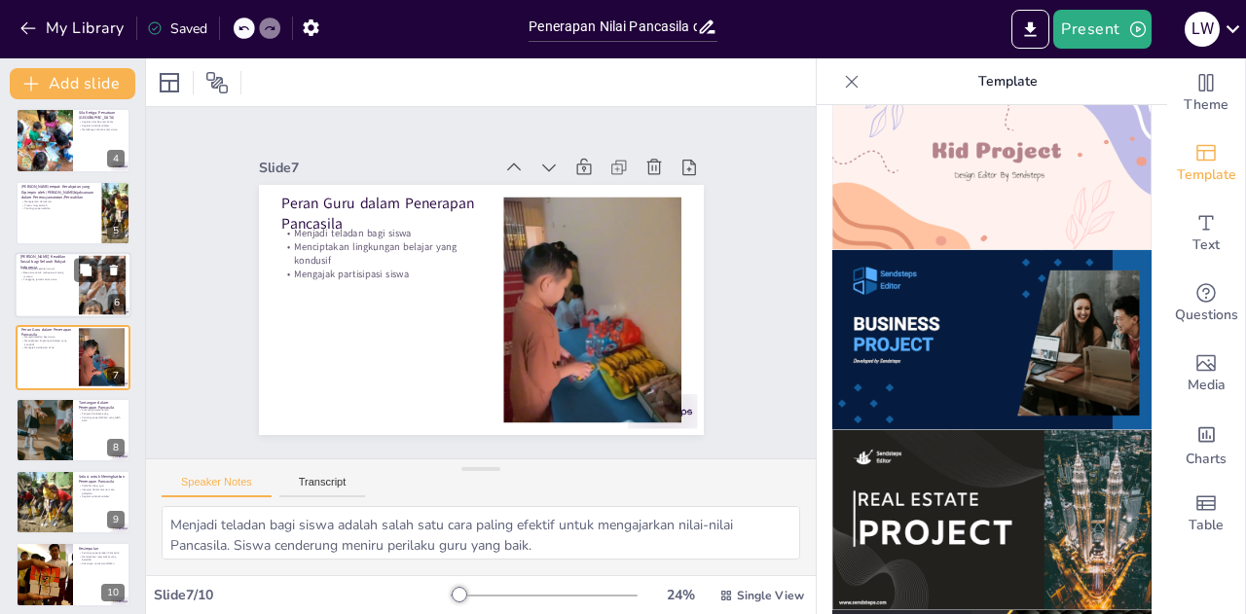
click at [52, 276] on p "Beasiswa untuk mahasiswa kurang mampu" at bounding box center [46, 274] width 53 height 7
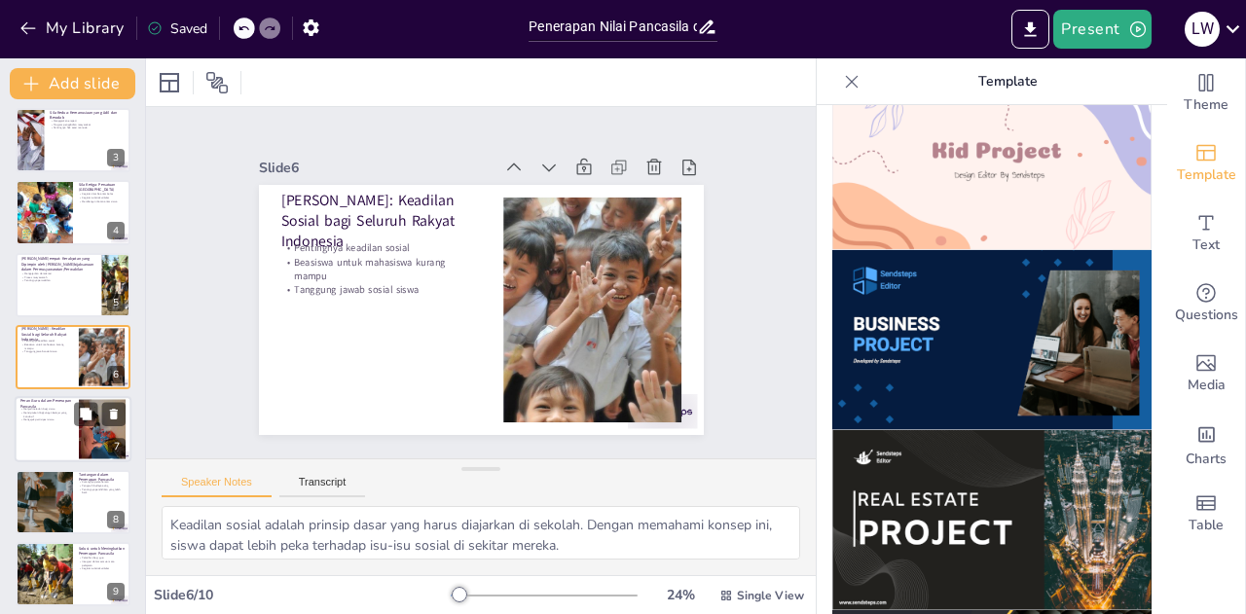
click at [45, 408] on p "Menjadi teladan bagi siswa" at bounding box center [46, 410] width 53 height 4
type textarea "Menjadi teladan bagi siswa adalah salah satu cara paling efektif untuk mengajar…"
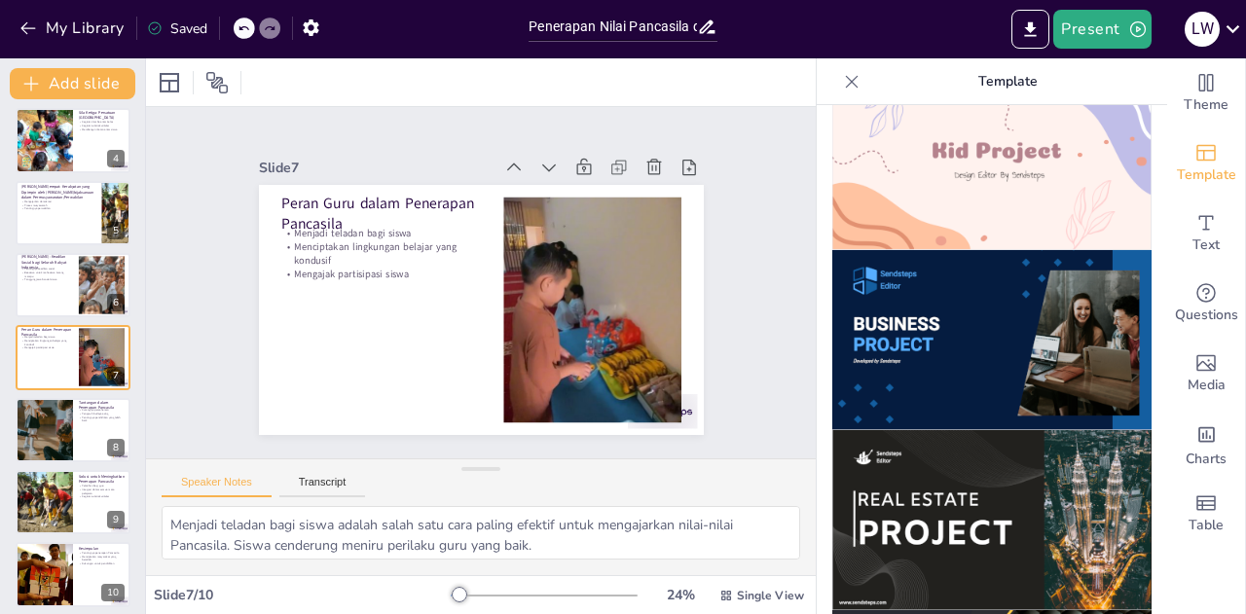
click at [238, 24] on div at bounding box center [244, 28] width 21 height 21
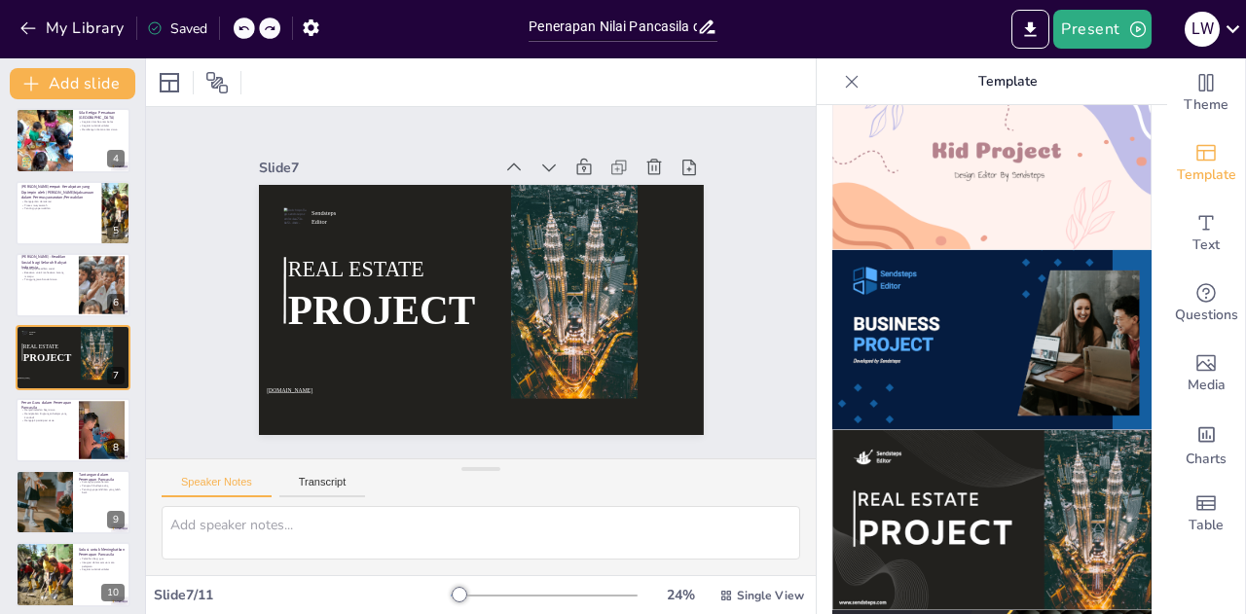
click at [238, 24] on div at bounding box center [244, 28] width 21 height 21
type textarea "Integrasi nilai Pancasila dalam kurikulum sangat penting untuk memastikan bahwa…"
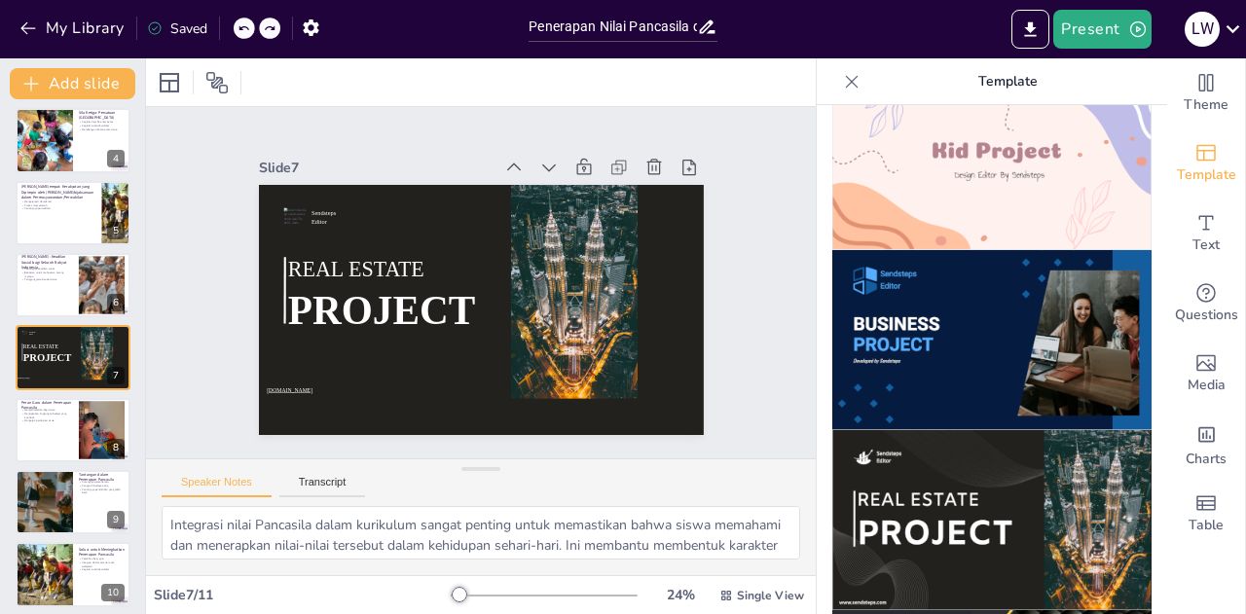
click at [238, 24] on div at bounding box center [244, 28] width 21 height 21
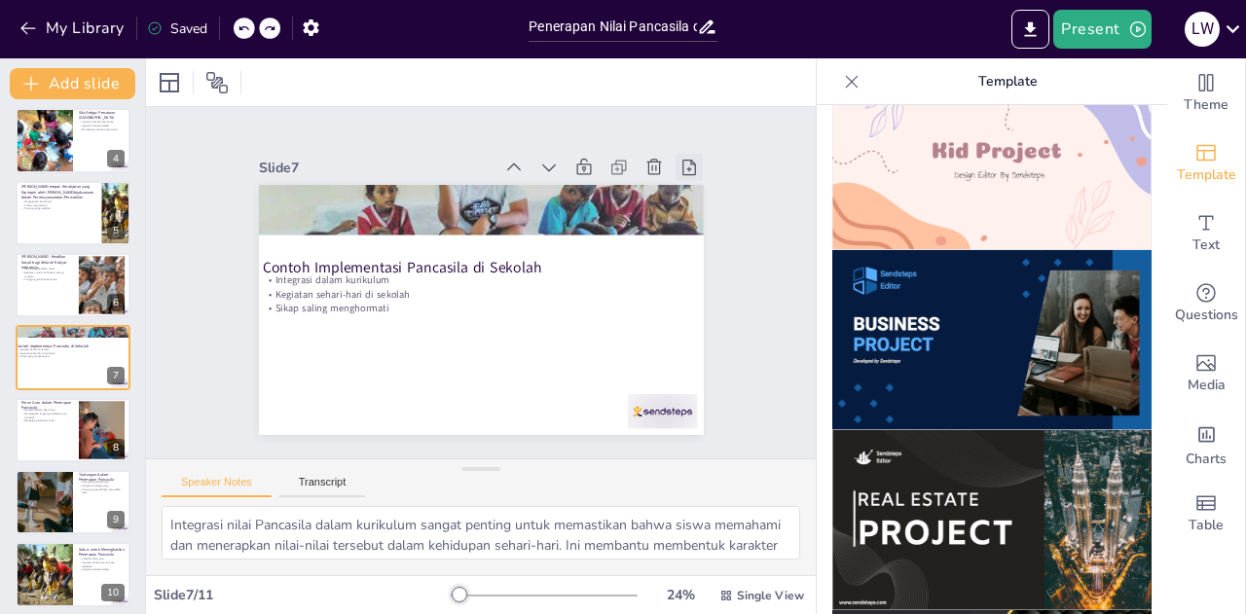
click at [683, 161] on icon at bounding box center [690, 168] width 14 height 16
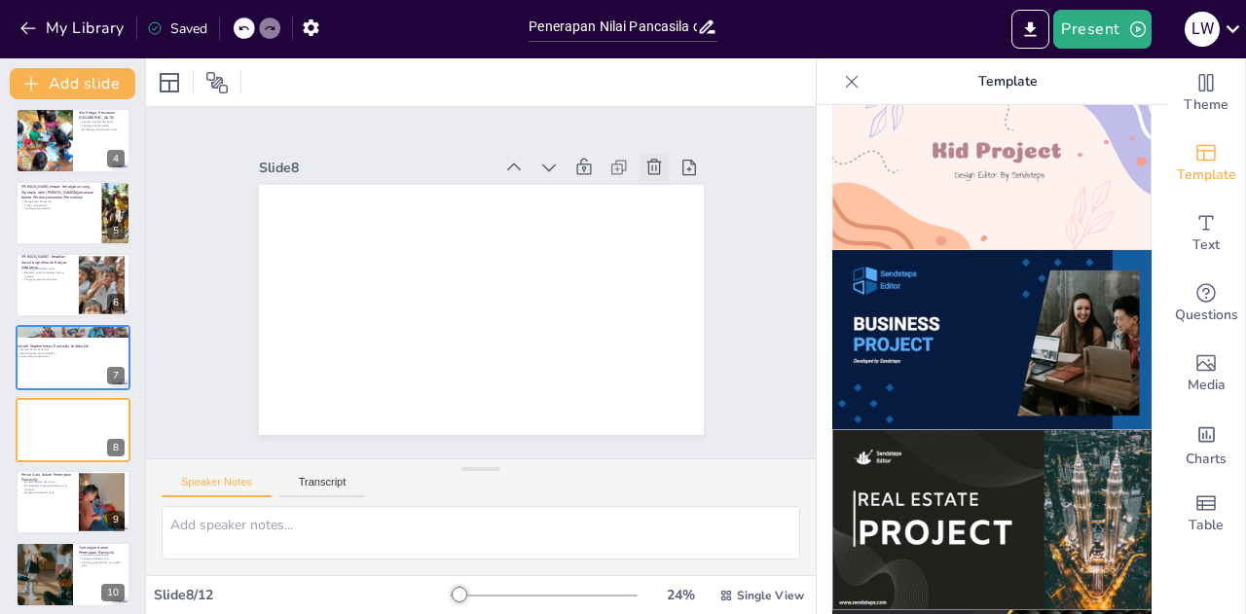
click at [655, 175] on icon at bounding box center [665, 185] width 21 height 21
type textarea "Menjadi teladan bagi siswa adalah salah satu cara paling efektif untuk mengajar…"
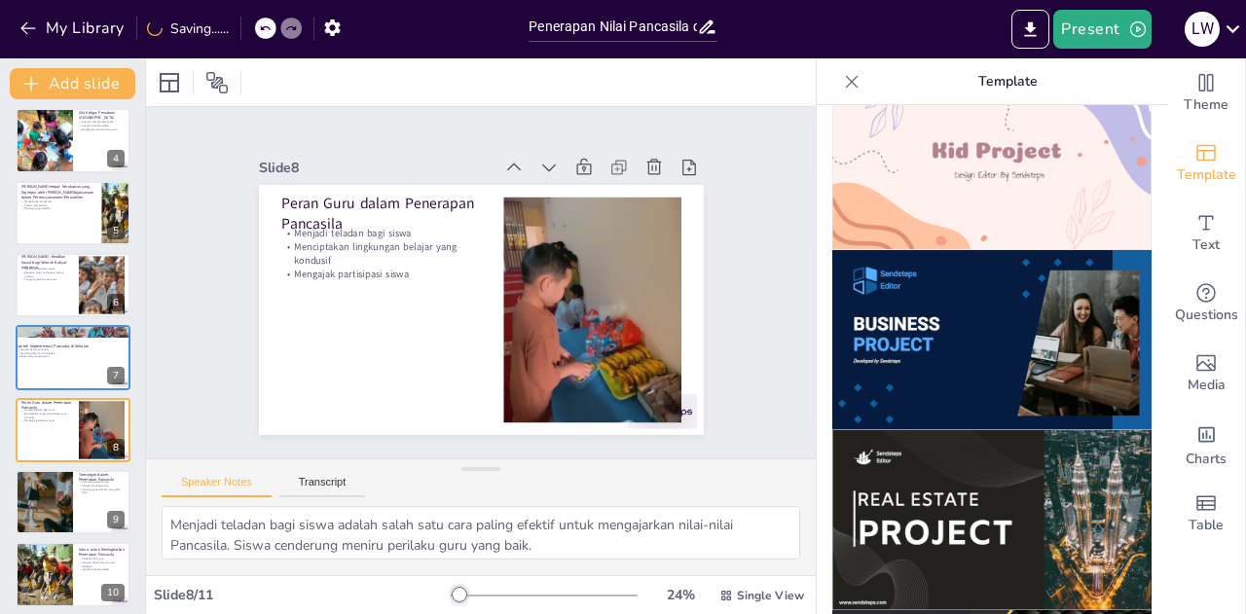
click at [1014, 481] on img at bounding box center [991, 520] width 319 height 180
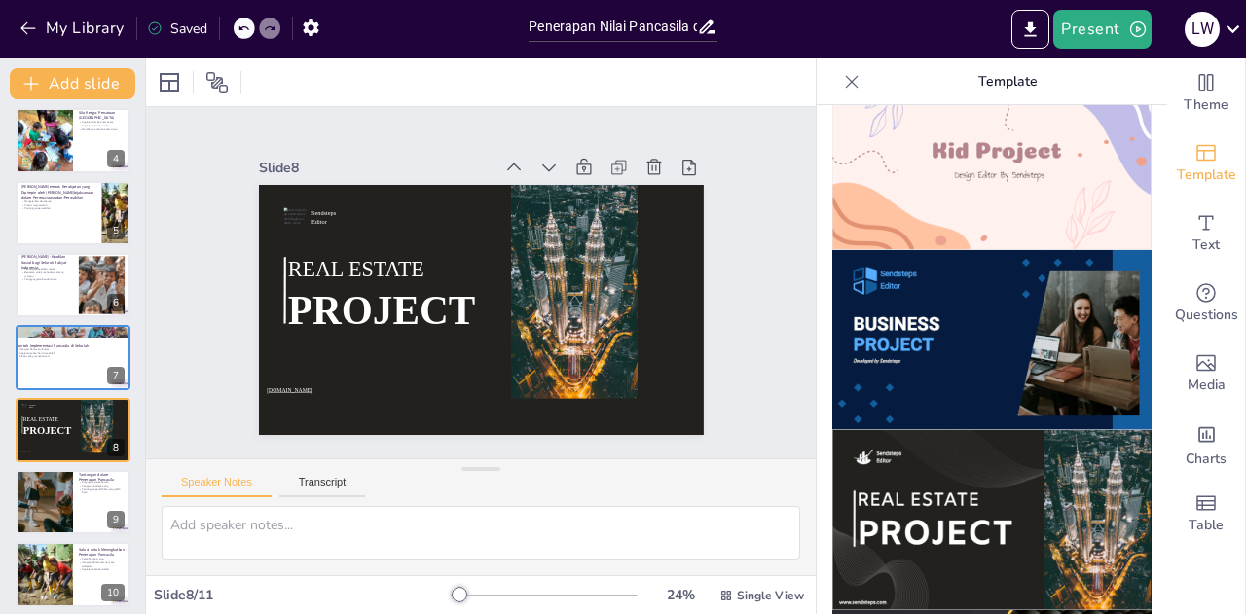
click at [243, 28] on icon at bounding box center [244, 28] width 12 height 12
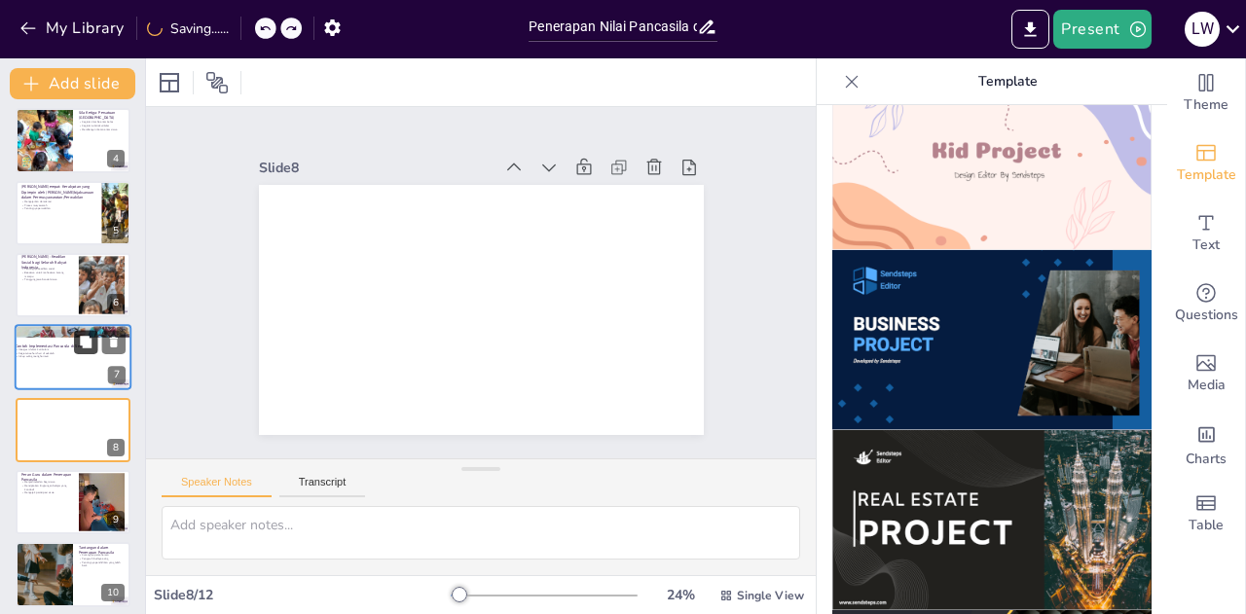
click at [76, 347] on button at bounding box center [85, 342] width 23 height 23
type textarea "Integrasi nilai Pancasila dalam kurikulum sangat penting untuk memastikan bahwa…"
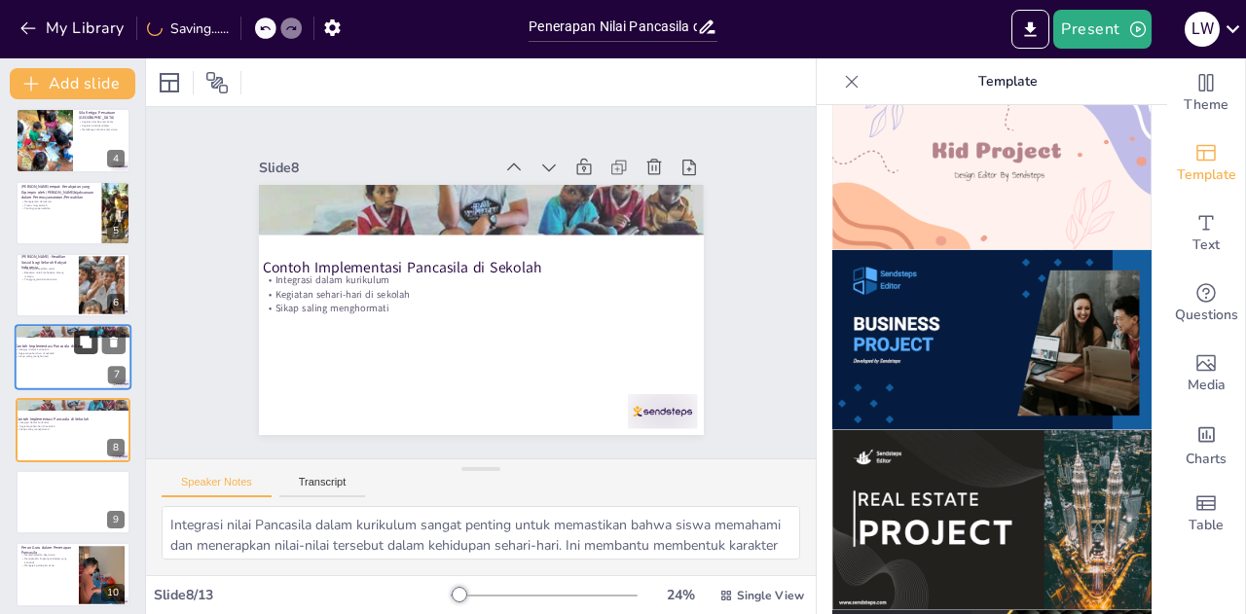
scroll to position [297, 0]
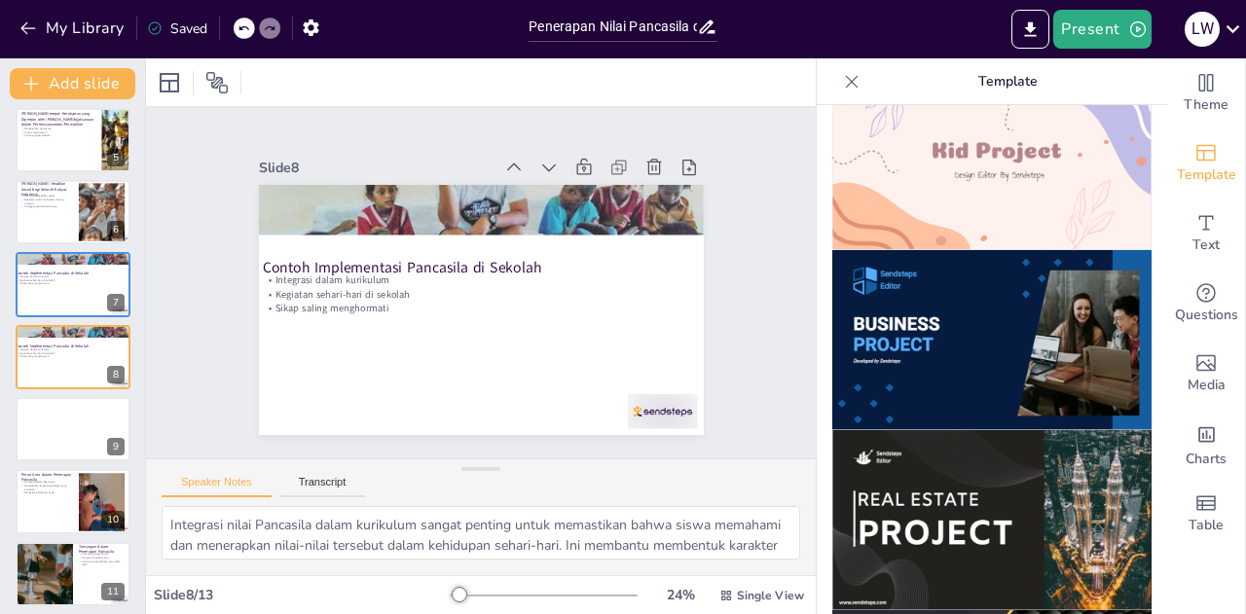
click at [934, 430] on img at bounding box center [991, 520] width 319 height 180
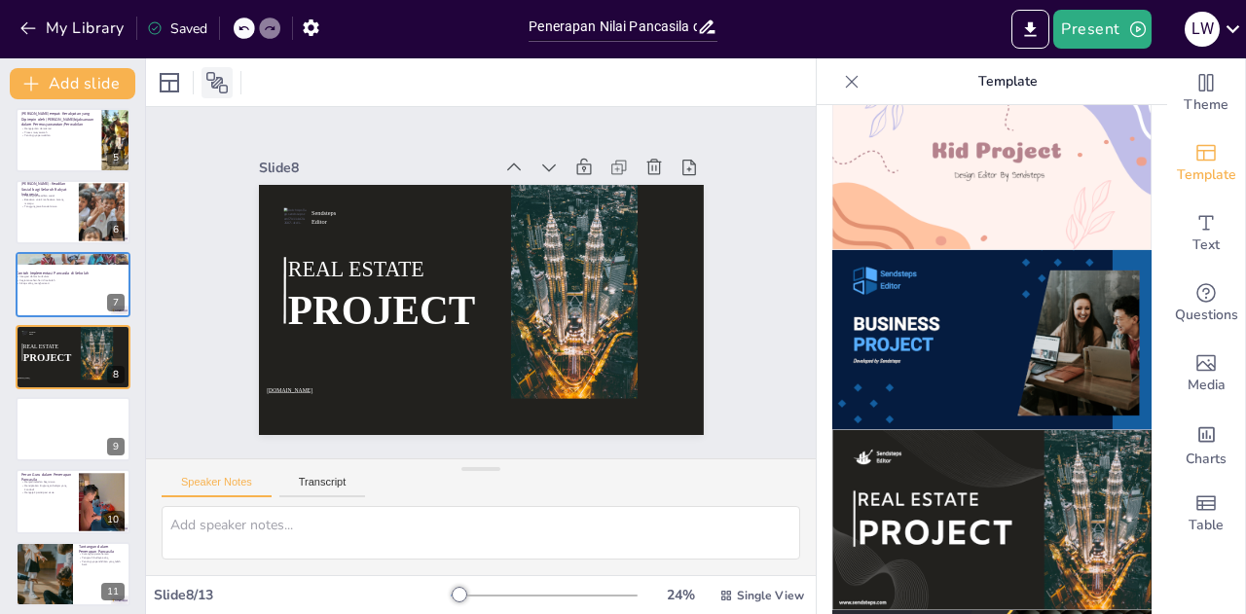
click at [223, 81] on icon at bounding box center [216, 82] width 23 height 23
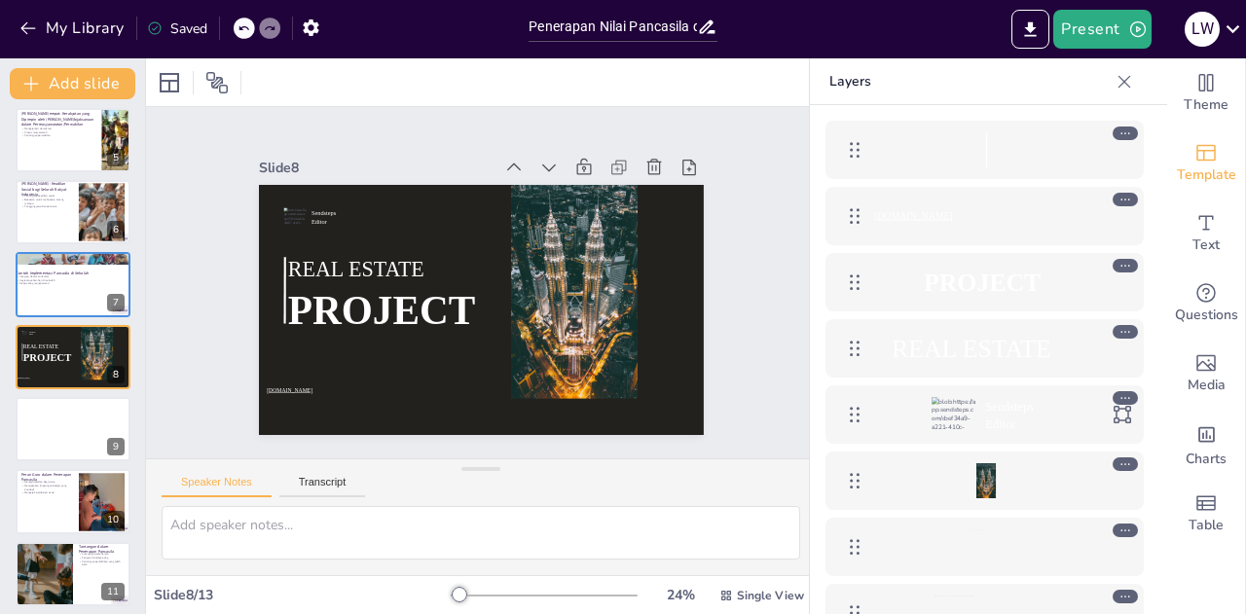
click at [1143, 264] on div "www.sendsteps.com PROJECT REAL ESTATE Sendsteps Editor" at bounding box center [984, 414] width 349 height 619
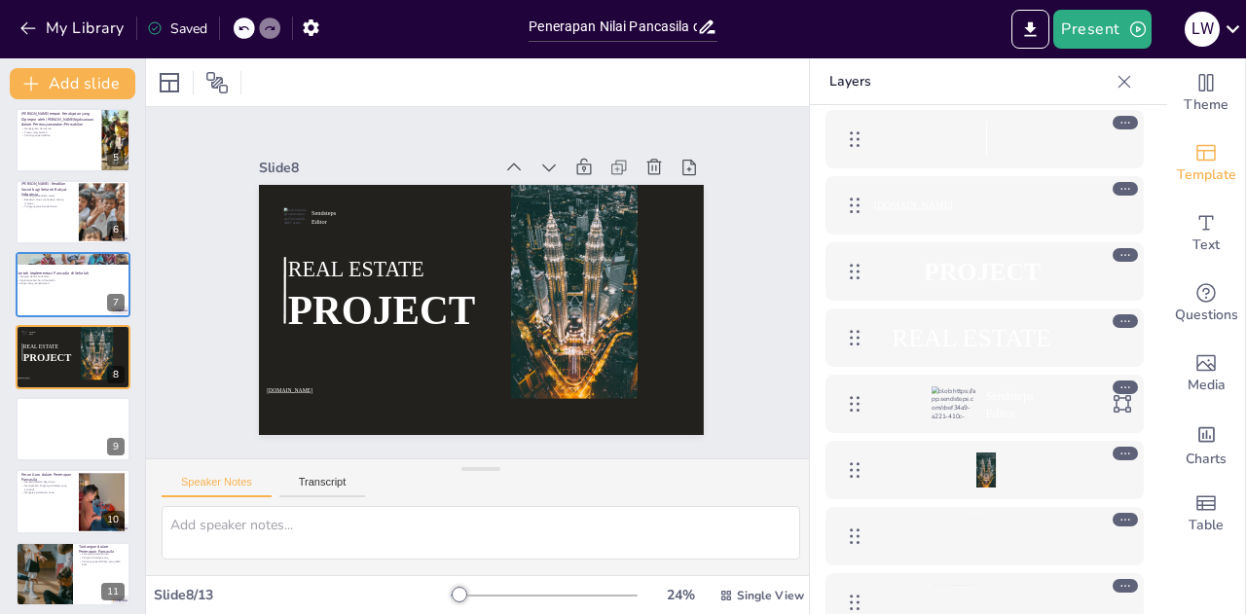
scroll to position [0, 0]
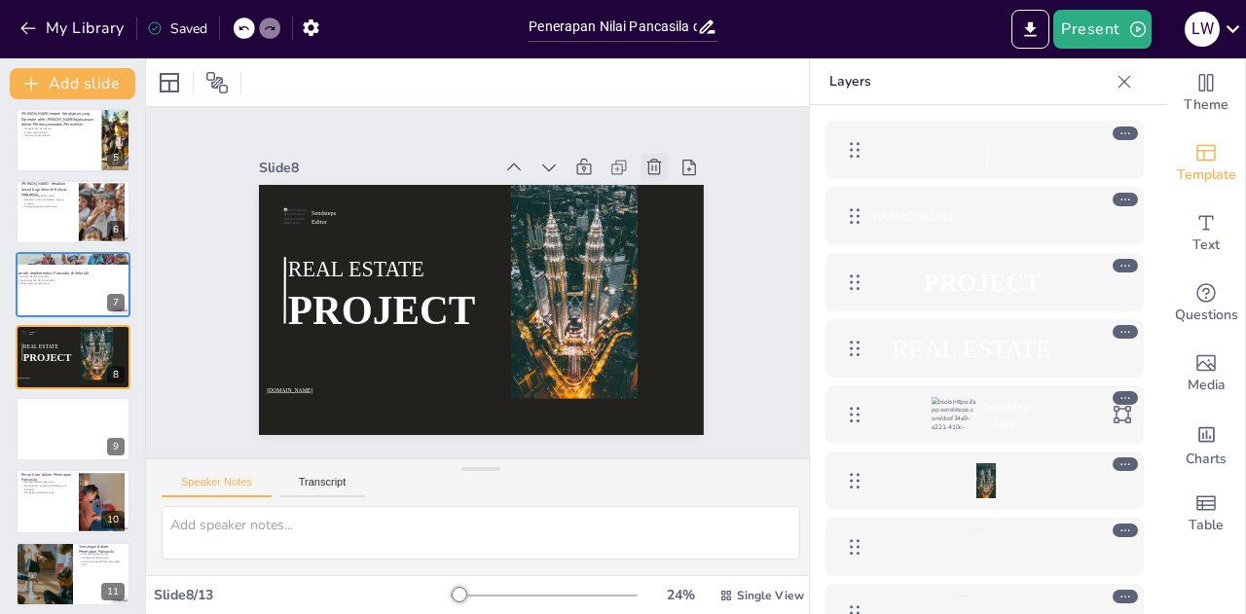
click at [647, 164] on icon at bounding box center [653, 167] width 19 height 19
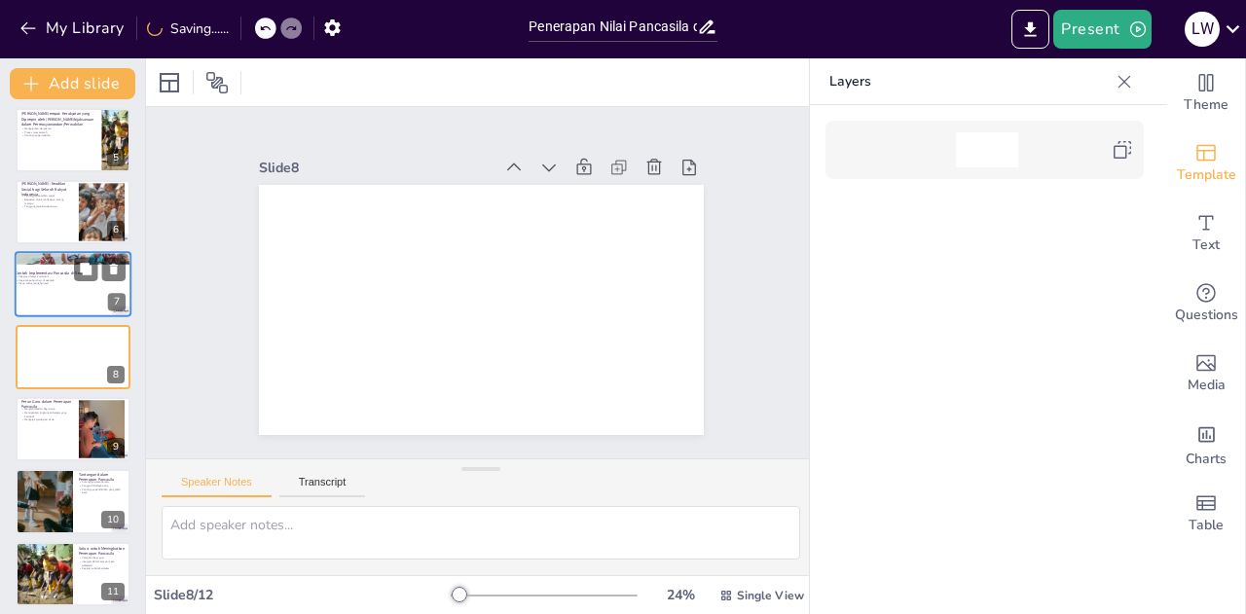
click at [82, 291] on div at bounding box center [73, 285] width 117 height 66
type textarea "Integrasi nilai Pancasila dalam kurikulum sangat penting untuk memastikan bahwa…"
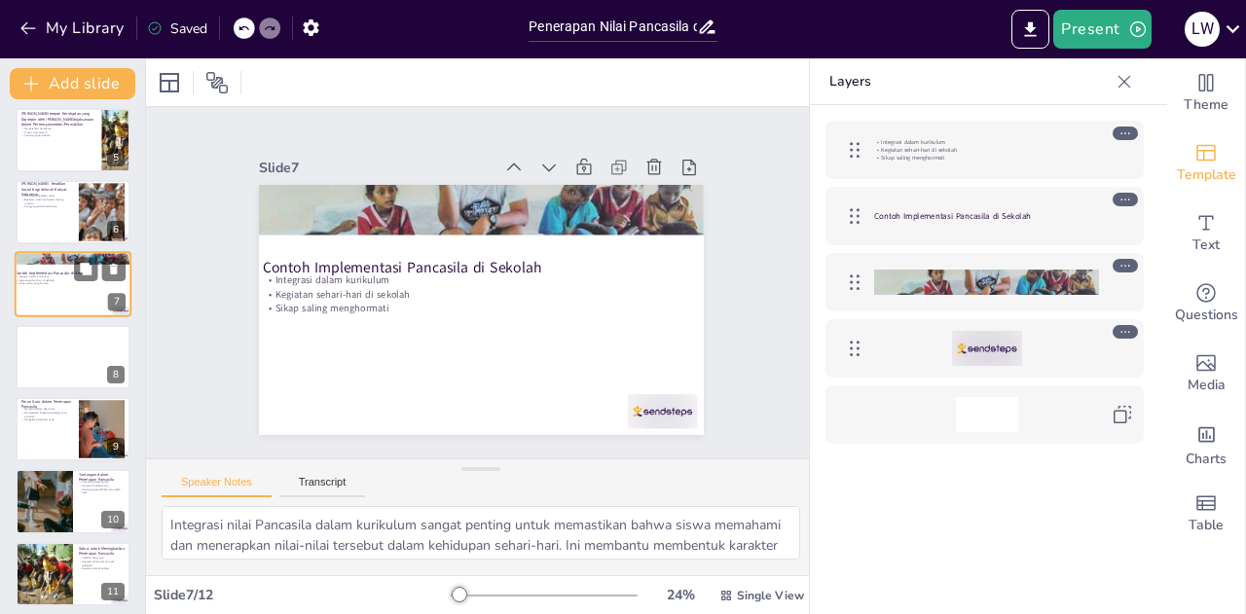
scroll to position [224, 0]
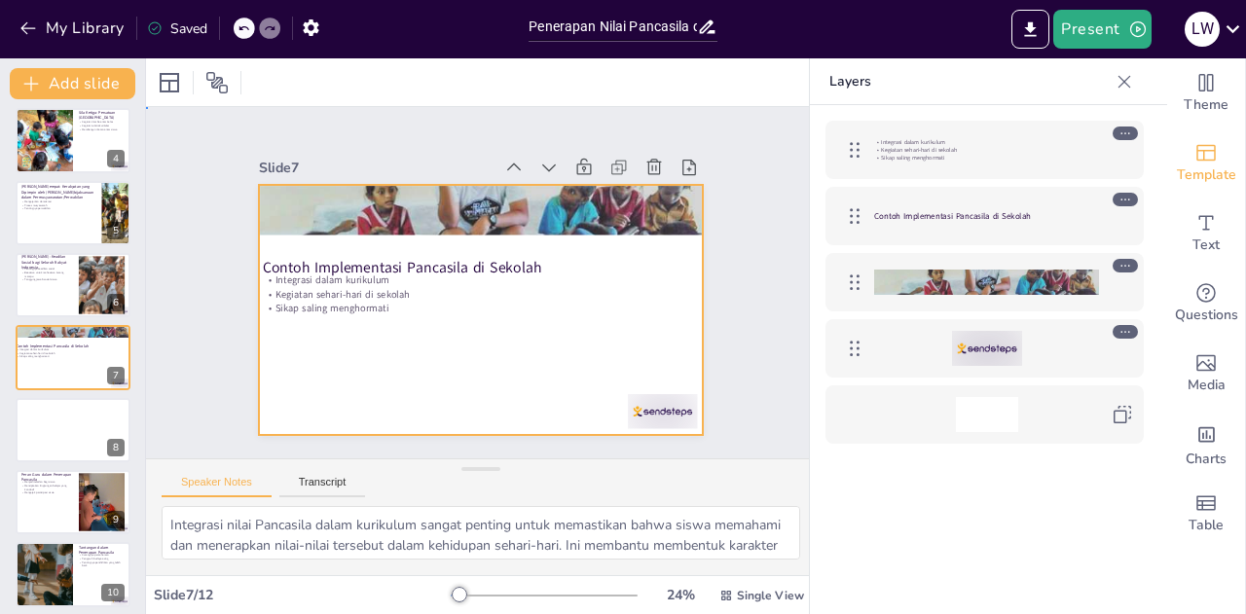
click at [500, 229] on div at bounding box center [475, 309] width 487 height 337
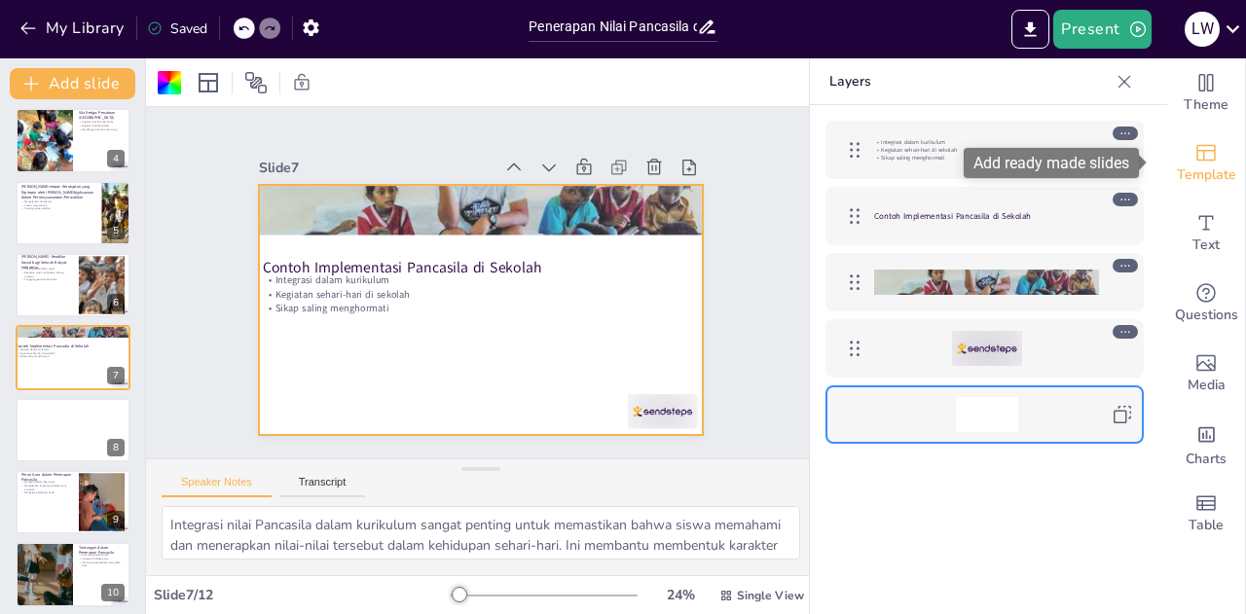
click at [1201, 183] on span "Template" at bounding box center [1206, 175] width 59 height 21
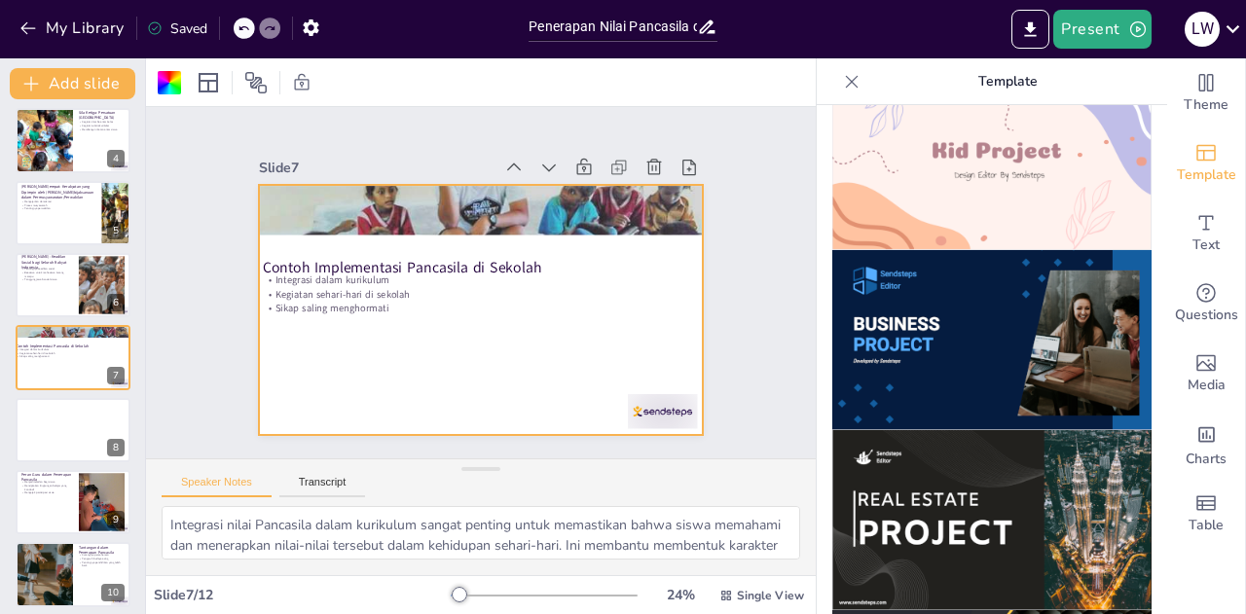
click at [933, 462] on img at bounding box center [991, 520] width 319 height 180
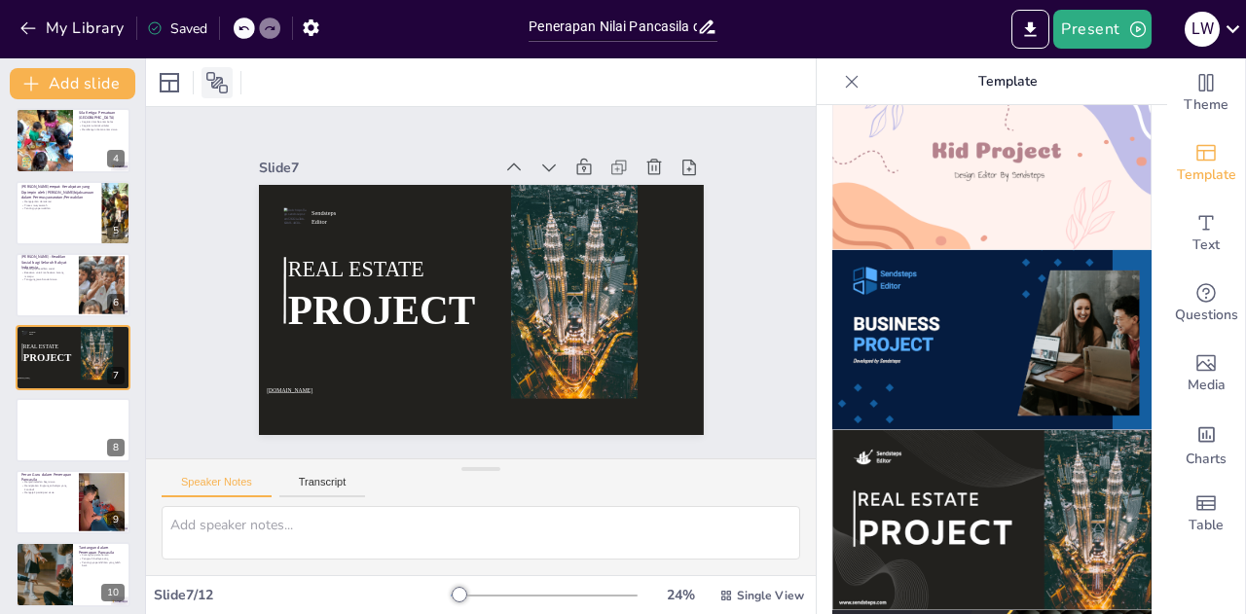
click at [218, 81] on icon at bounding box center [216, 82] width 21 height 21
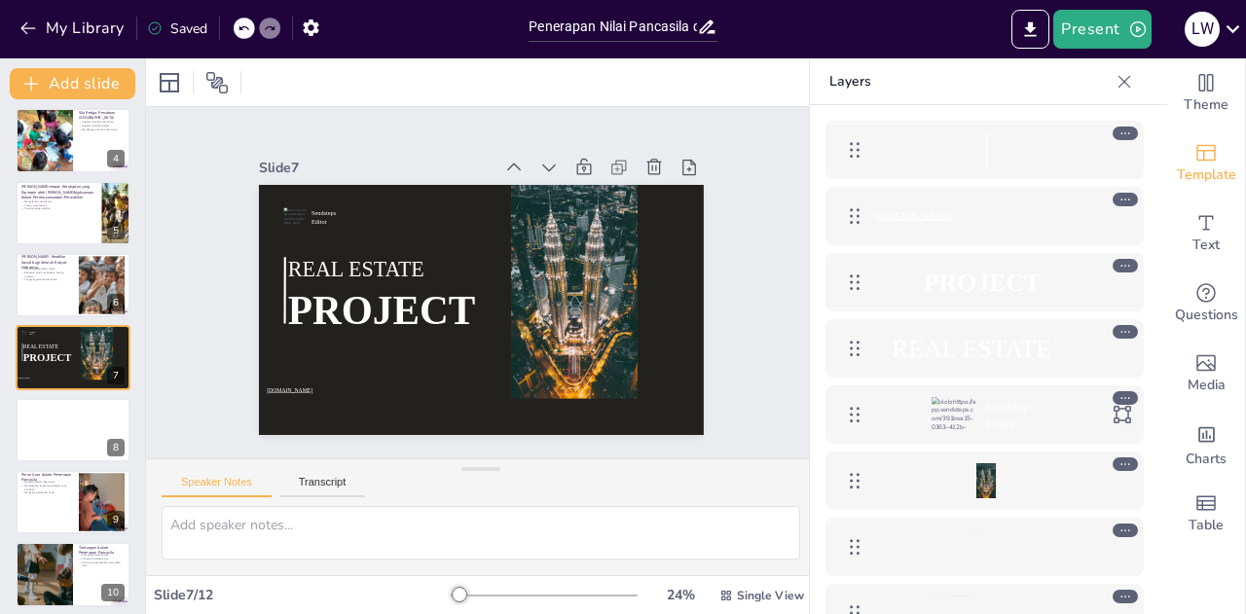
scroll to position [51, 0]
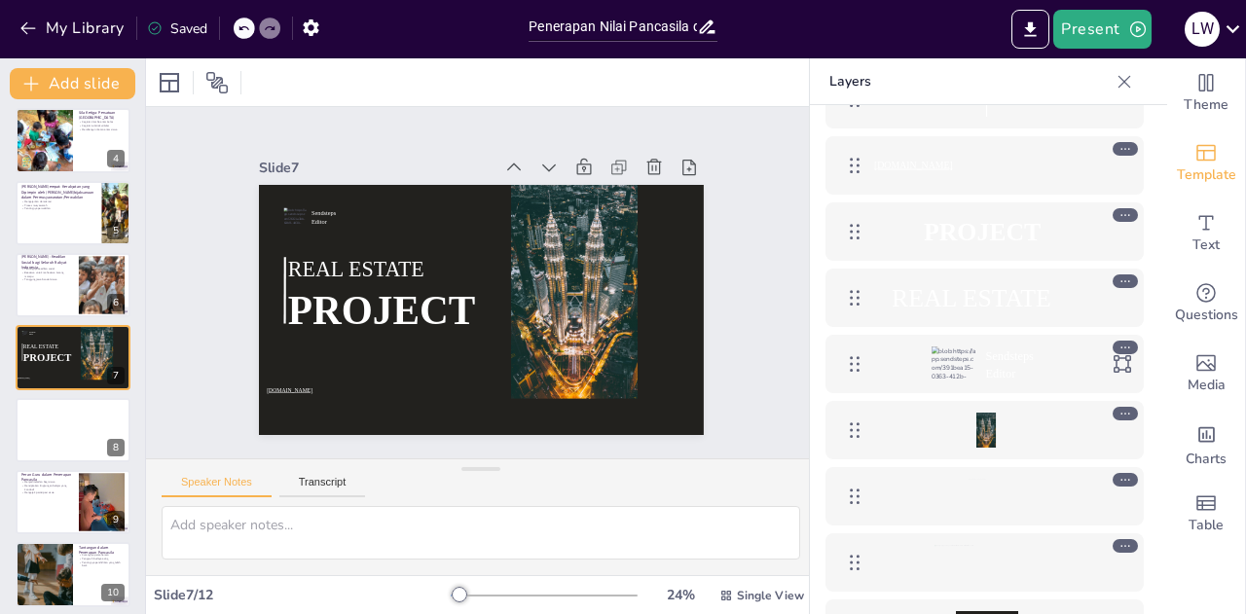
click at [249, 20] on div at bounding box center [244, 28] width 21 height 21
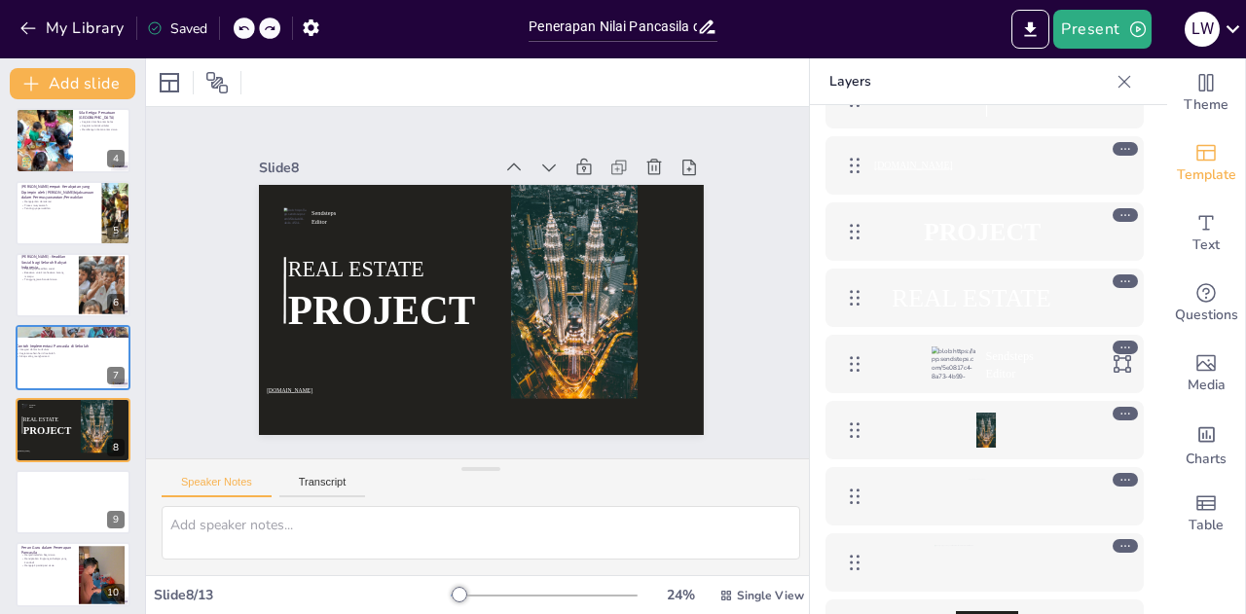
click at [249, 20] on div at bounding box center [244, 28] width 21 height 21
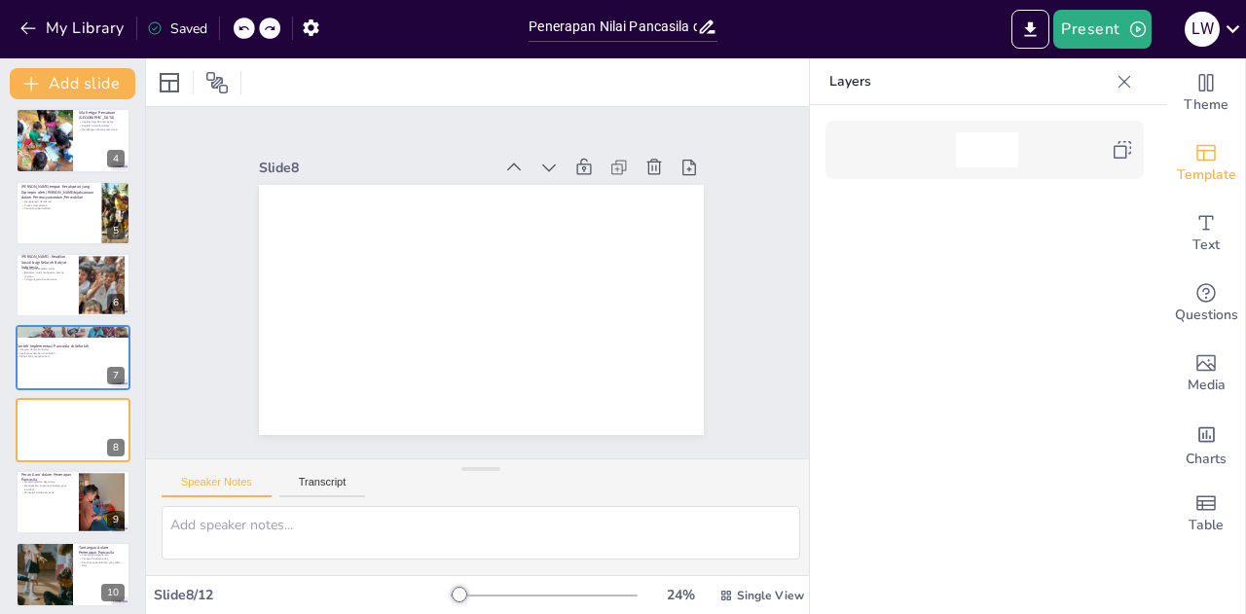
scroll to position [0, 0]
click at [56, 362] on div at bounding box center [73, 358] width 117 height 66
type textarea "Integrasi nilai Pancasila dalam kurikulum sangat penting untuk memastikan bahwa…"
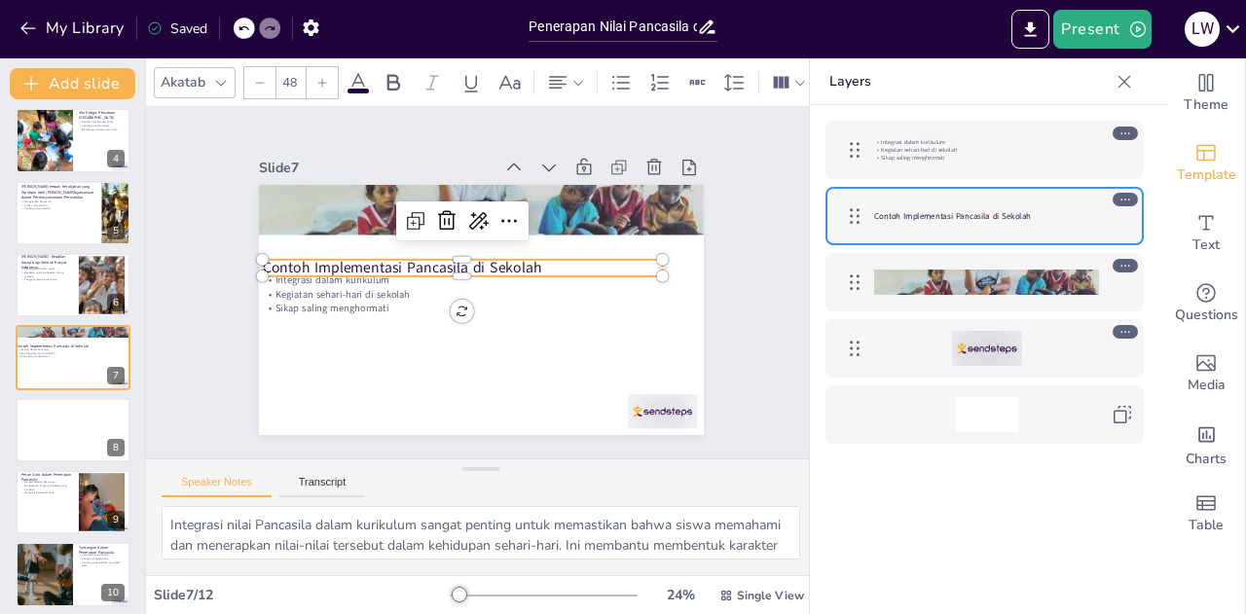
click at [353, 258] on p "Contoh Implementasi Pancasila di Sekolah" at bounding box center [462, 268] width 400 height 20
click at [57, 425] on div at bounding box center [73, 430] width 117 height 66
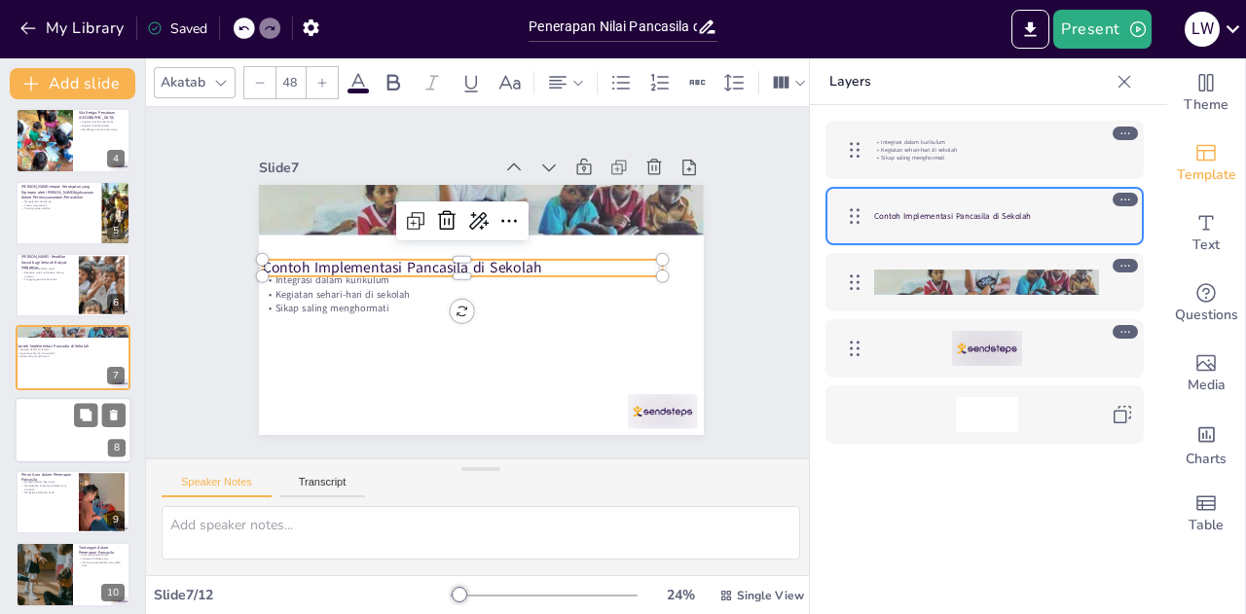
scroll to position [297, 0]
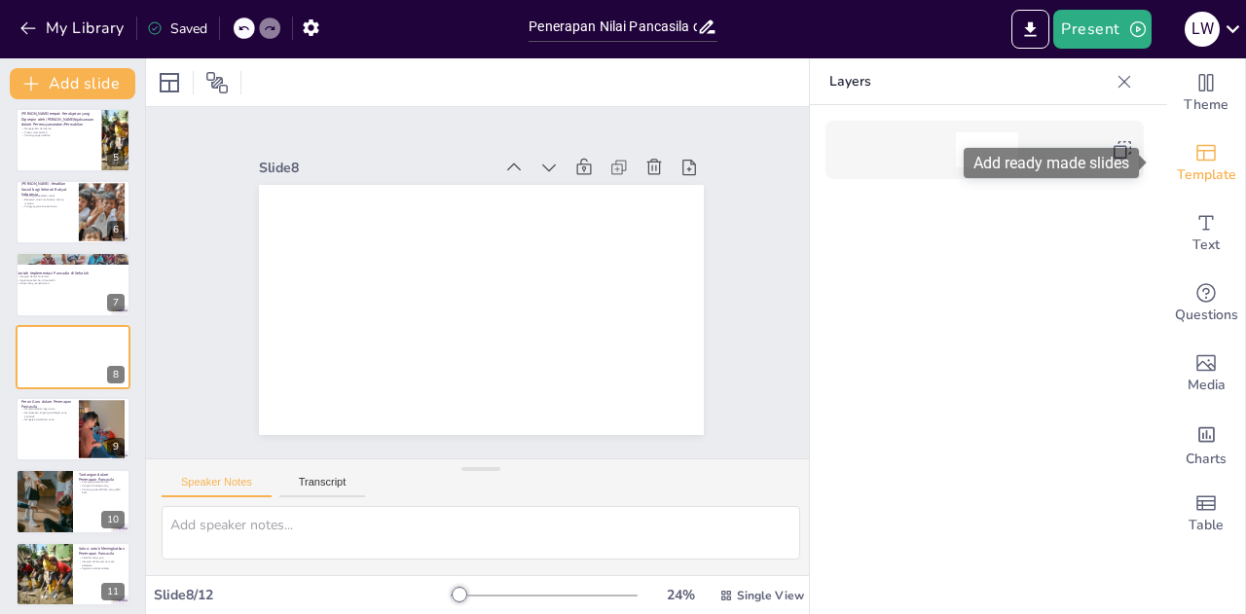
click at [1196, 153] on icon "Add ready made slides" at bounding box center [1205, 152] width 23 height 23
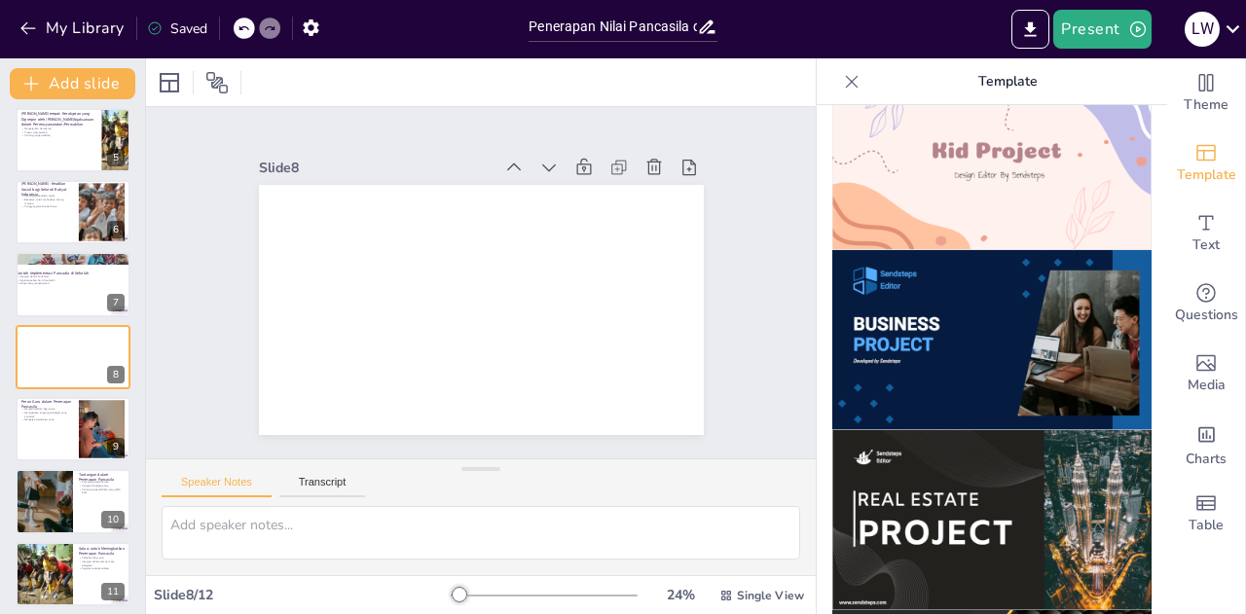
click at [946, 431] on img at bounding box center [991, 520] width 319 height 180
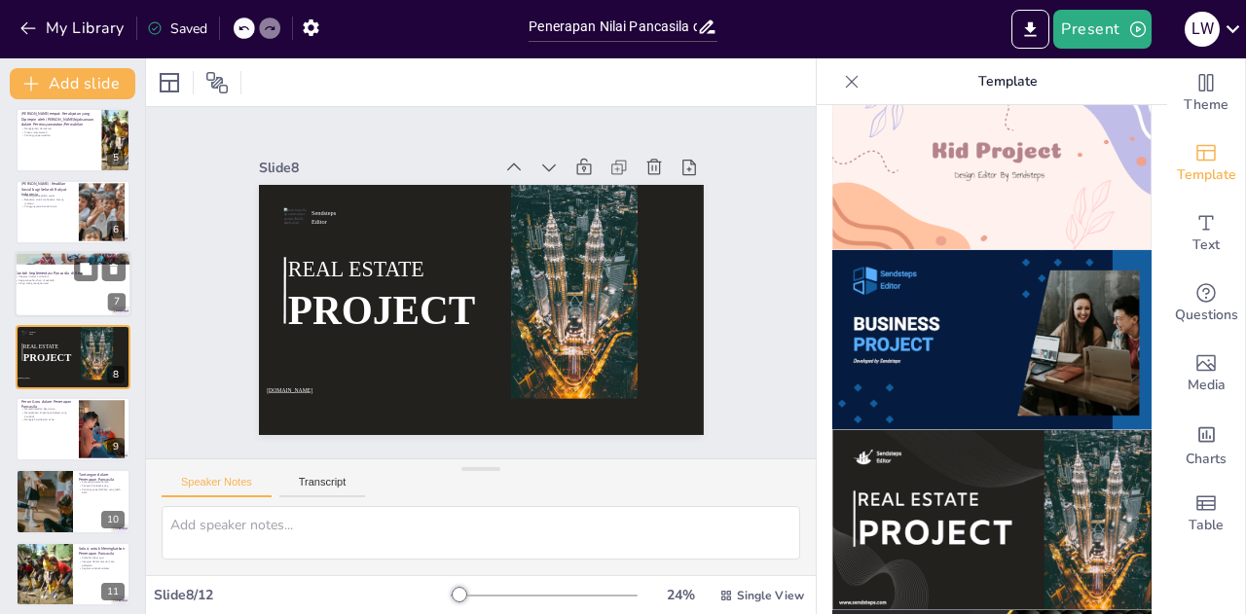
click at [51, 263] on div at bounding box center [73, 258] width 117 height 65
type textarea "Integrasi nilai Pancasila dalam kurikulum sangat penting untuk memastikan bahwa…"
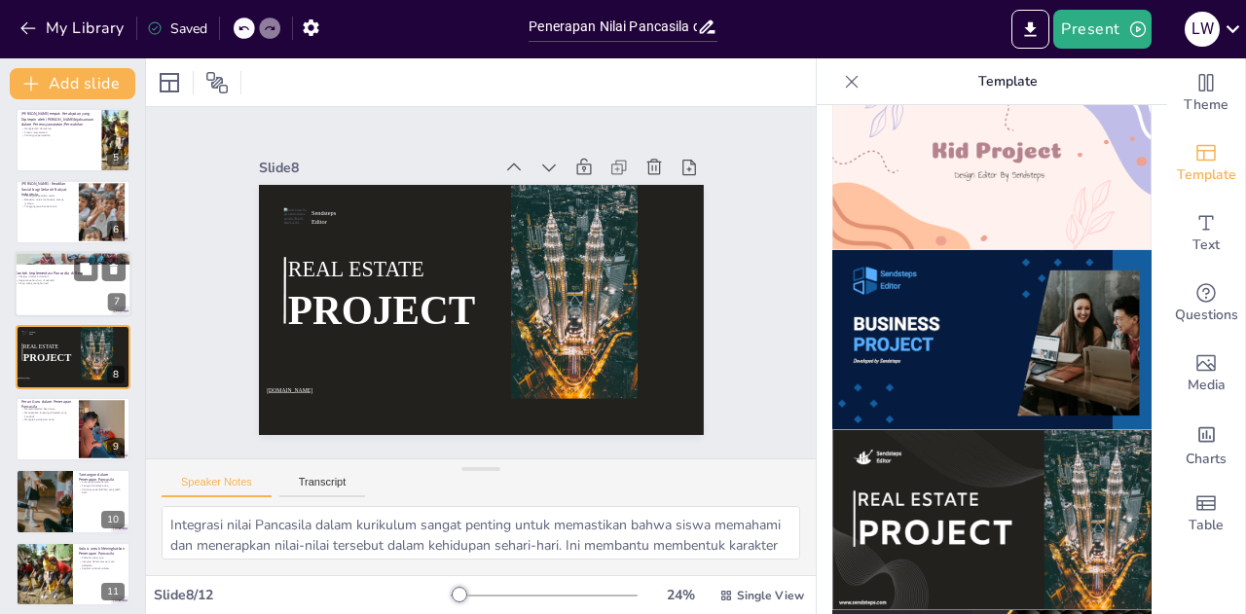
scroll to position [224, 0]
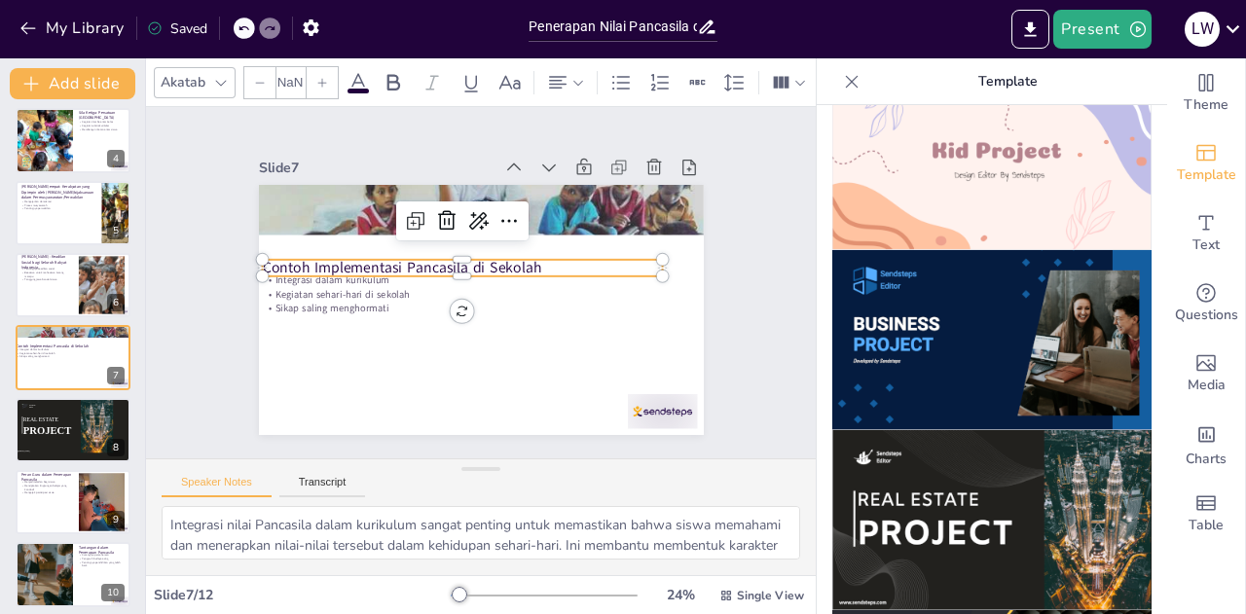
type input "48"
click at [345, 264] on p "Contoh Implementasi Pancasila di Sekolah" at bounding box center [464, 266] width 400 height 62
click at [78, 417] on button at bounding box center [85, 414] width 23 height 23
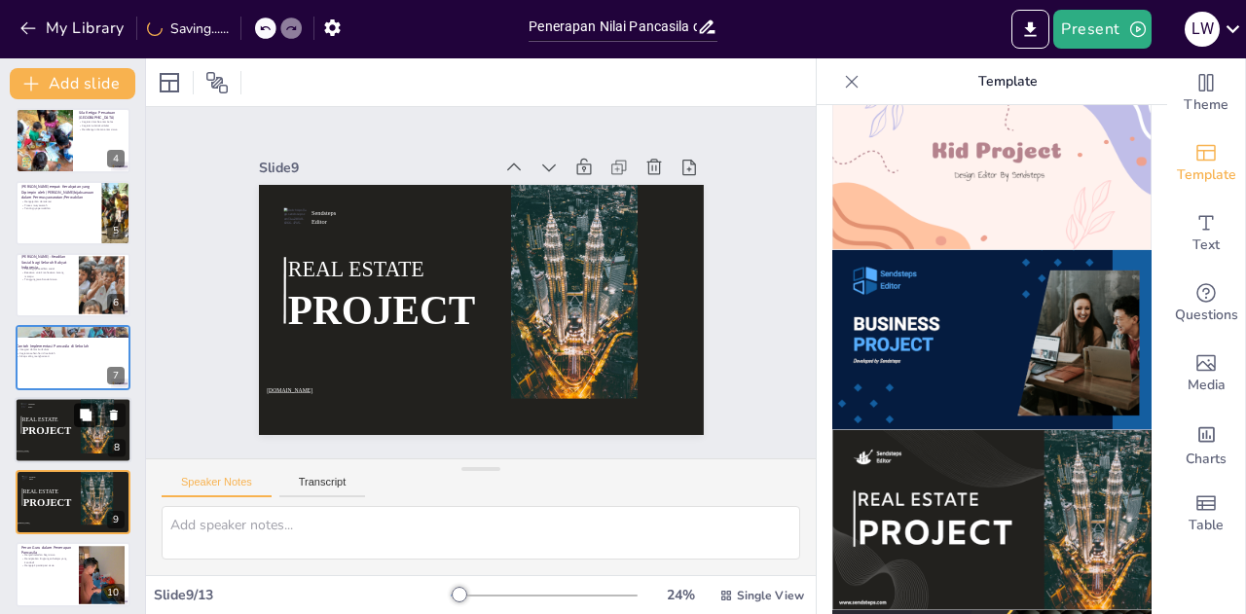
scroll to position [370, 0]
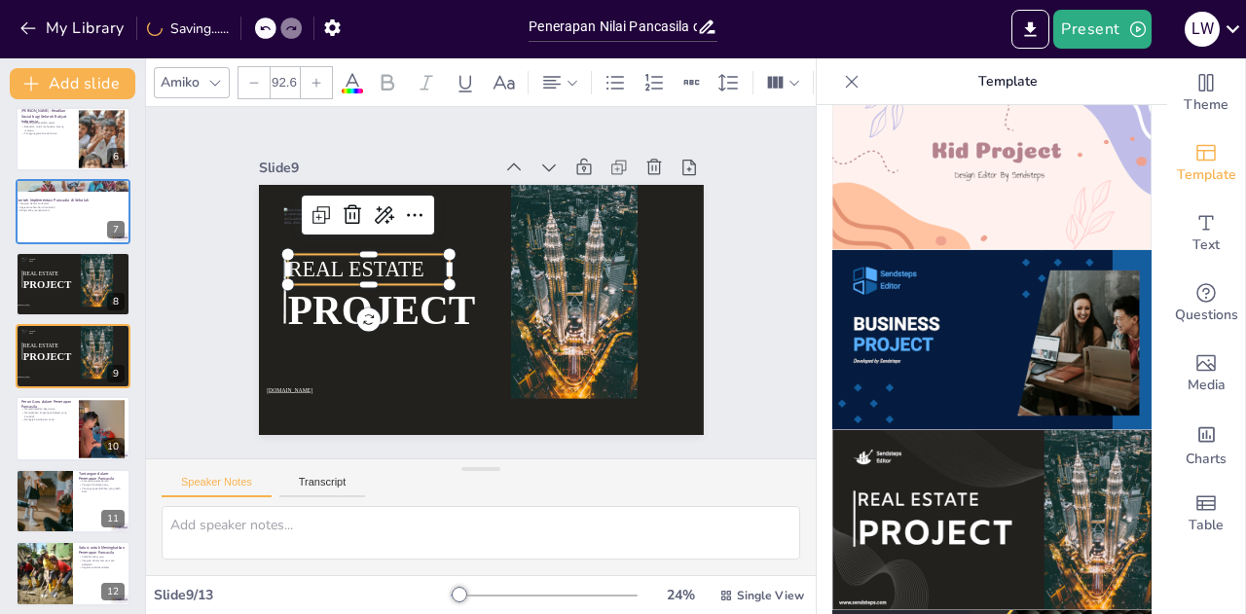
click at [346, 259] on span "REAL ESTATE" at bounding box center [358, 257] width 138 height 38
type input "48"
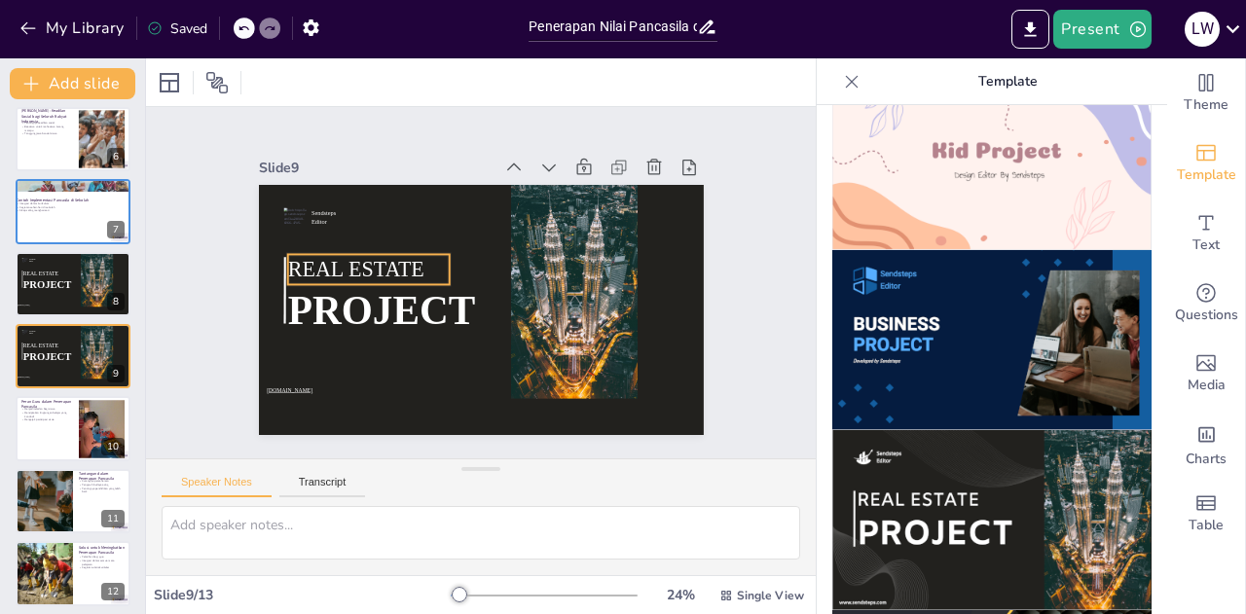
click at [416, 260] on p "REAL ESTATE" at bounding box center [370, 258] width 165 height 47
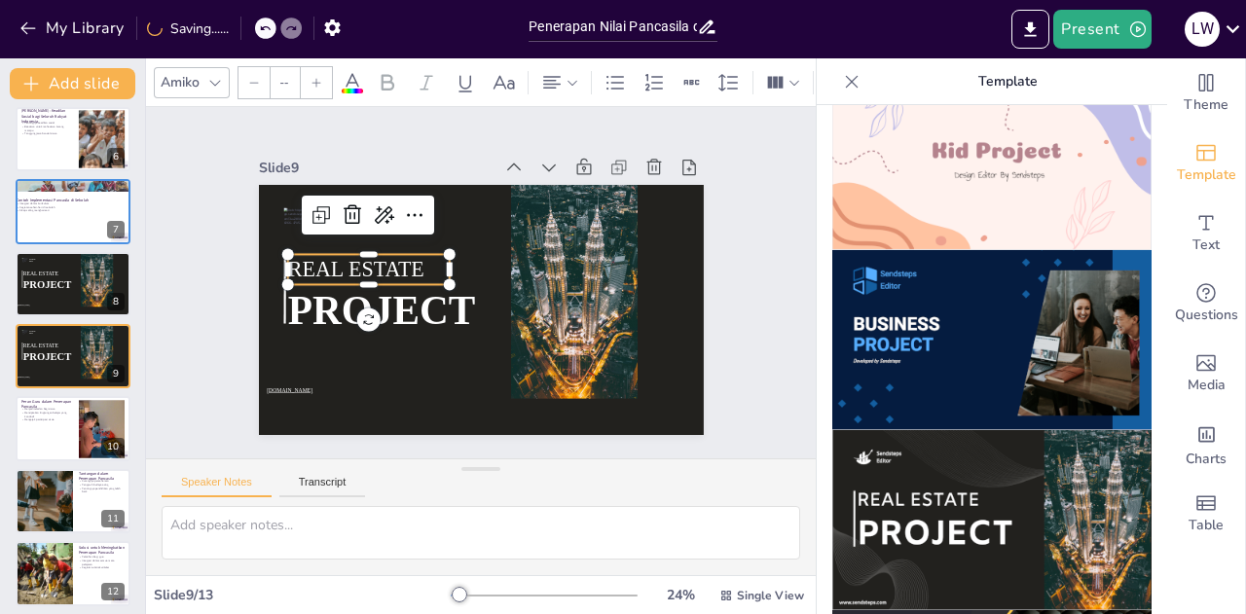
type input "48"
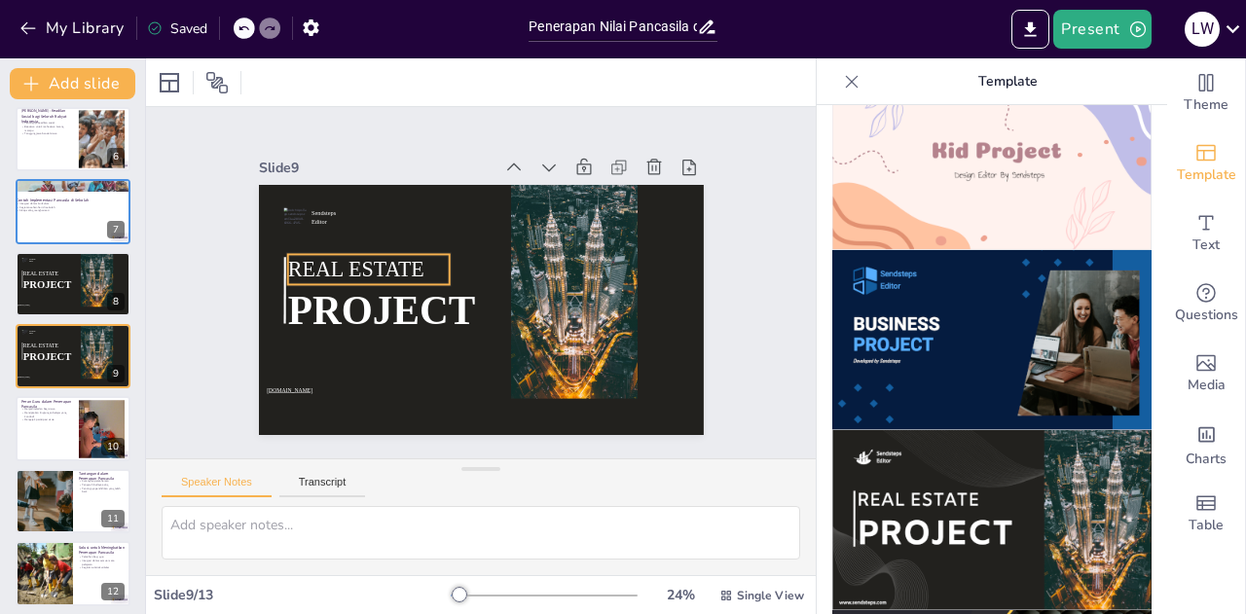
click at [387, 256] on span "REAL ESTATE" at bounding box center [358, 257] width 138 height 38
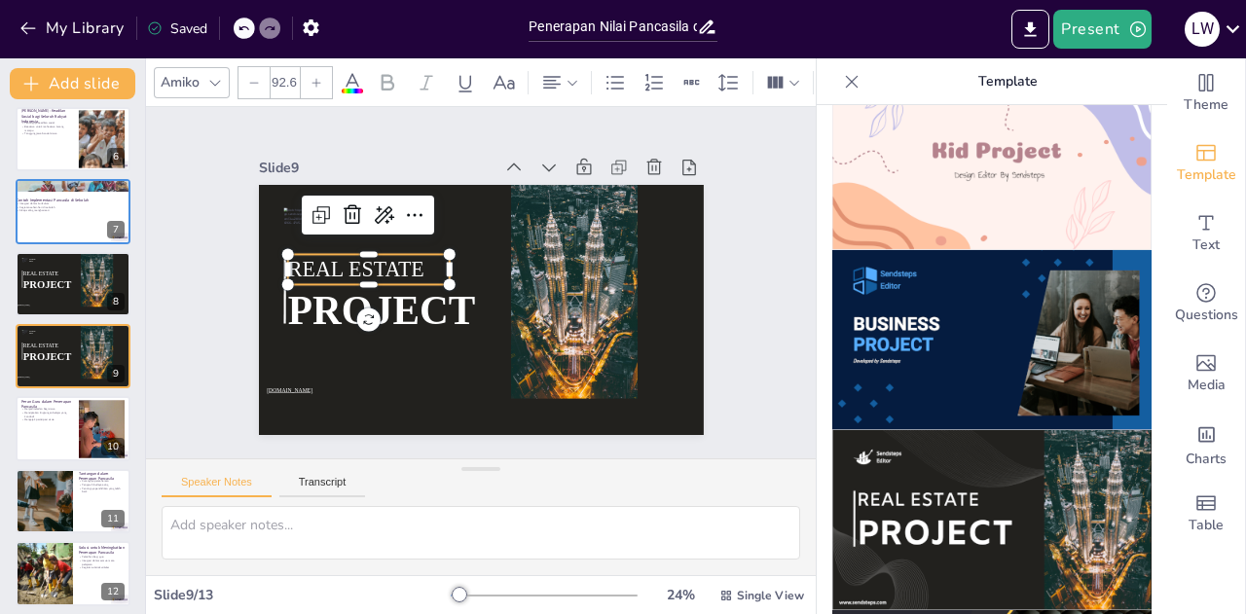
click at [387, 257] on span "REAL ESTATE" at bounding box center [355, 269] width 136 height 24
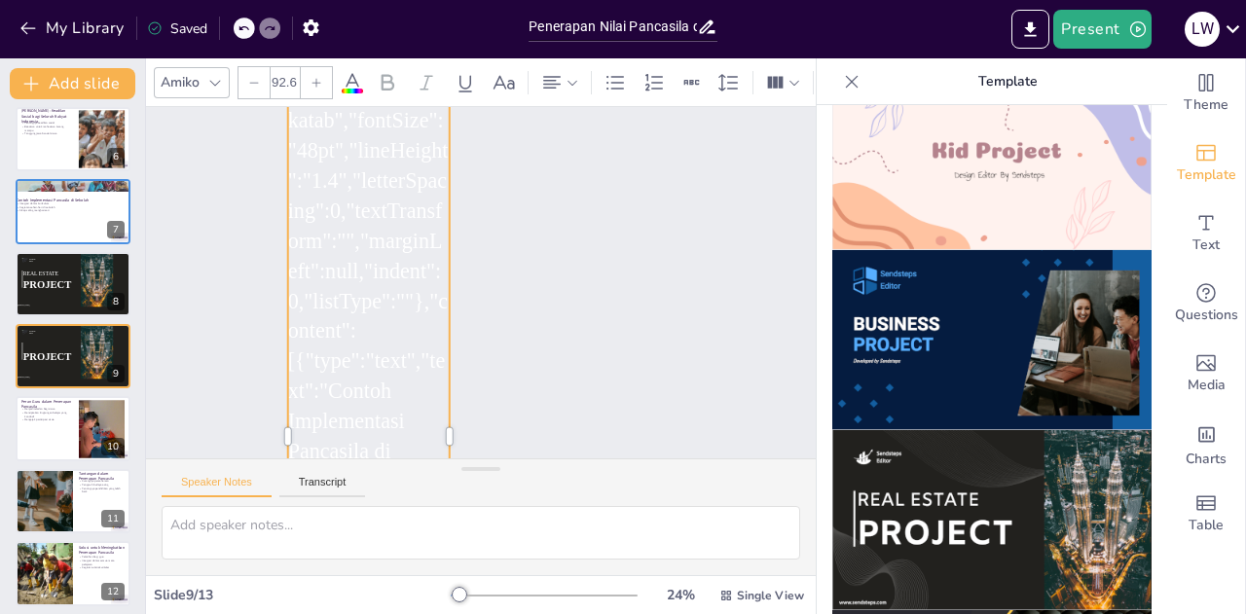
click at [273, 23] on icon at bounding box center [270, 28] width 12 height 12
click at [244, 26] on icon at bounding box center [244, 28] width 12 height 12
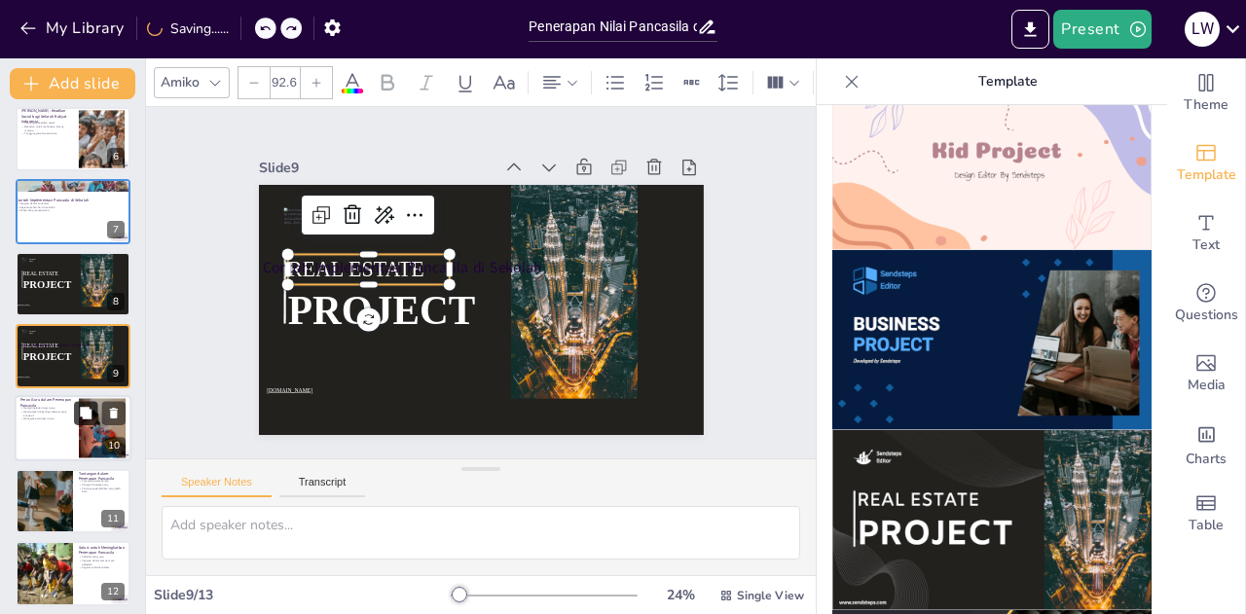
click at [76, 416] on button at bounding box center [85, 413] width 23 height 23
type textarea "Menjadi teladan bagi siswa adalah salah satu cara paling efektif untuk mengajar…"
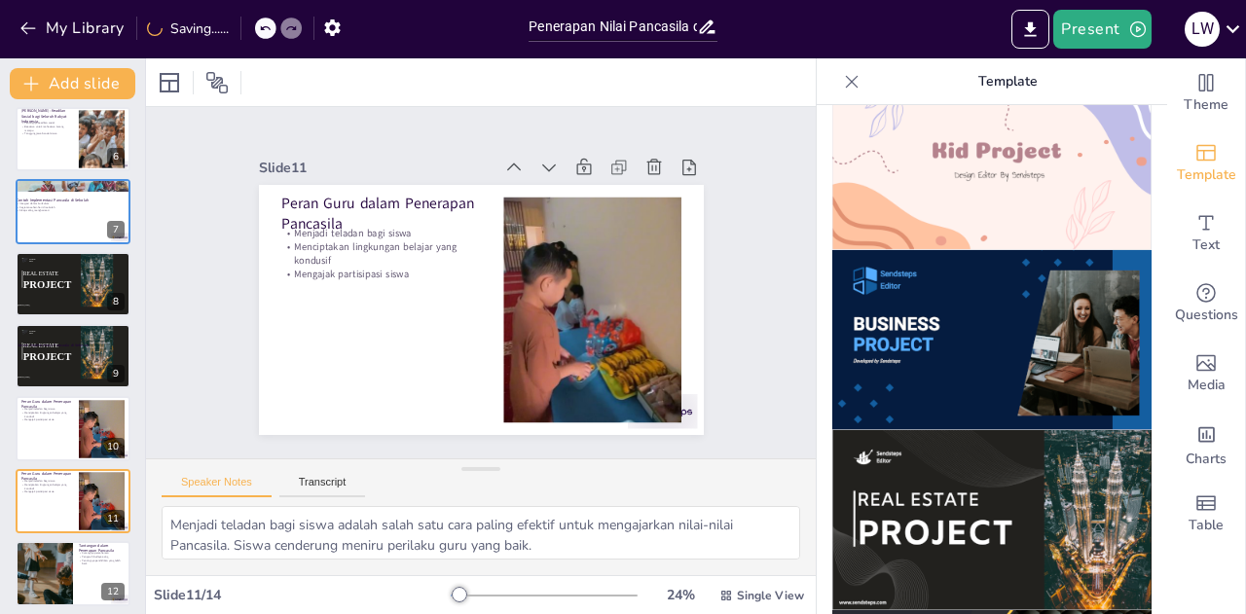
scroll to position [514, 0]
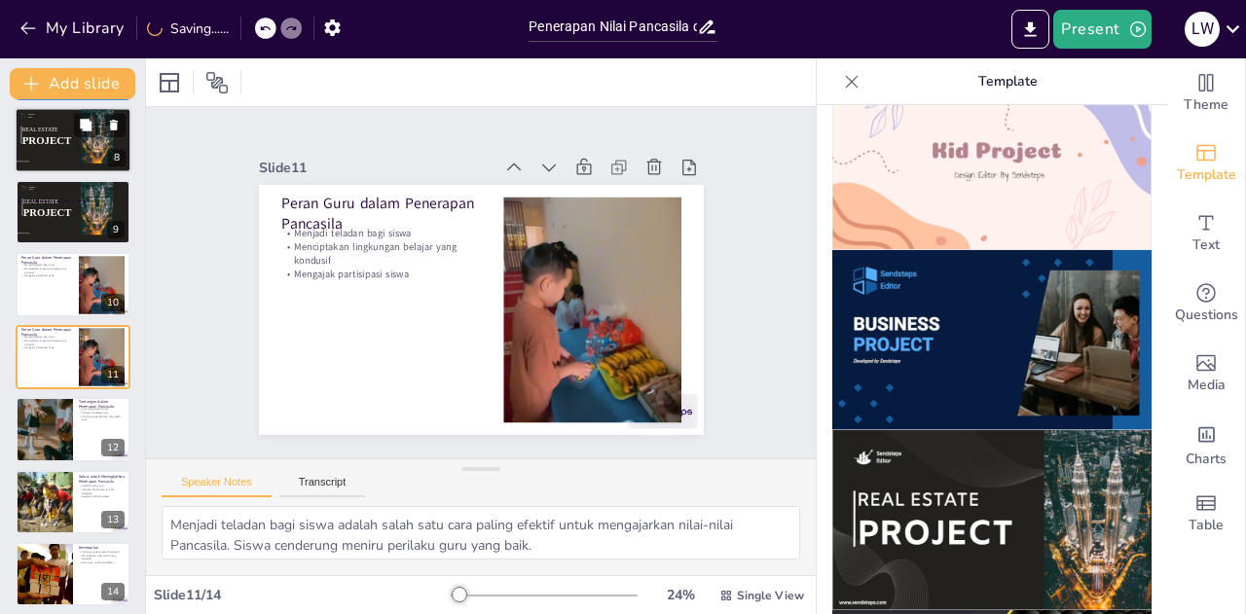
click at [90, 159] on div at bounding box center [97, 133] width 33 height 59
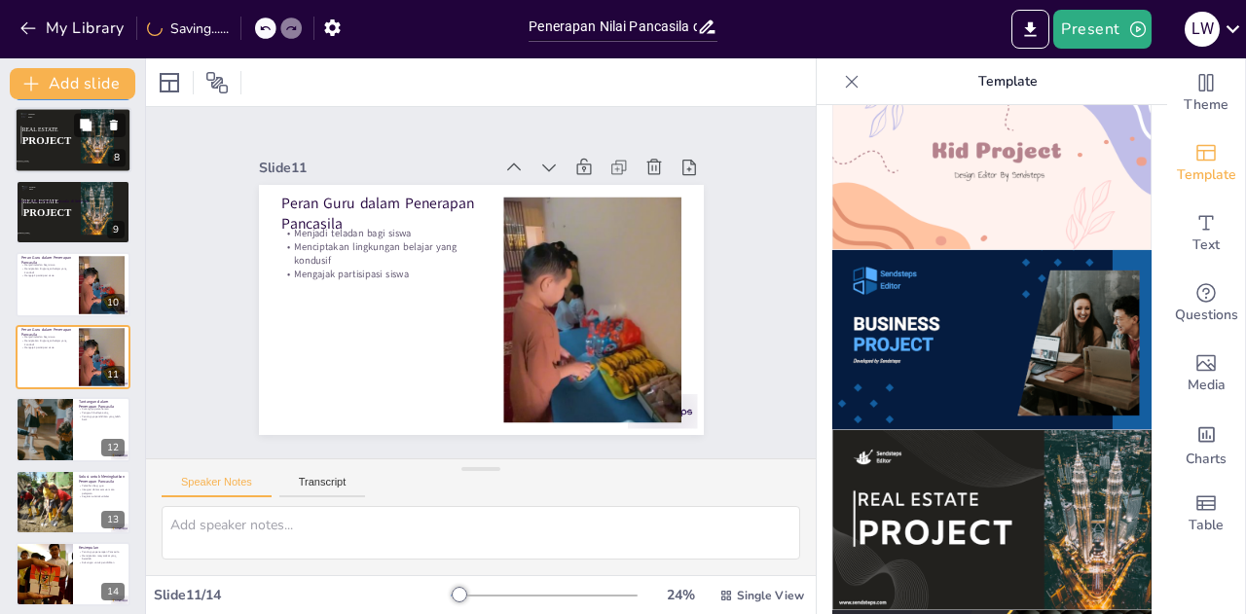
scroll to position [297, 0]
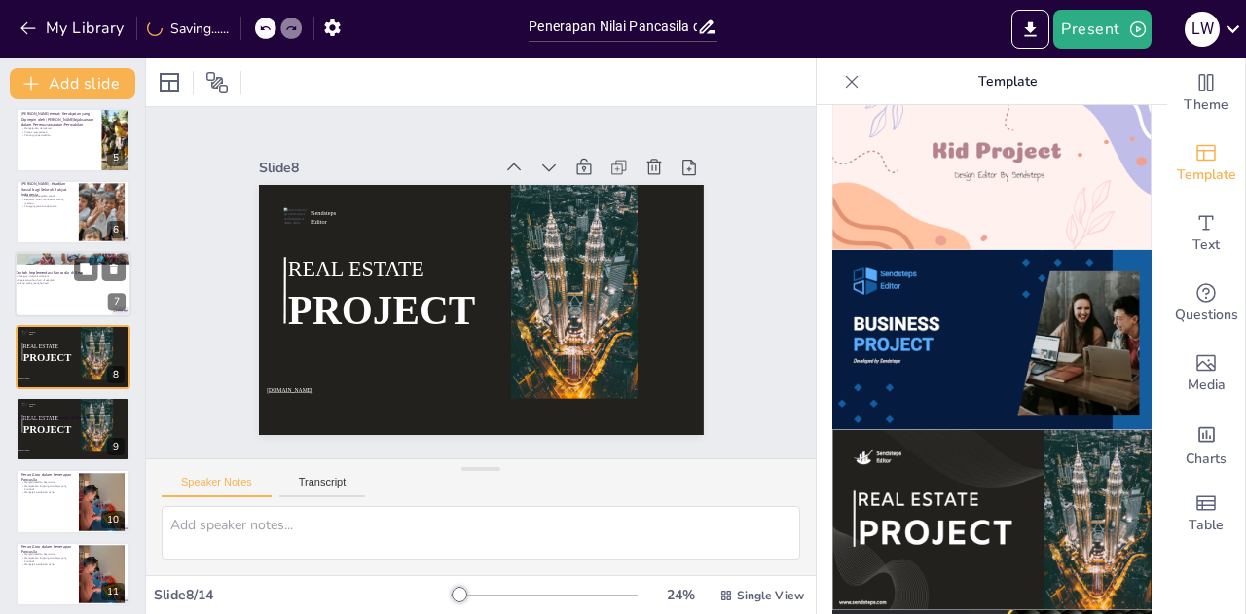
click at [64, 295] on div at bounding box center [73, 285] width 117 height 66
type textarea "Integrasi nilai Pancasila dalam kurikulum sangat penting untuk memastikan bahwa…"
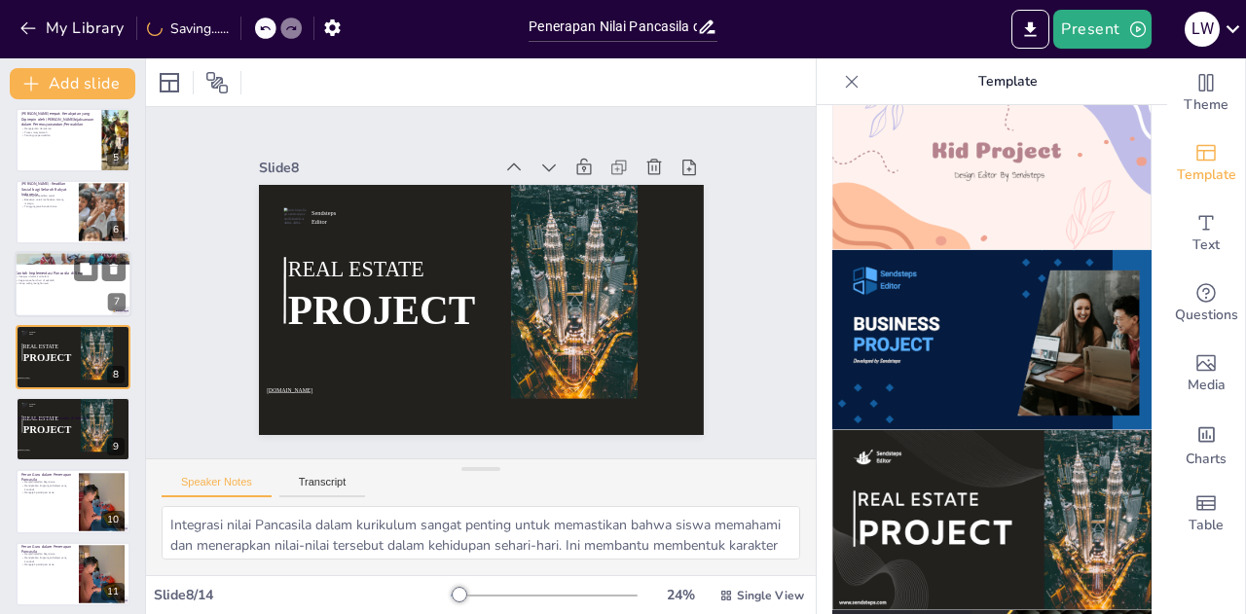
scroll to position [224, 0]
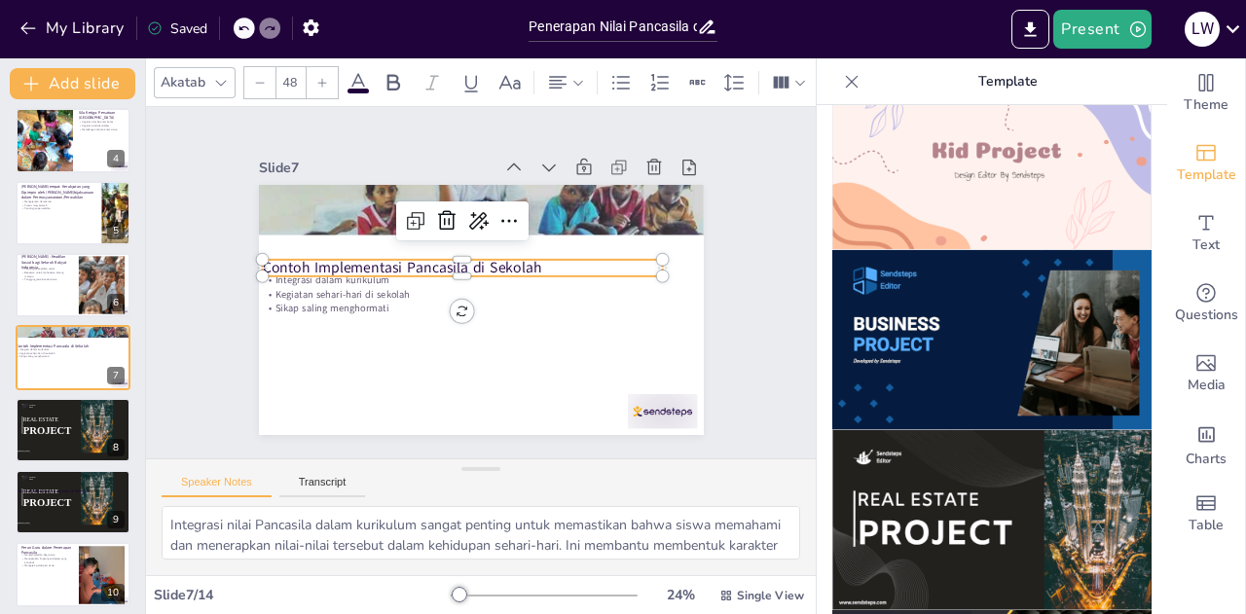
click at [327, 260] on p "Contoh Implementasi Pancasila di Sekolah" at bounding box center [464, 266] width 400 height 62
click at [54, 431] on span "PROJECT" at bounding box center [47, 430] width 50 height 12
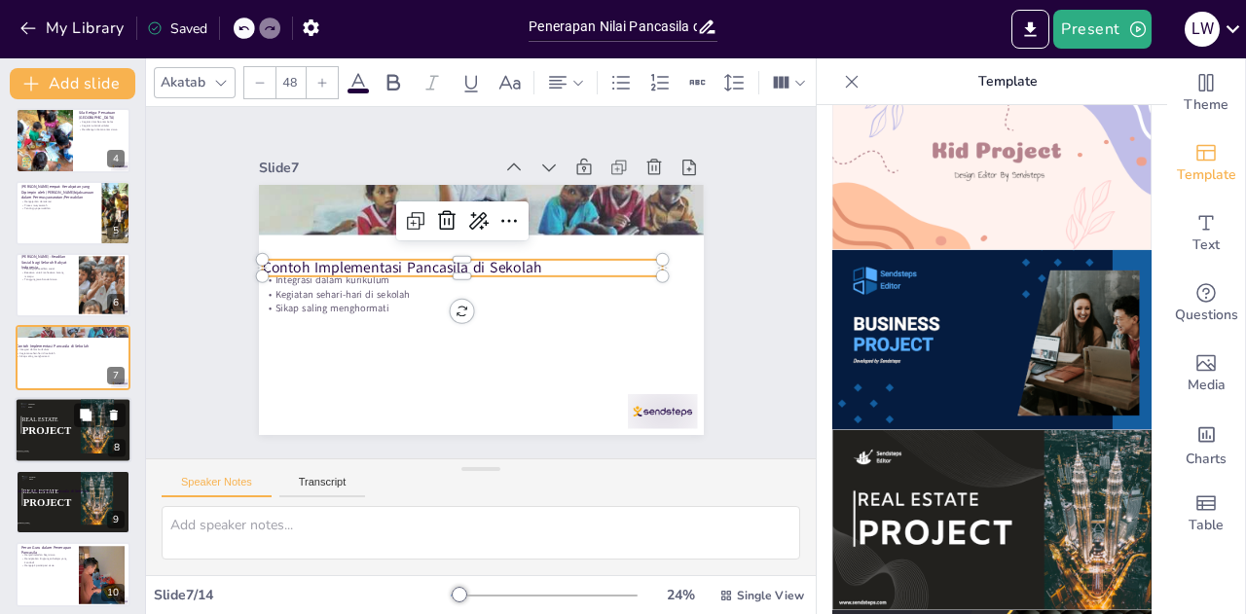
scroll to position [297, 0]
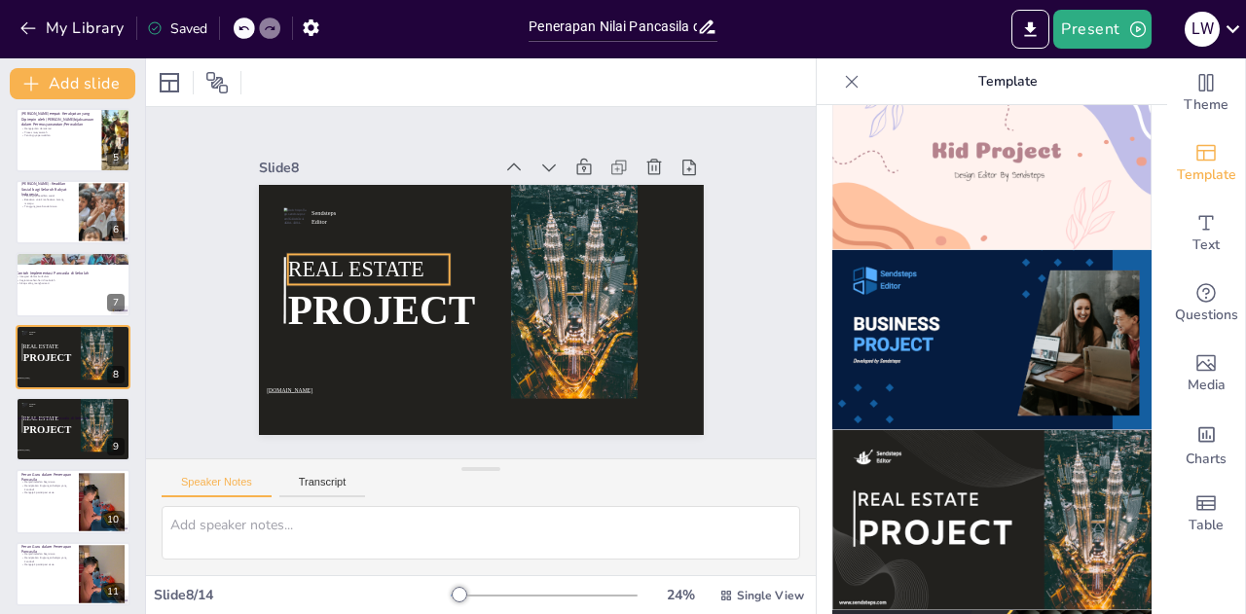
click at [360, 264] on span "REAL ESTATE" at bounding box center [358, 257] width 138 height 38
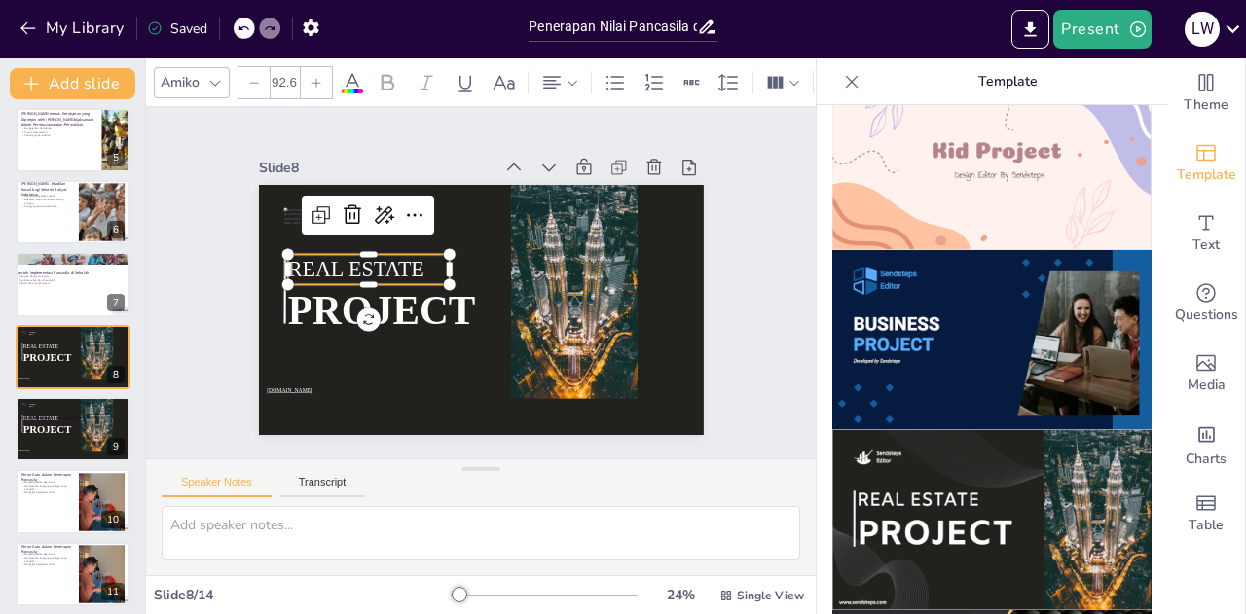
click at [360, 264] on span "REAL ESTATE" at bounding box center [358, 257] width 138 height 38
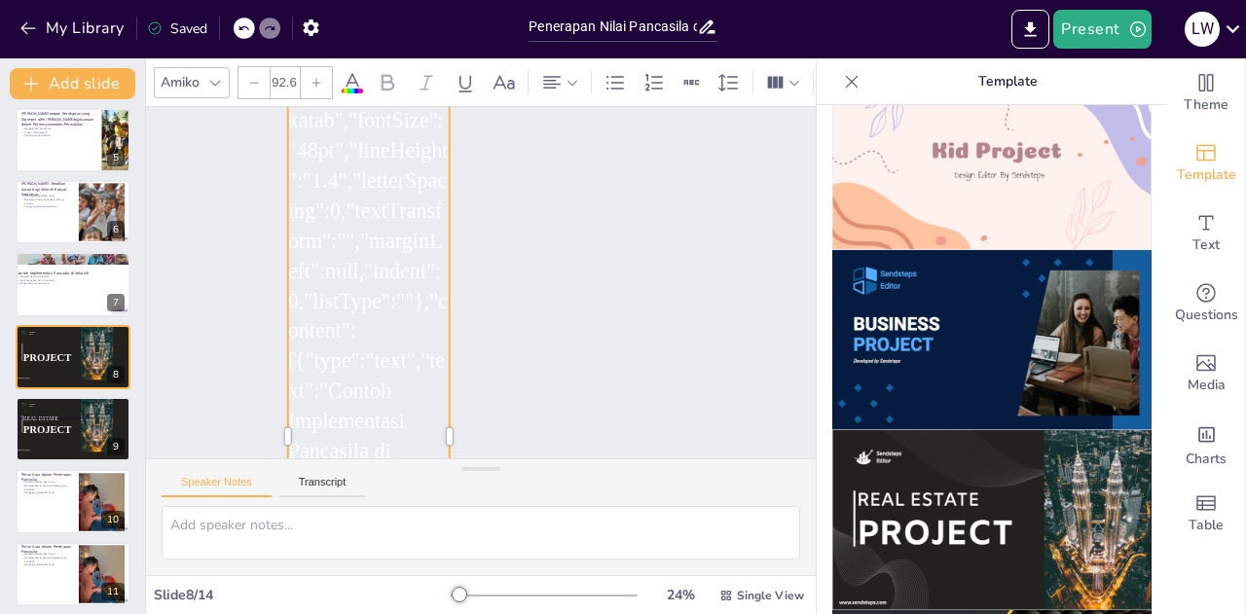
click at [246, 32] on icon at bounding box center [244, 28] width 12 height 12
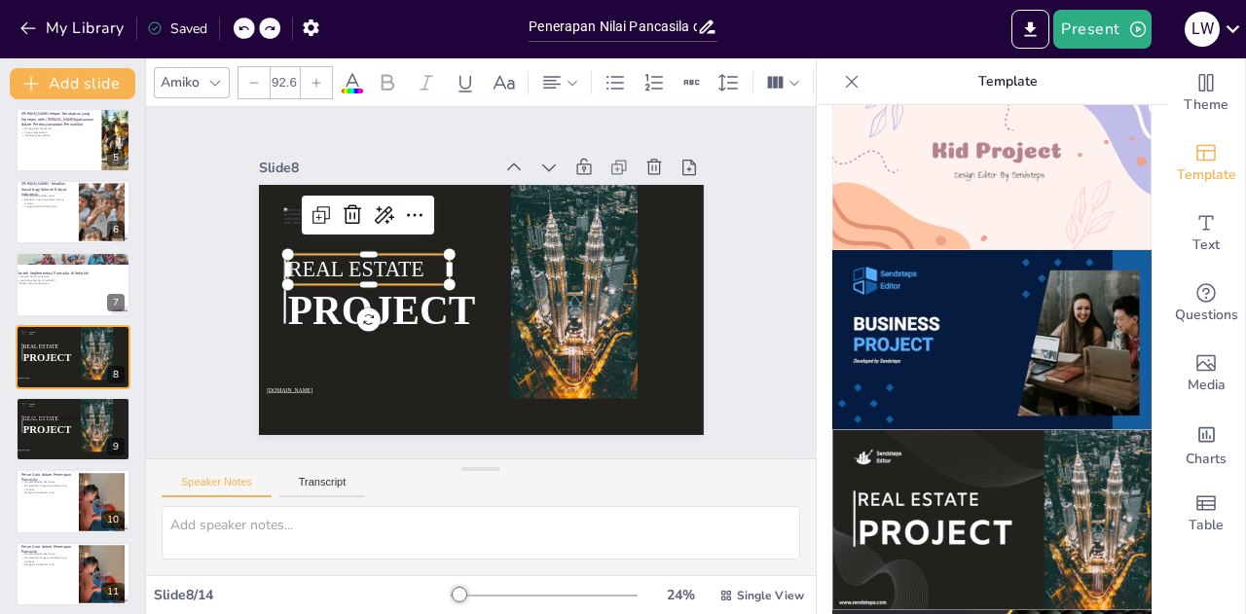
scroll to position [0, 0]
click at [68, 293] on div at bounding box center [73, 285] width 117 height 66
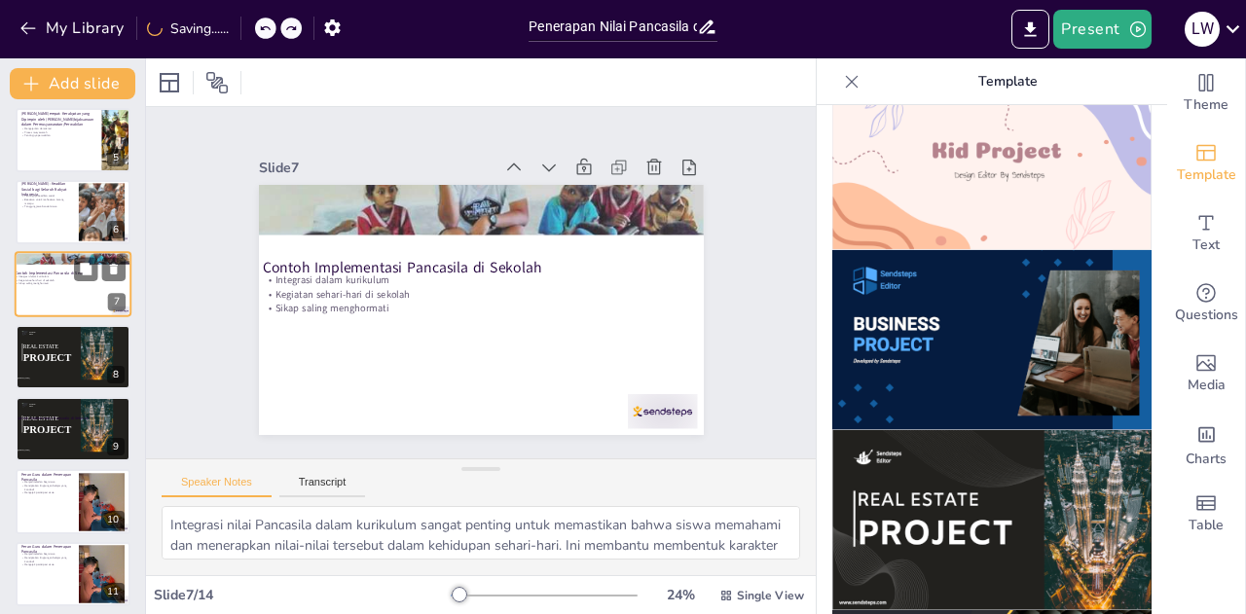
scroll to position [224, 0]
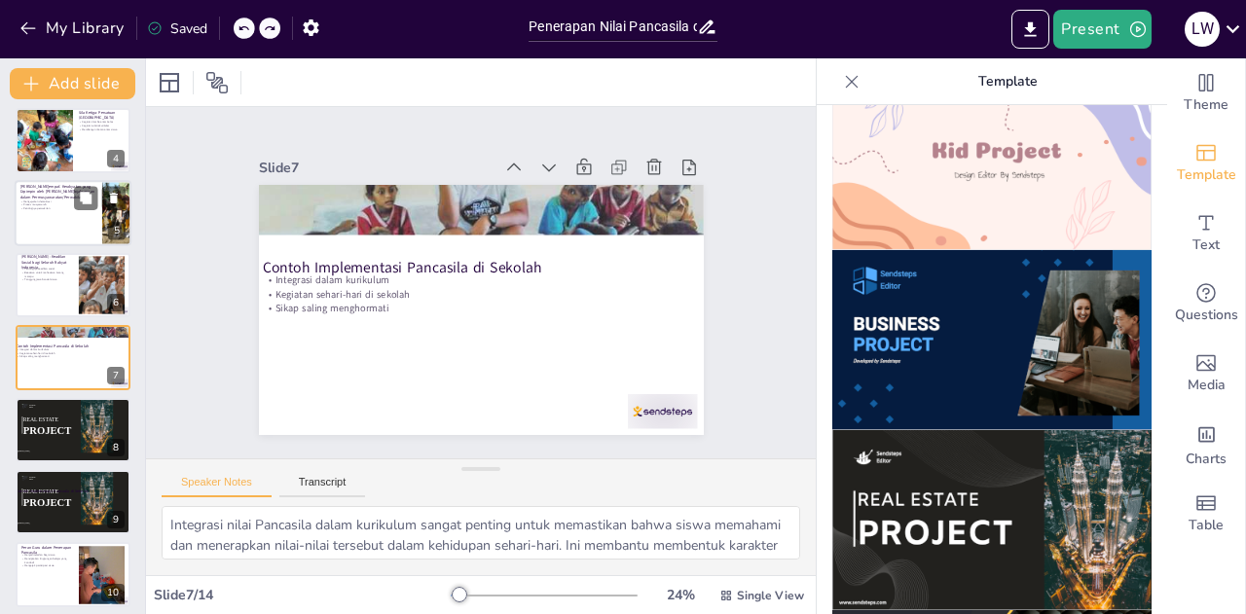
click at [65, 219] on div at bounding box center [73, 213] width 117 height 66
type textarea "Mengajarkan demokrasi kepada siswa penting untuk membentuk pemimpin masa depan.…"
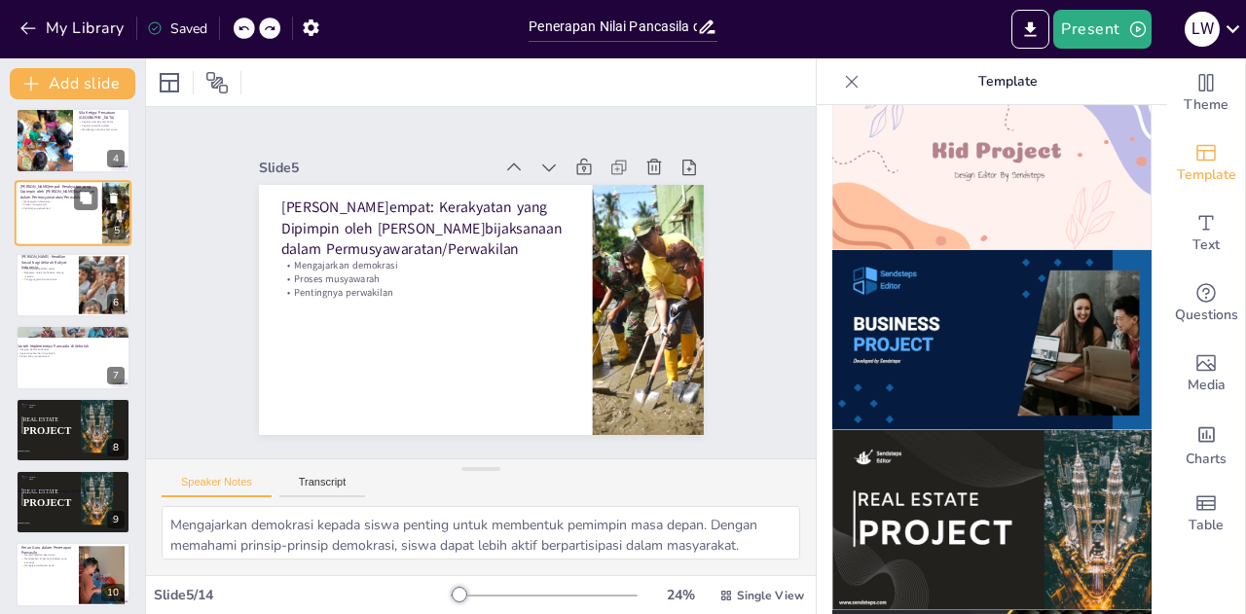
scroll to position [80, 0]
